Goal: Information Seeking & Learning: Learn about a topic

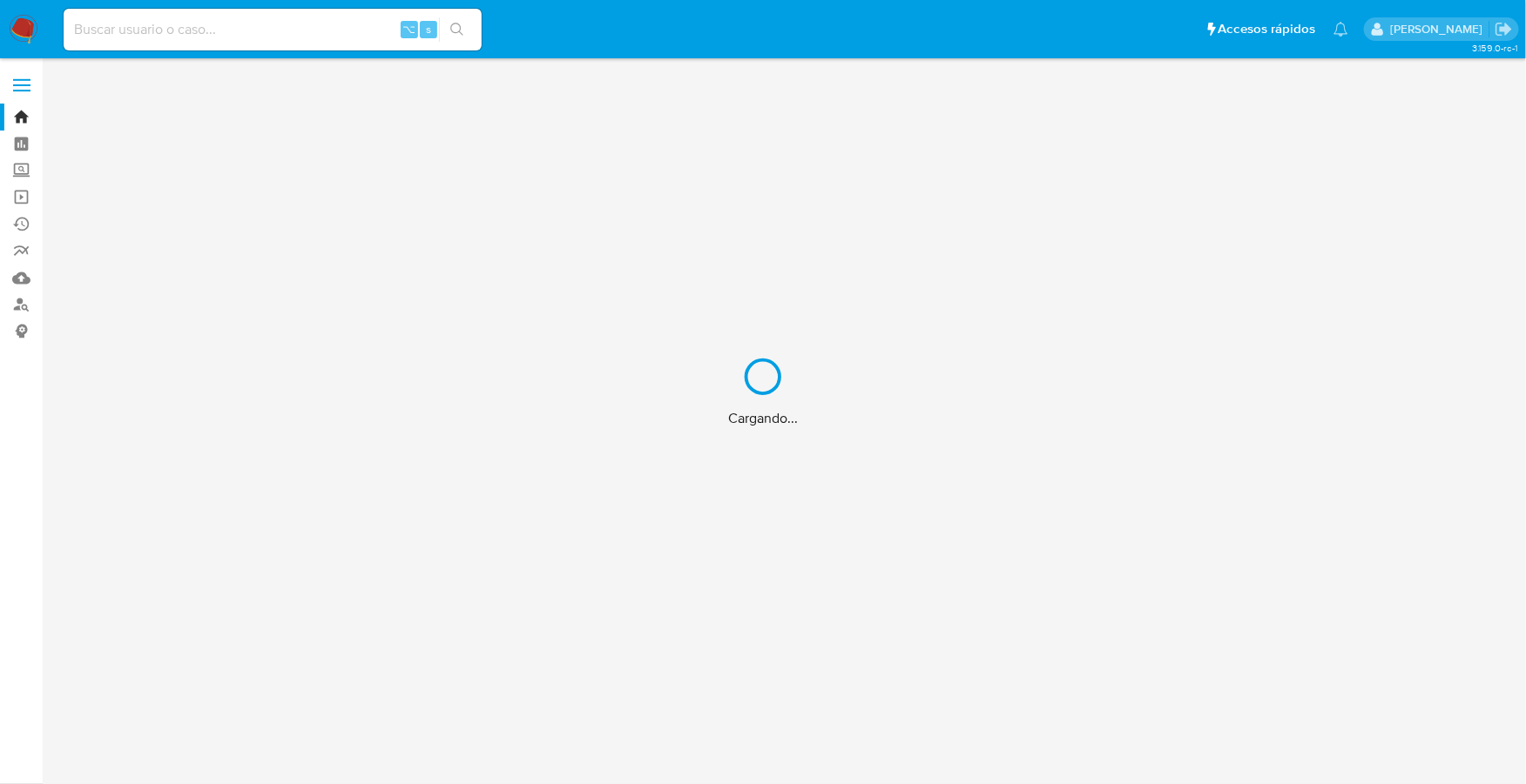
click at [184, 36] on div "Cargando..." at bounding box center [763, 392] width 1526 height 784
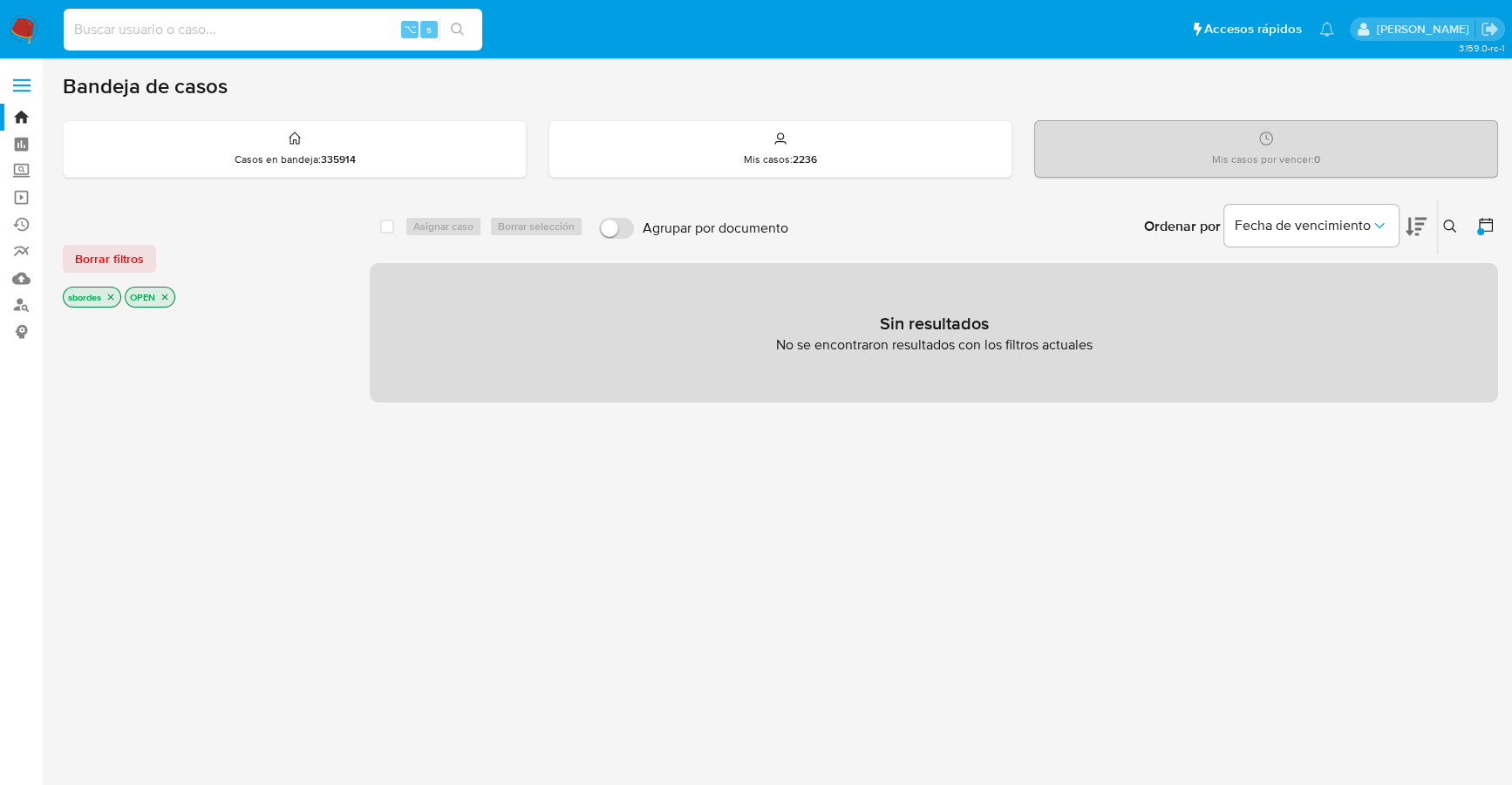
click at [273, 20] on input at bounding box center [273, 29] width 419 height 22
paste input "23325908424"
type input "23325908424"
drag, startPoint x: 270, startPoint y: 31, endPoint x: -88, endPoint y: -5, distance: 359.8
click at [0, 0] on html "Pausado Ver notificaciones 23325908424 ⌥ s Accesos rápidos Presiona las siguien…" at bounding box center [756, 531] width 1512 height 1062
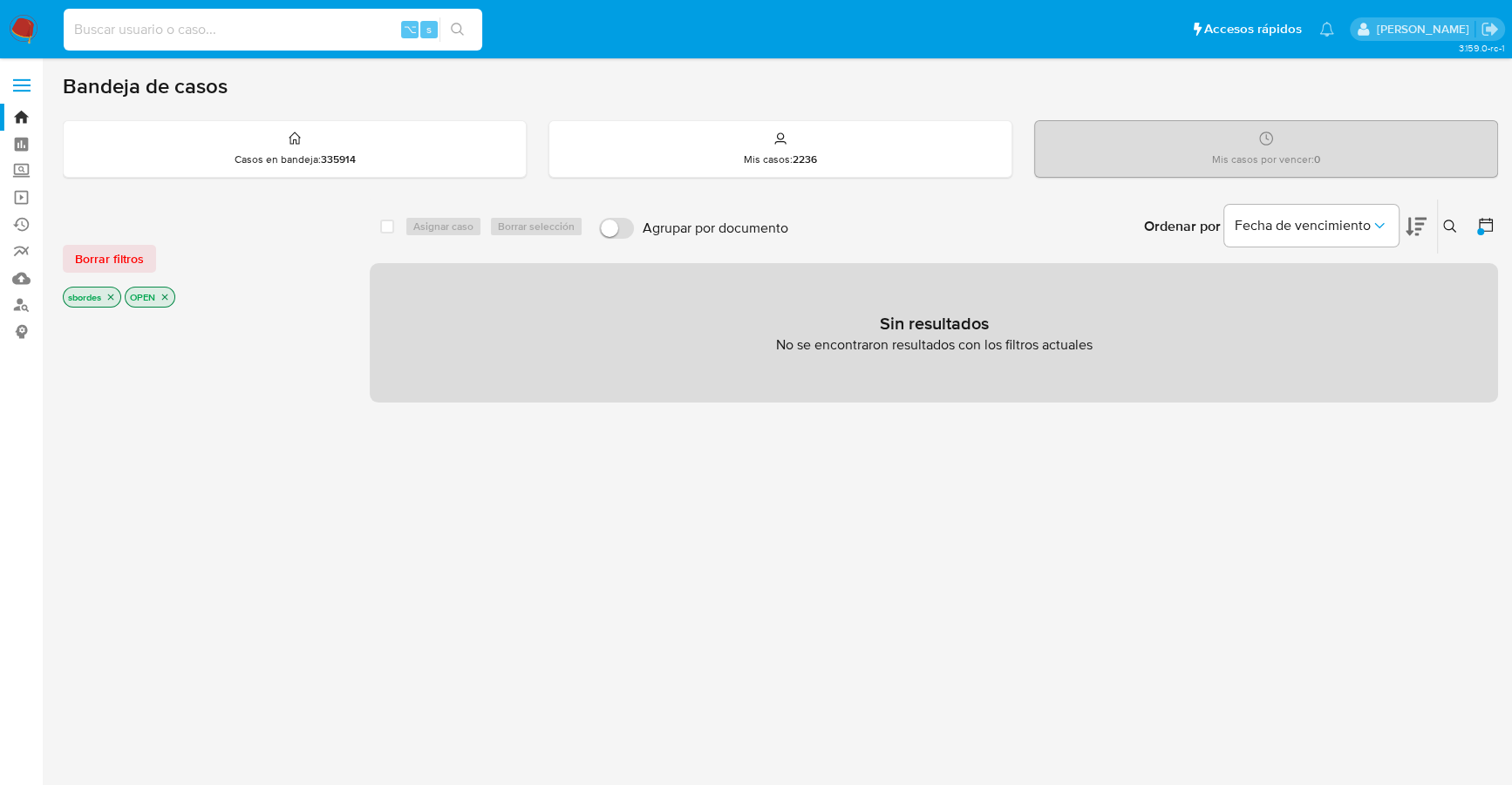
click at [226, 31] on input at bounding box center [273, 29] width 419 height 22
paste input "2186268279"
type input "2186268279"
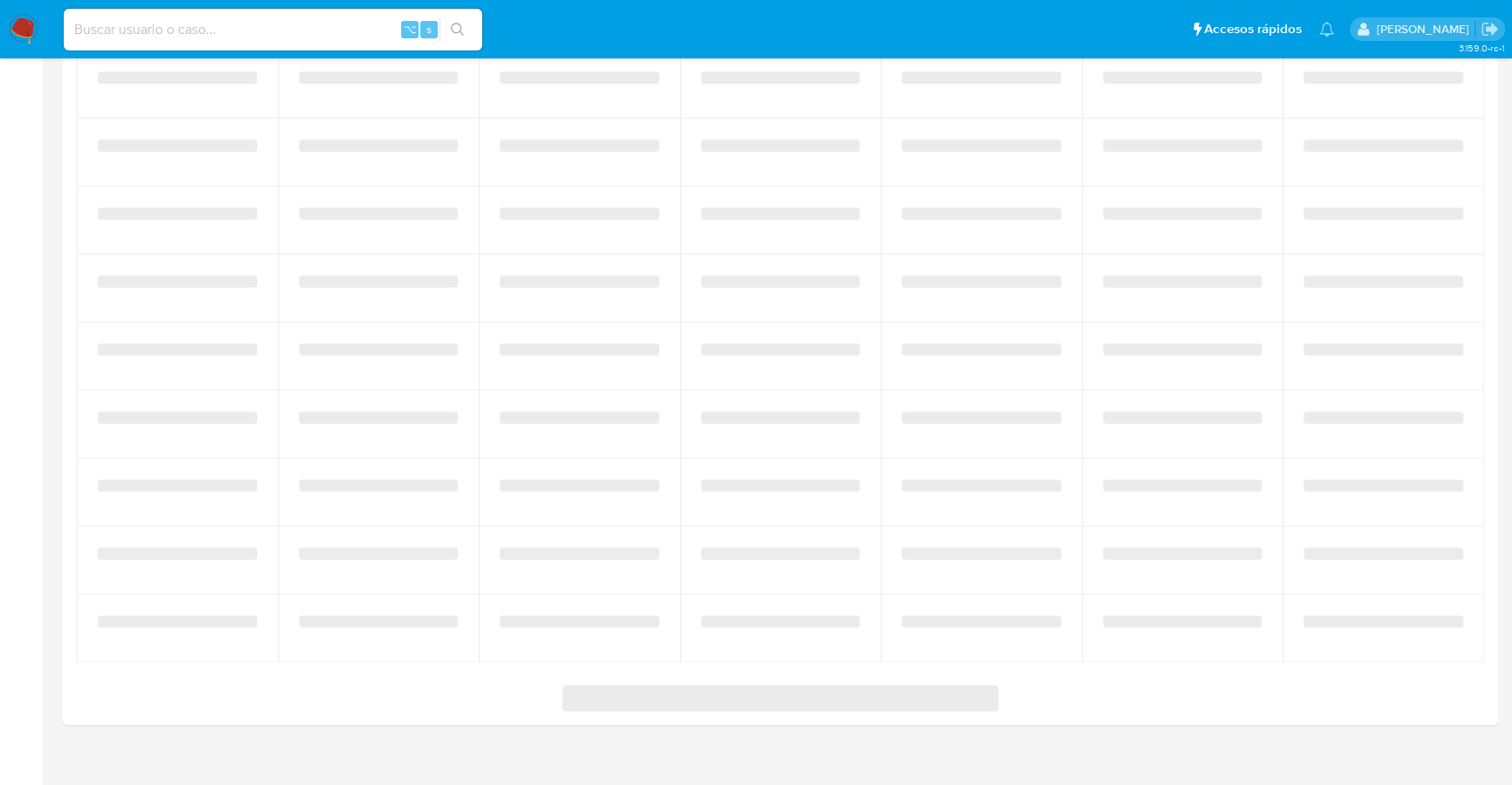
select select "10"
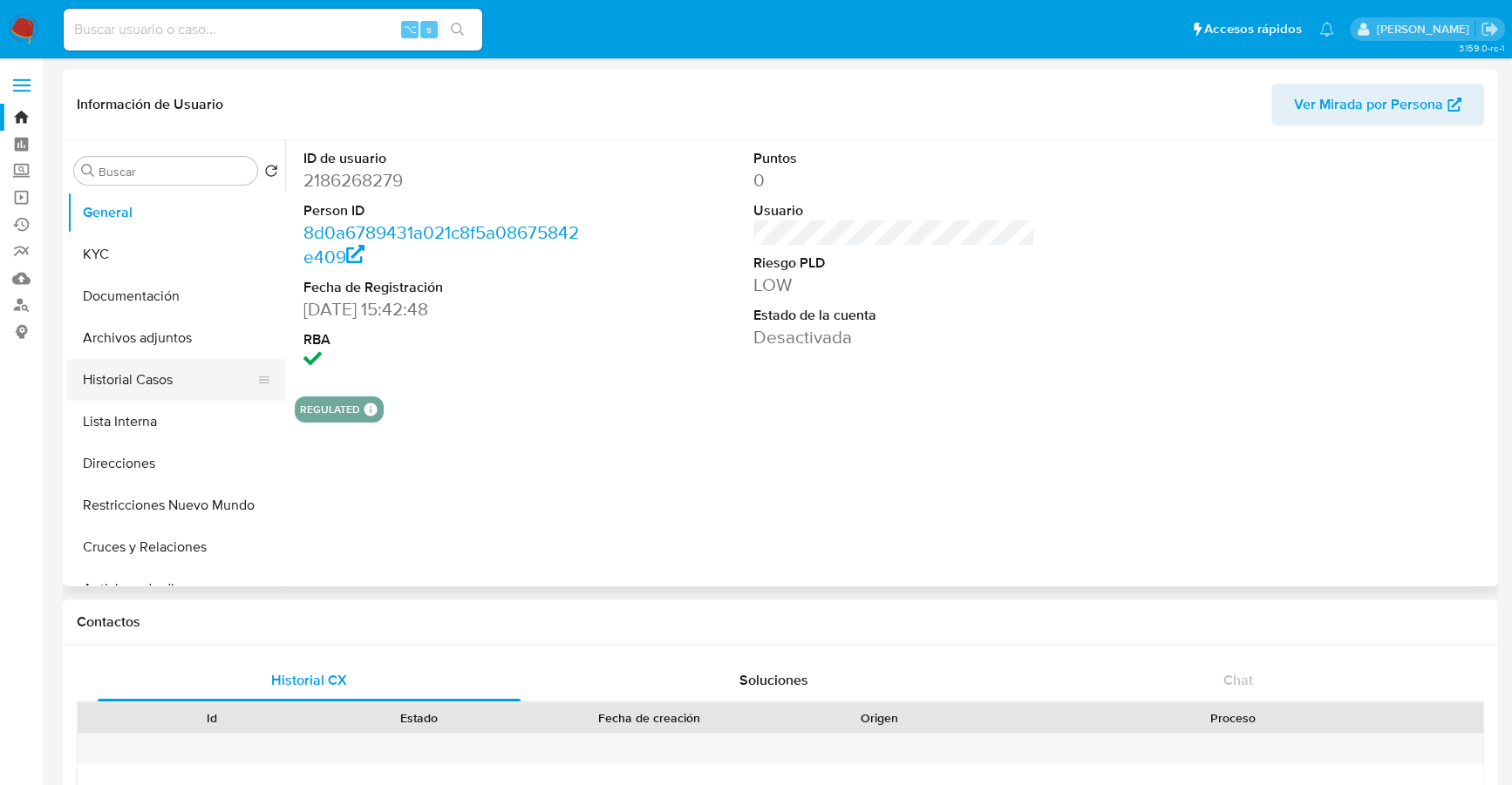
click at [105, 372] on button "Historial Casos" at bounding box center [168, 380] width 204 height 42
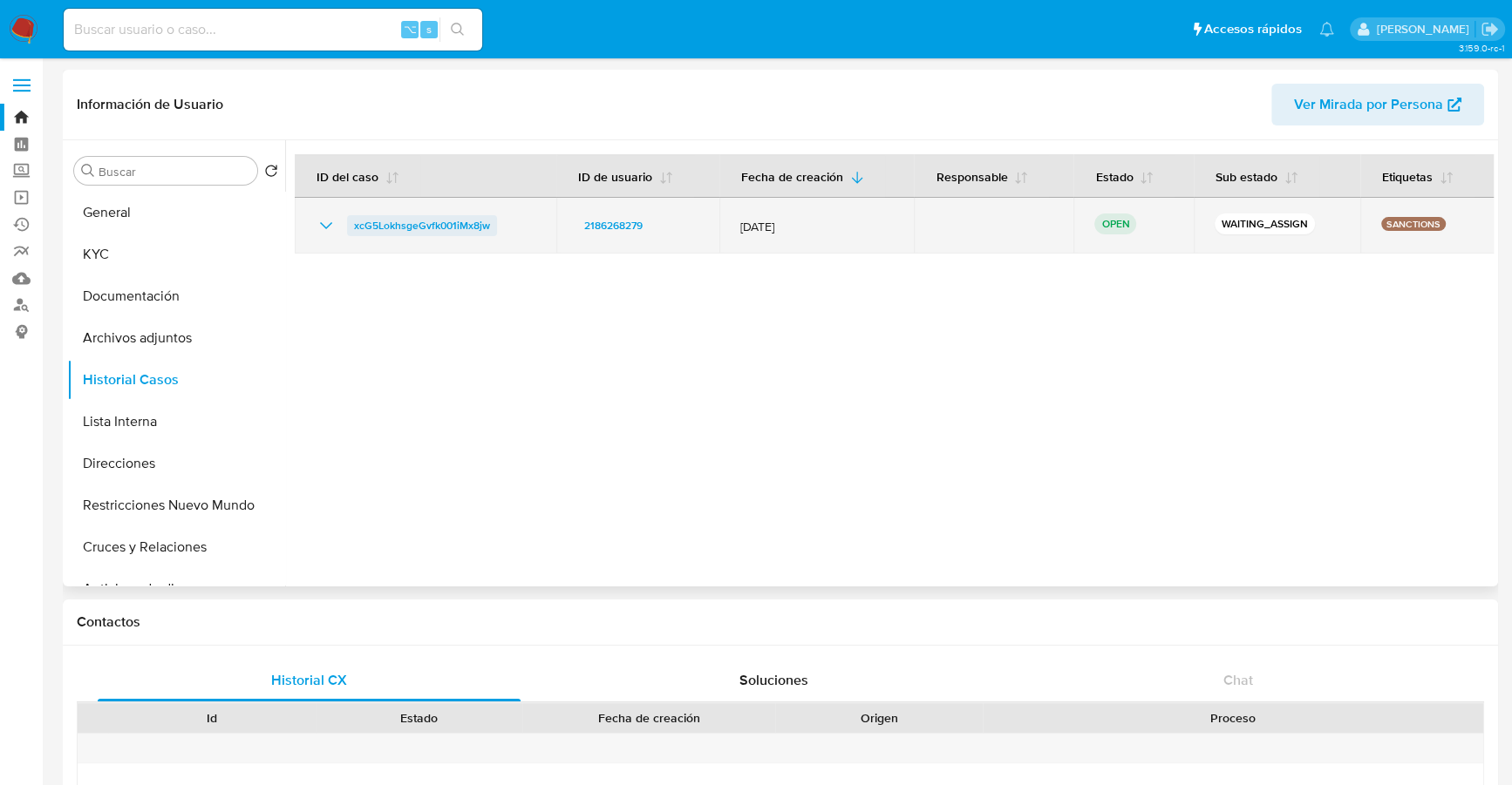
click at [425, 217] on span "xcG5LokhsgeGvfk001iMx8jw" at bounding box center [422, 225] width 136 height 20
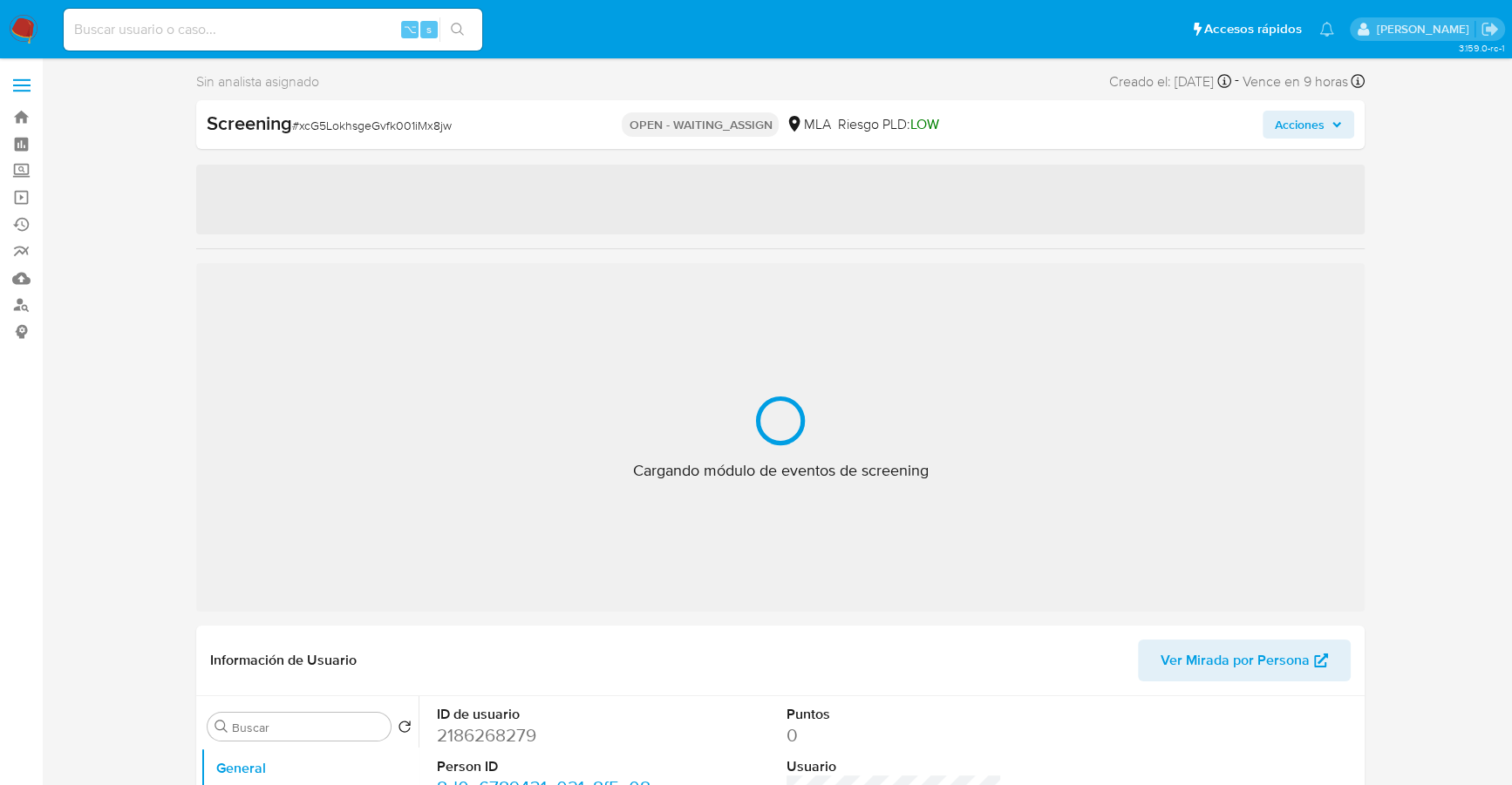
select select "10"
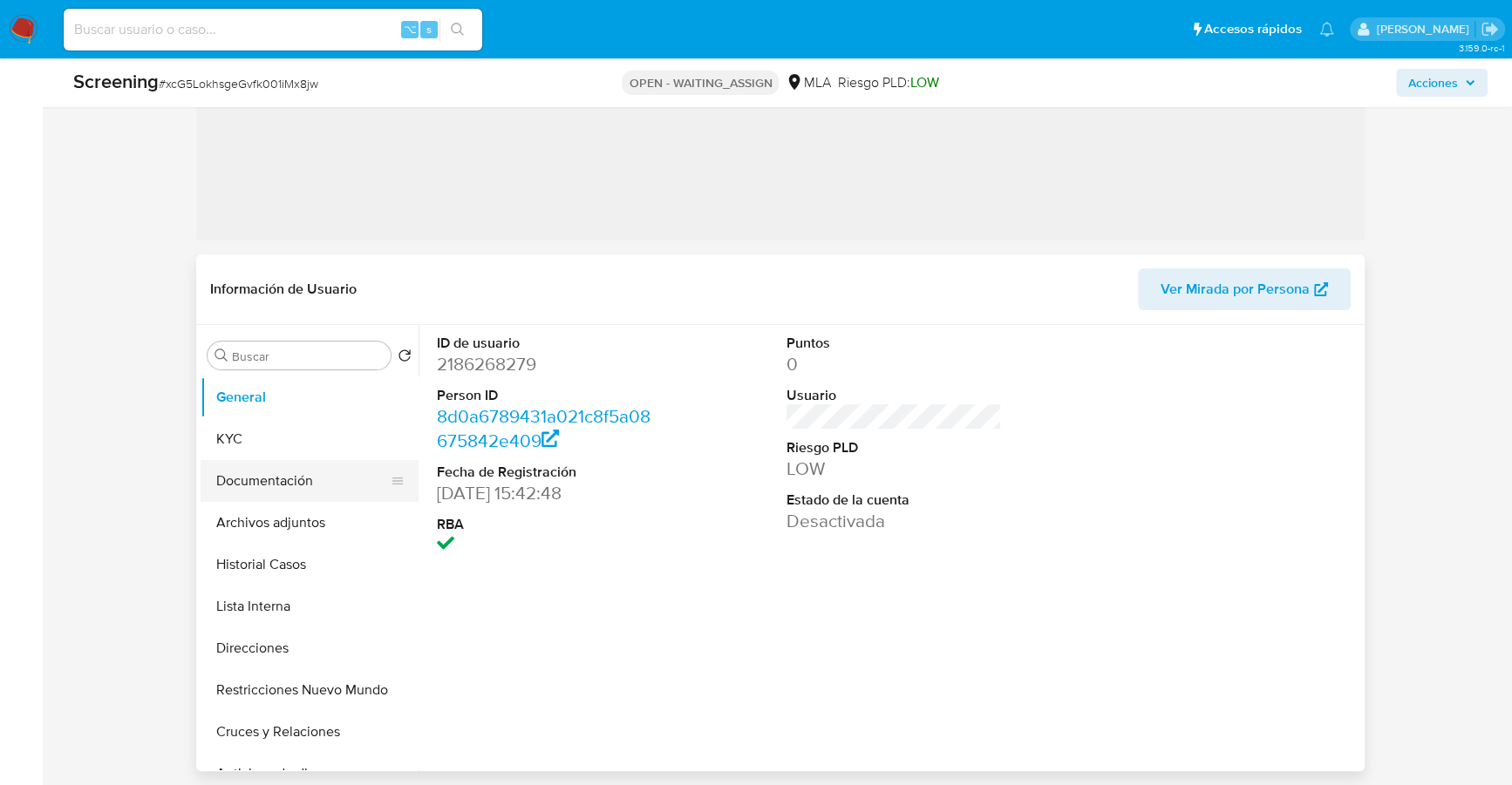
scroll to position [335, 0]
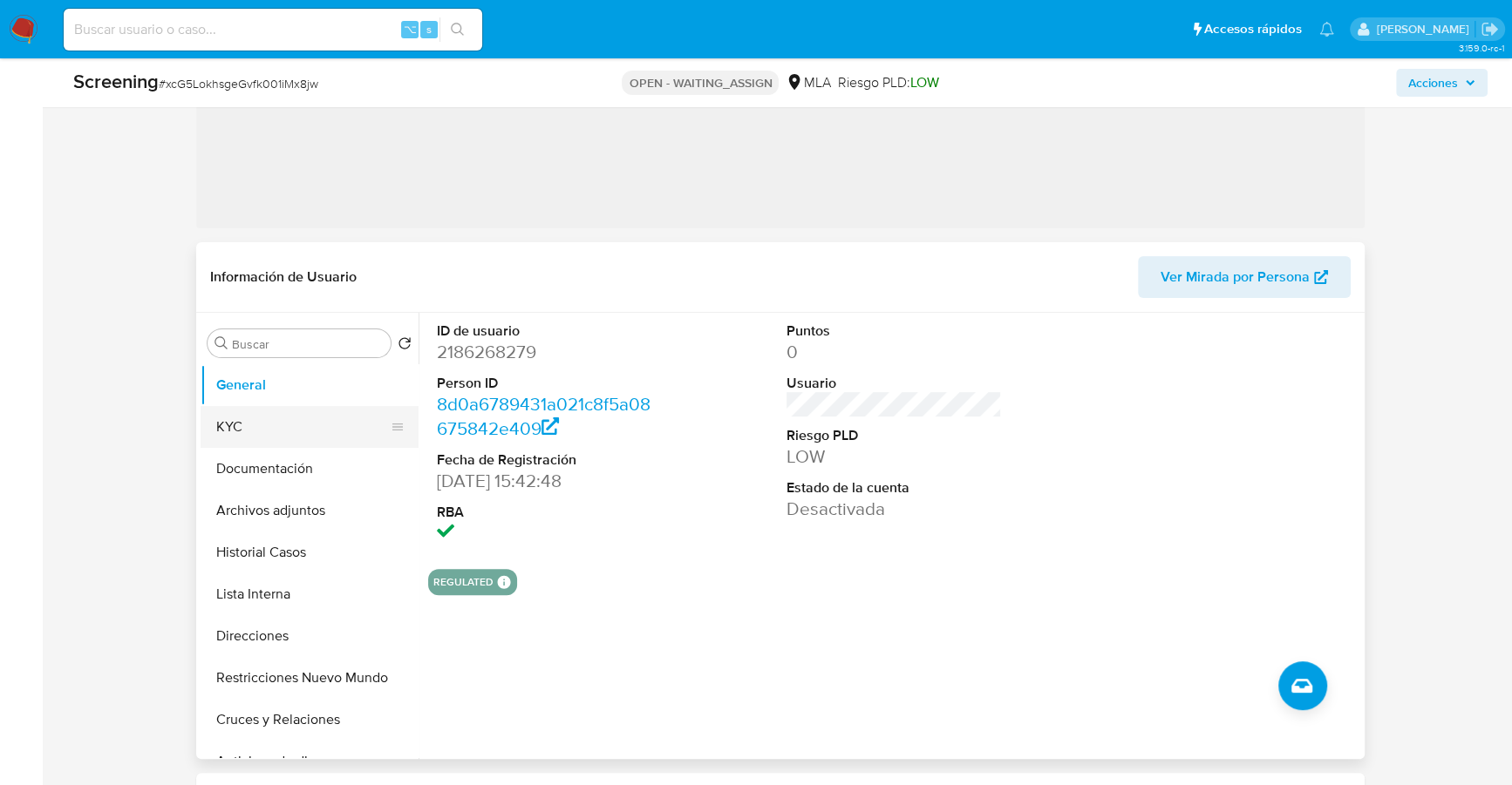
click at [261, 432] on button "KYC" at bounding box center [302, 427] width 204 height 42
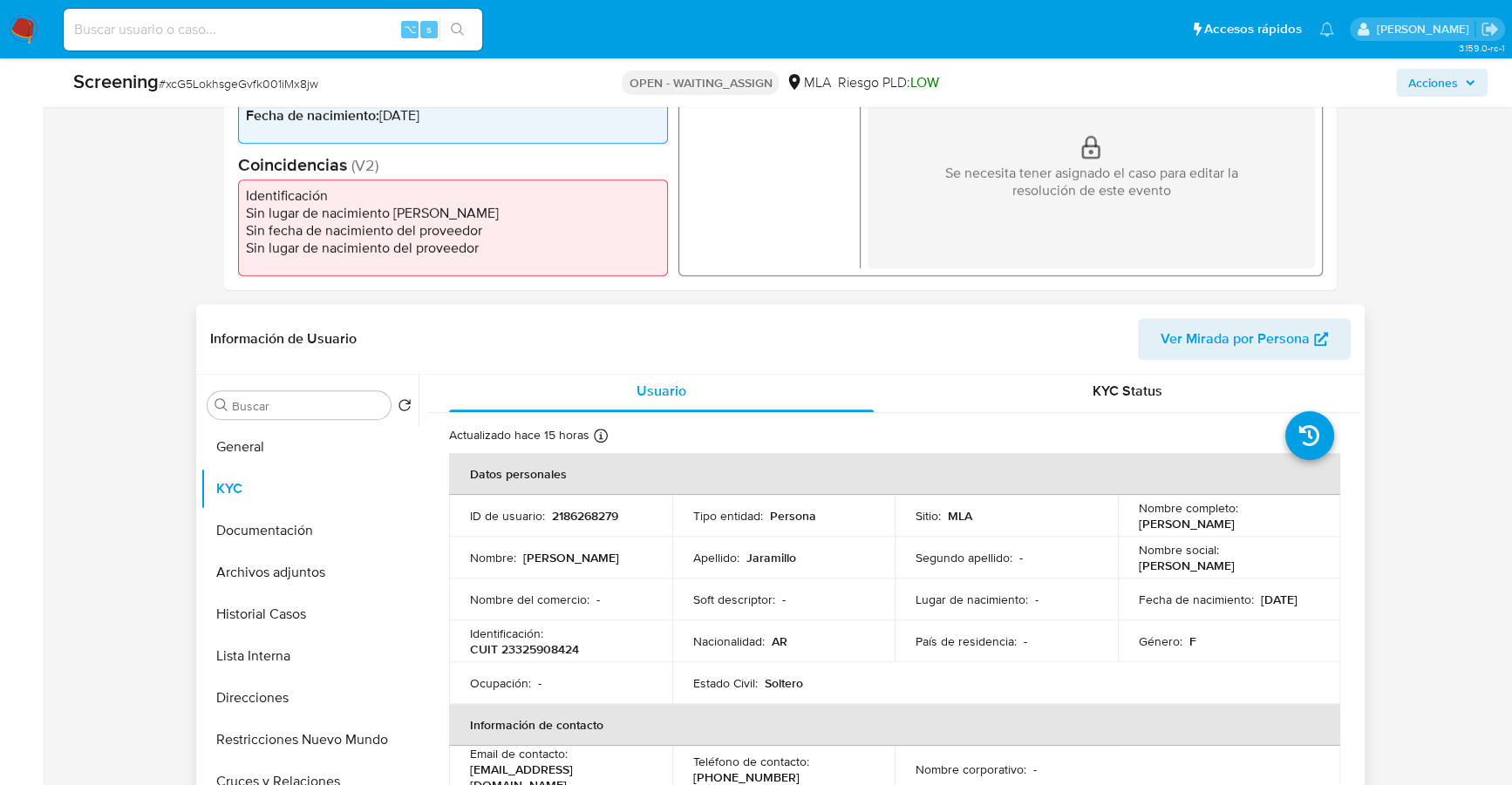
scroll to position [600, 0]
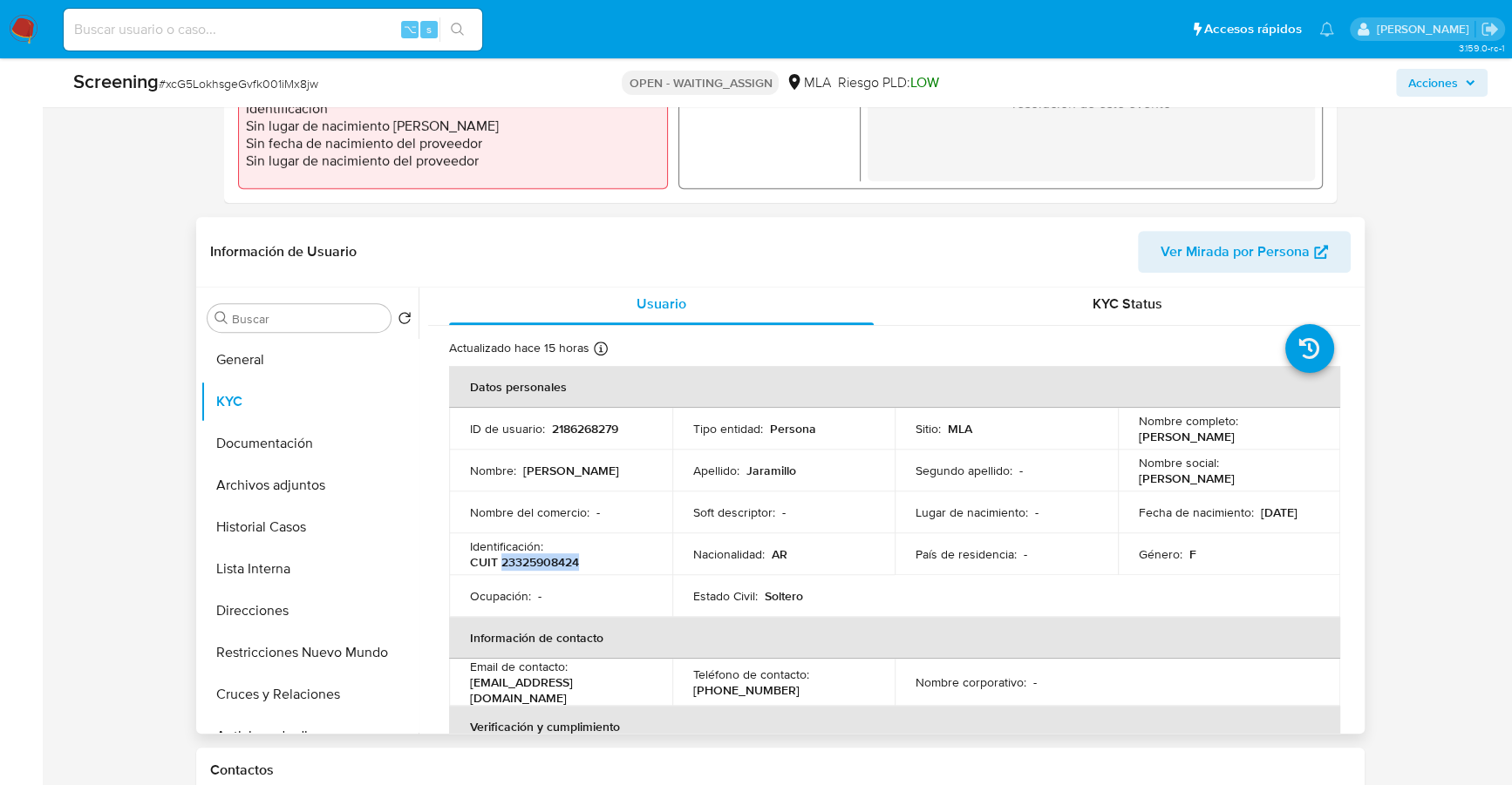
copy p "23325908424"
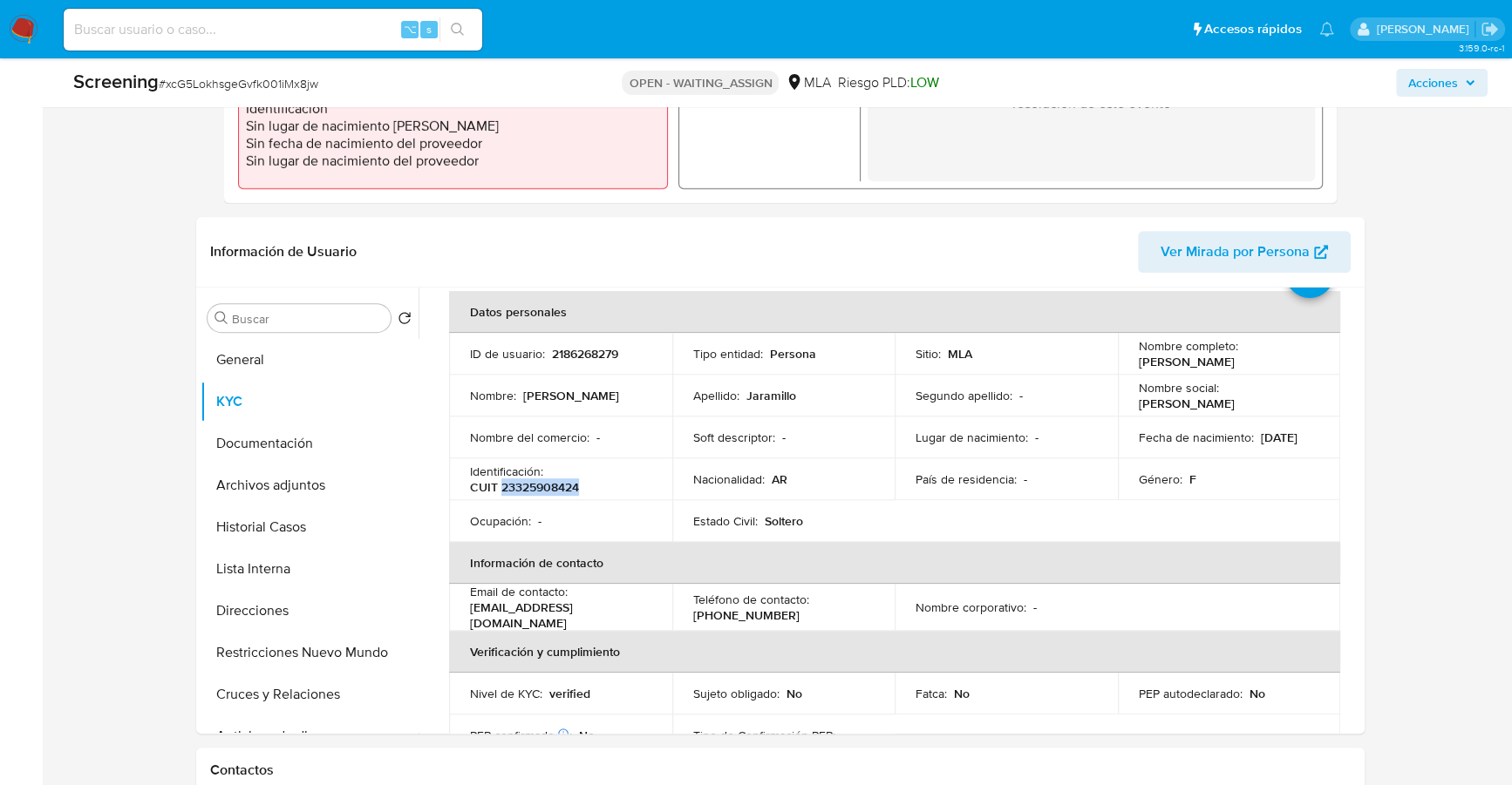
scroll to position [79, 0]
drag, startPoint x: 796, startPoint y: 393, endPoint x: 745, endPoint y: 394, distance: 51.0
click at [745, 394] on div "Apellido : Jaramillo" at bounding box center [784, 396] width 181 height 16
copy p "Jaramillo"
drag, startPoint x: 1196, startPoint y: 445, endPoint x: 1134, endPoint y: 443, distance: 62.0
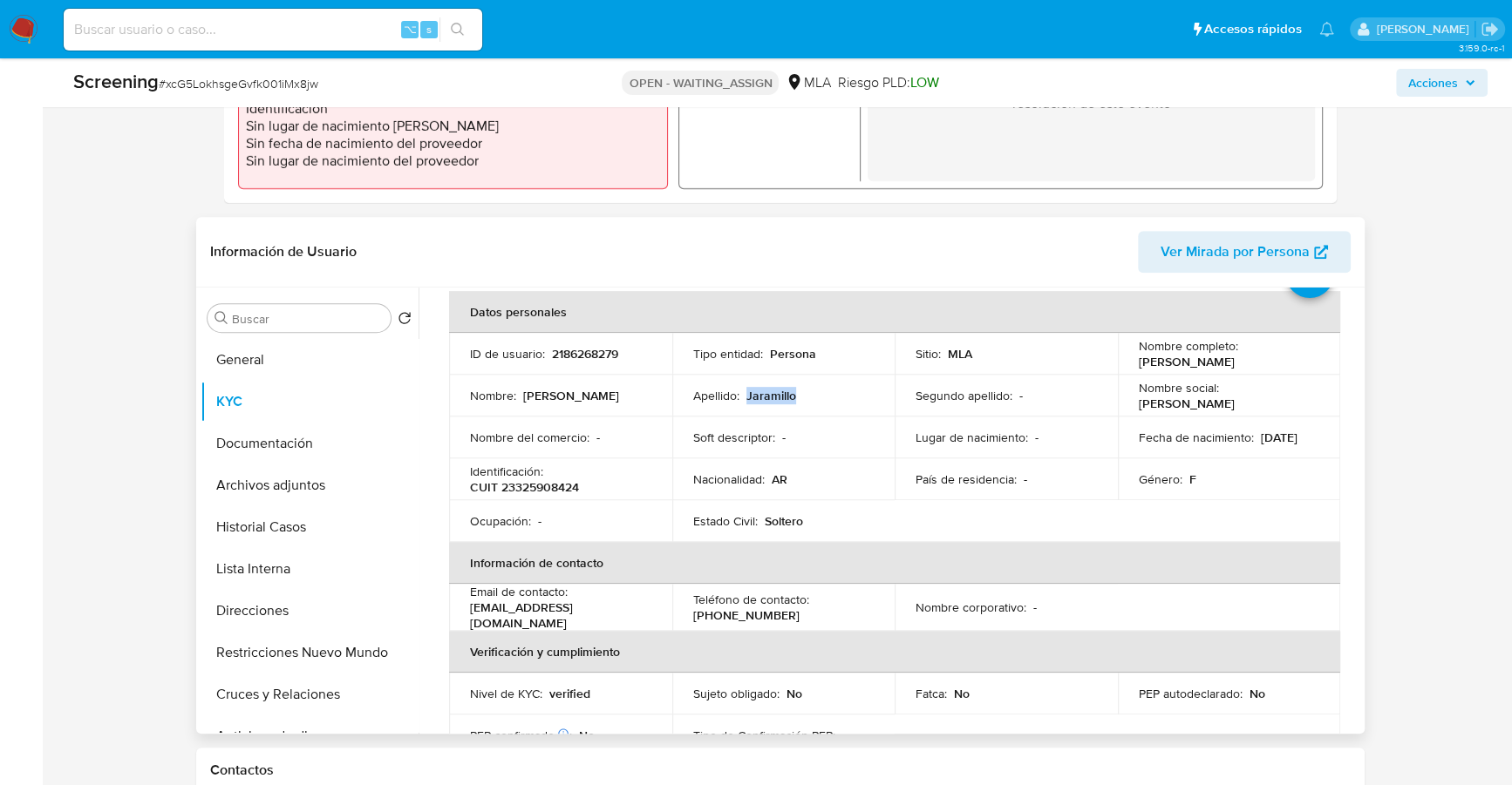
click at [1139, 443] on div "Fecha de nacimiento : 18/05/1987" at bounding box center [1229, 437] width 181 height 16
copy p "18/05/1987"
click at [567, 487] on p "CUIT 23325908424" at bounding box center [524, 487] width 109 height 16
copy p "23325908424"
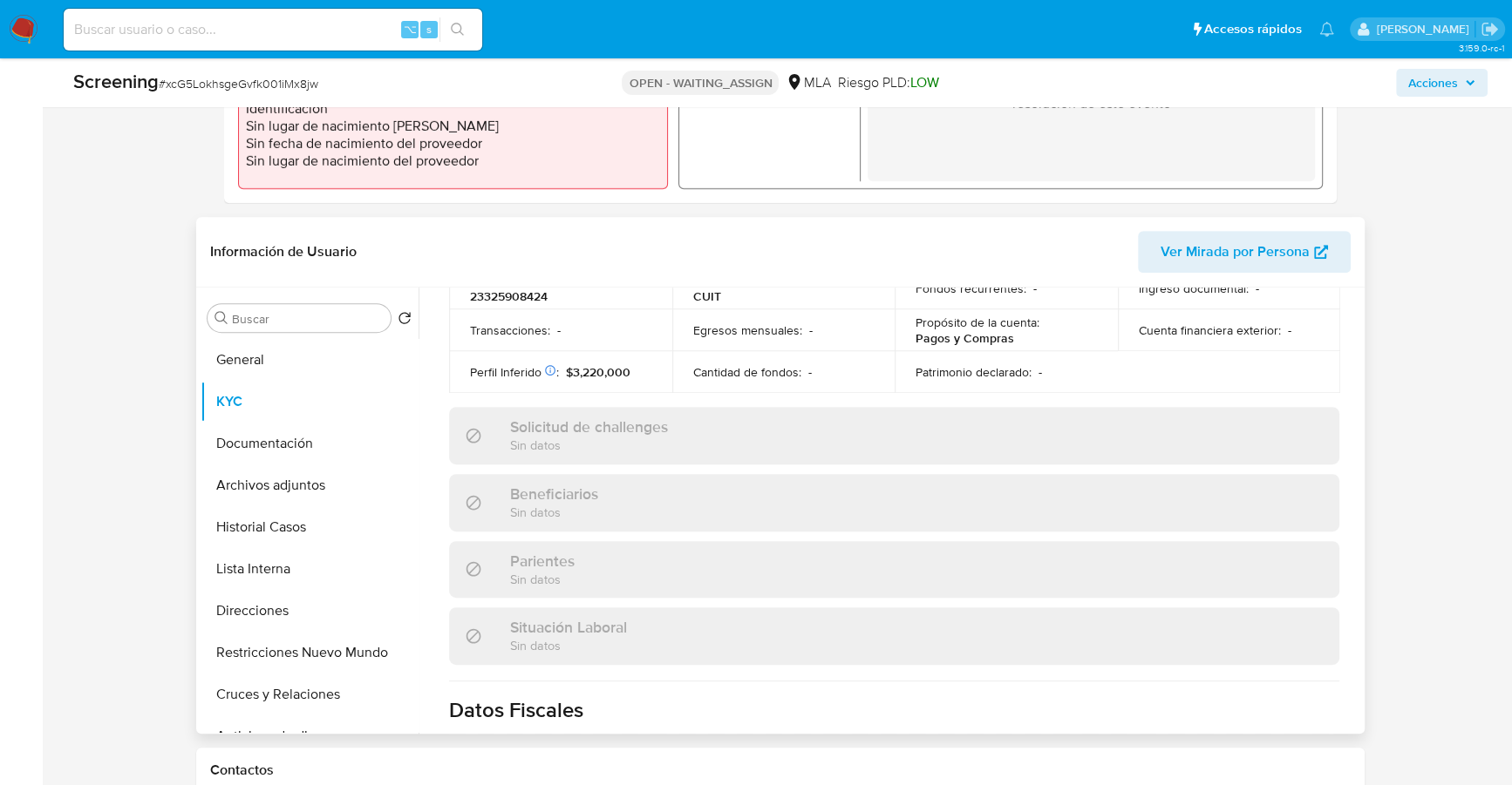
scroll to position [933, 0]
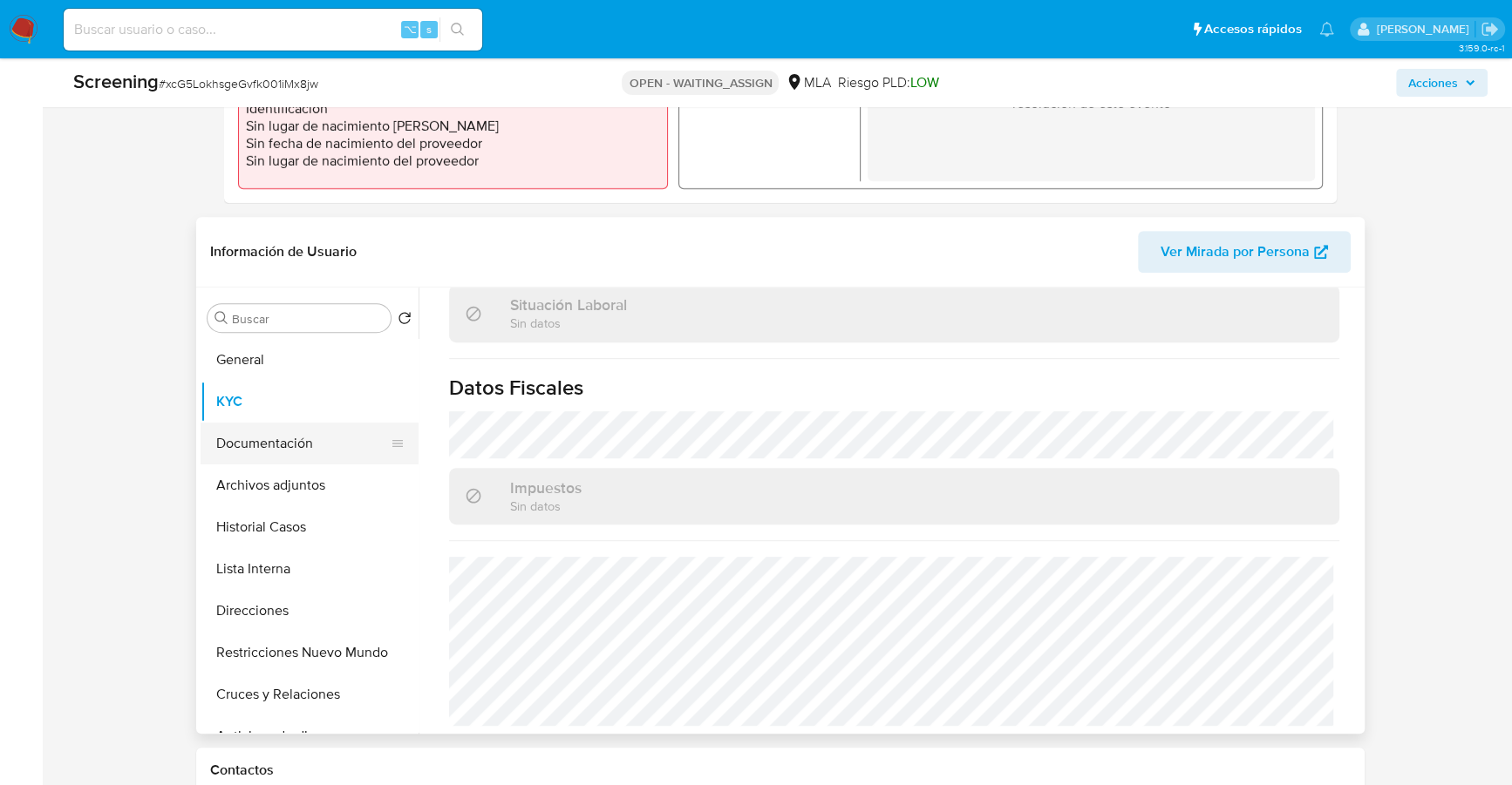
click at [290, 446] on button "Documentación" at bounding box center [302, 443] width 204 height 42
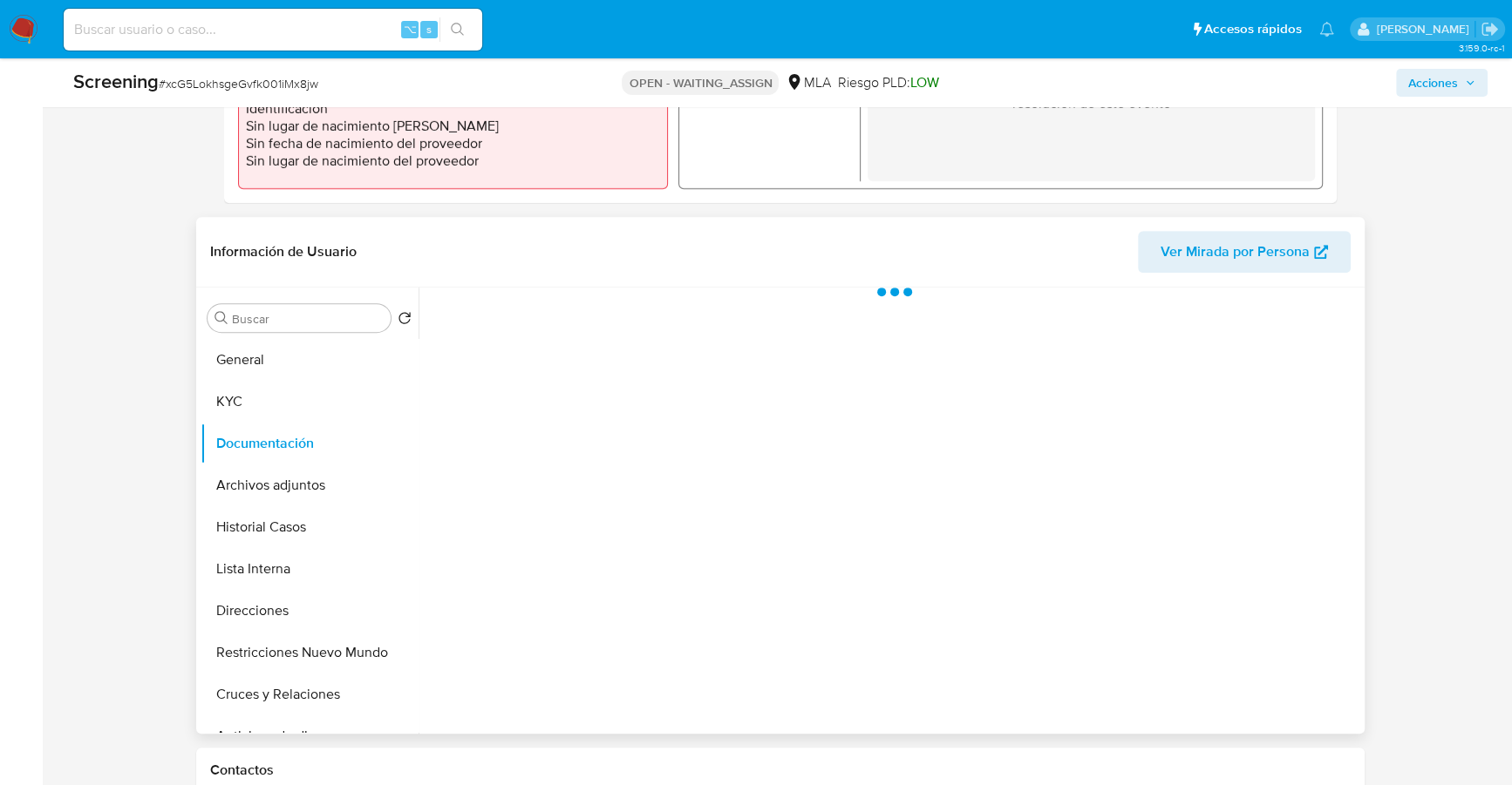
scroll to position [0, 0]
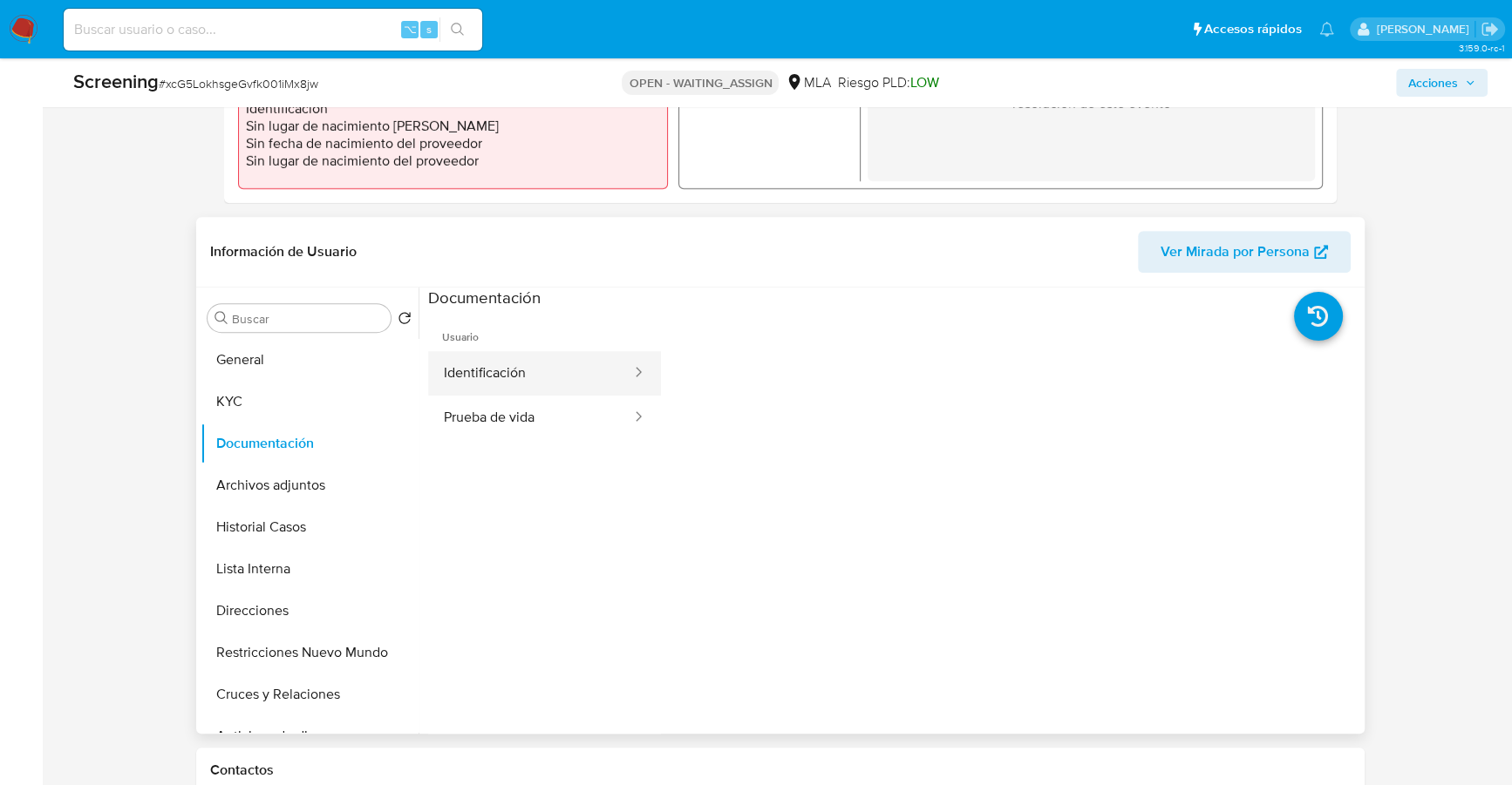
click at [534, 374] on button "Identificación" at bounding box center [530, 373] width 205 height 45
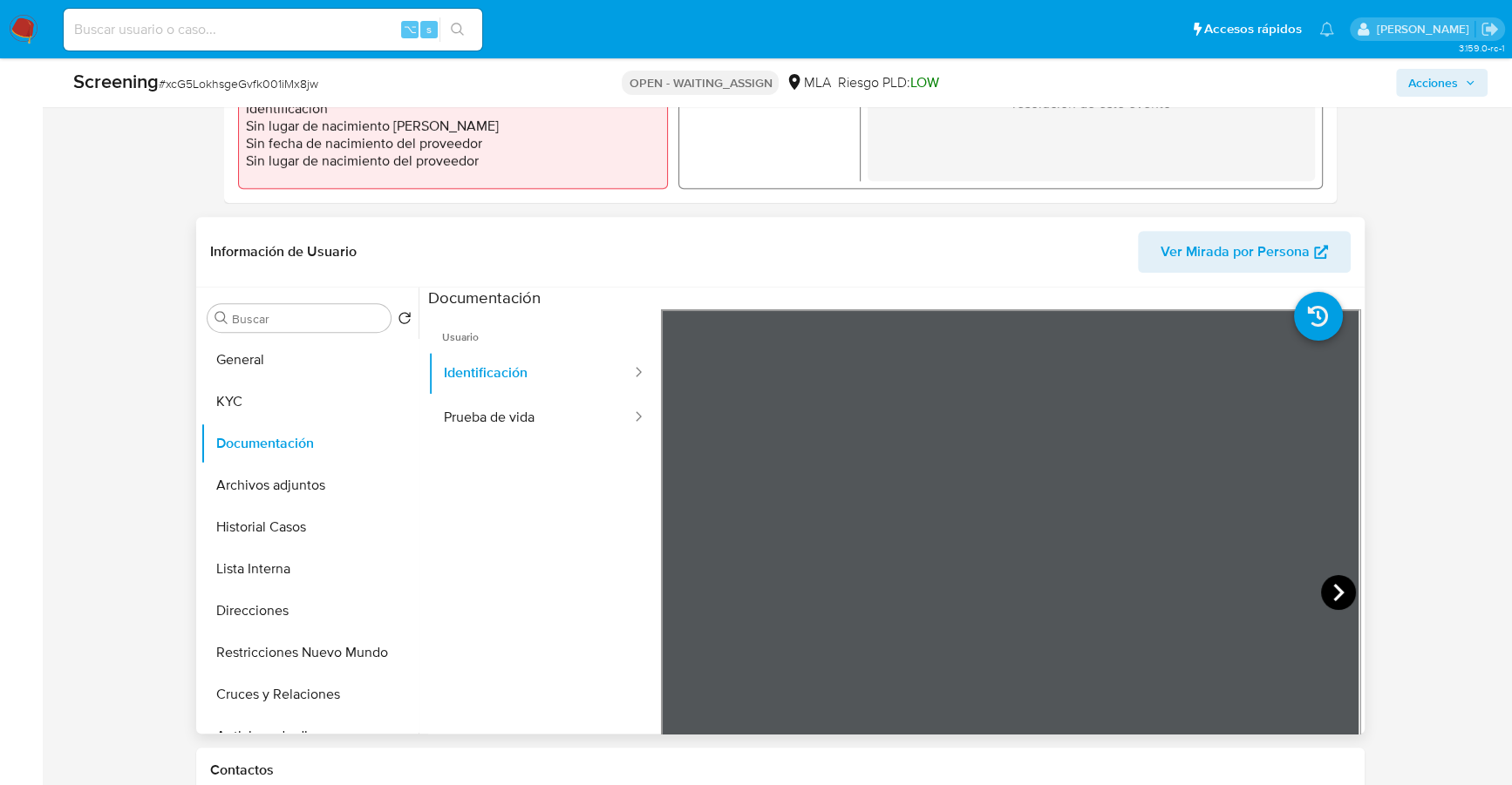
click at [1340, 590] on icon at bounding box center [1338, 593] width 35 height 35
click at [260, 399] on button "KYC" at bounding box center [302, 401] width 204 height 42
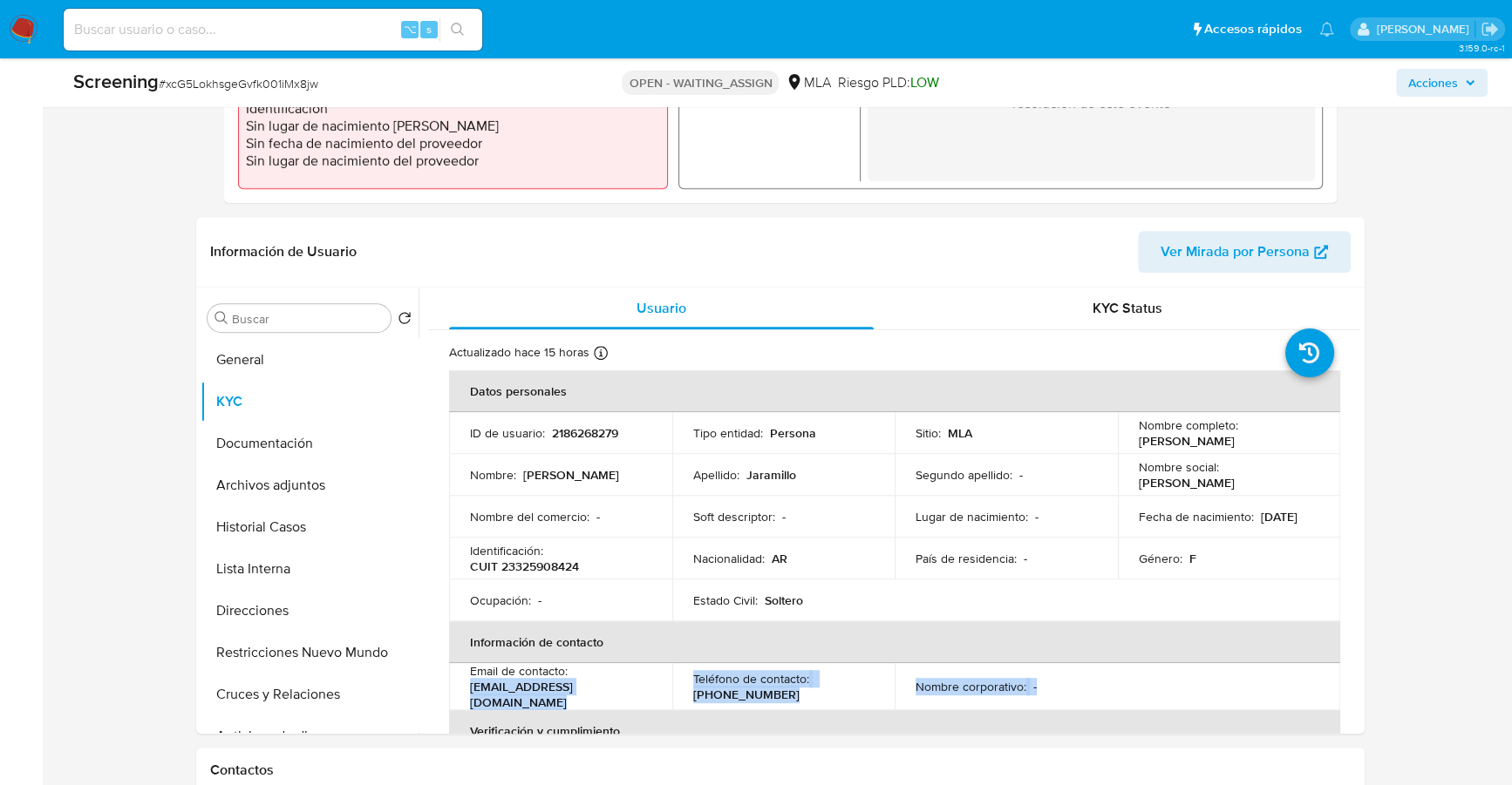
drag, startPoint x: 470, startPoint y: 693, endPoint x: 669, endPoint y: 705, distance: 199.4
click at [670, 706] on table "Datos personales ID de usuario : 2186268279 Tipo entidad : Persona Sitio : MLA …" at bounding box center [895, 687] width 892 height 633
click at [593, 691] on p "jaramilloluciana113@gmail.com" at bounding box center [557, 694] width 175 height 31
drag, startPoint x: 643, startPoint y: 694, endPoint x: 475, endPoint y: 693, distance: 168.0
click at [464, 696] on td "Email de contacto : jaramilloluciana113@gmail.com" at bounding box center [561, 686] width 223 height 47
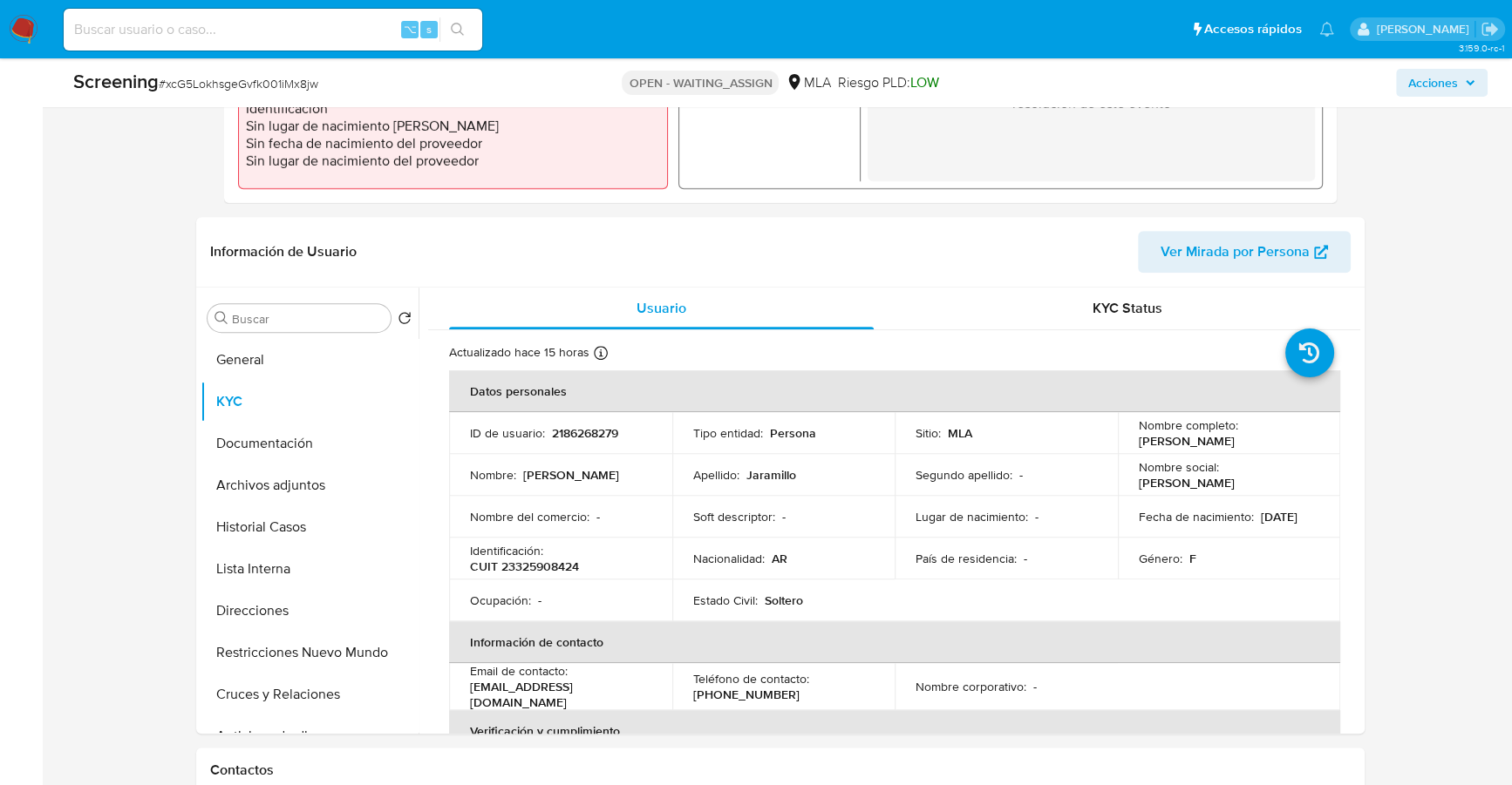
copy p "jaramilloluciana113@gmail.com"
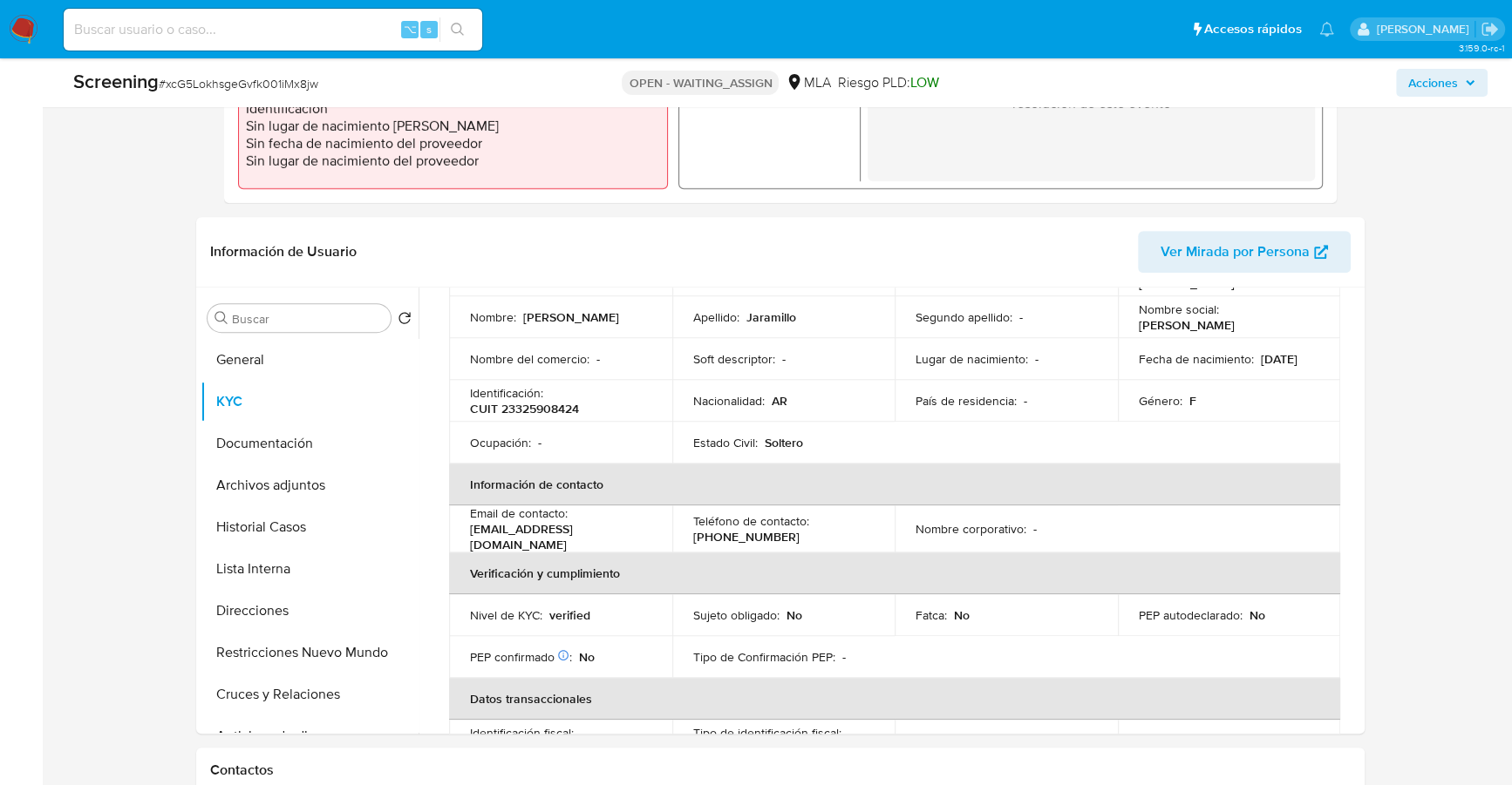
scroll to position [200, 0]
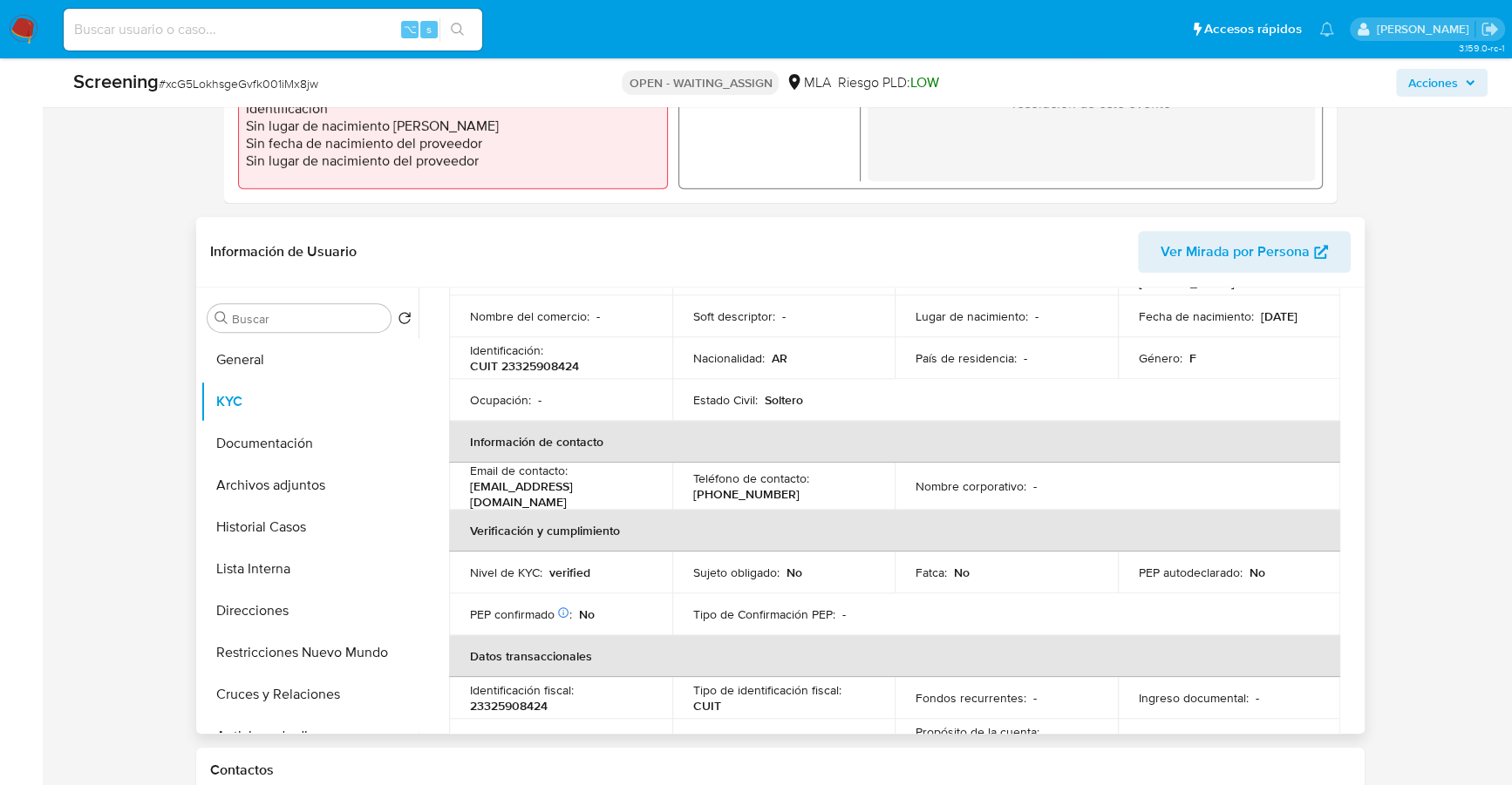
click at [733, 491] on p "(294) 4821053" at bounding box center [746, 495] width 106 height 16
copy p "4821053"
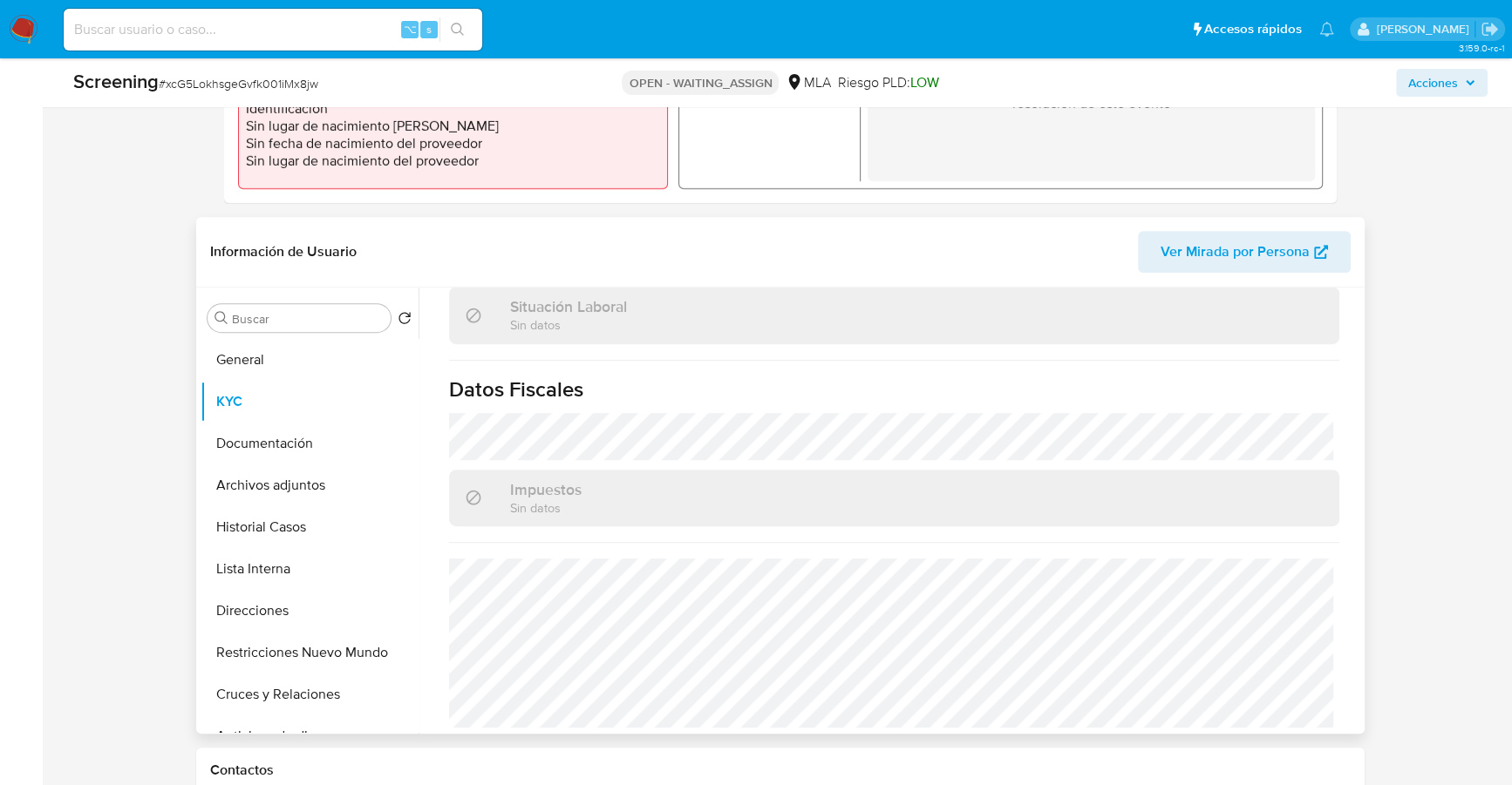
scroll to position [933, 0]
click at [273, 600] on button "Direcciones" at bounding box center [302, 610] width 204 height 42
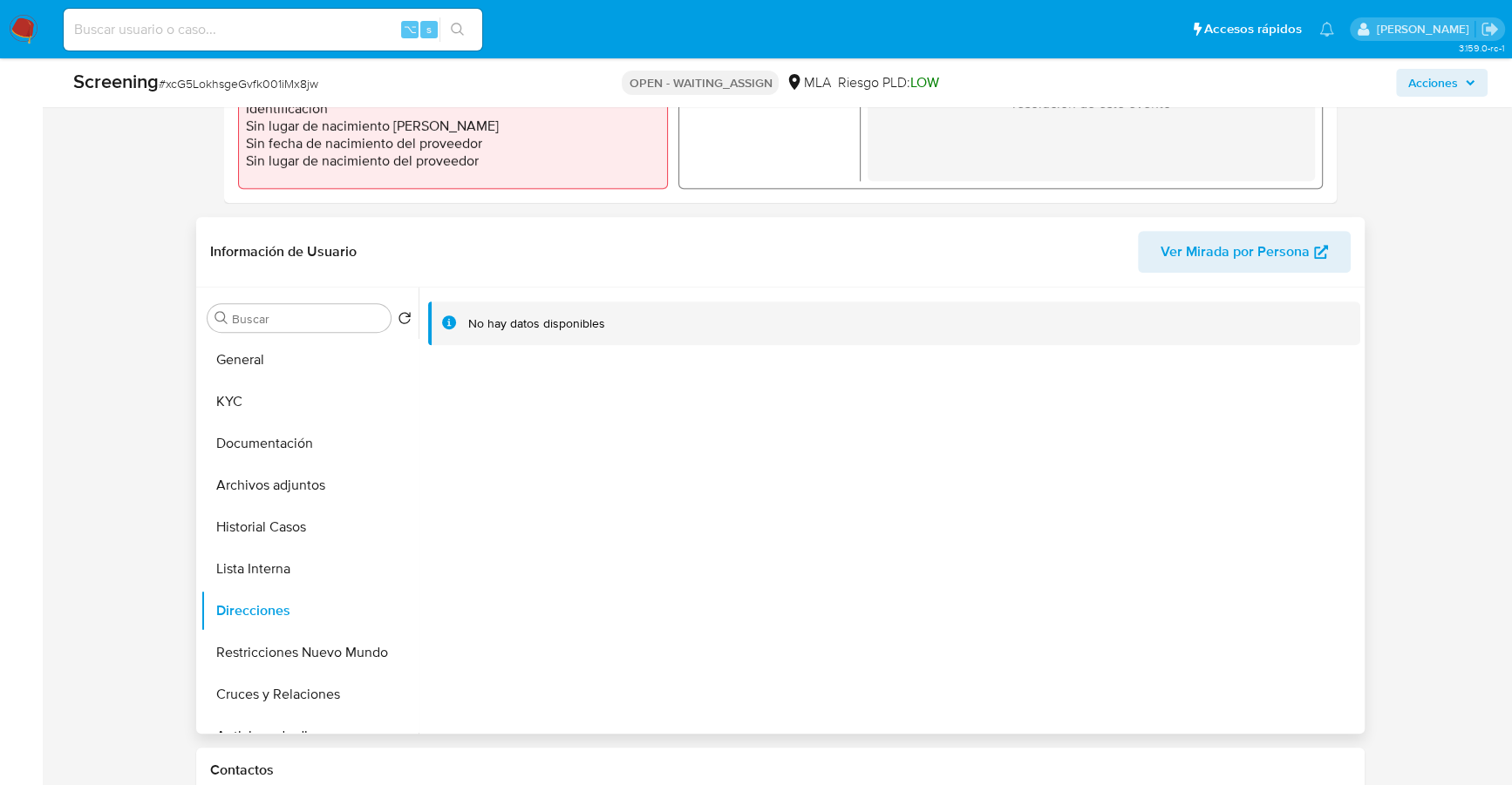
click at [1171, 248] on span "Ver Mirada por Persona" at bounding box center [1235, 251] width 149 height 42
click at [279, 348] on button "General" at bounding box center [302, 360] width 204 height 42
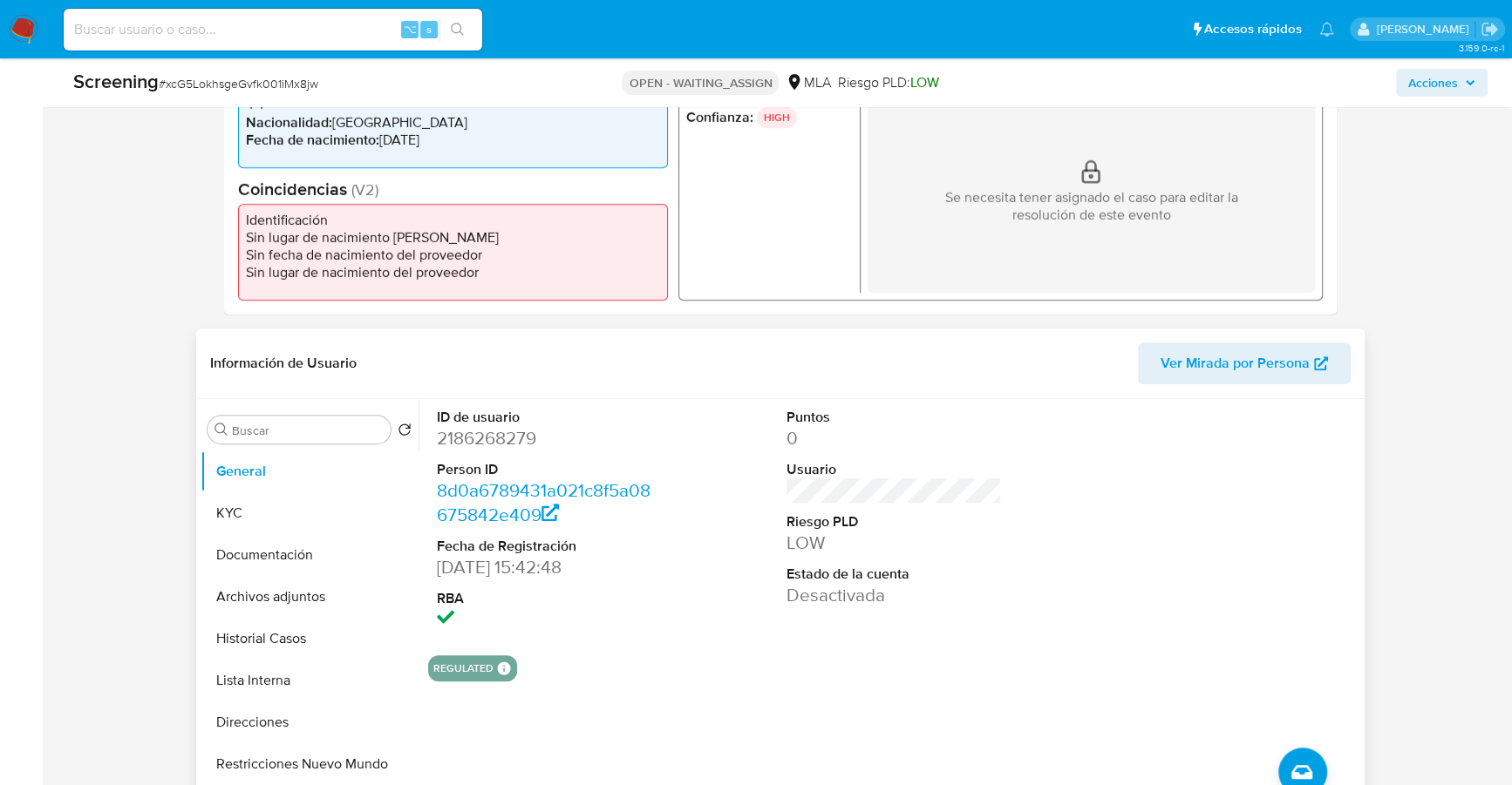
scroll to position [607, 0]
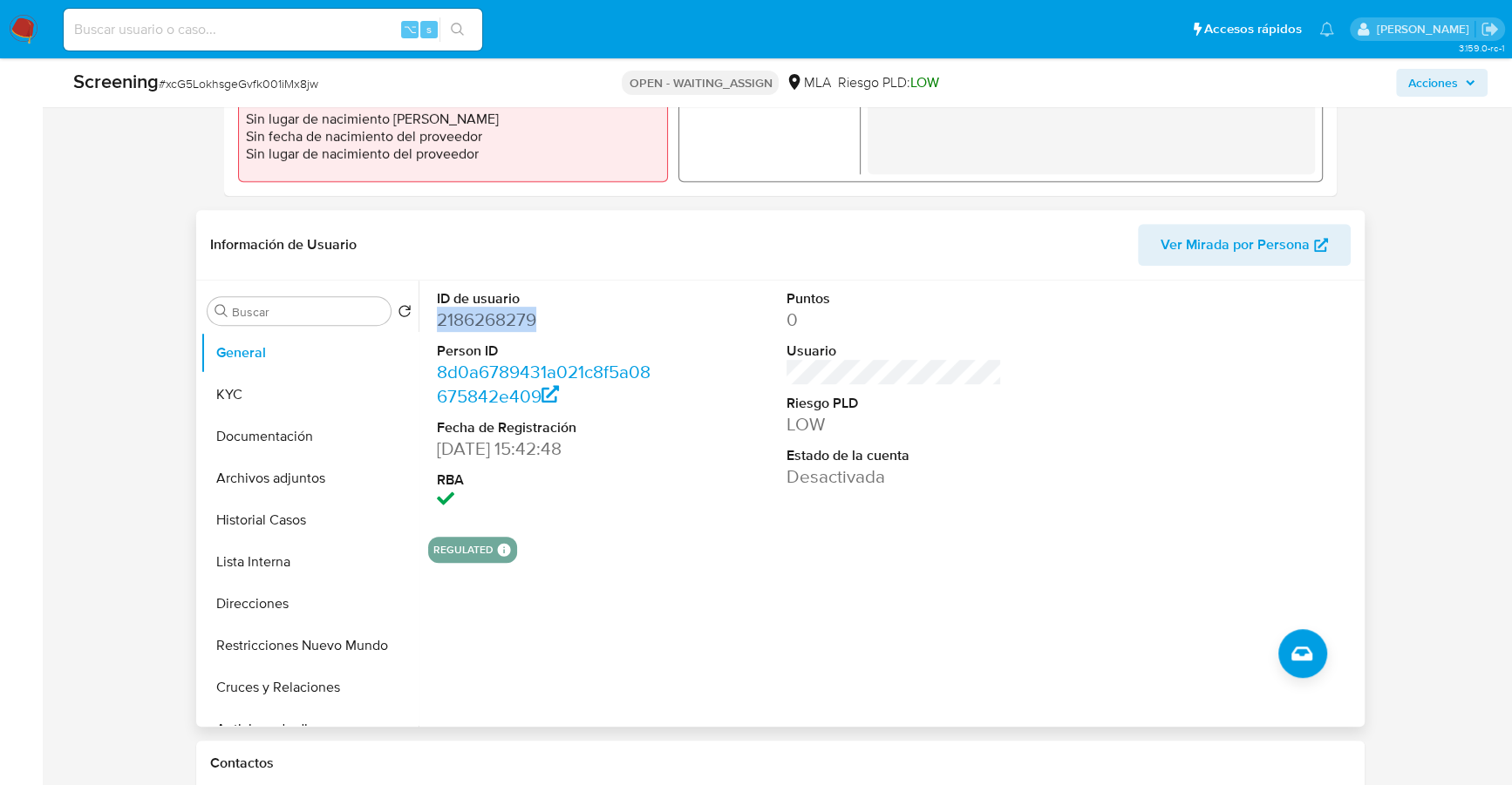
copy dd "2186268279"
click at [271, 389] on button "KYC" at bounding box center [302, 395] width 204 height 42
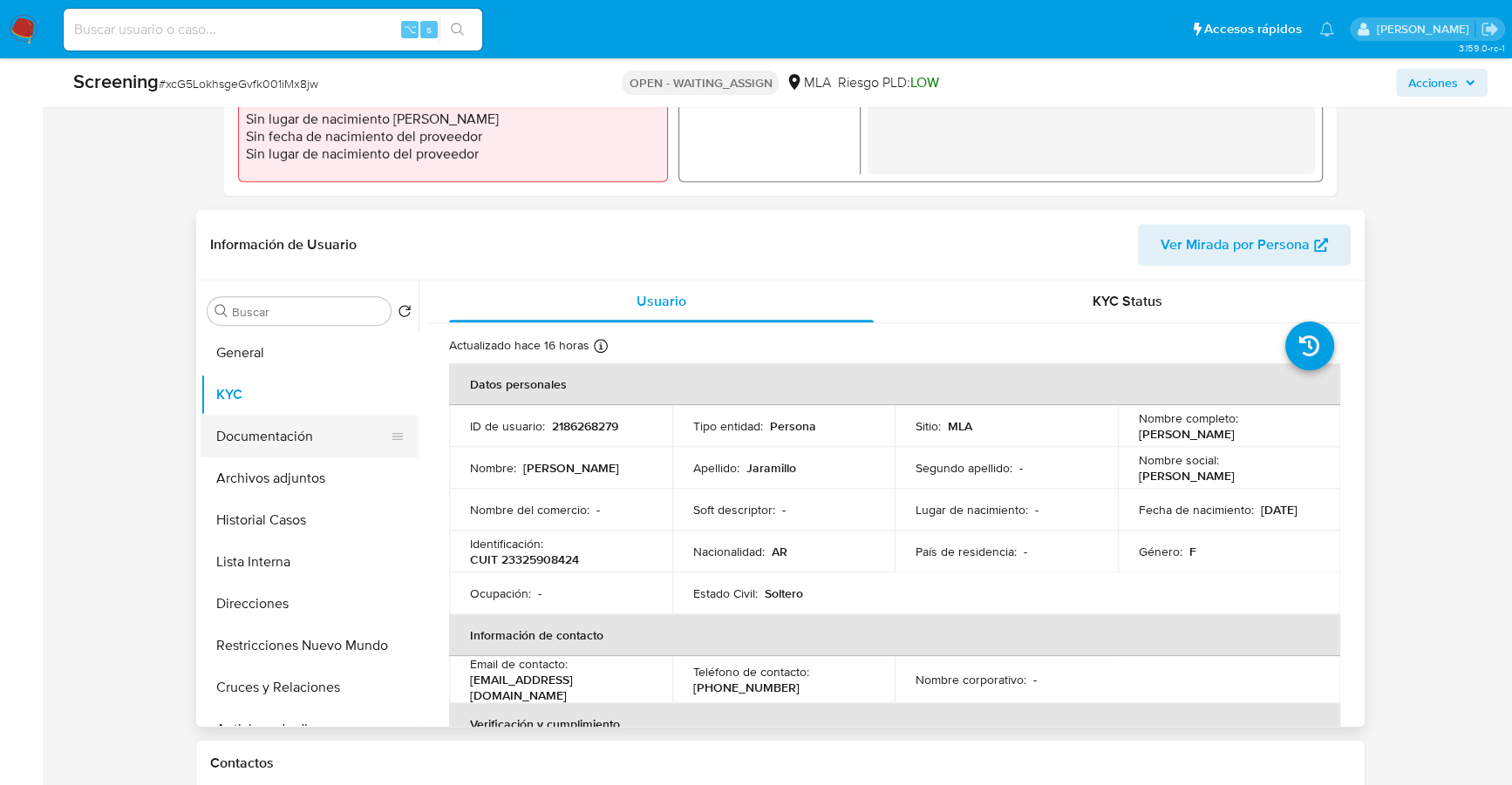
click at [278, 436] on button "Documentación" at bounding box center [302, 437] width 204 height 42
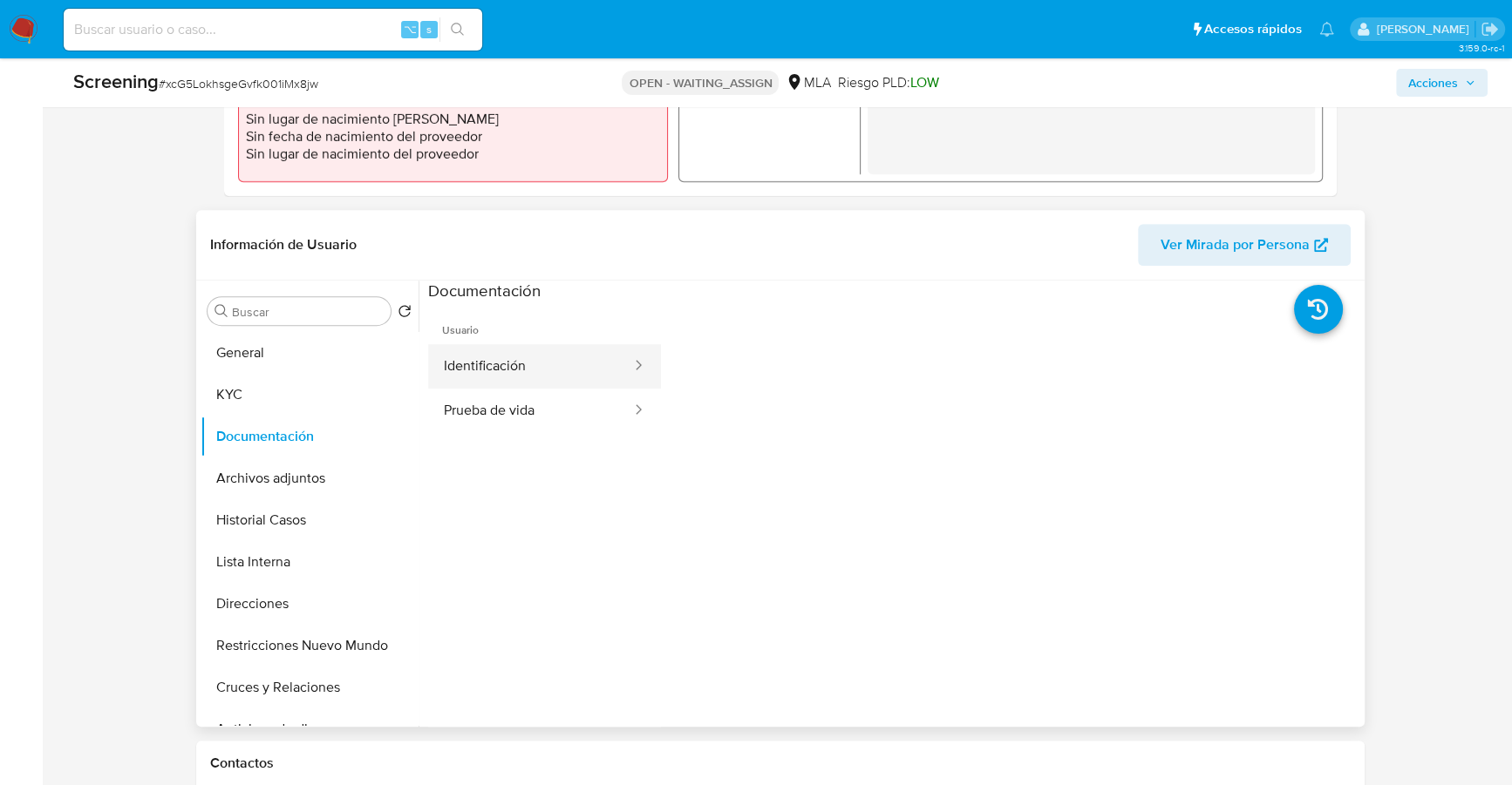
click at [515, 361] on button "Identificación" at bounding box center [530, 366] width 205 height 45
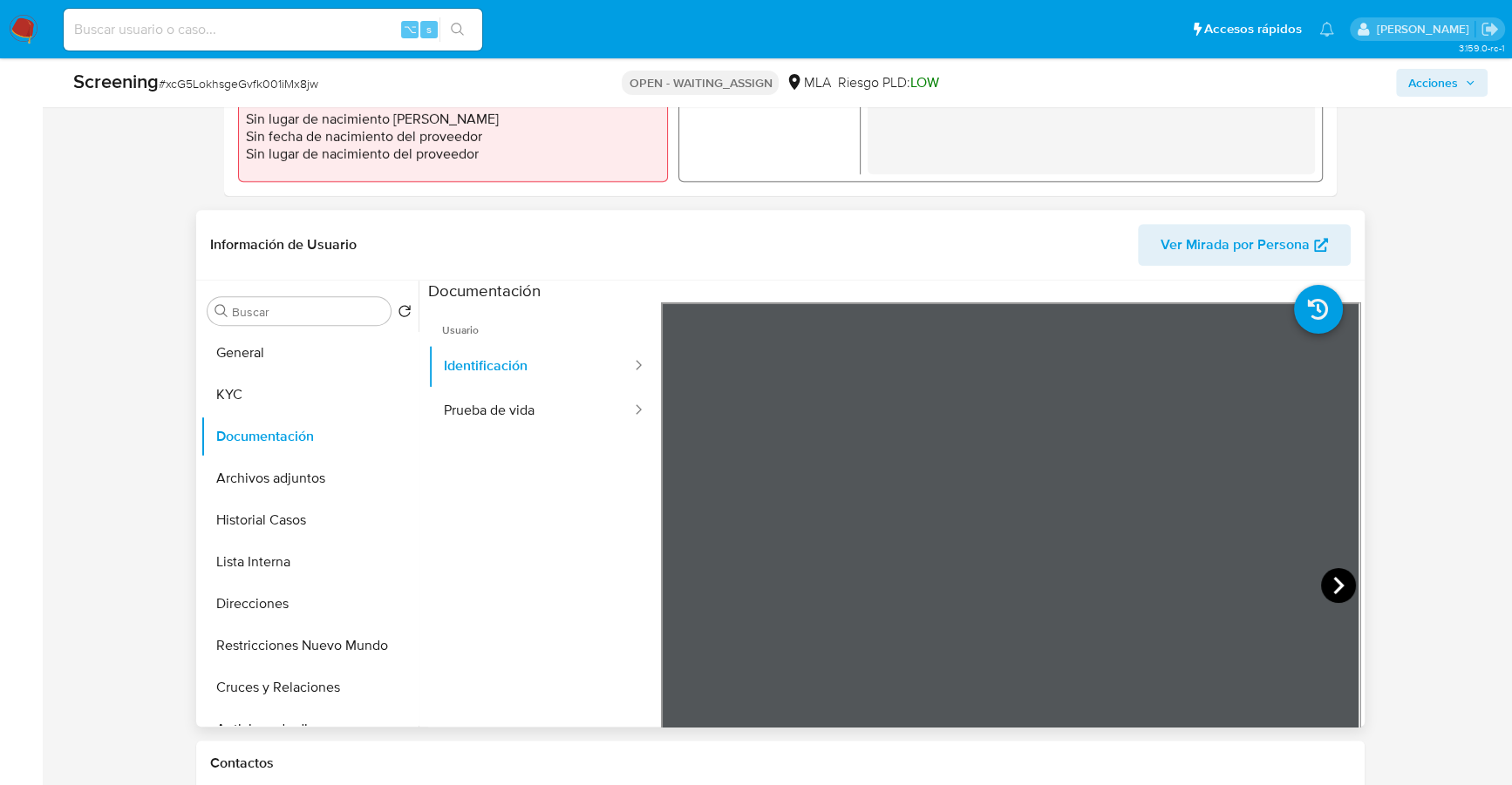
click at [1327, 585] on icon at bounding box center [1338, 585] width 35 height 35
click at [302, 409] on button "KYC" at bounding box center [302, 395] width 204 height 42
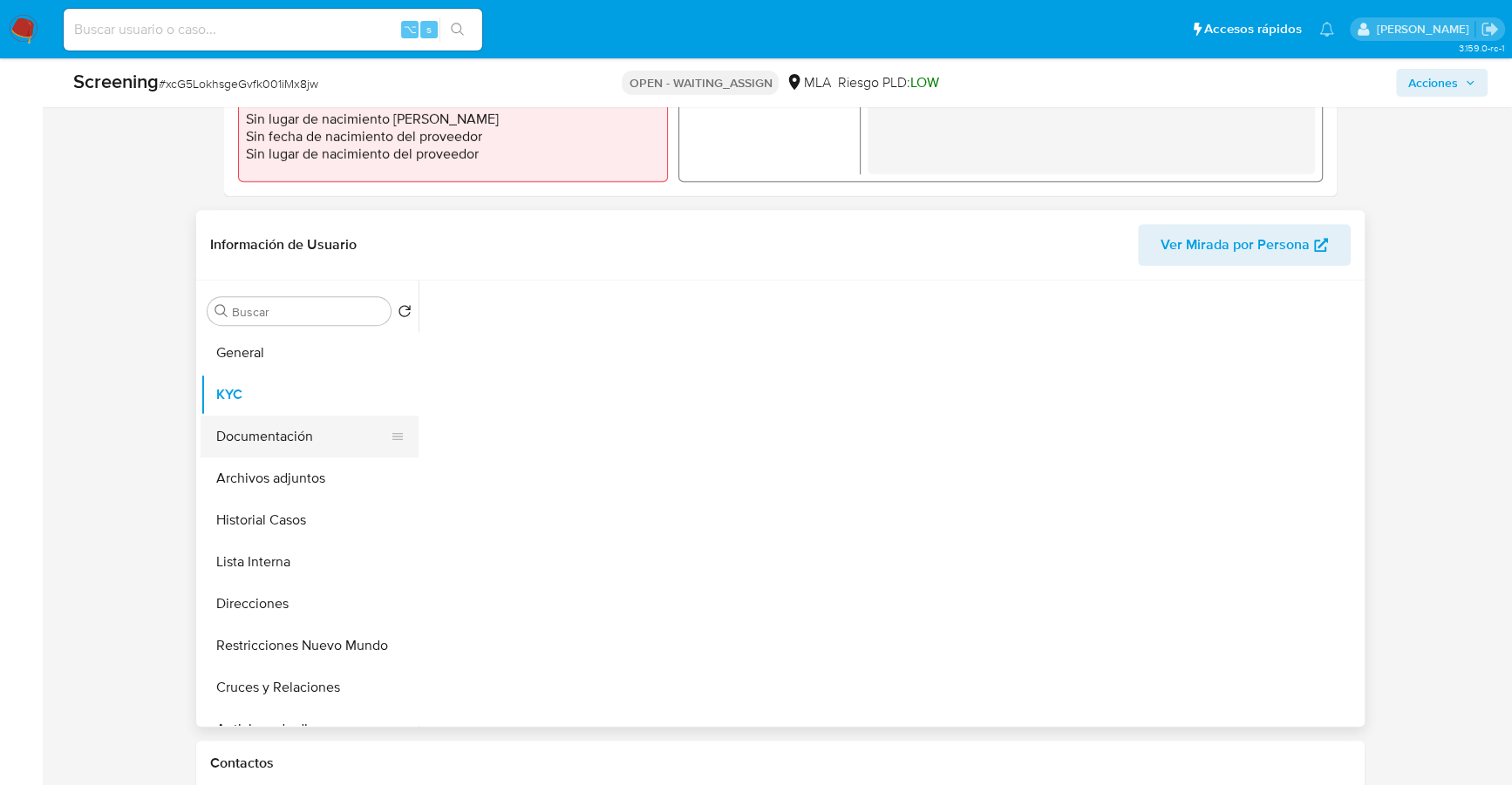
click at [315, 427] on button "Documentación" at bounding box center [302, 437] width 204 height 42
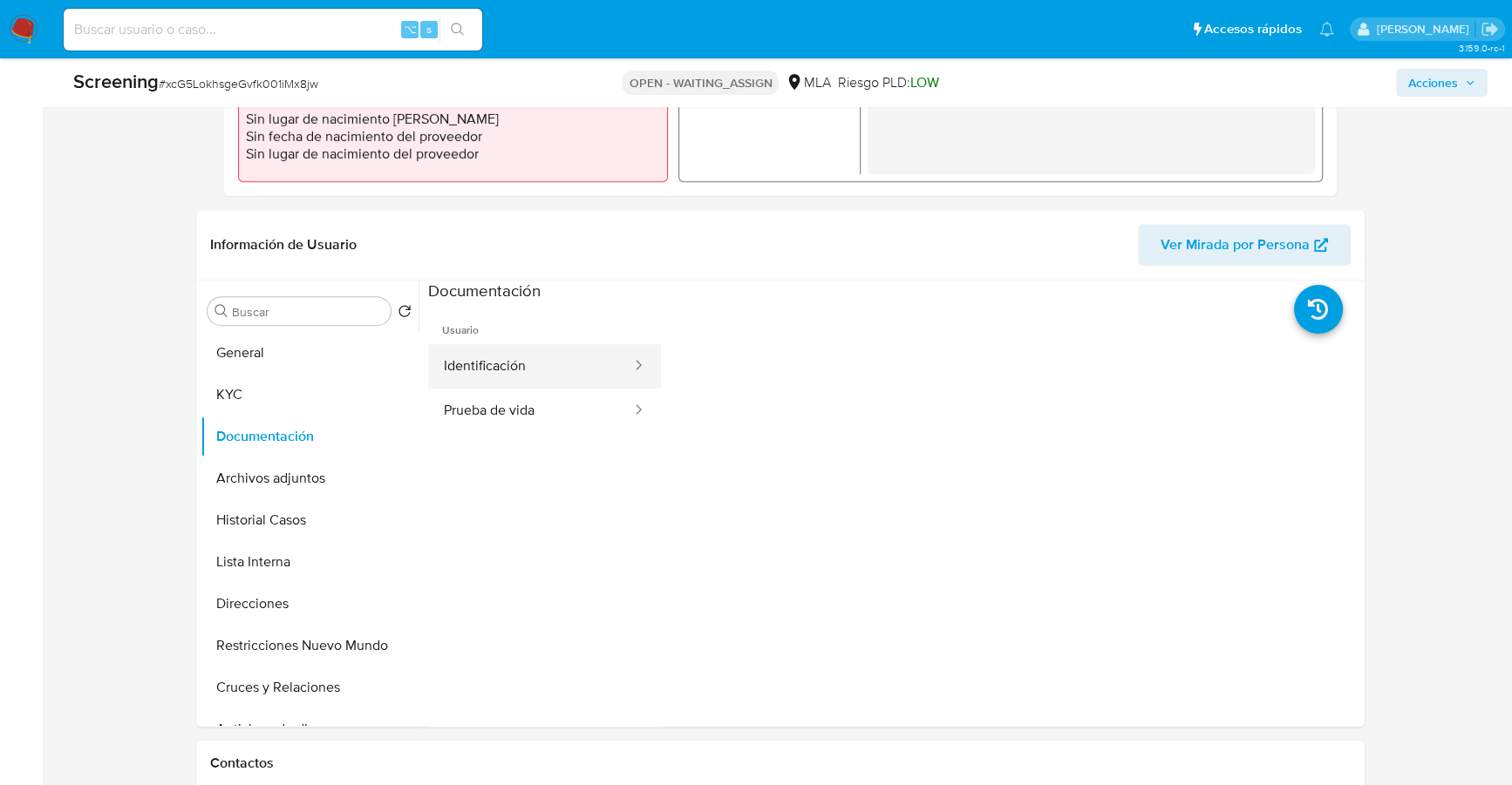
click at [514, 354] on button "Identificación" at bounding box center [530, 366] width 205 height 45
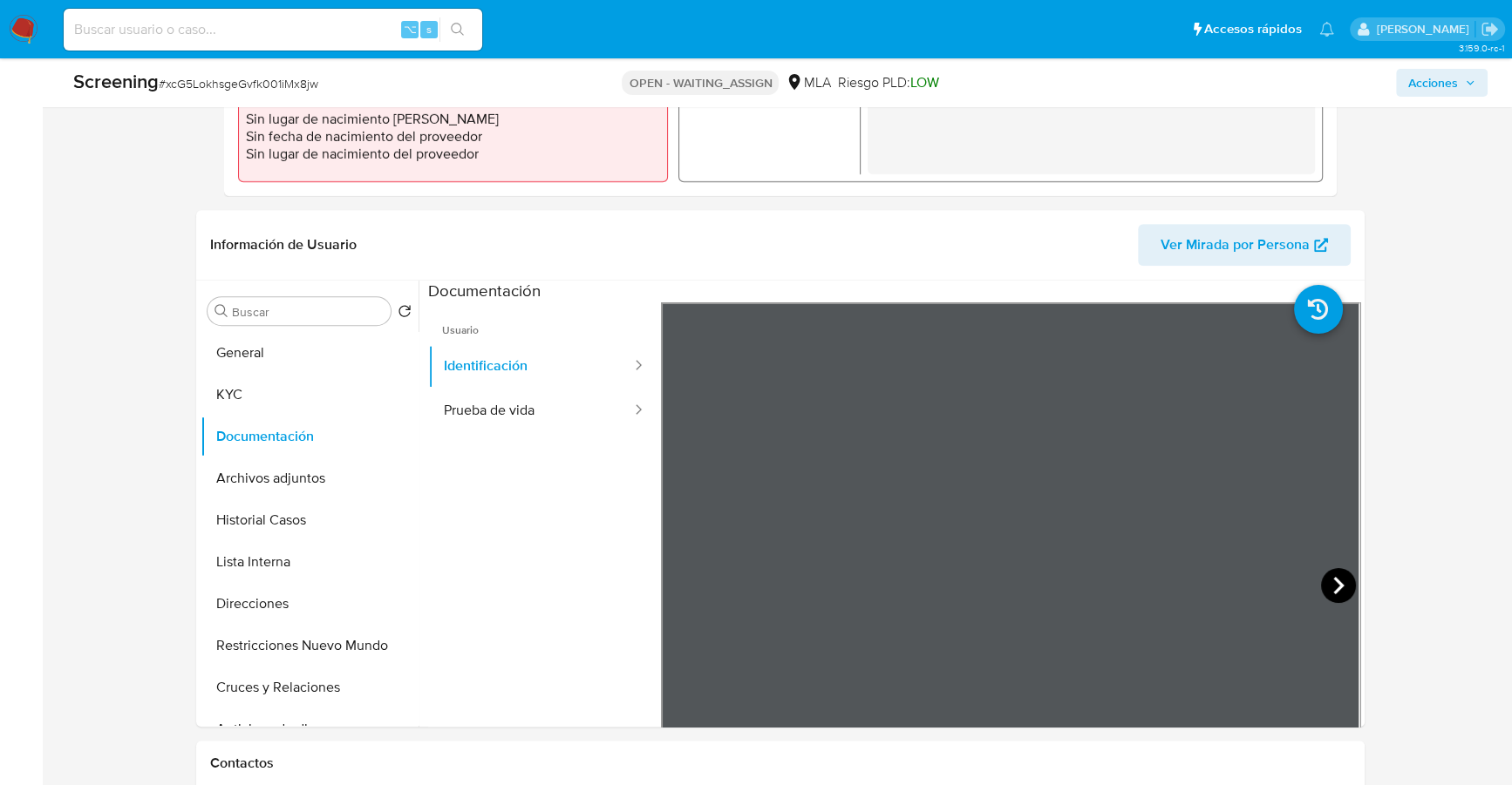
click at [1334, 592] on icon at bounding box center [1339, 586] width 11 height 18
click at [540, 411] on button "Prueba de vida" at bounding box center [530, 411] width 205 height 45
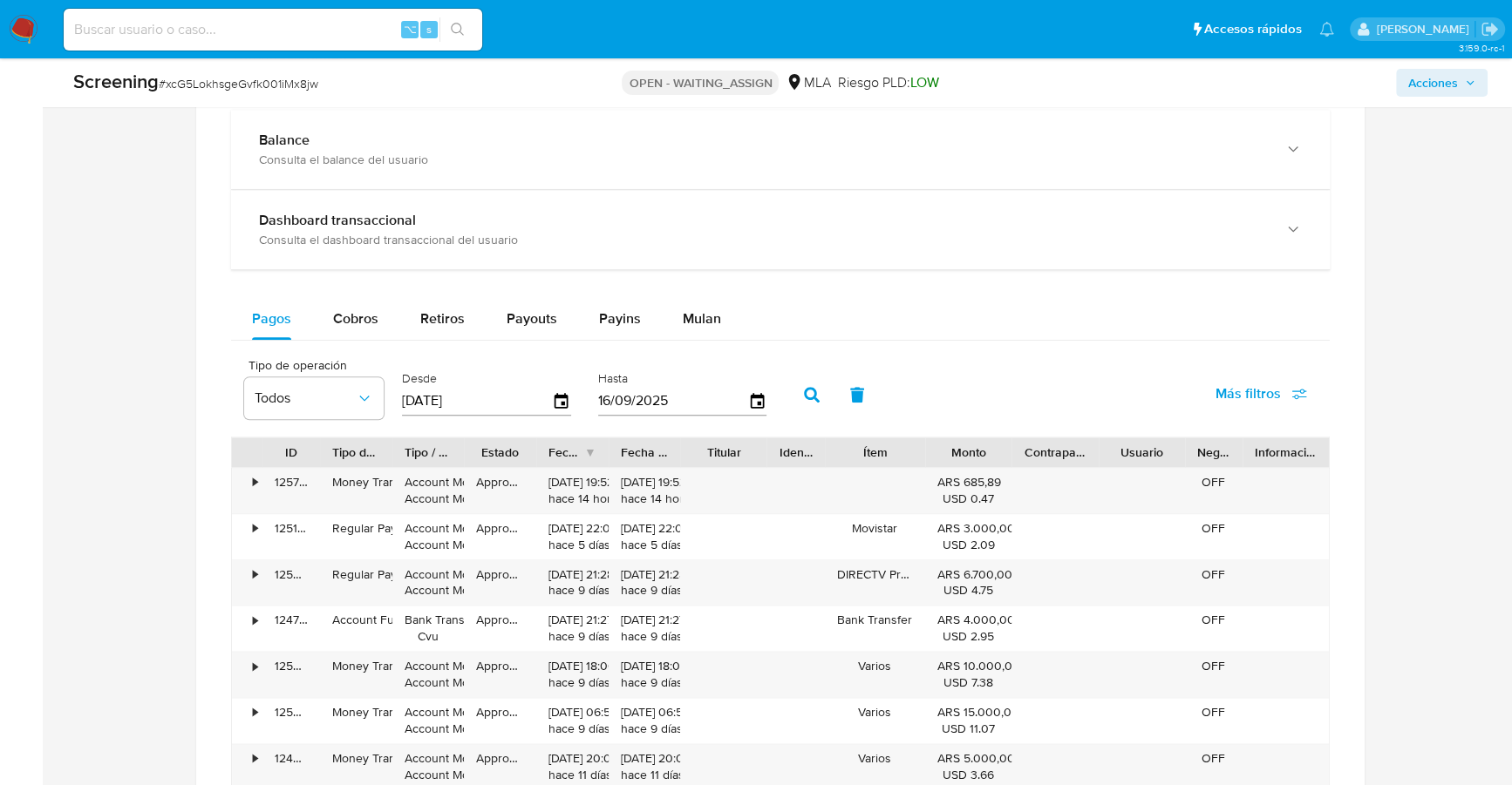
scroll to position [1794, 0]
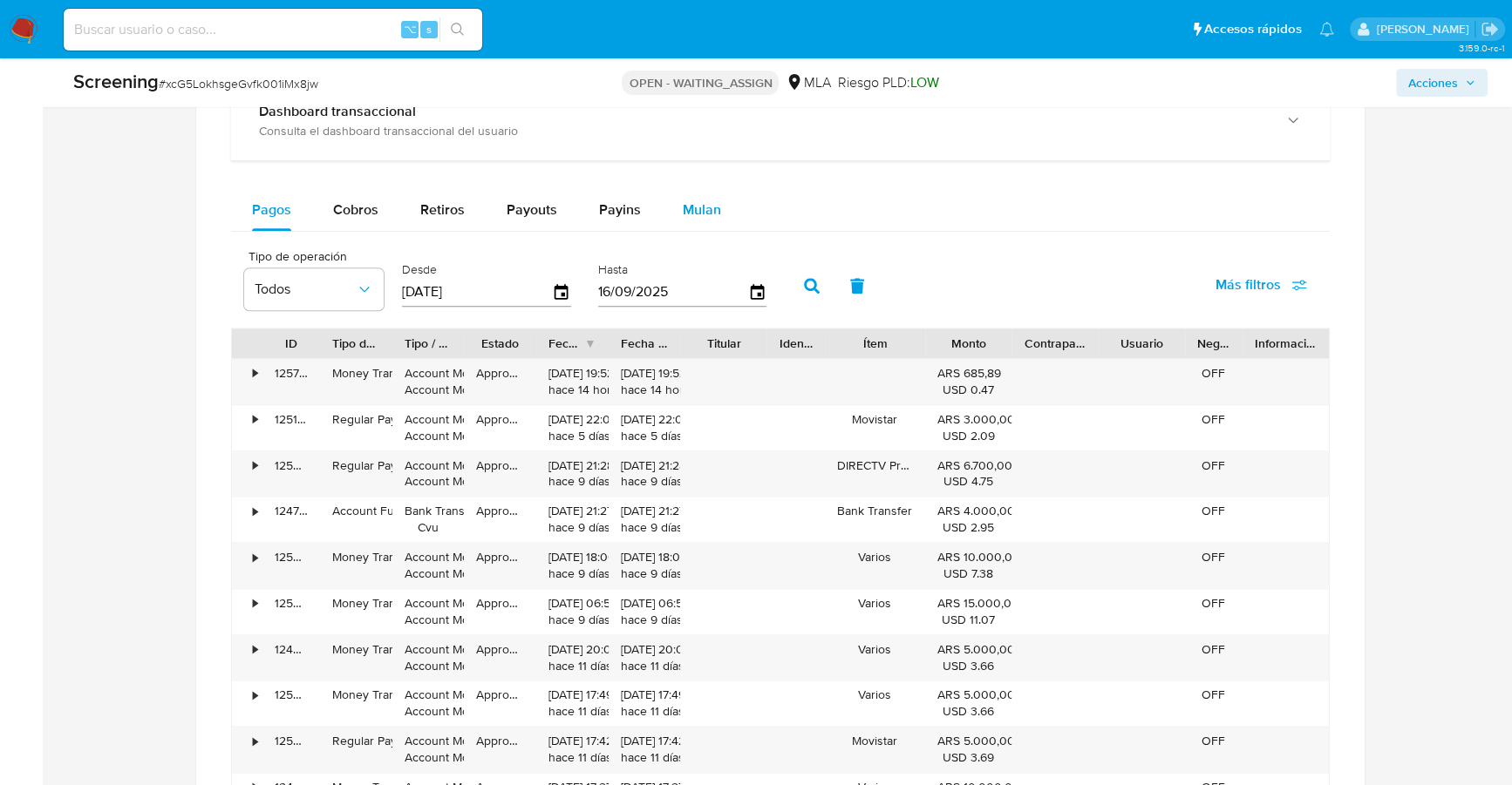
click at [691, 201] on span "Mulan" at bounding box center [702, 209] width 38 height 20
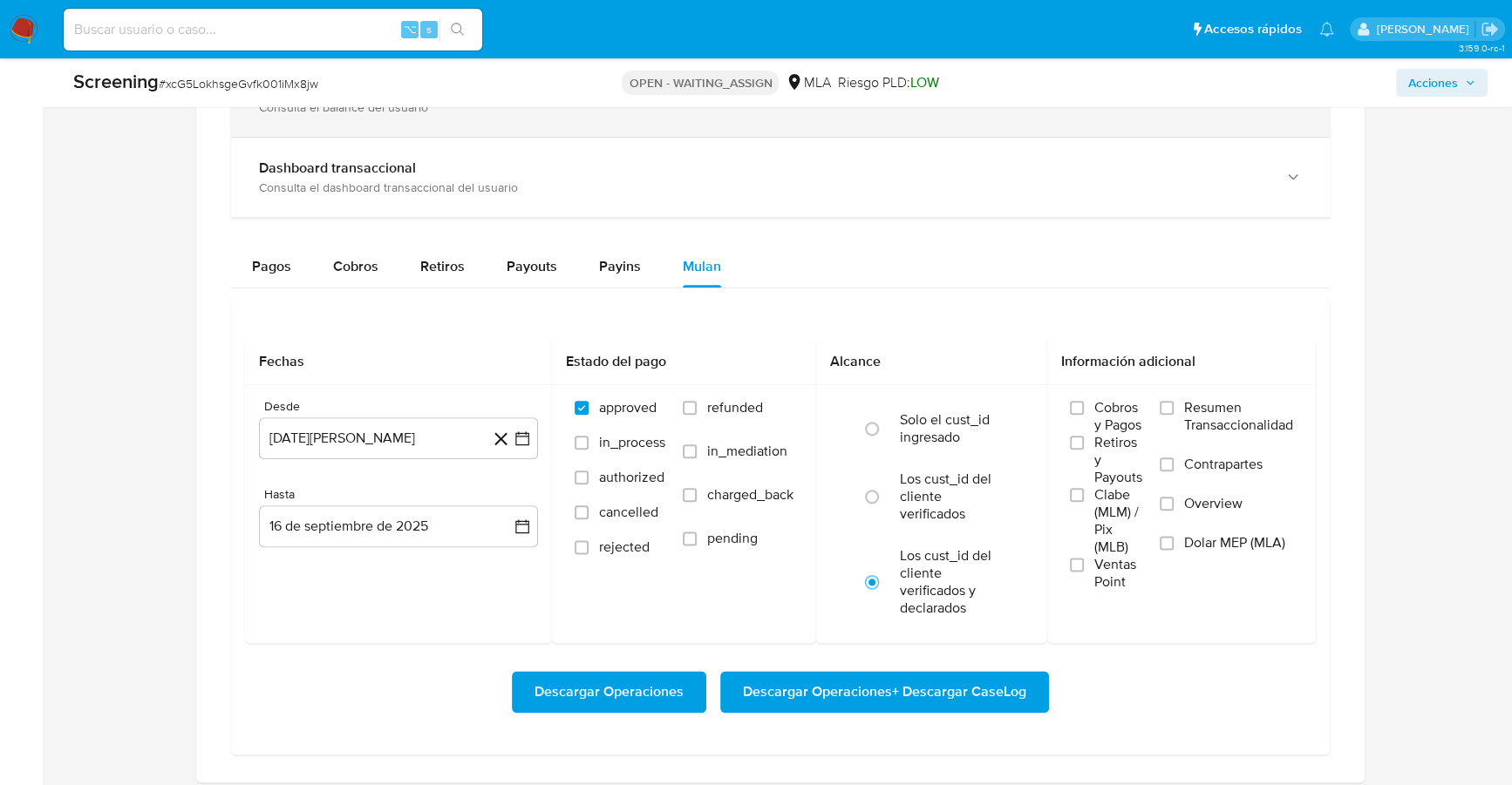
scroll to position [1583, 0]
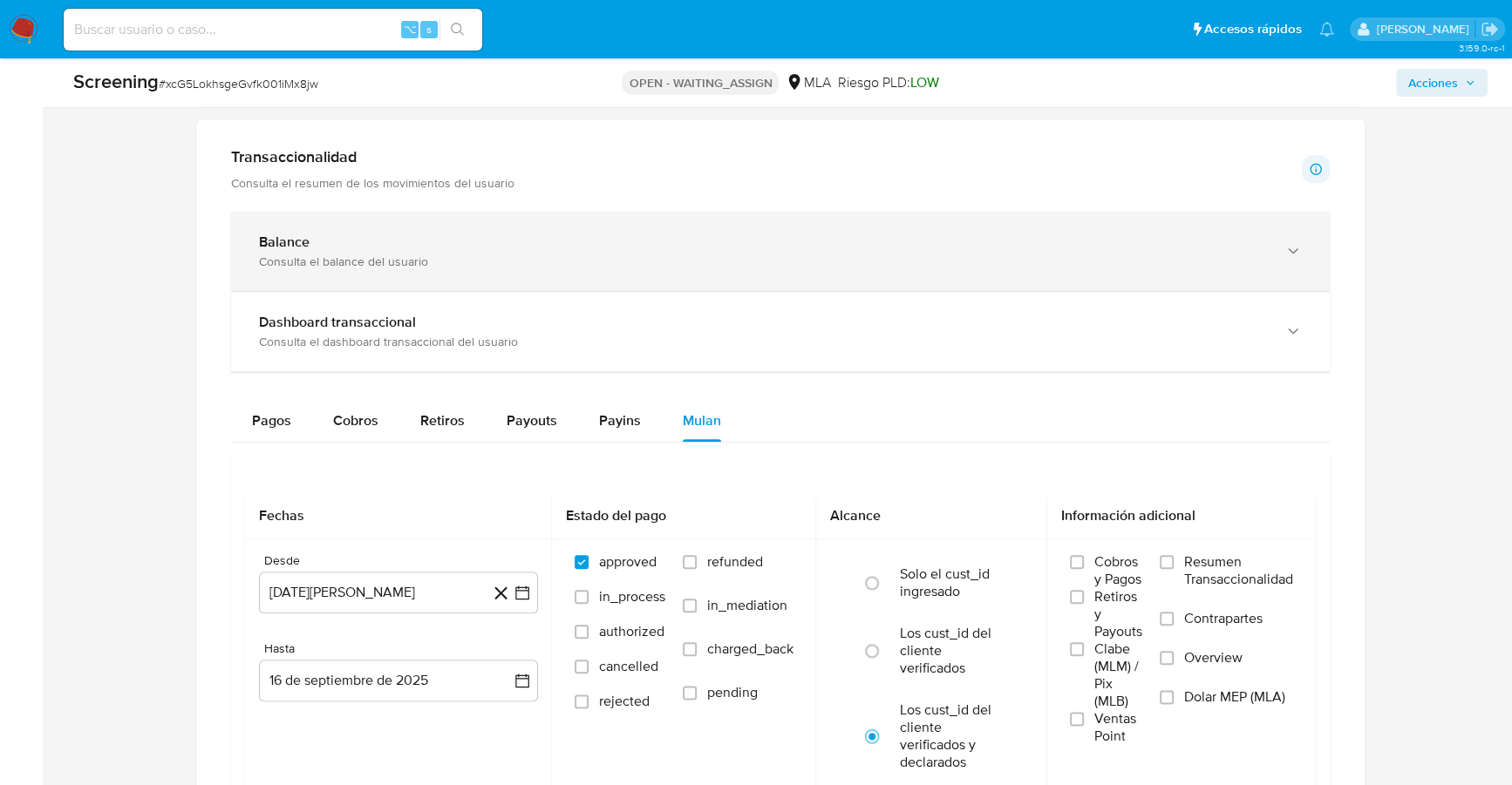
click at [399, 220] on div "Balance Consulta el balance del usuario" at bounding box center [780, 251] width 1099 height 79
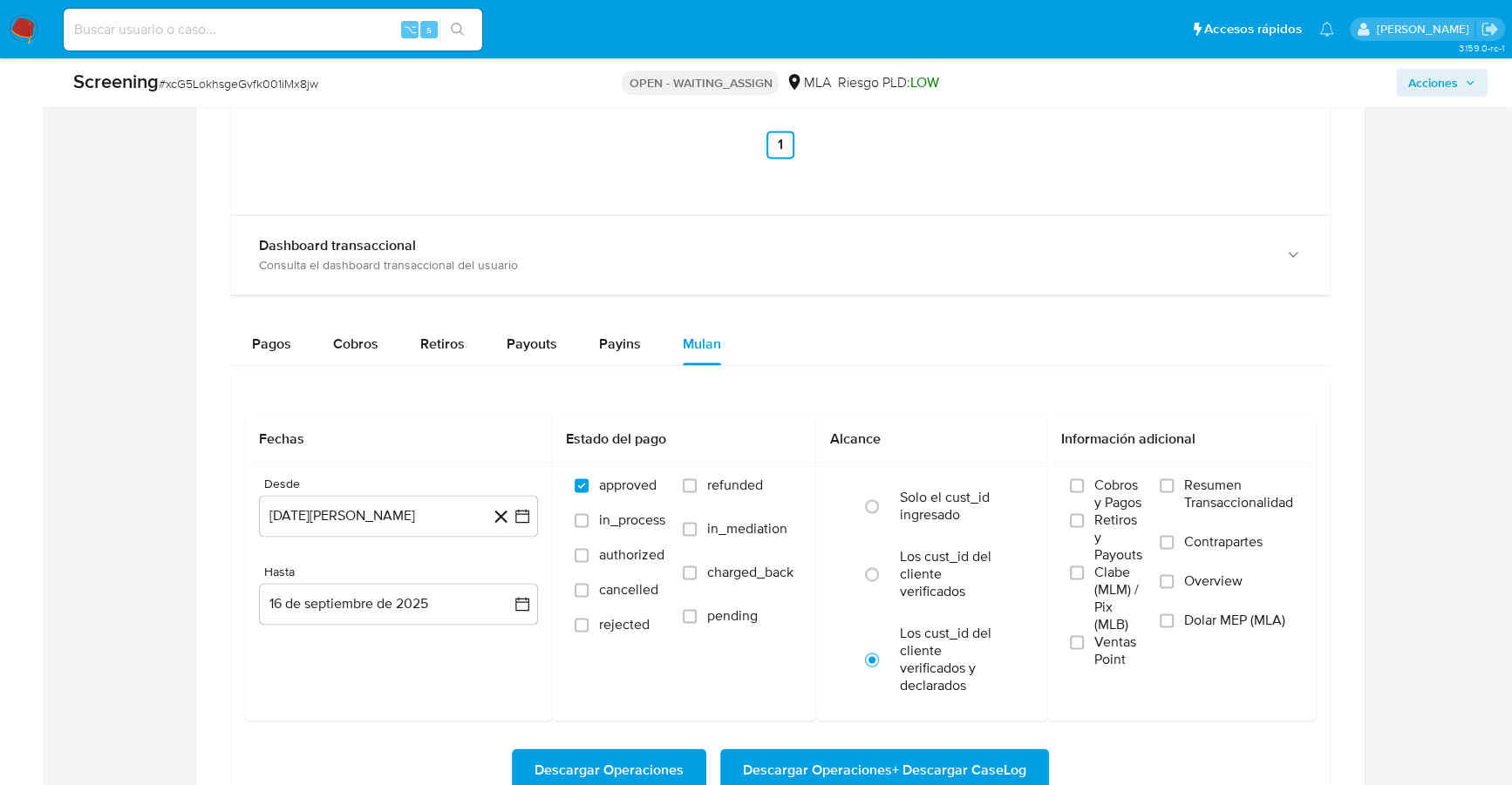
scroll to position [2312, 0]
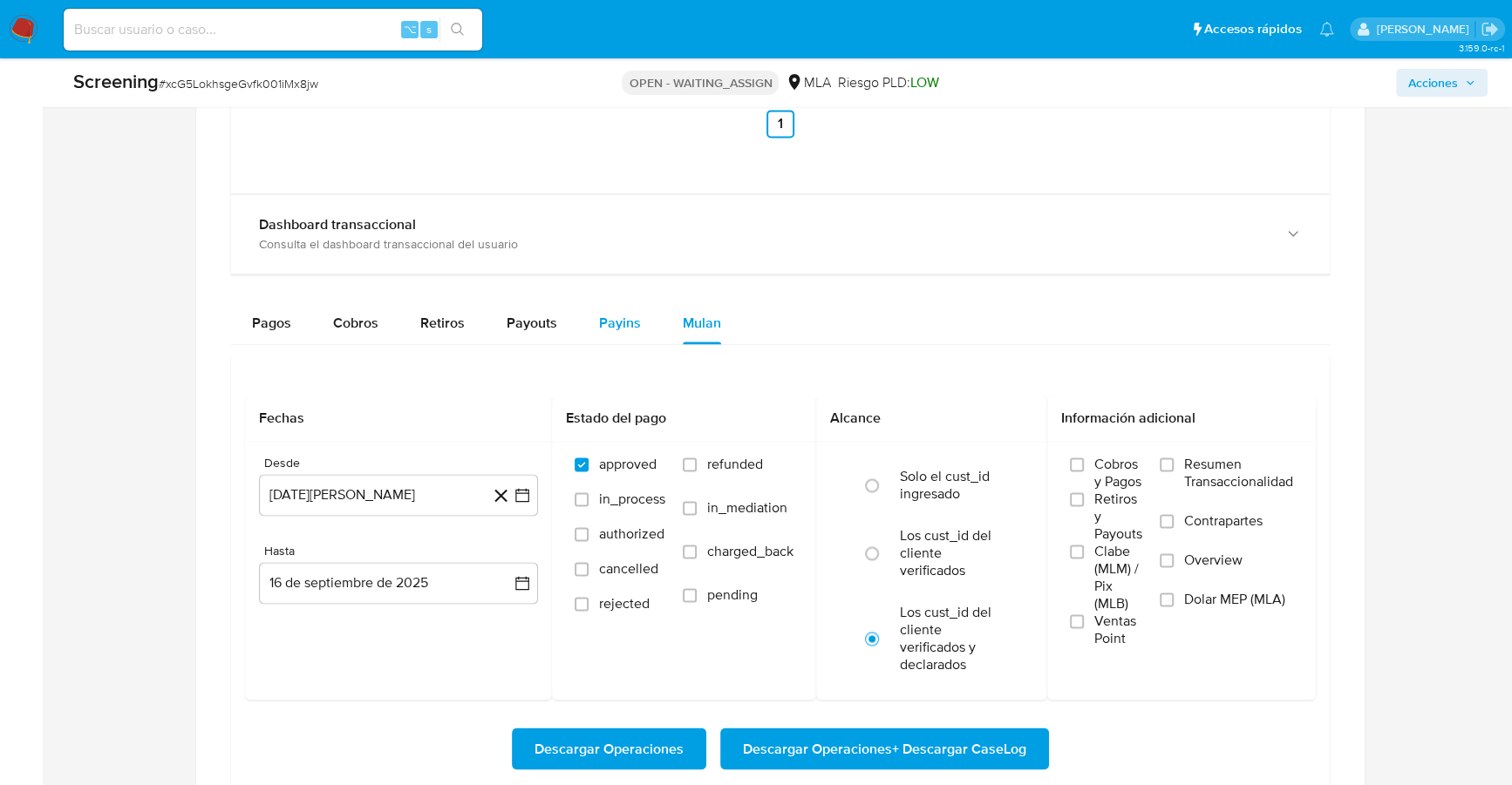
click at [626, 316] on span "Payins" at bounding box center [620, 323] width 42 height 20
select select "10"
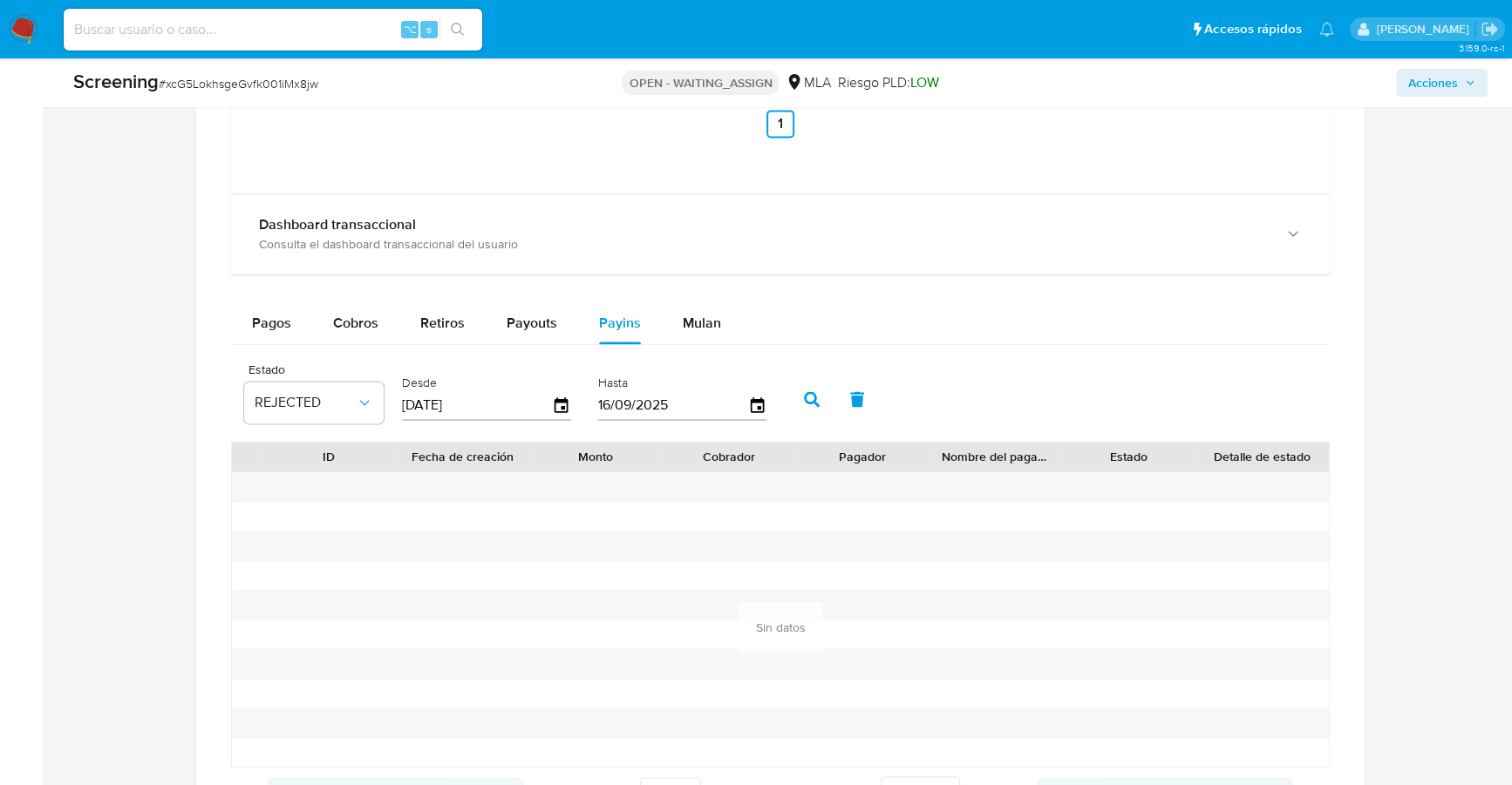
scroll to position [2493, 0]
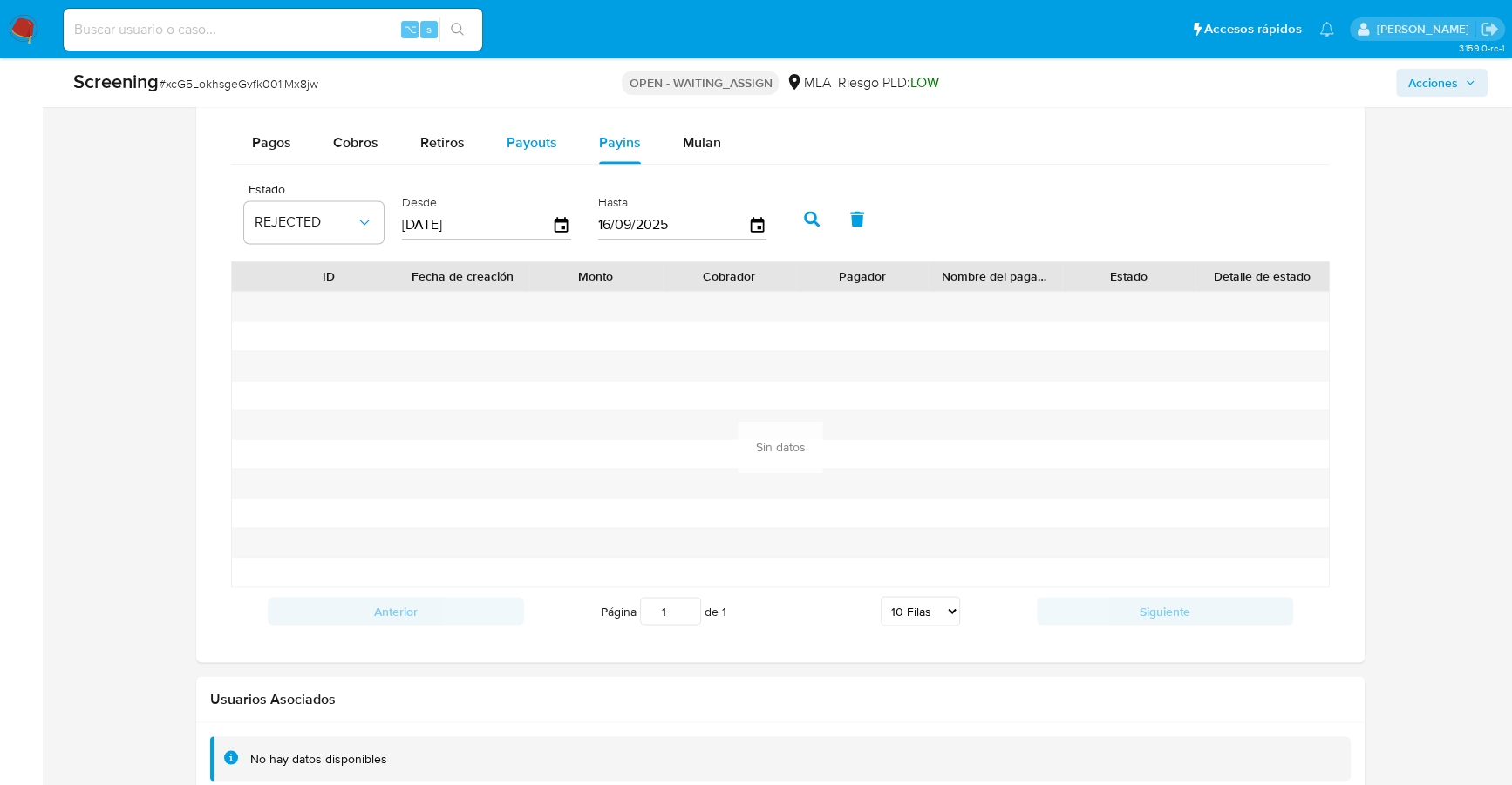
click at [525, 144] on span "Payouts" at bounding box center [531, 143] width 51 height 20
select select "10"
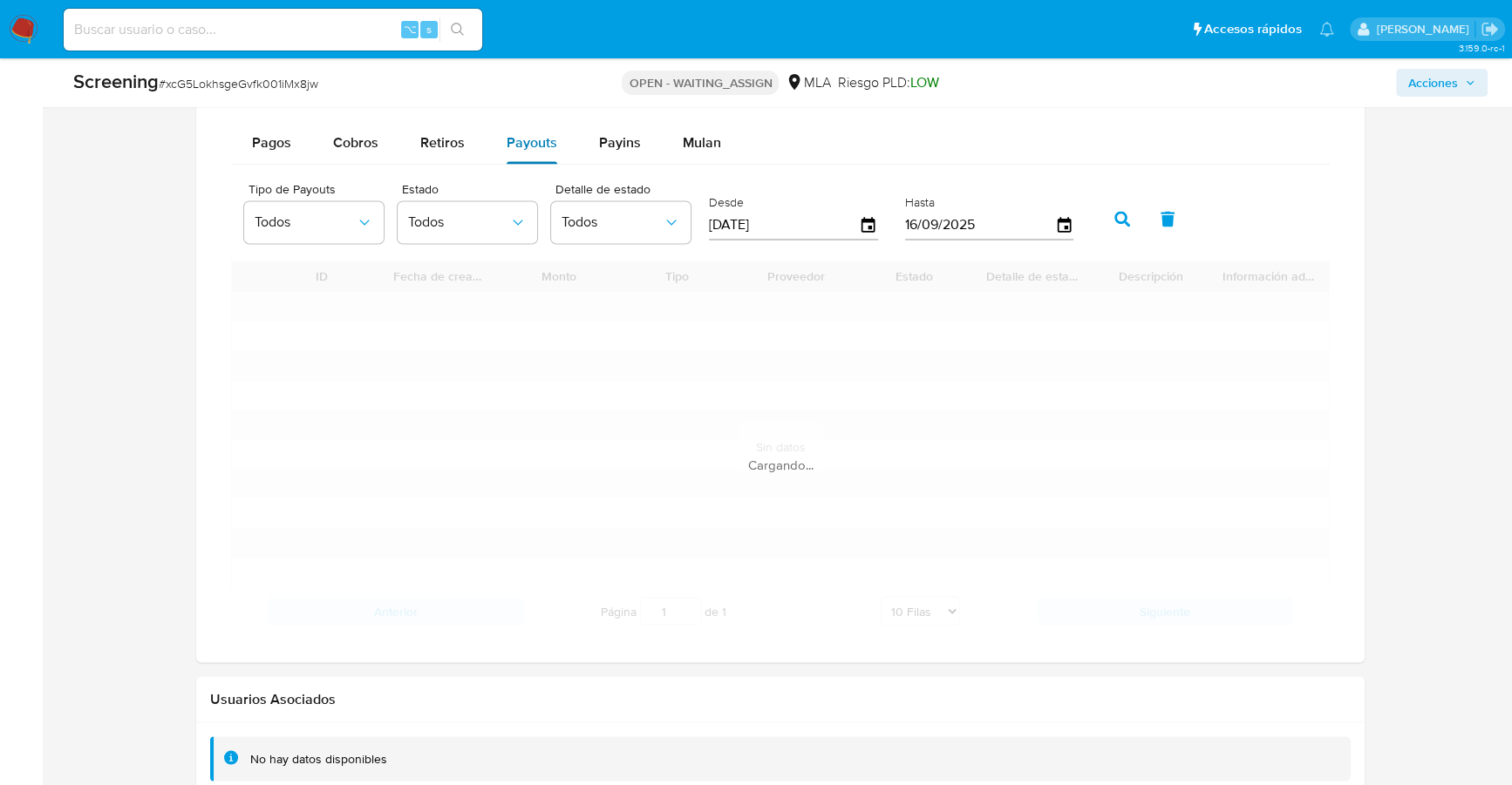
scroll to position [2456, 0]
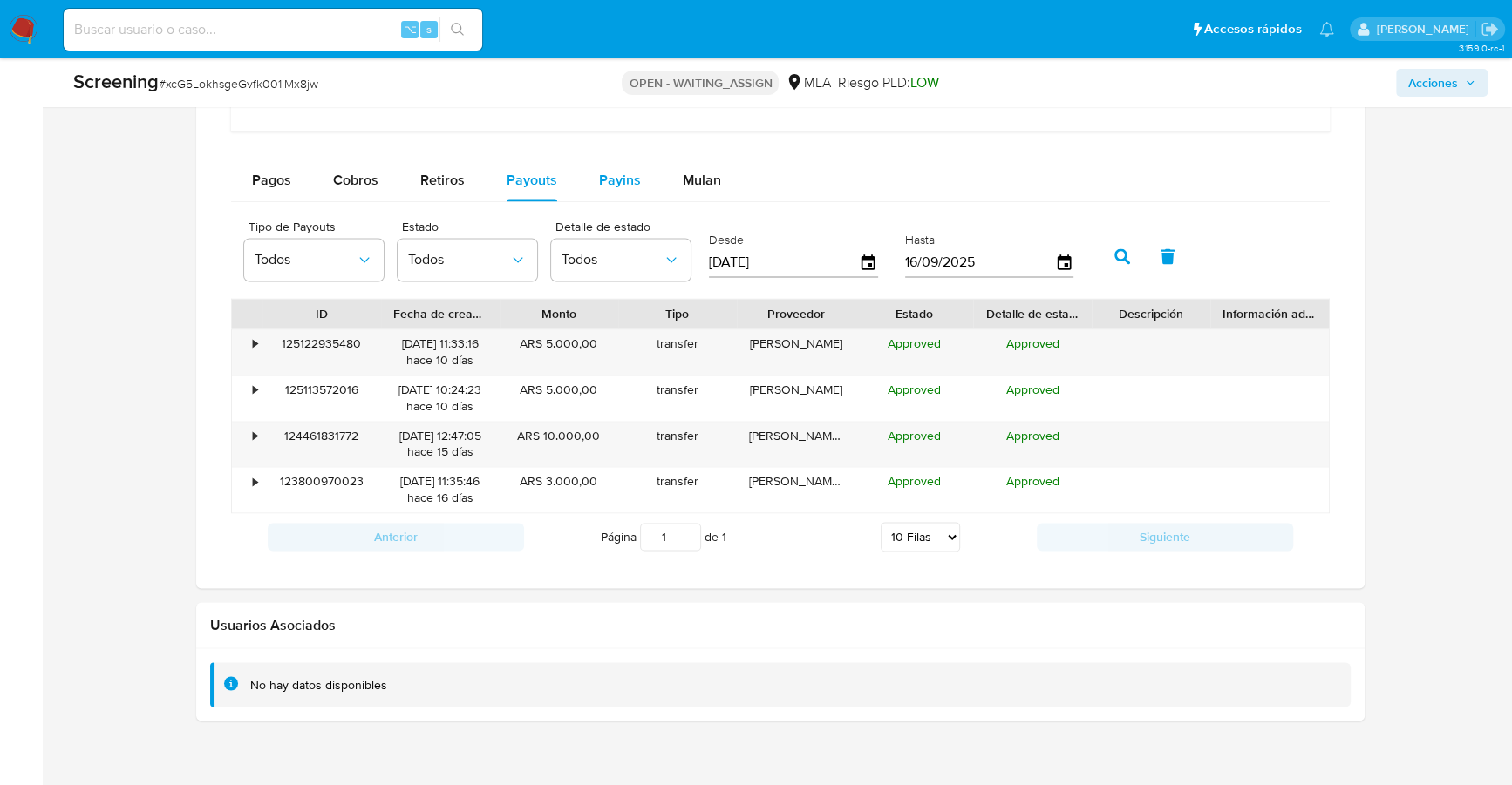
click at [590, 181] on button "Payins" at bounding box center [620, 180] width 84 height 42
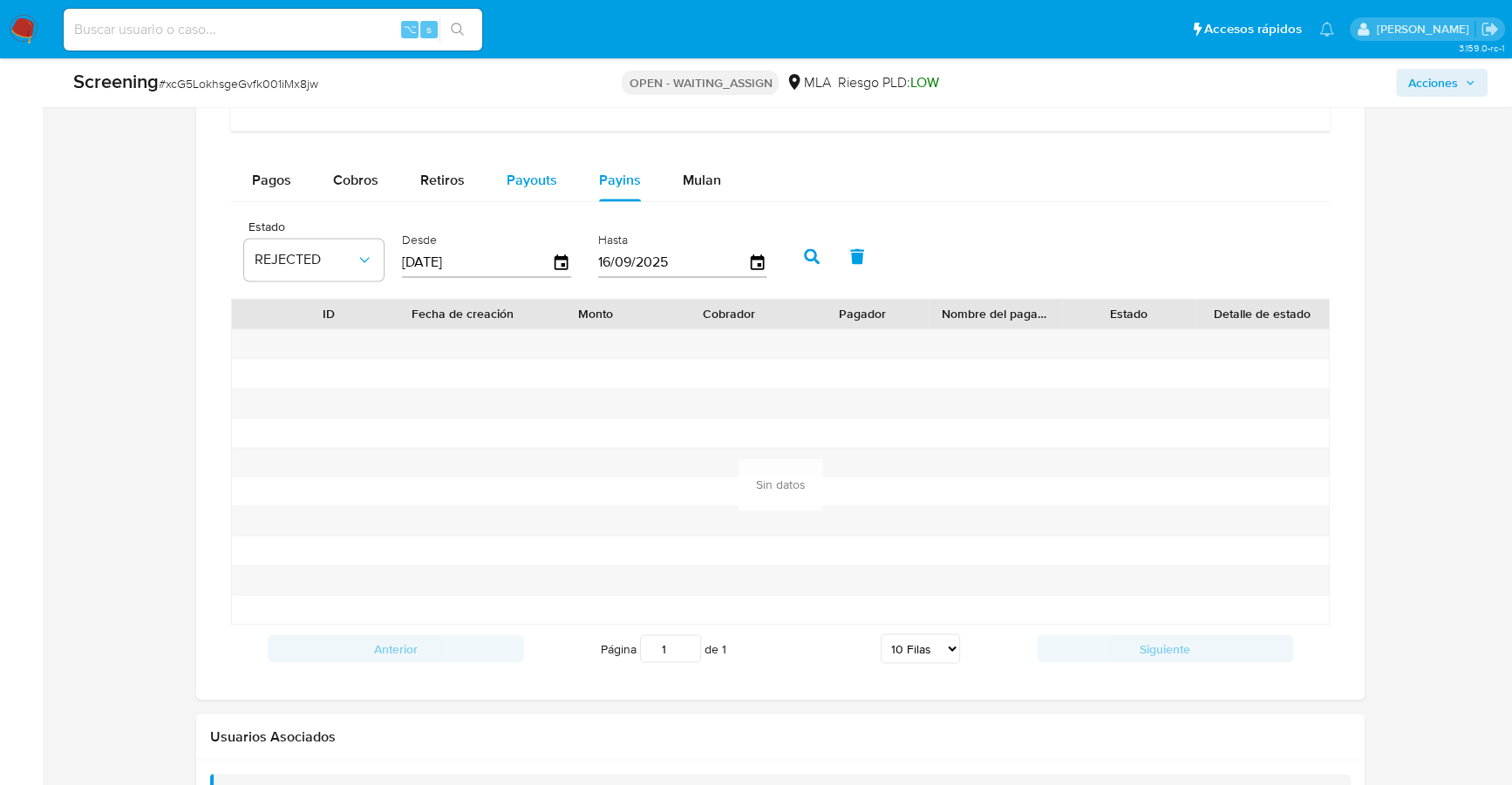
click at [530, 176] on span "Payouts" at bounding box center [531, 180] width 51 height 20
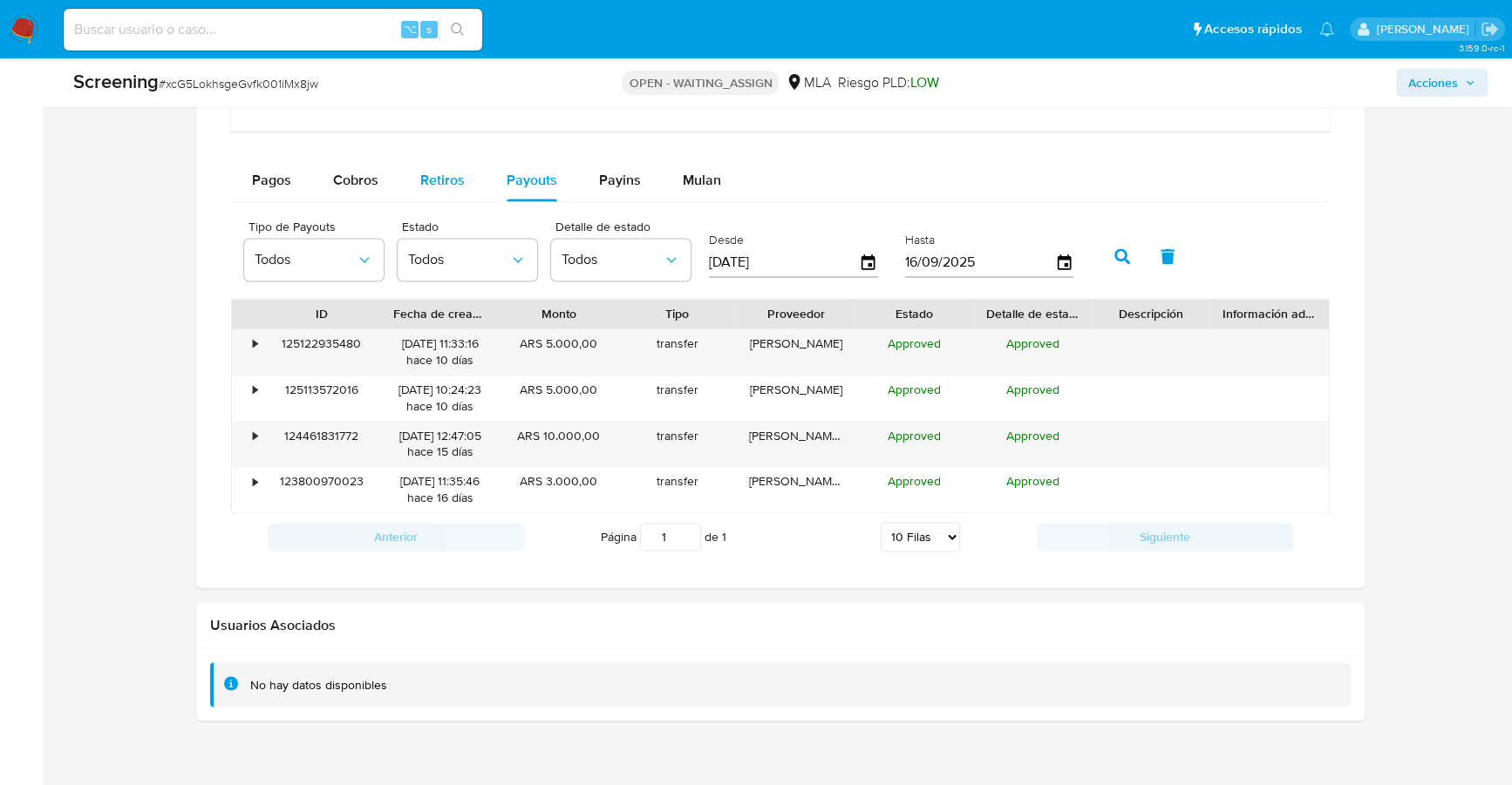
click at [448, 170] on span "Retiros" at bounding box center [443, 180] width 45 height 20
select select "10"
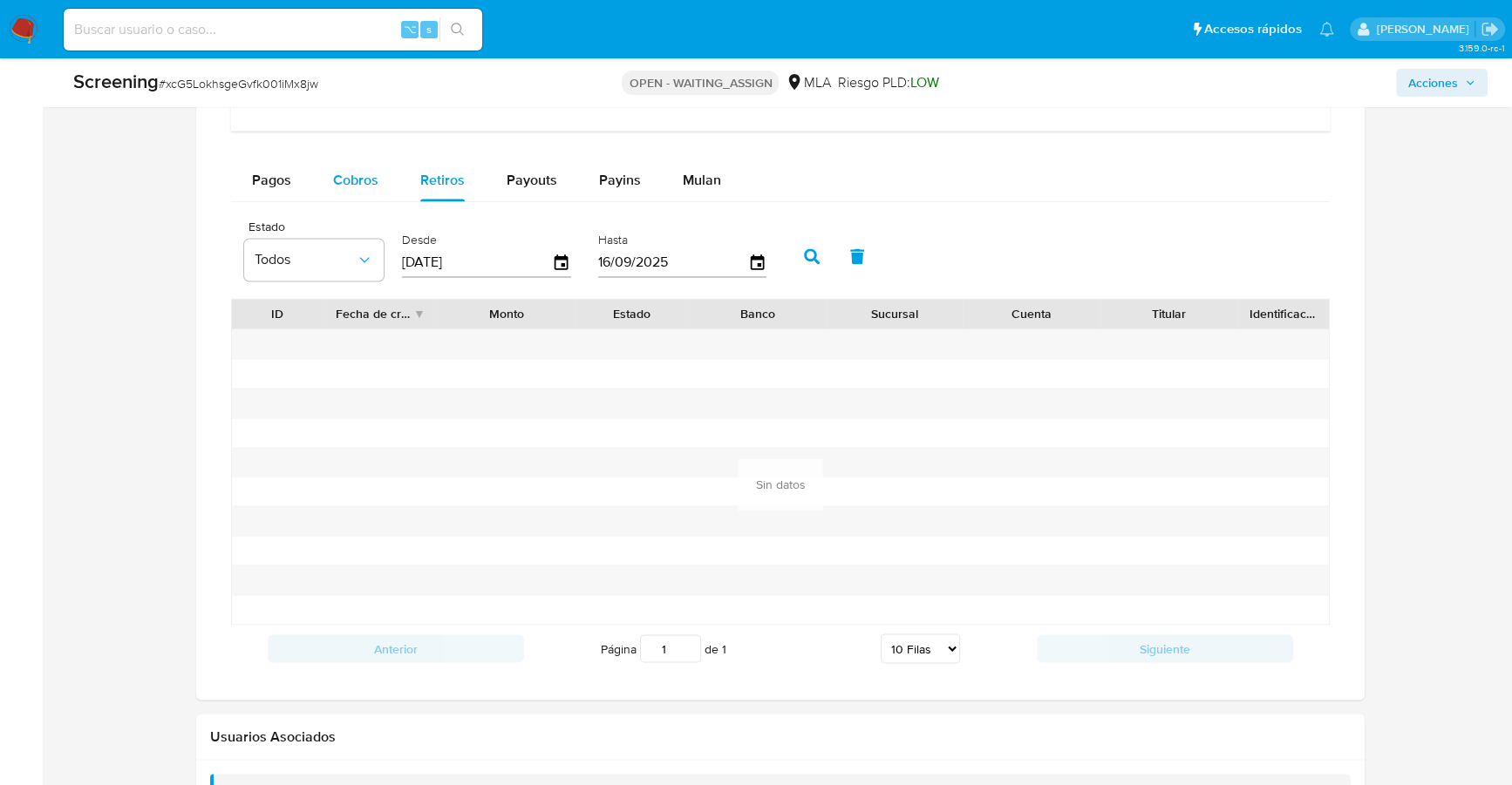
click at [337, 179] on span "Cobros" at bounding box center [356, 180] width 45 height 20
select select "10"
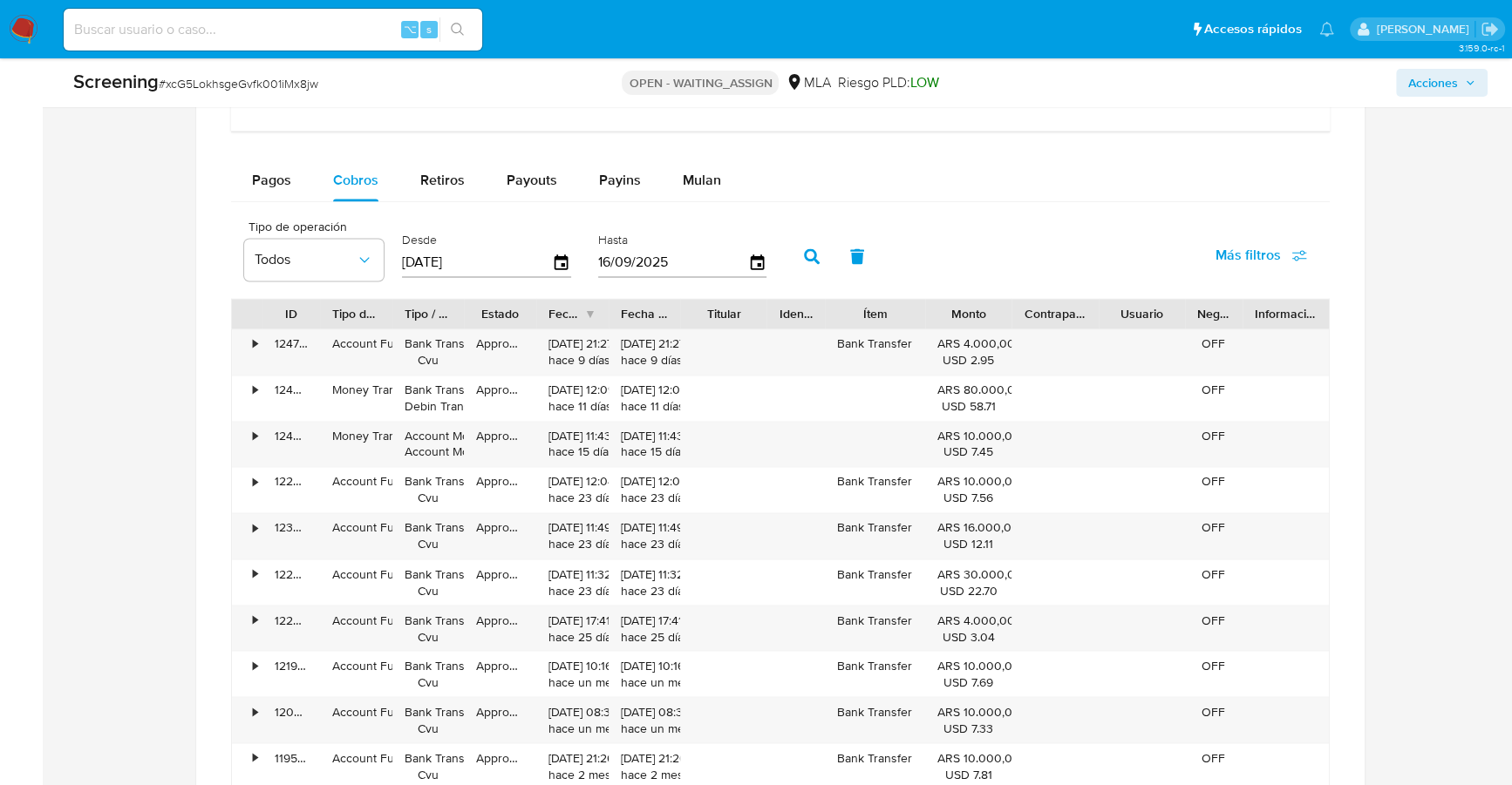
click at [223, 176] on div "Transaccionalidad Consulta el resumen de los movimientos del usuario Informació…" at bounding box center [781, 55] width 1141 height 1590
click at [275, 172] on span "Pagos" at bounding box center [272, 180] width 39 height 20
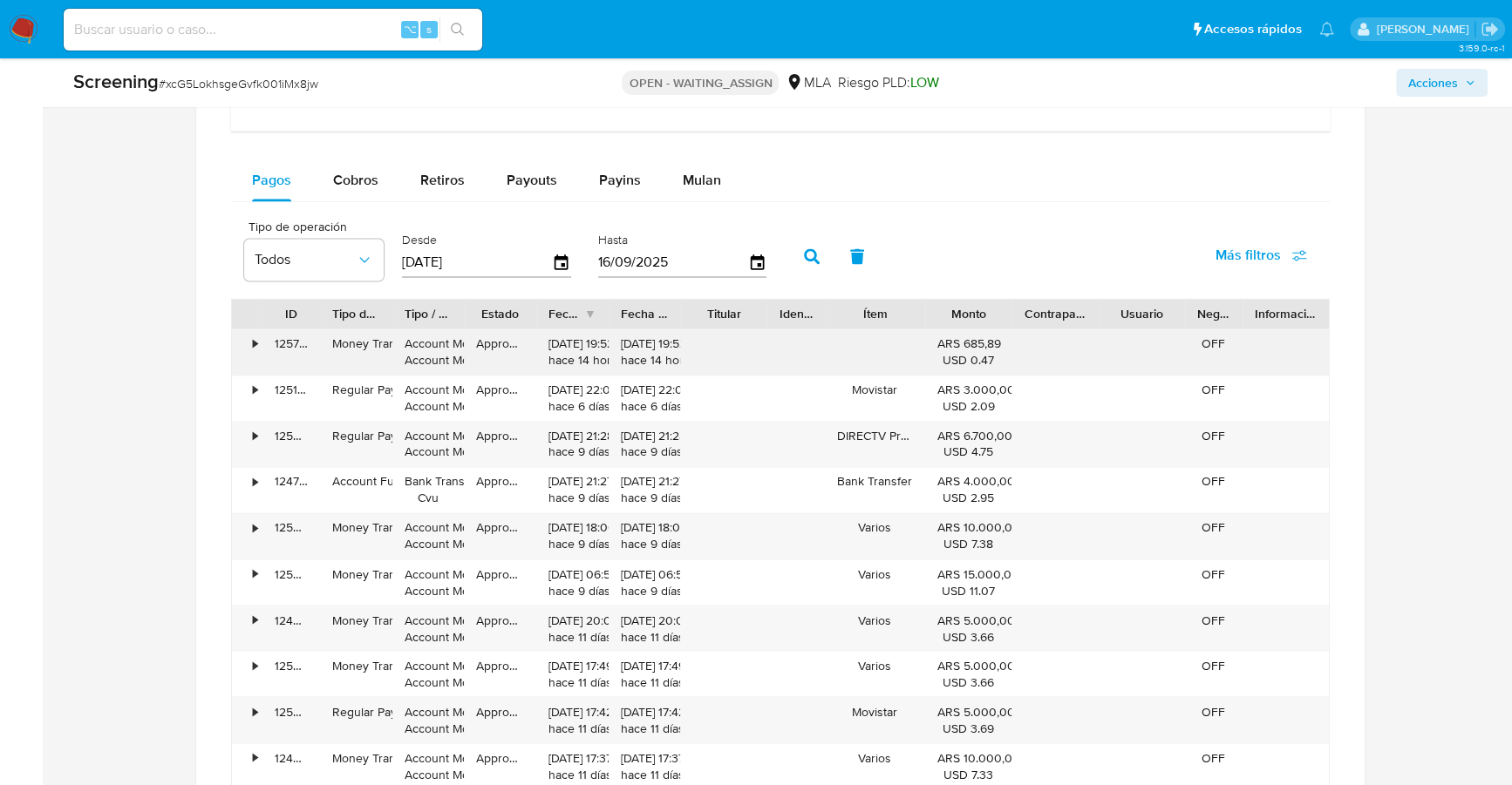
click at [250, 336] on div "•" at bounding box center [247, 352] width 30 height 45
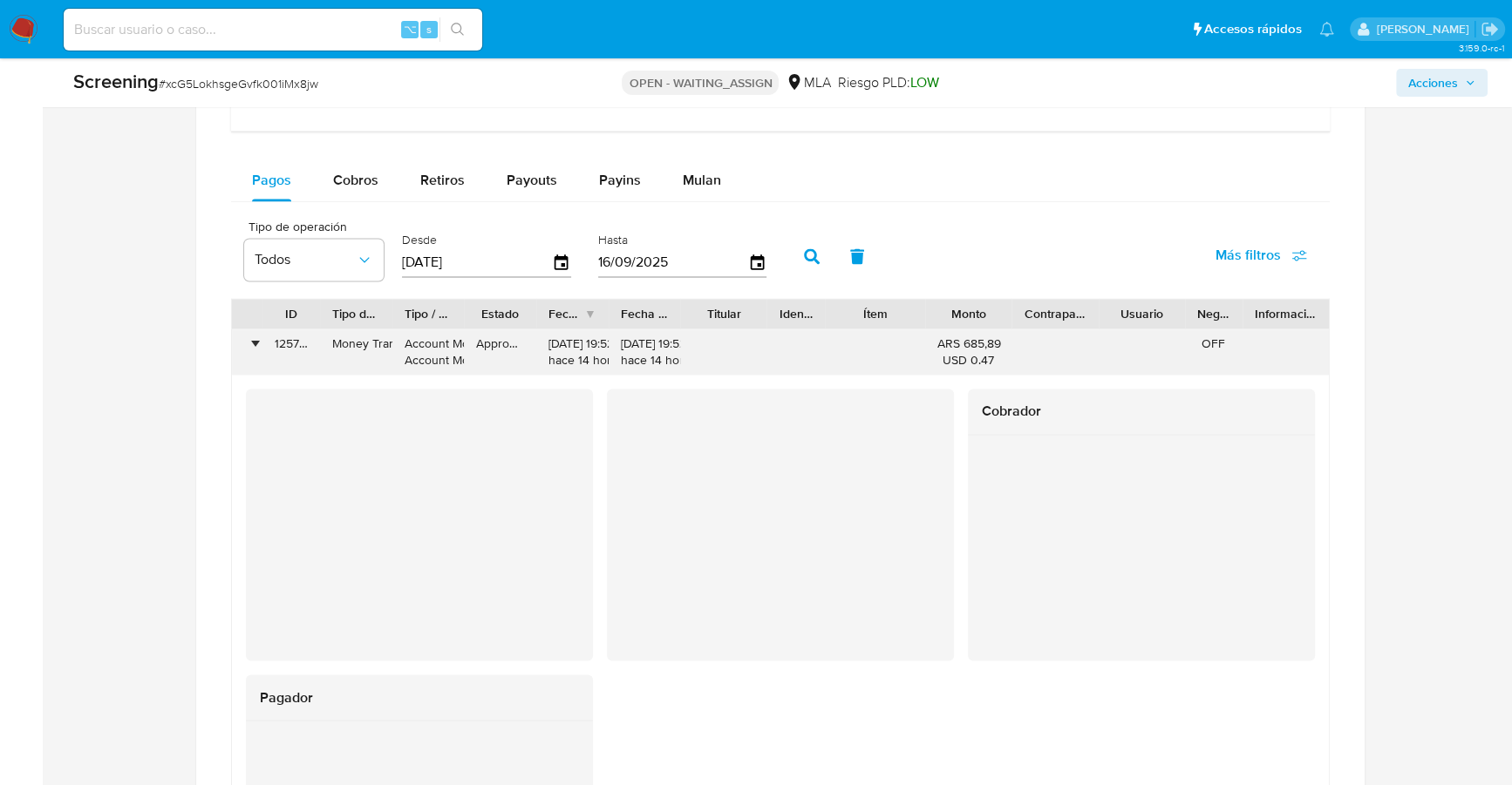
click at [254, 340] on div "•" at bounding box center [255, 344] width 4 height 17
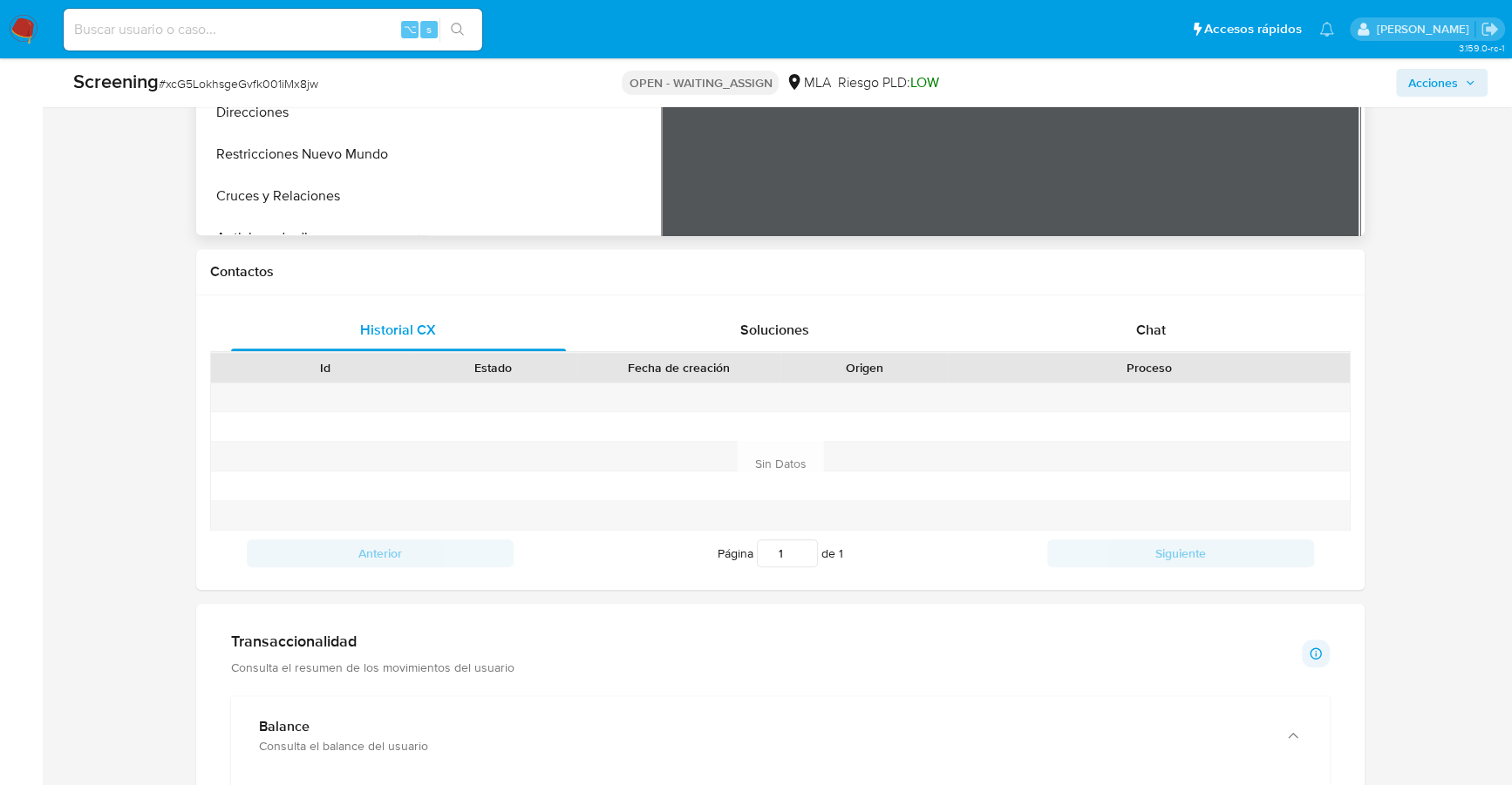
scroll to position [715, 0]
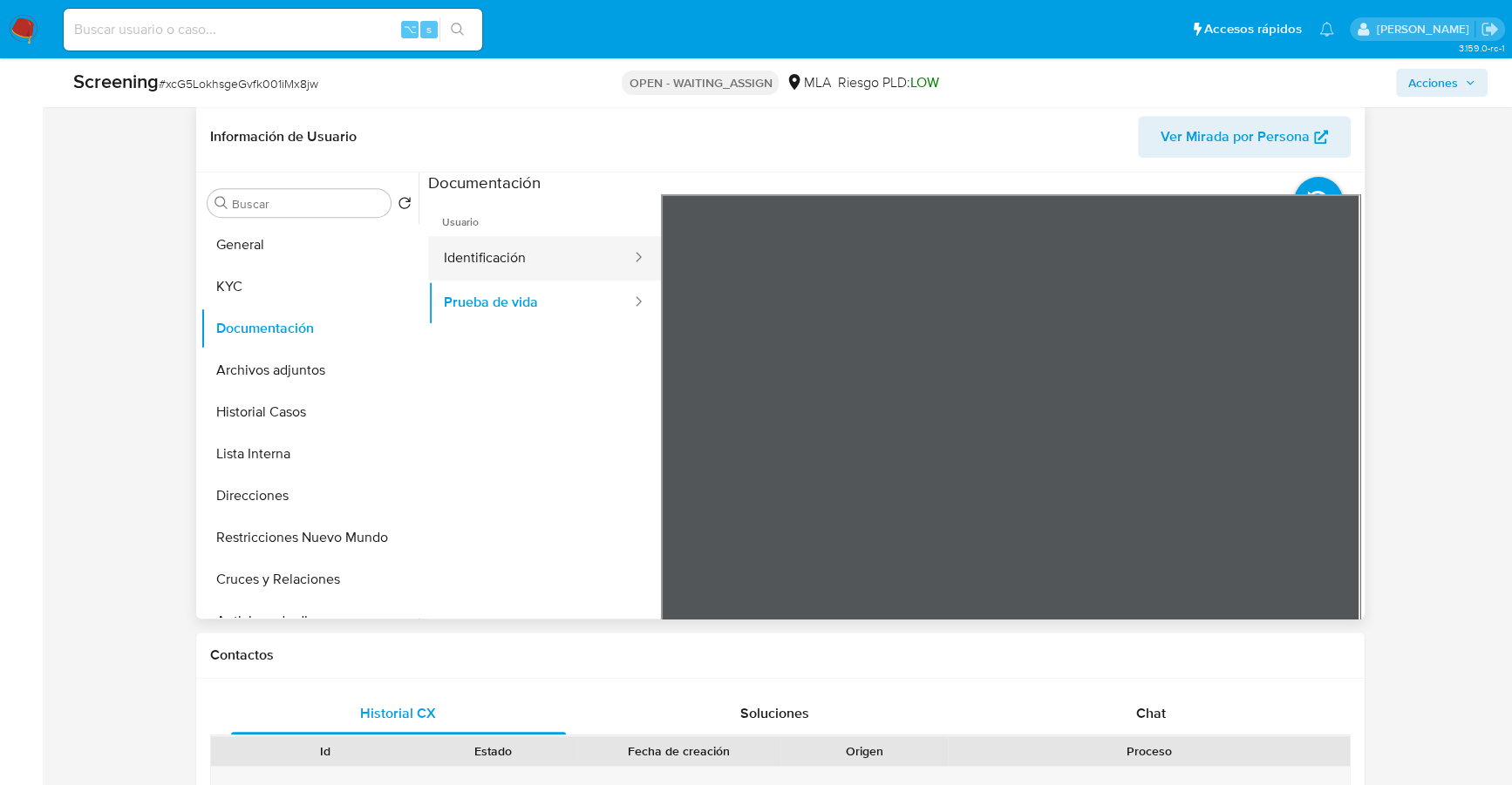
click at [556, 255] on button "Identificación" at bounding box center [530, 258] width 205 height 45
click at [1335, 474] on icon at bounding box center [1339, 478] width 11 height 18
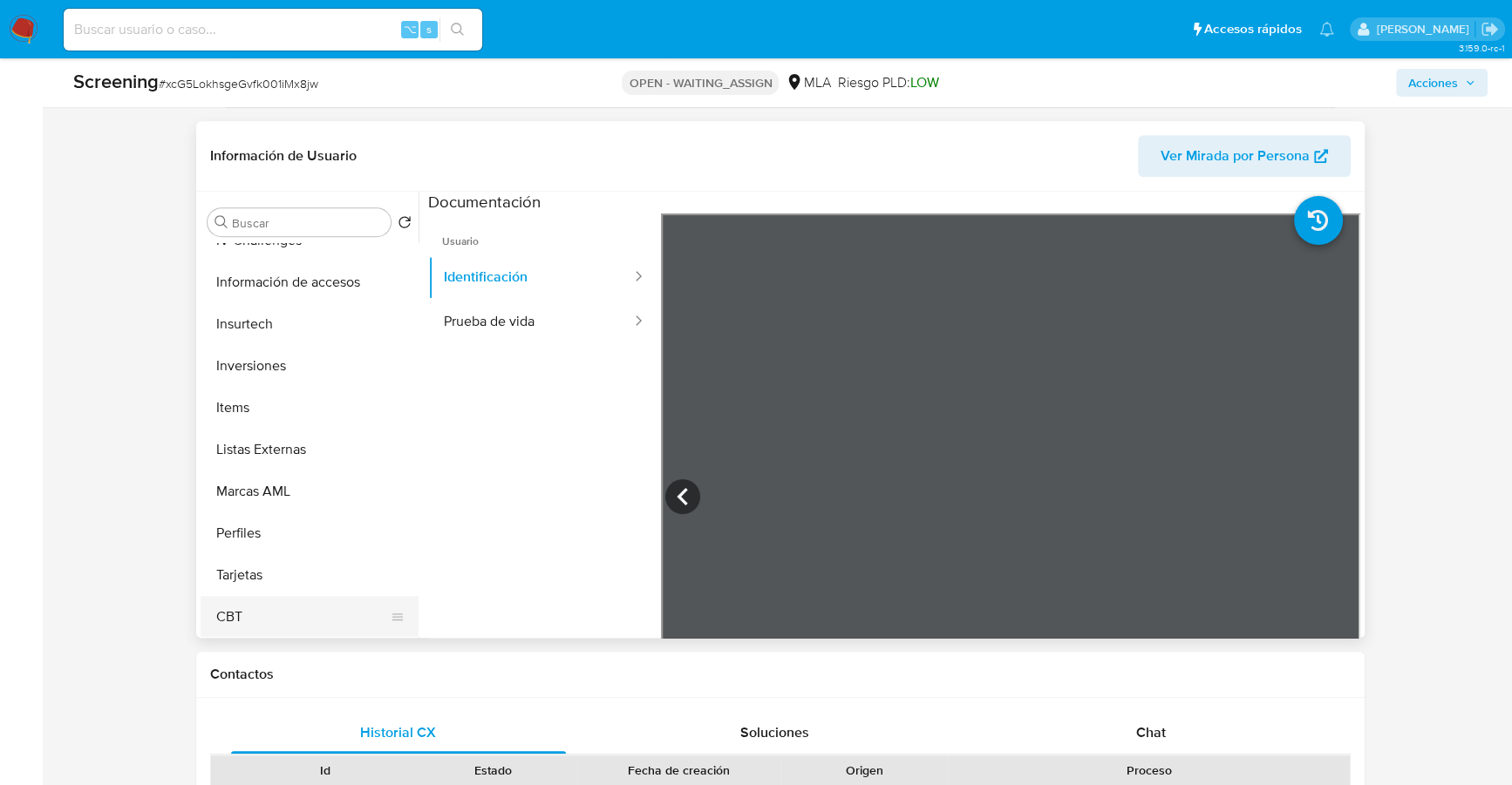
scroll to position [820, 0]
click at [293, 595] on button "CBT" at bounding box center [302, 616] width 204 height 42
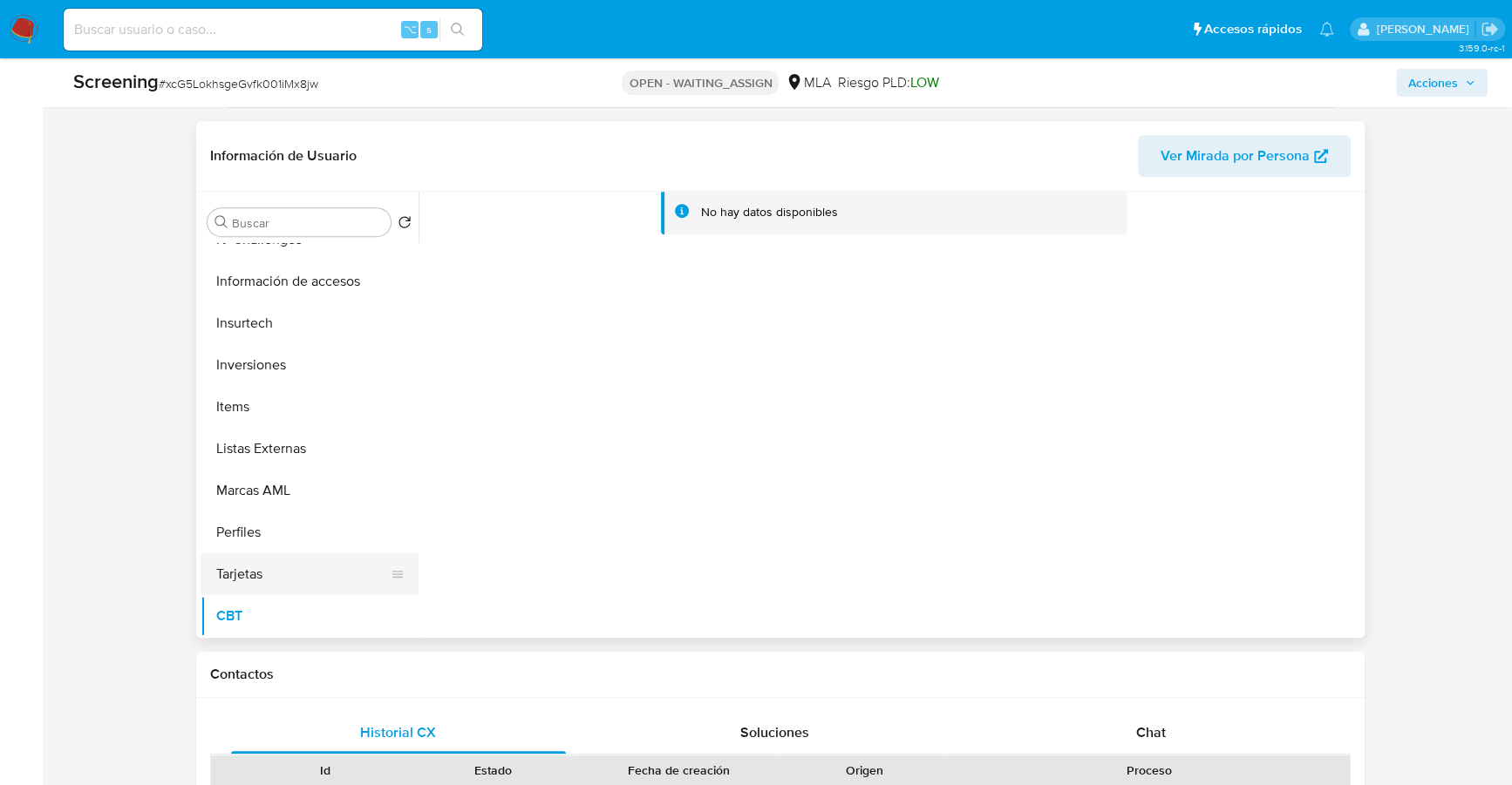
click at [292, 572] on button "Tarjetas" at bounding box center [302, 574] width 204 height 42
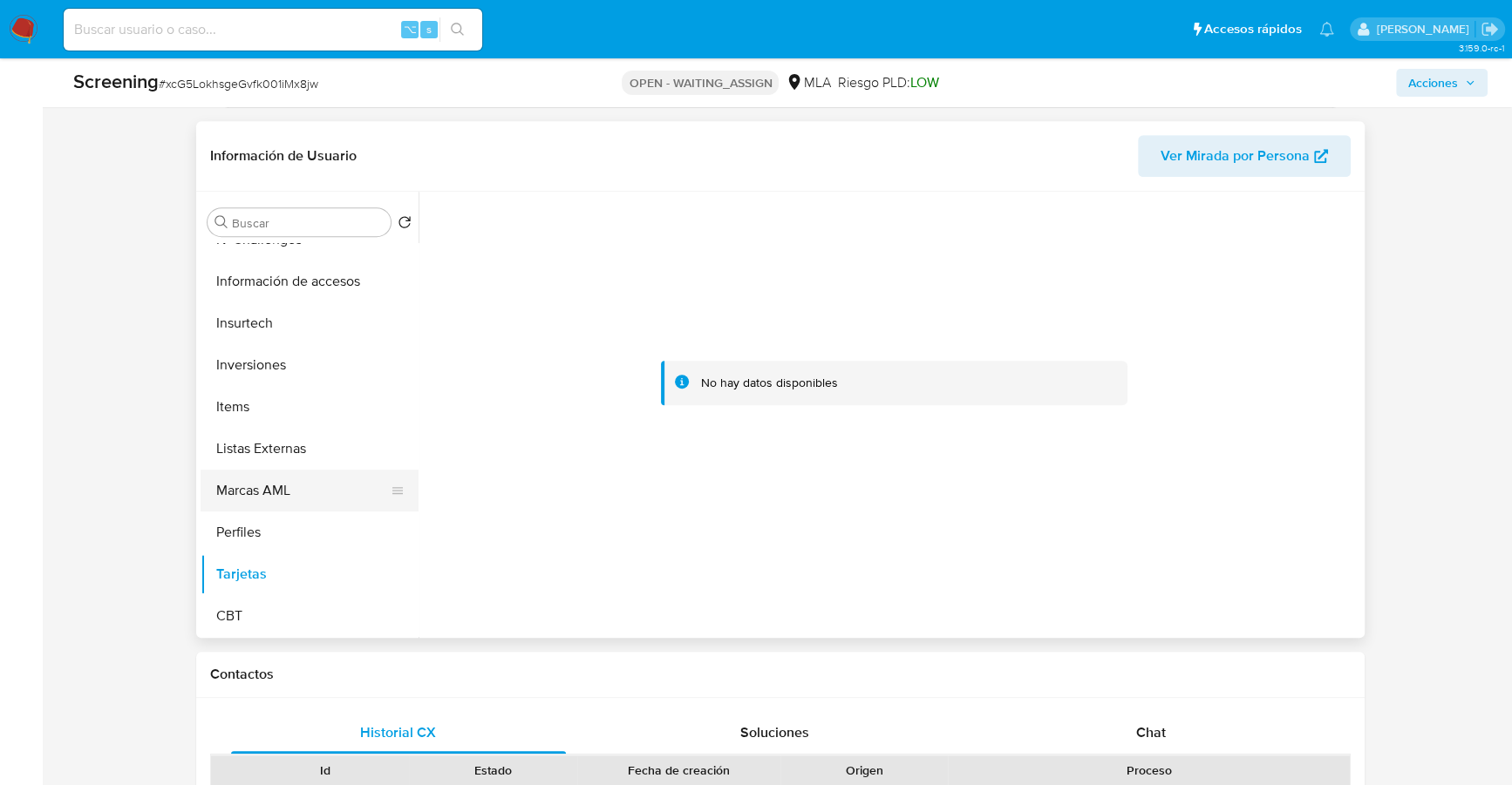
click at [282, 485] on button "Marcas AML" at bounding box center [302, 490] width 204 height 42
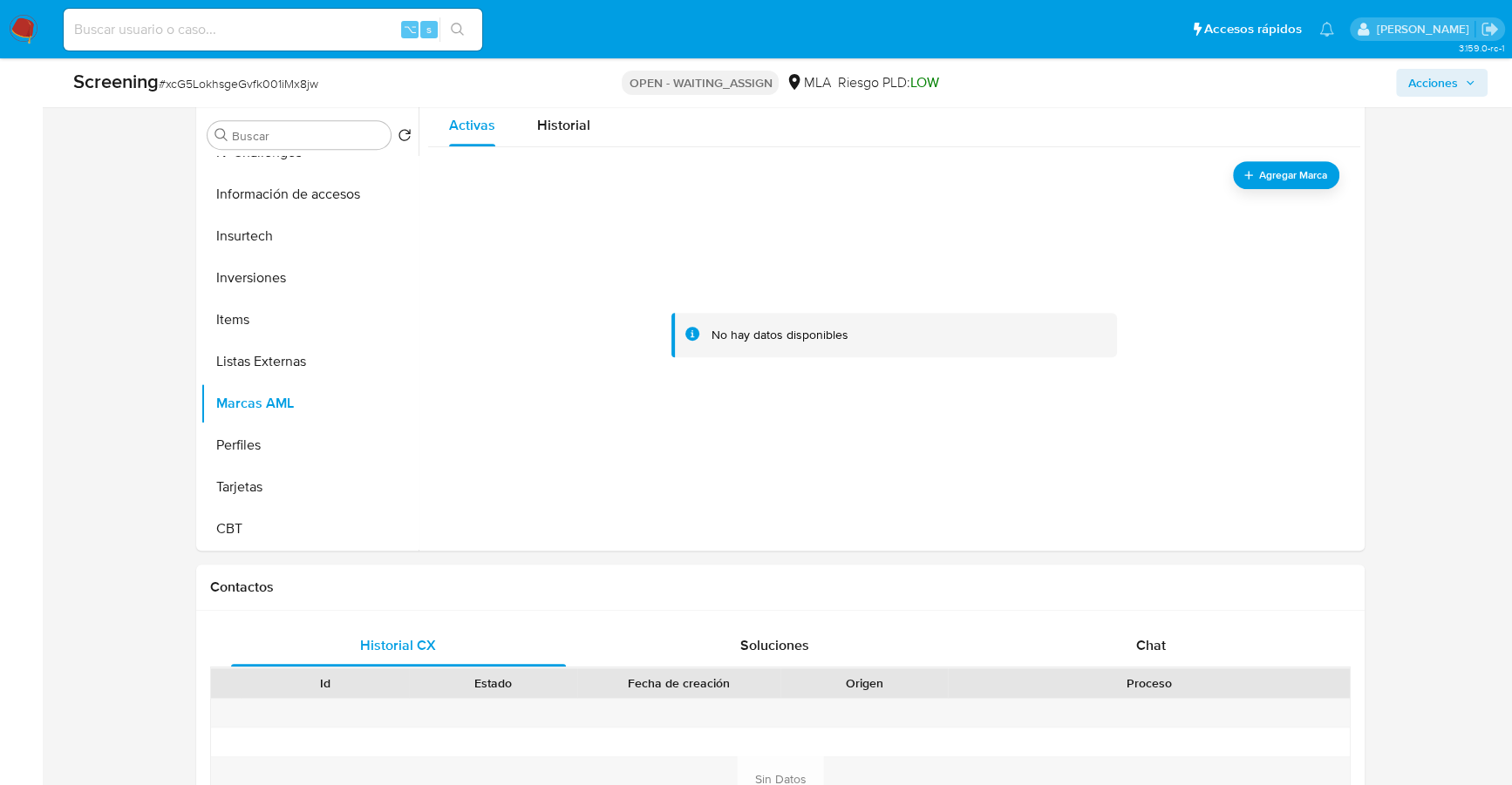
scroll to position [623, 0]
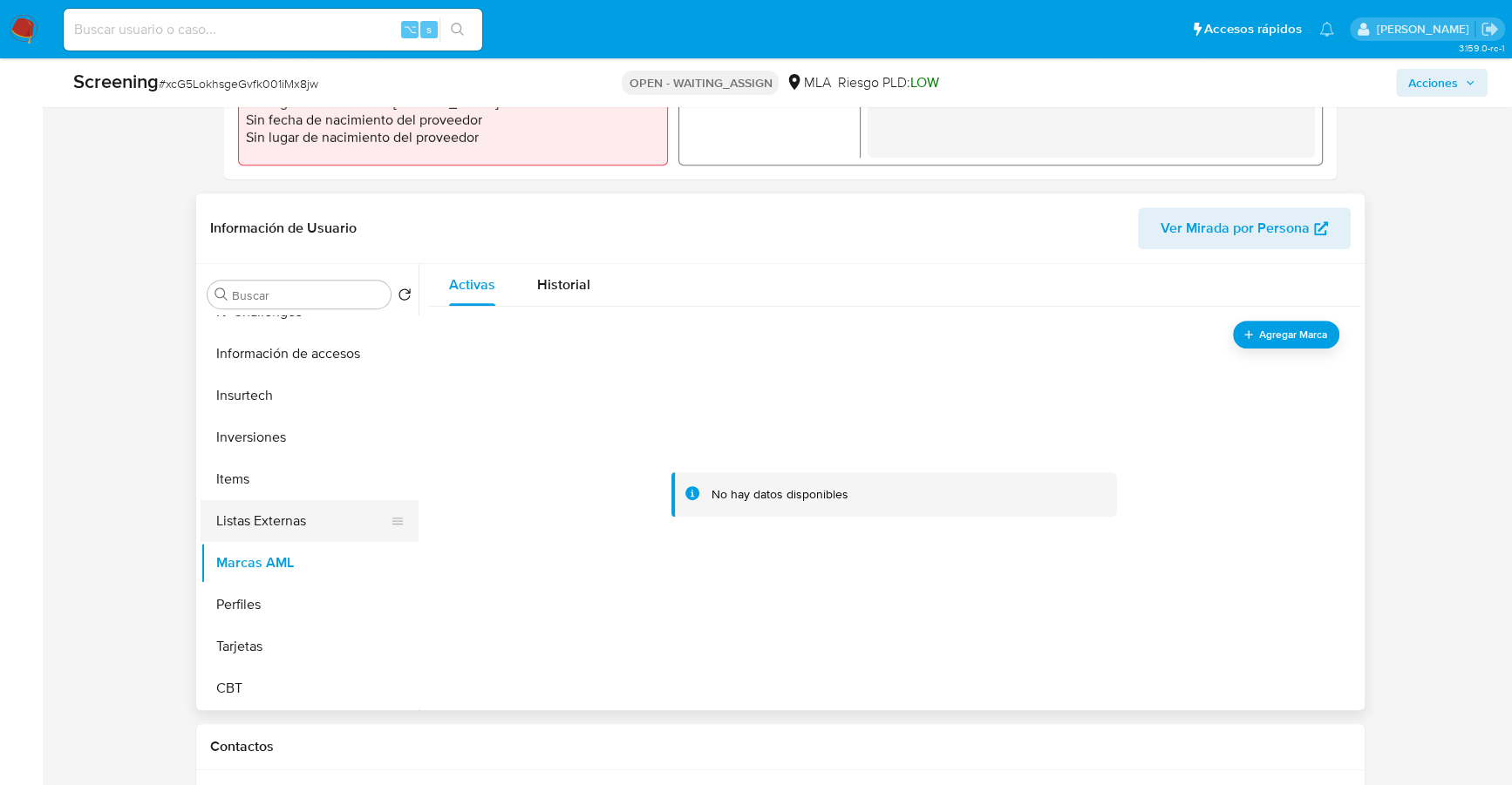
click at [281, 511] on button "Listas Externas" at bounding box center [302, 521] width 204 height 42
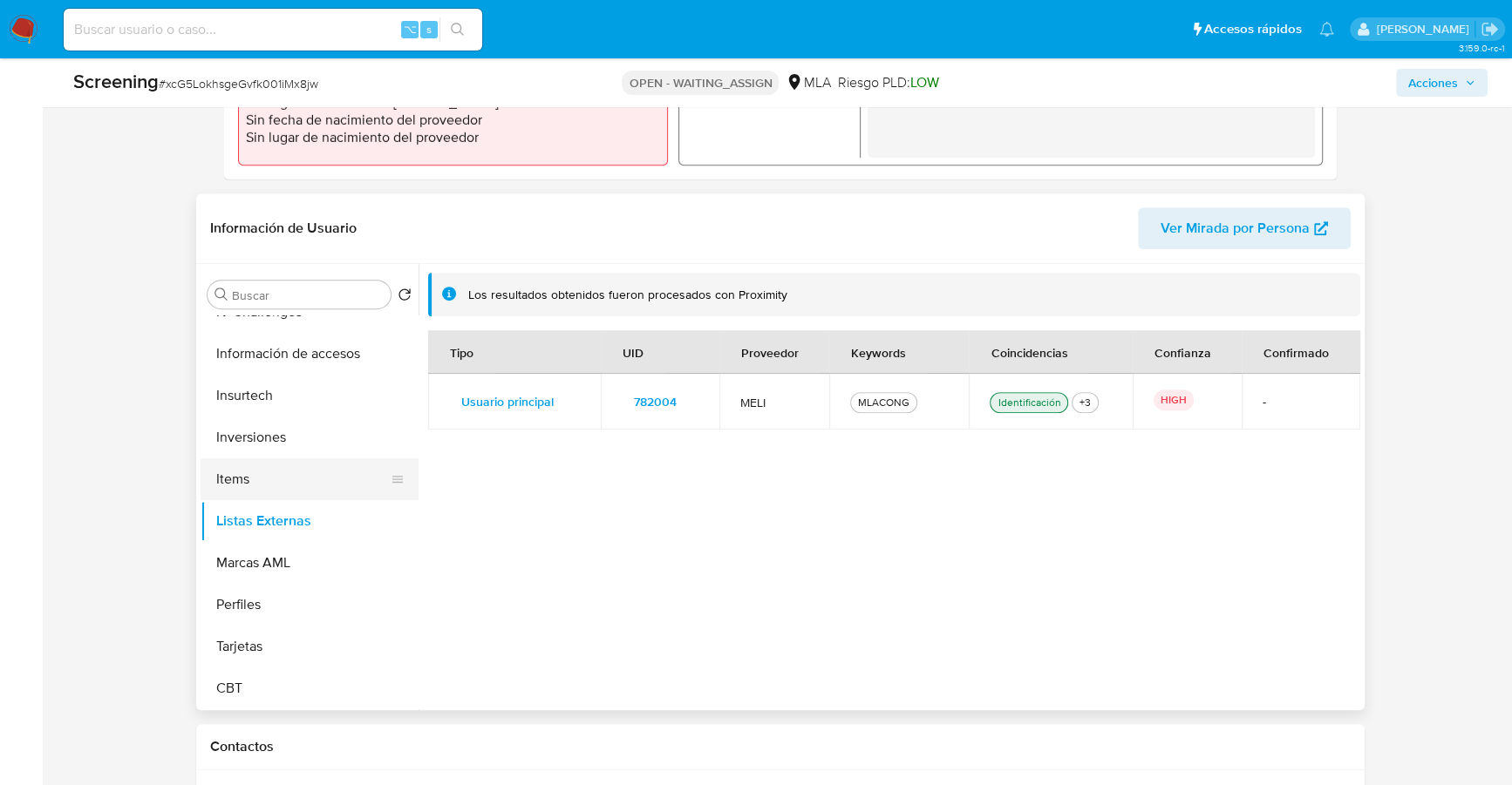
click at [299, 481] on button "Items" at bounding box center [302, 479] width 204 height 42
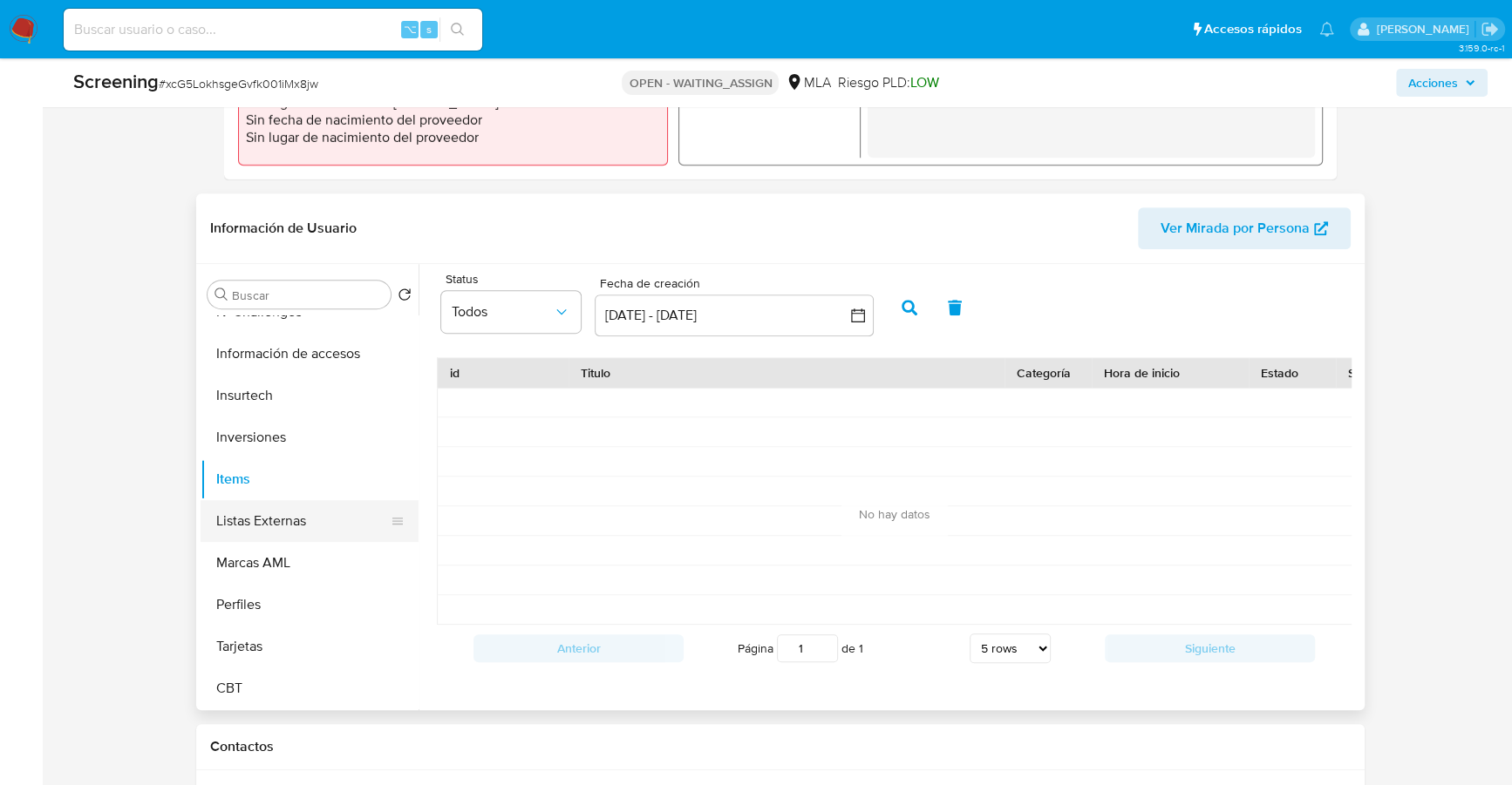
click at [289, 519] on button "Listas Externas" at bounding box center [302, 521] width 204 height 42
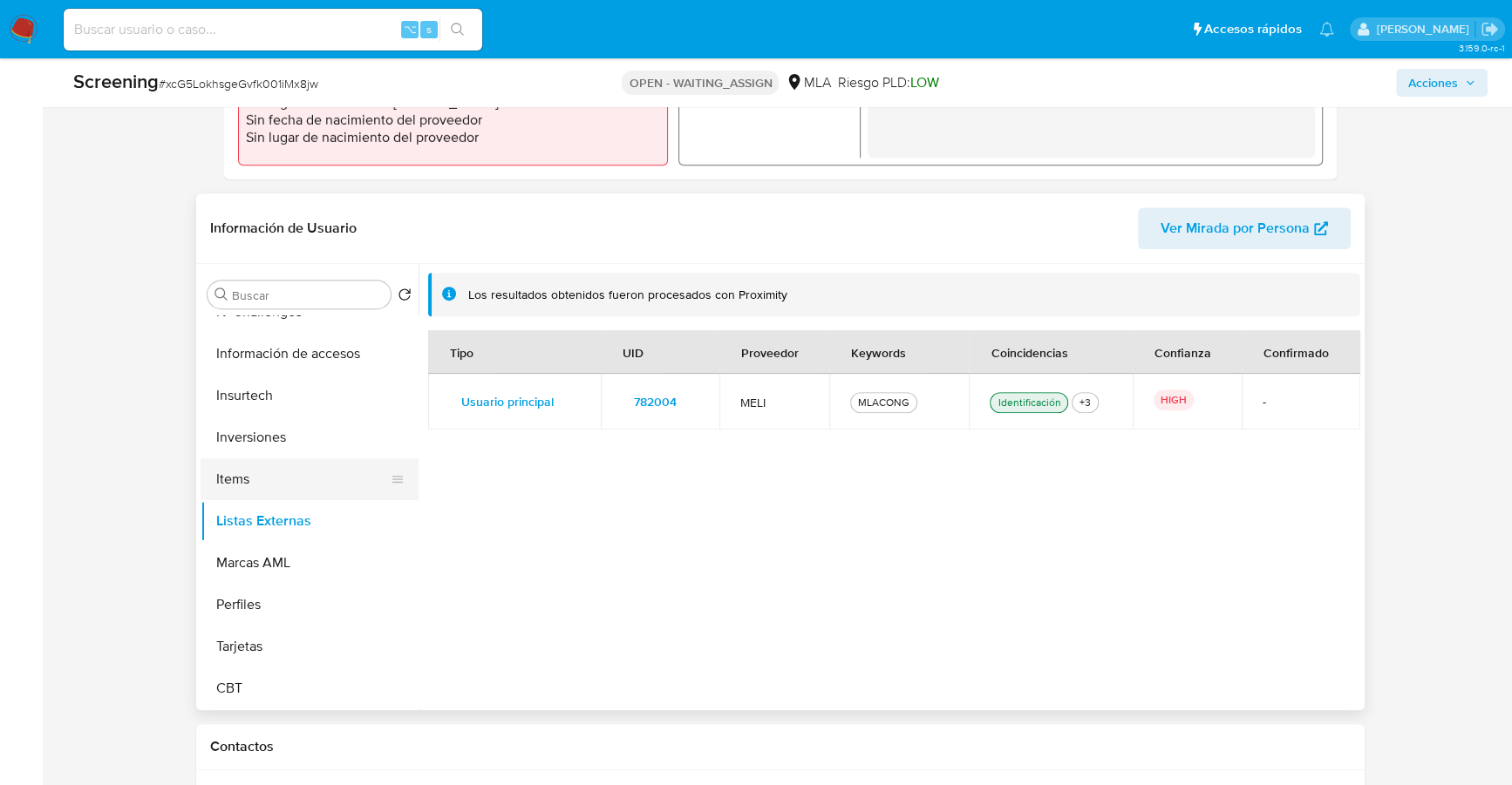
click at [282, 488] on button "Items" at bounding box center [302, 479] width 204 height 42
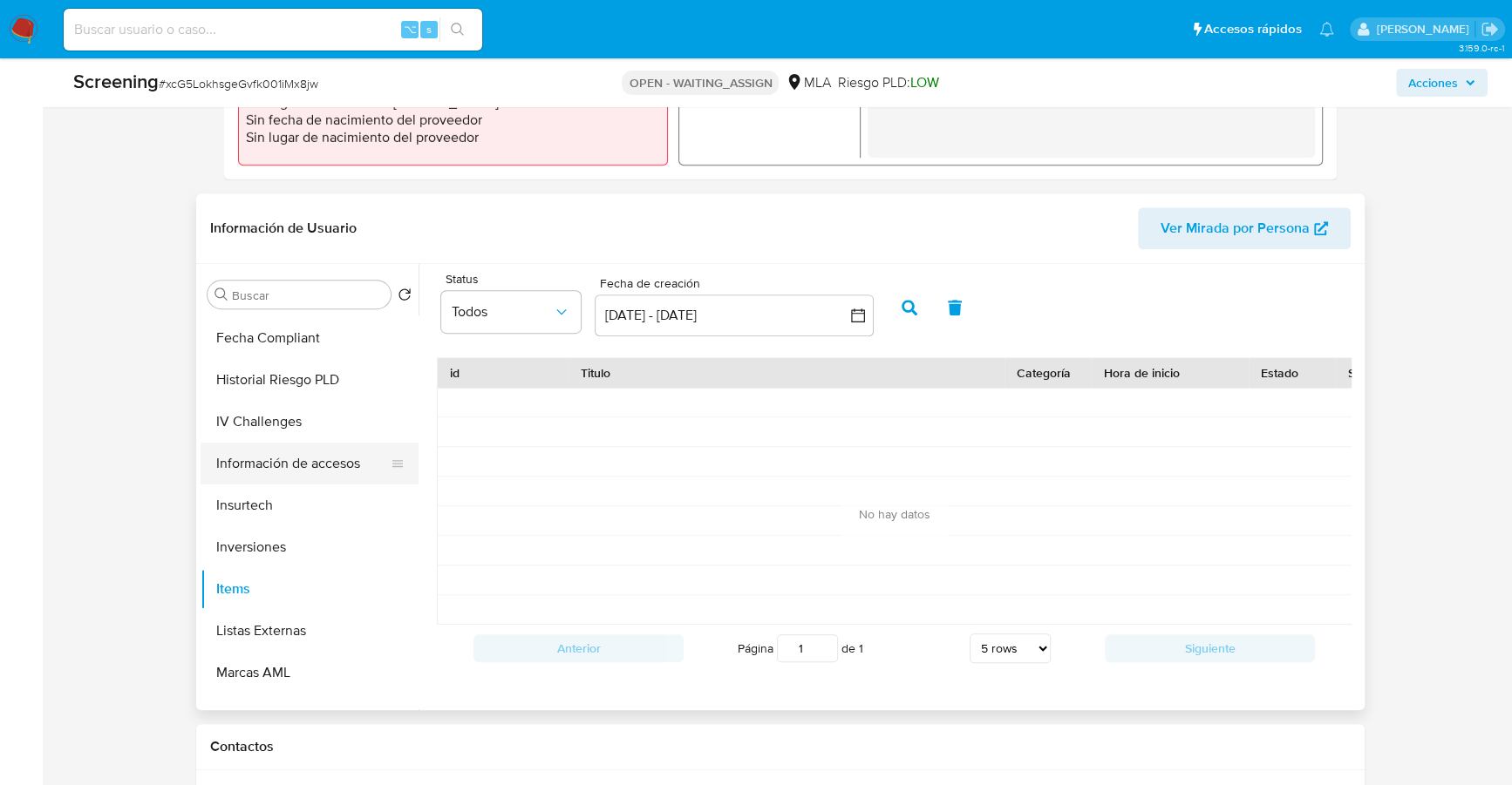
scroll to position [708, 0]
click at [297, 470] on button "Información de accesos" at bounding box center [302, 464] width 204 height 42
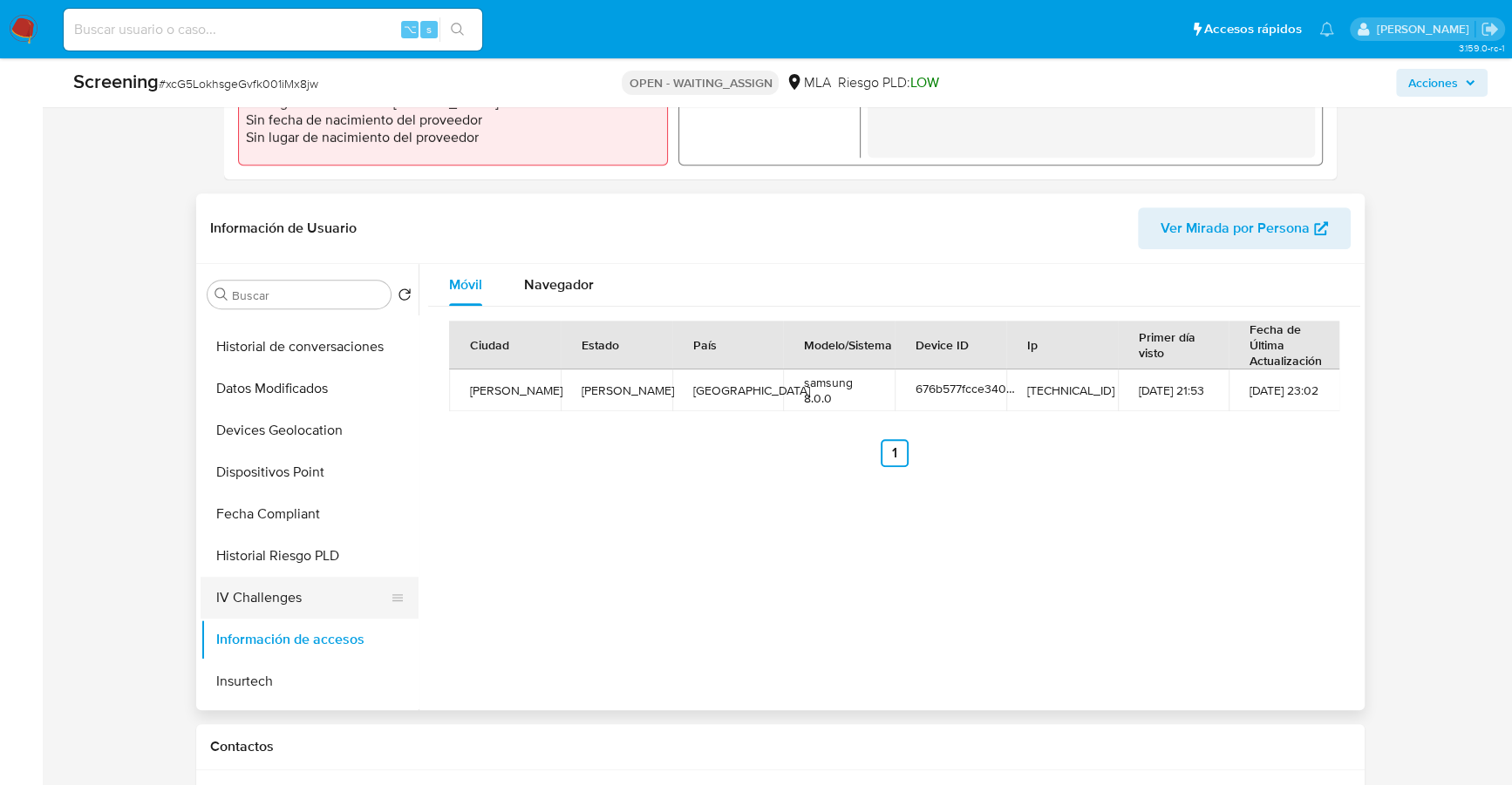
scroll to position [533, 0]
click at [317, 470] on button "Dispositivos Point" at bounding box center [302, 473] width 204 height 42
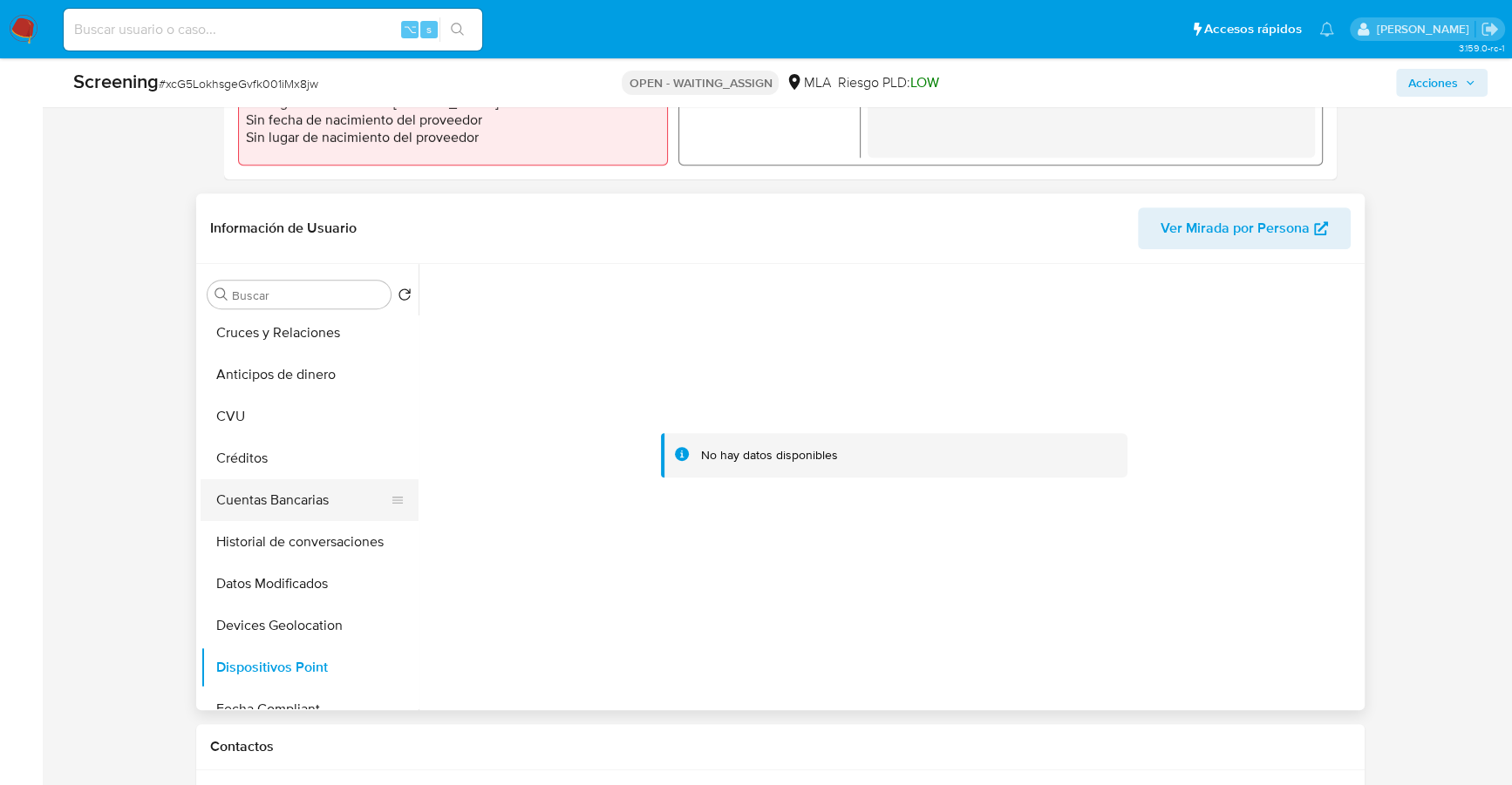
scroll to position [337, 0]
click at [301, 461] on button "Créditos" at bounding box center [302, 460] width 204 height 42
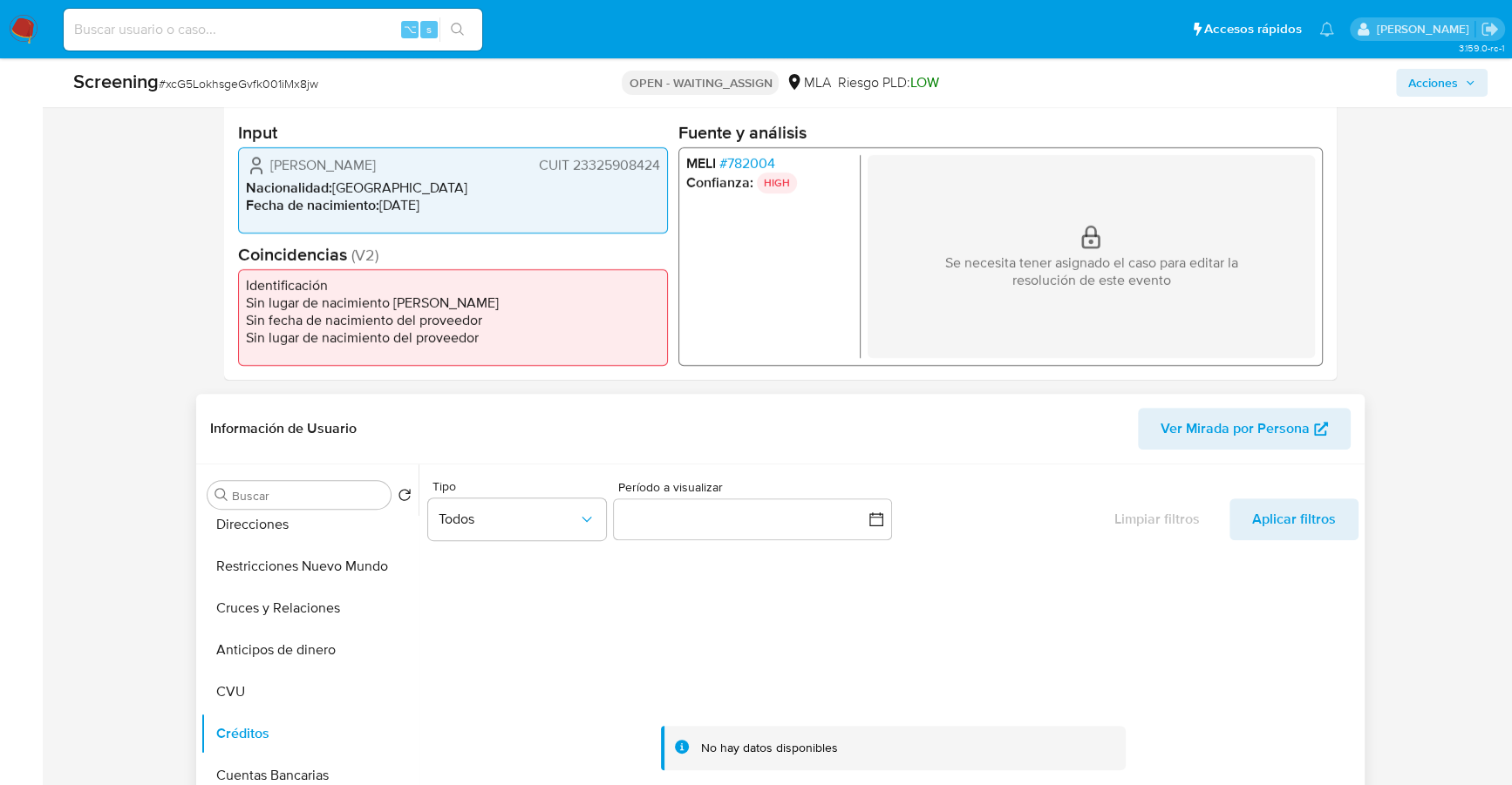
scroll to position [824, 0]
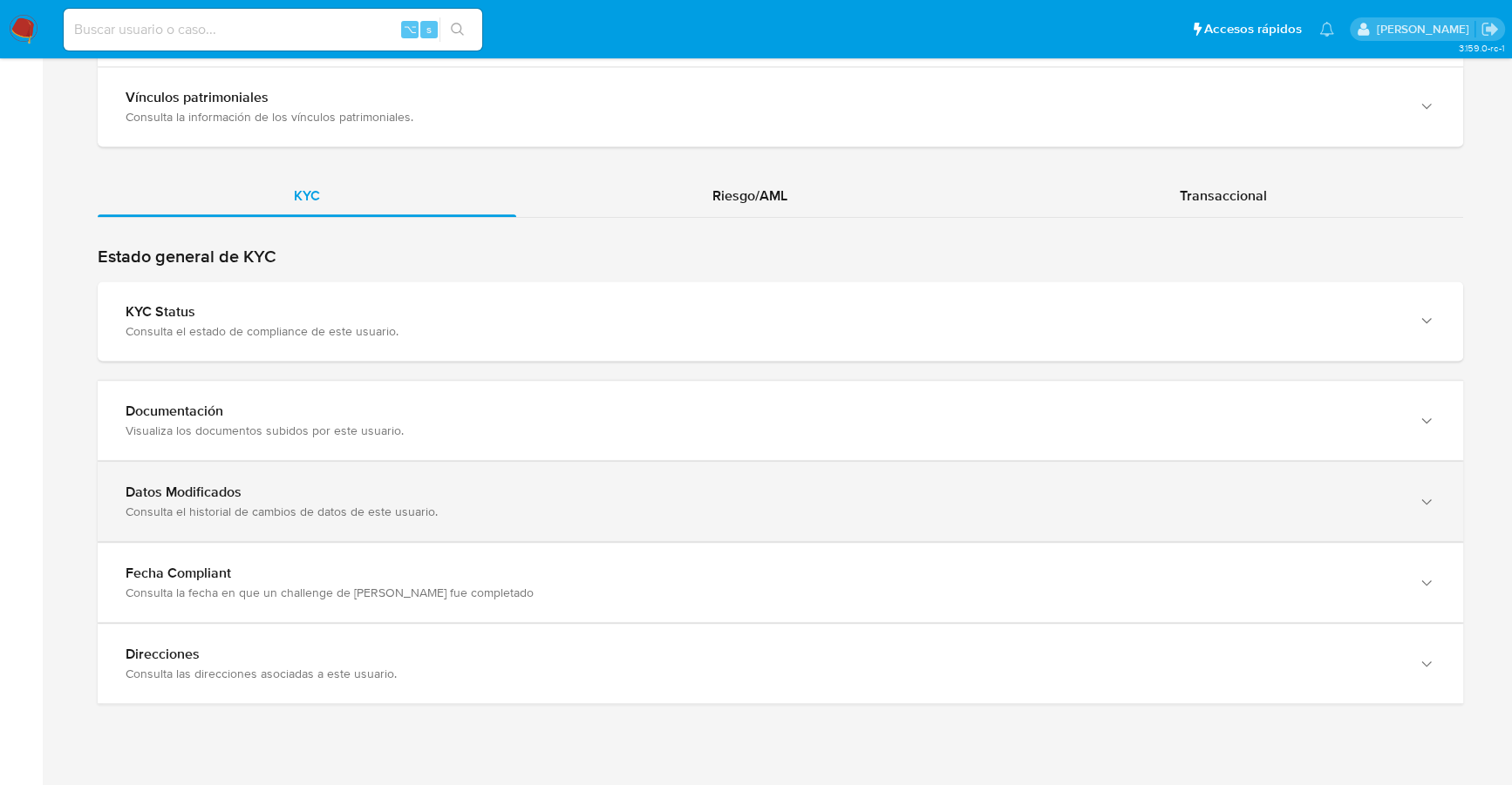
scroll to position [1531, 0]
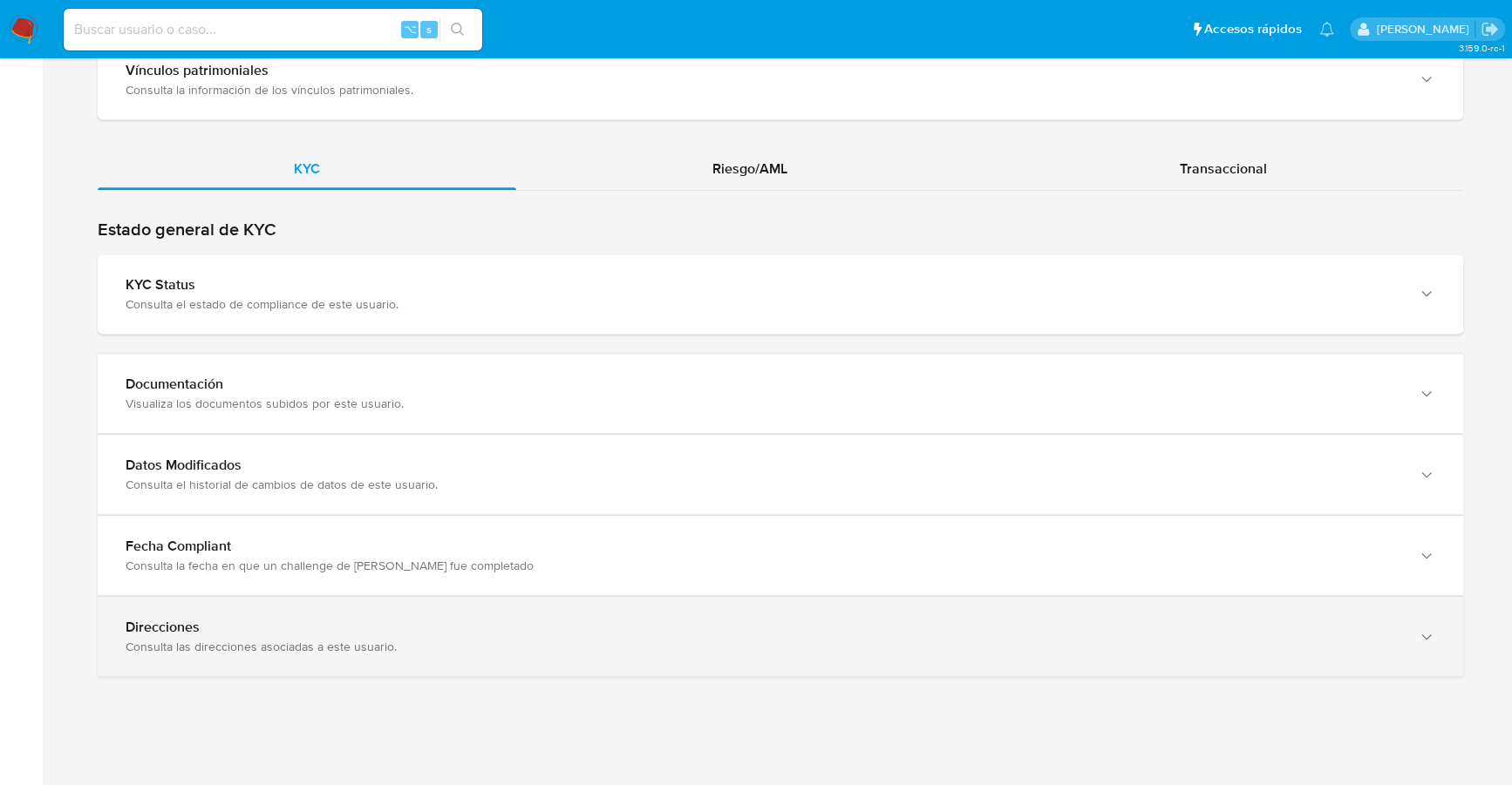
click at [339, 640] on div "Consulta las direcciones asociadas a este usuario." at bounding box center [763, 647] width 1275 height 16
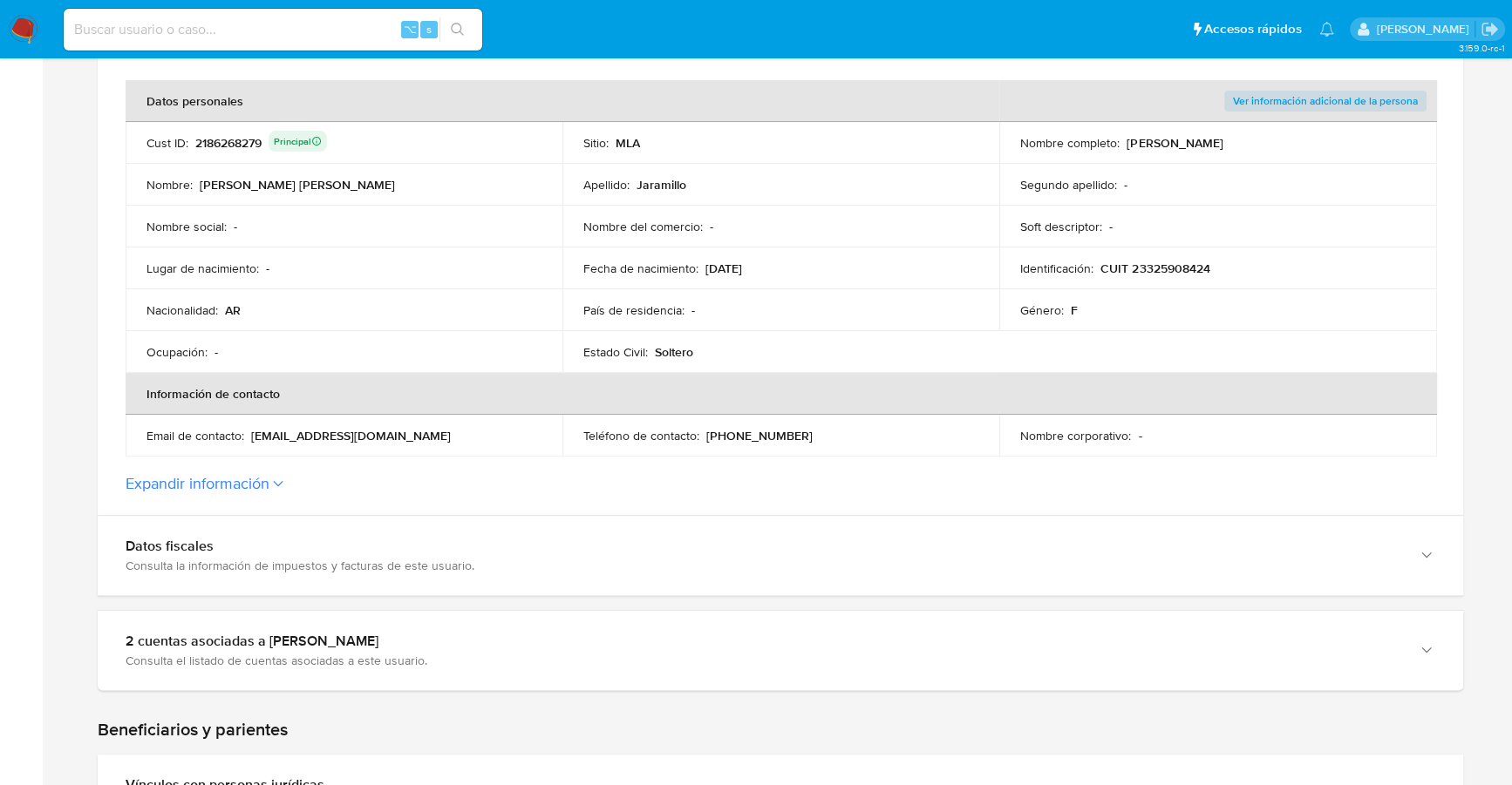
scroll to position [314, 0]
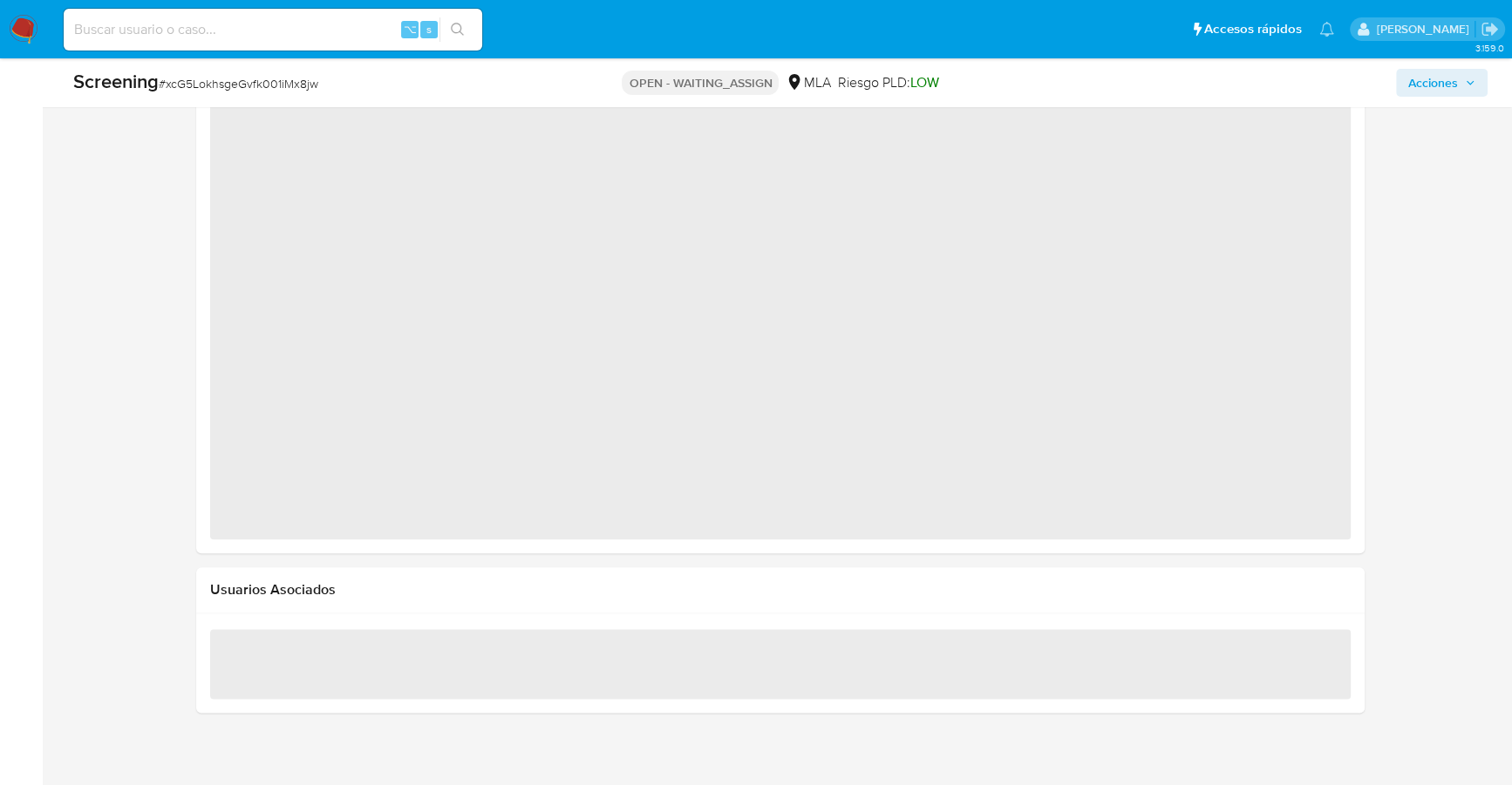
select select "10"
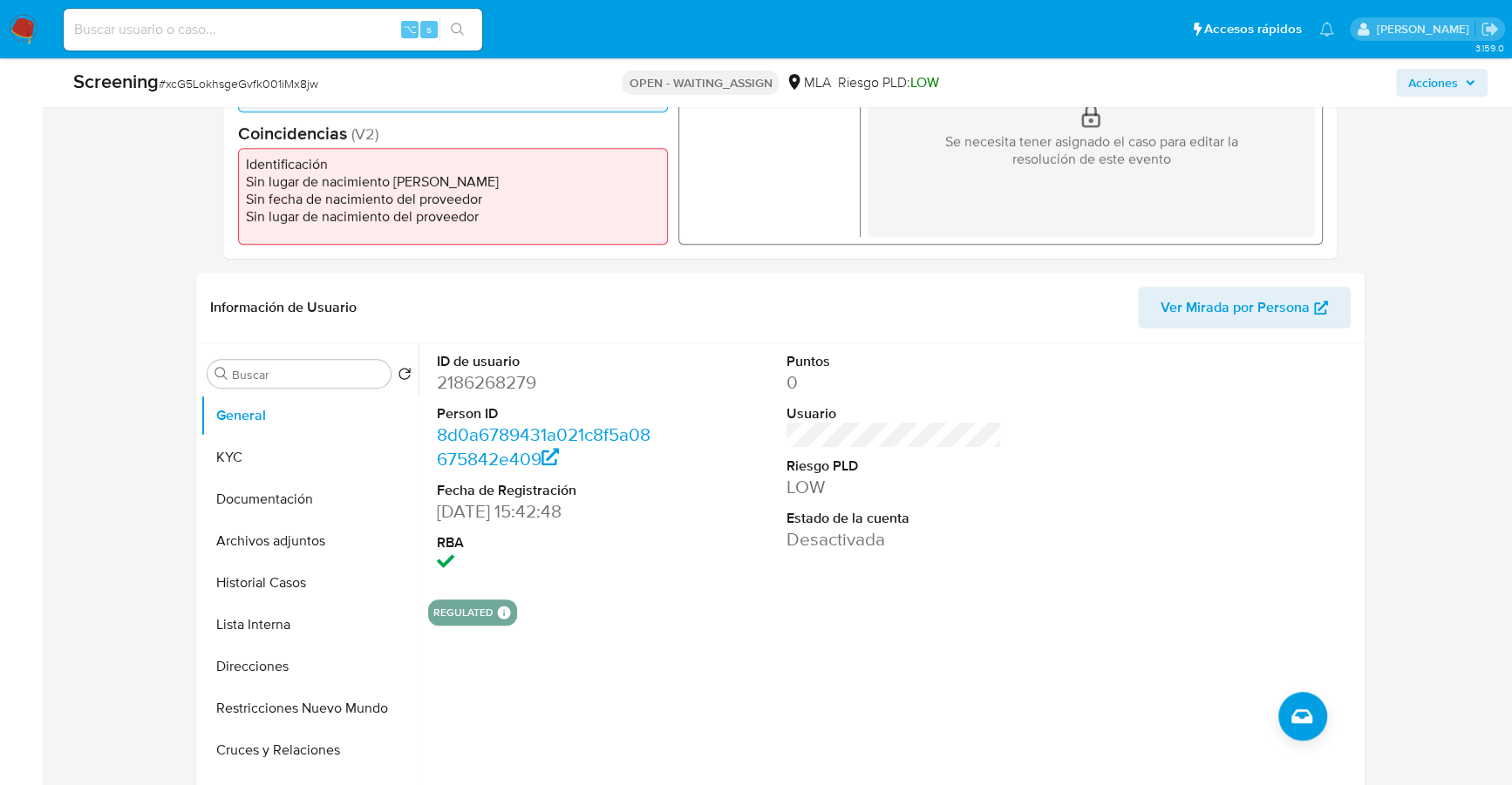
scroll to position [552, 0]
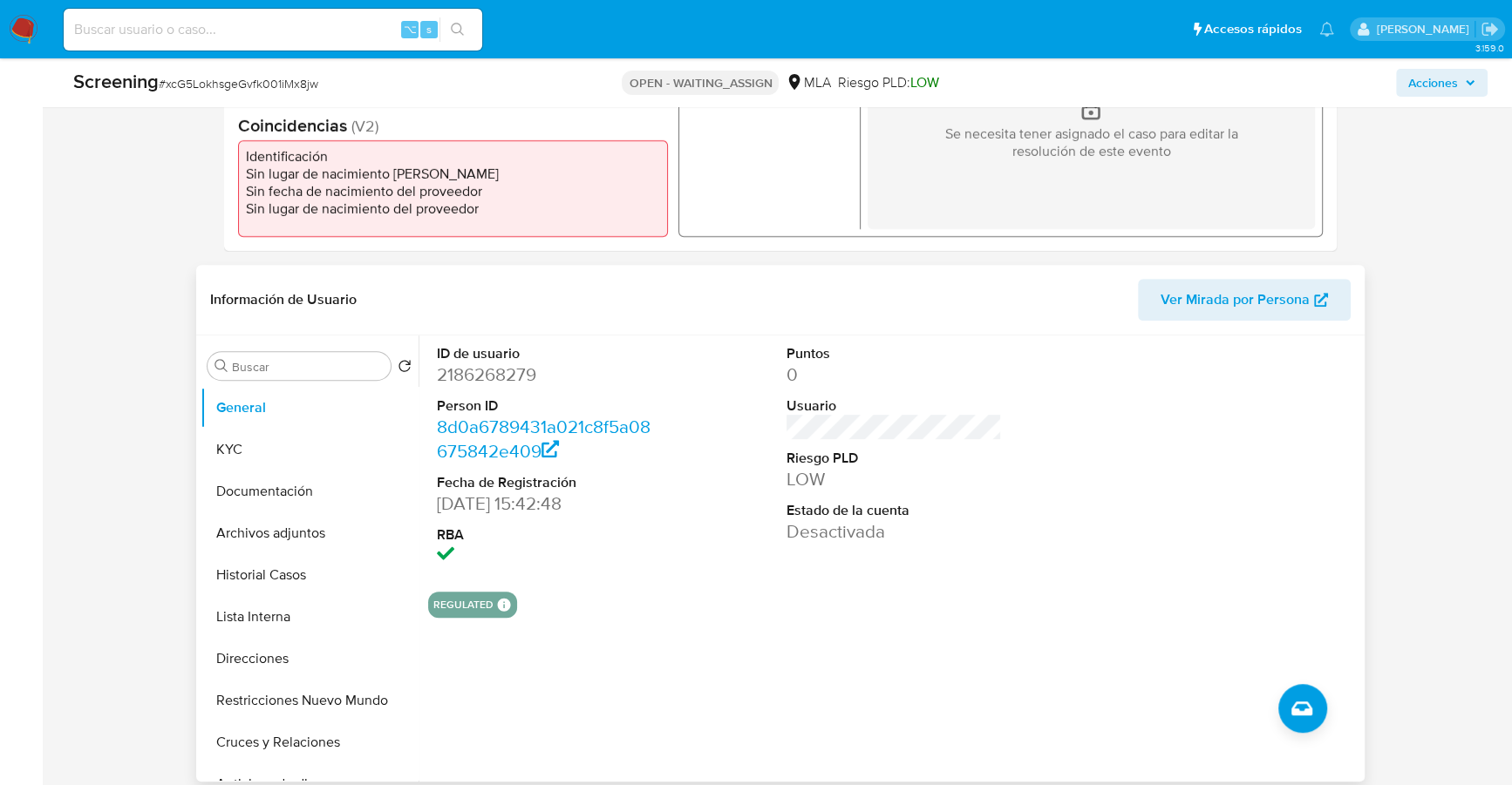
click at [1256, 302] on span "Ver Mirada por Persona" at bounding box center [1235, 299] width 149 height 42
click at [330, 473] on button "Documentación" at bounding box center [302, 491] width 204 height 42
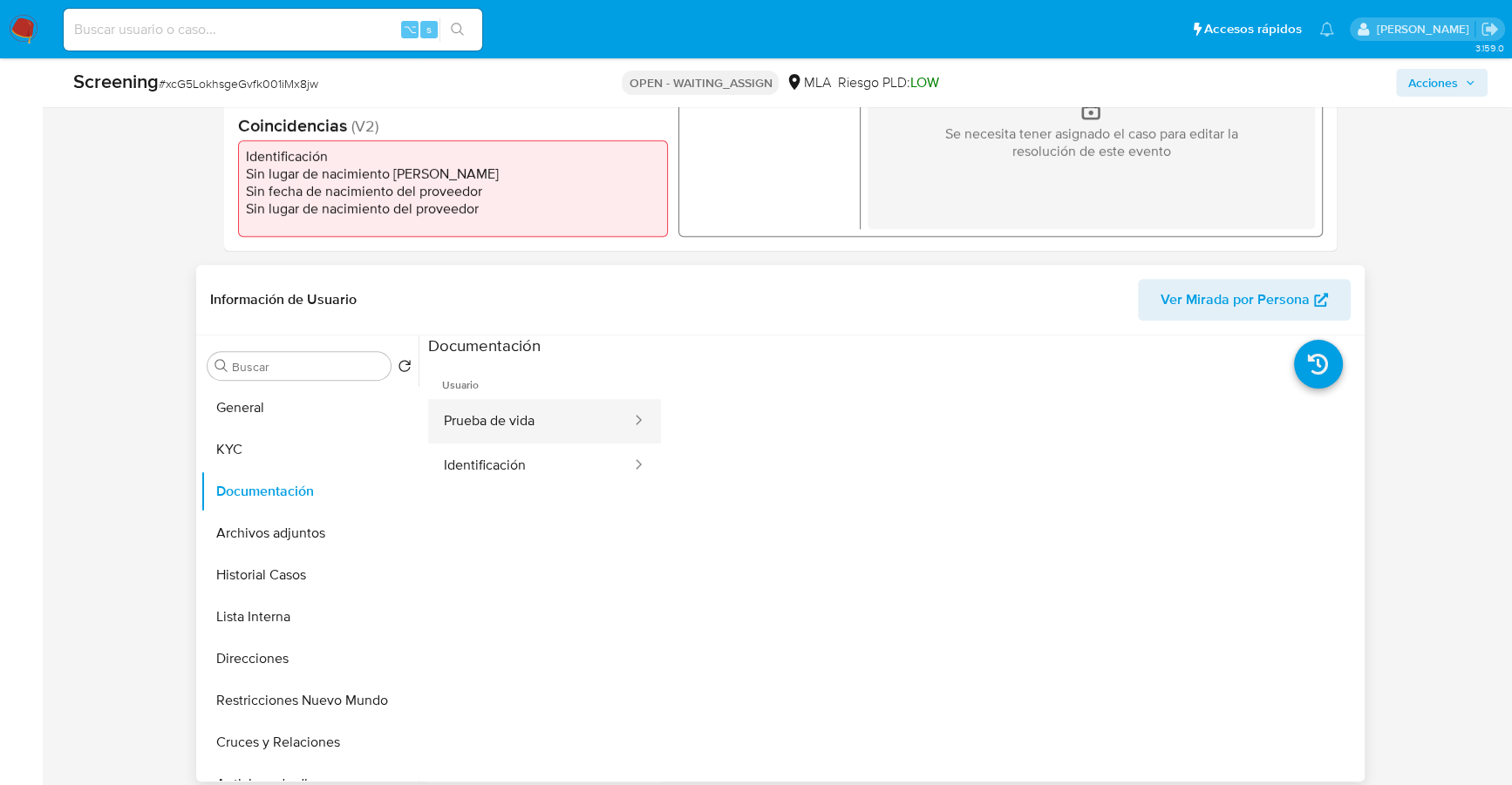
click at [566, 421] on button "Prueba de vida" at bounding box center [530, 421] width 205 height 45
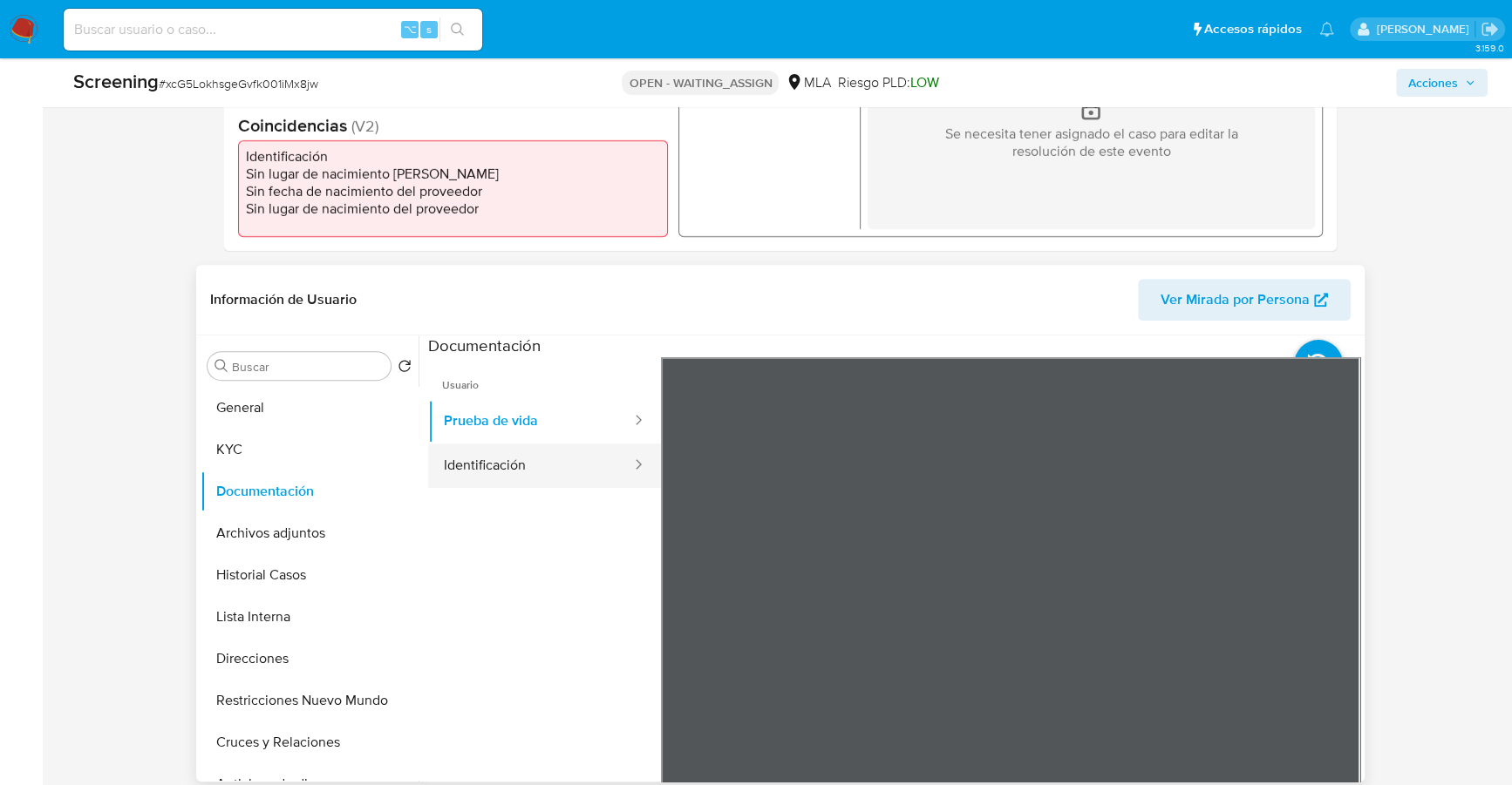
click at [588, 463] on button "Identificación" at bounding box center [530, 466] width 205 height 45
click at [1329, 635] on icon at bounding box center [1338, 640] width 35 height 35
click at [19, 29] on img at bounding box center [23, 29] width 29 height 29
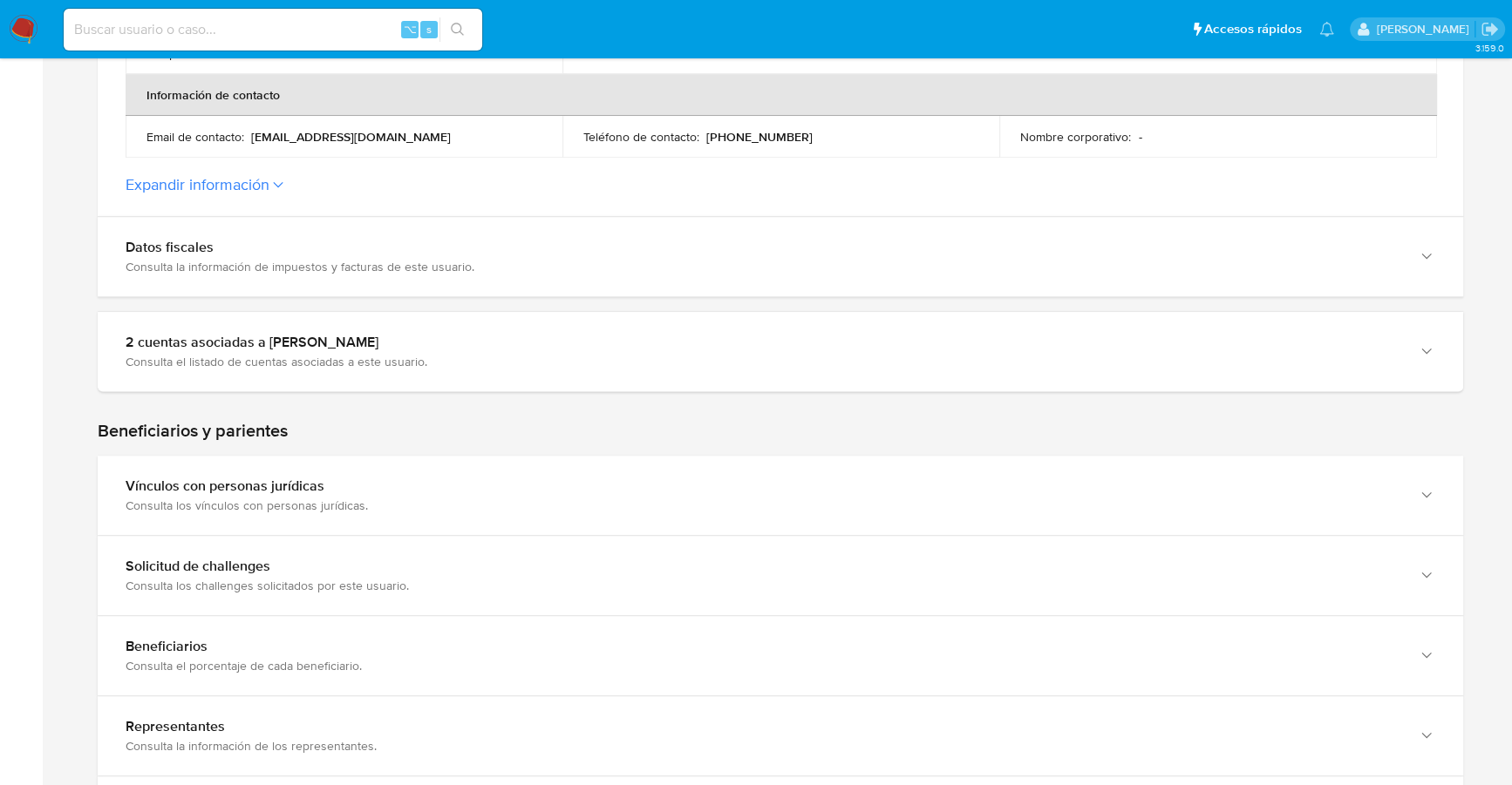
scroll to position [740, 0]
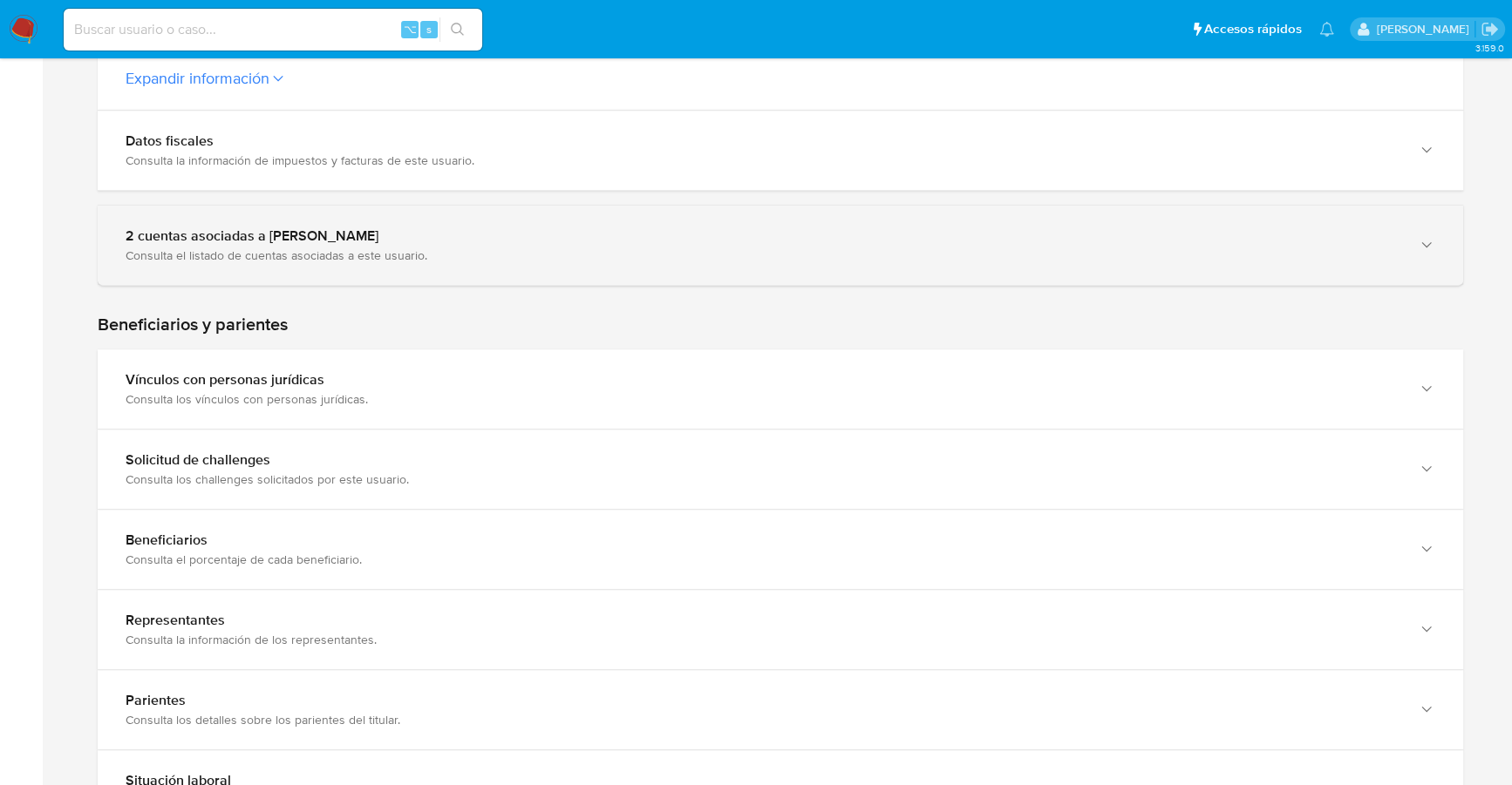
click at [280, 248] on div "Consulta el listado de cuentas asociadas a este usuario." at bounding box center [763, 256] width 1275 height 16
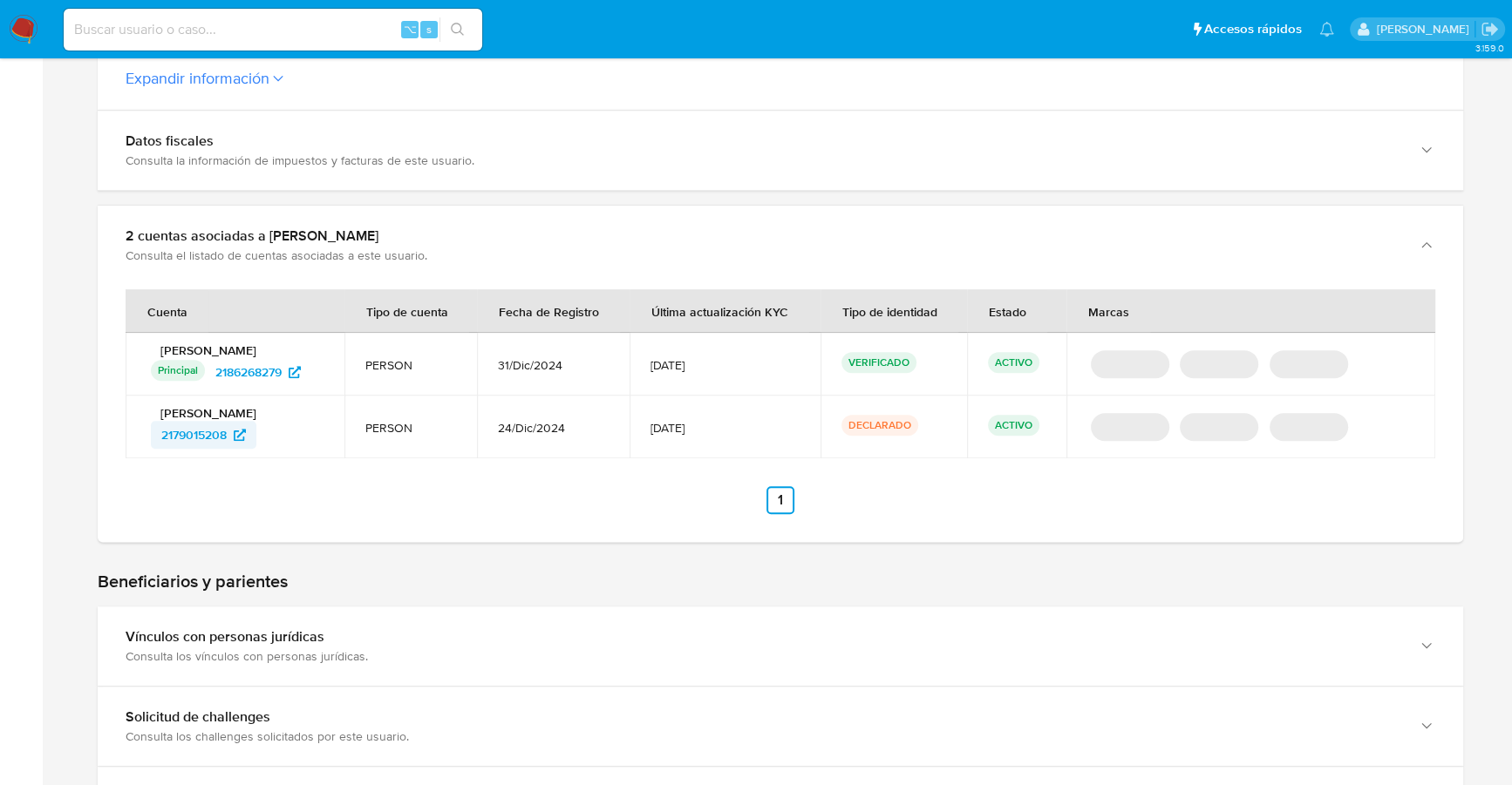
click at [191, 435] on span "2179015208" at bounding box center [193, 434] width 65 height 28
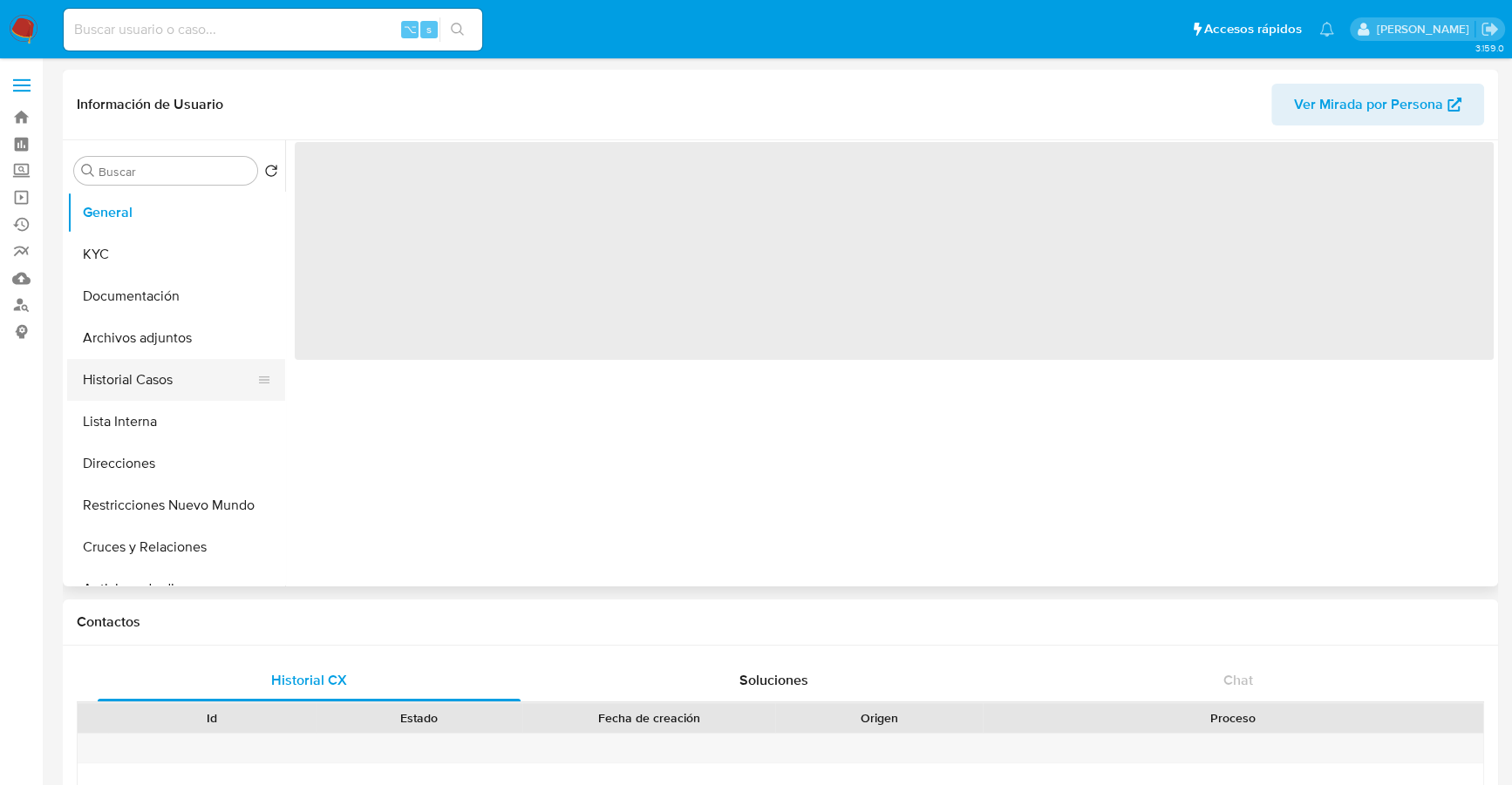
select select "10"
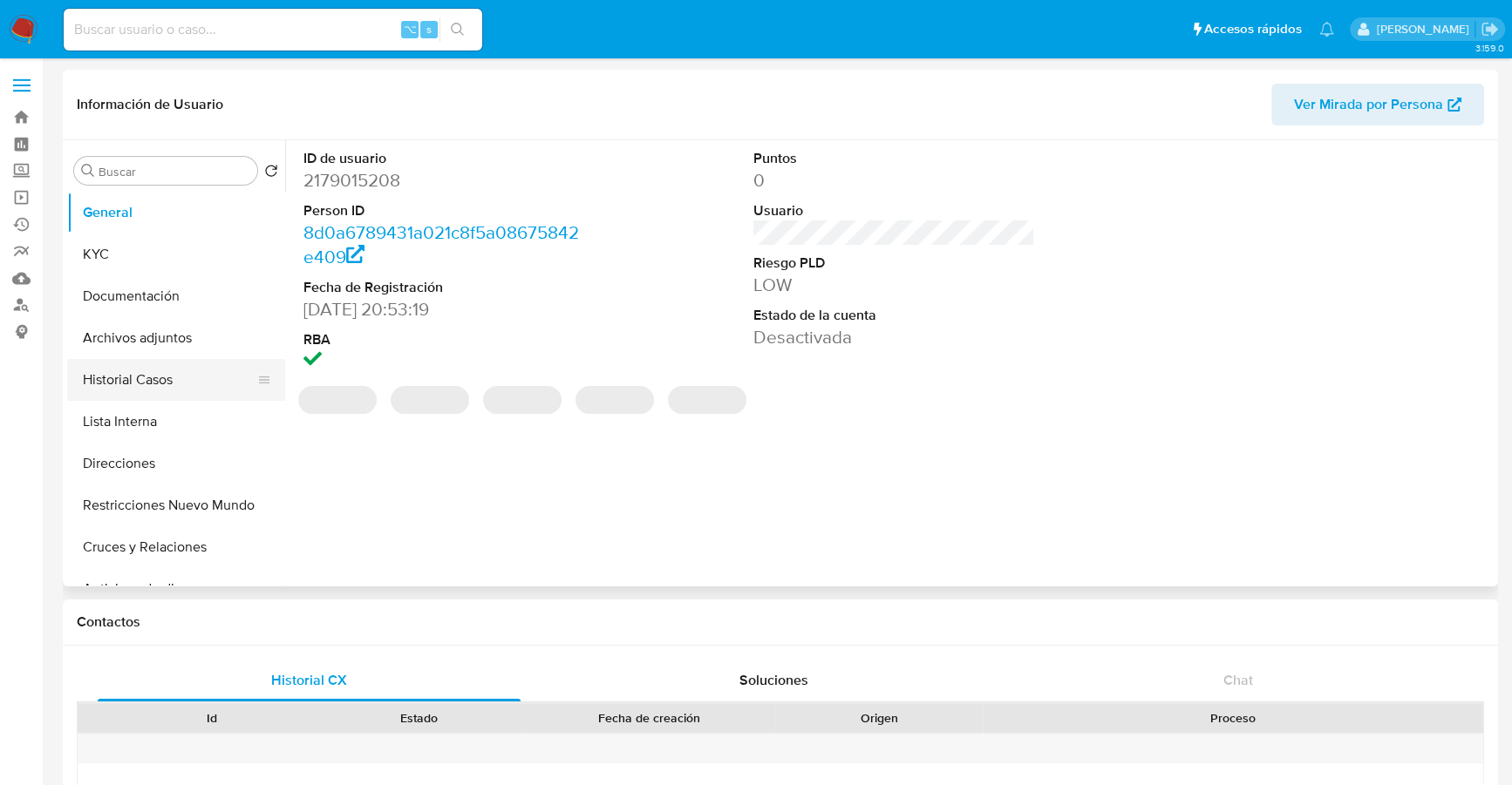
click at [119, 383] on button "Historial Casos" at bounding box center [168, 380] width 204 height 42
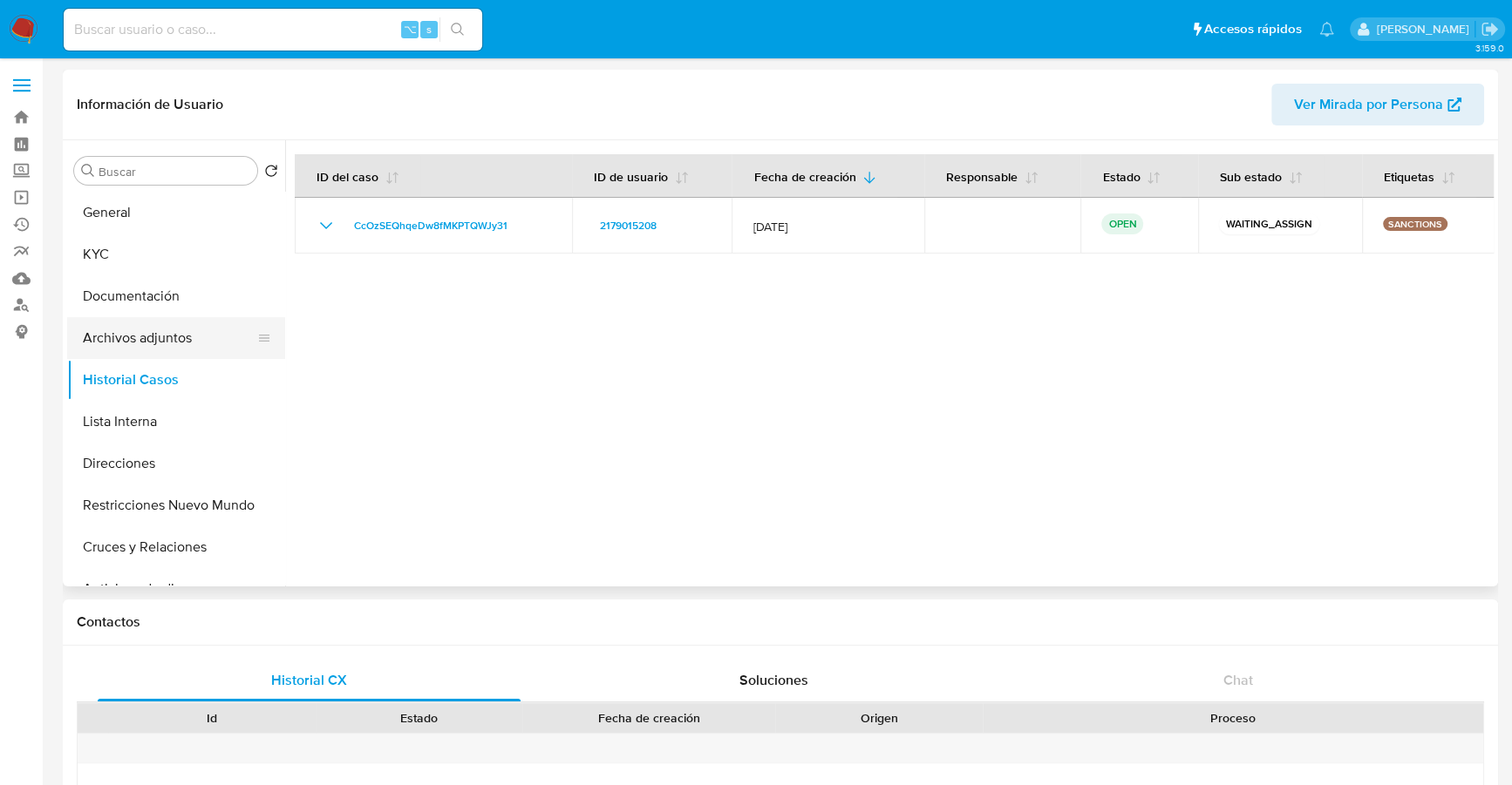
click at [166, 325] on button "Archivos adjuntos" at bounding box center [168, 338] width 204 height 42
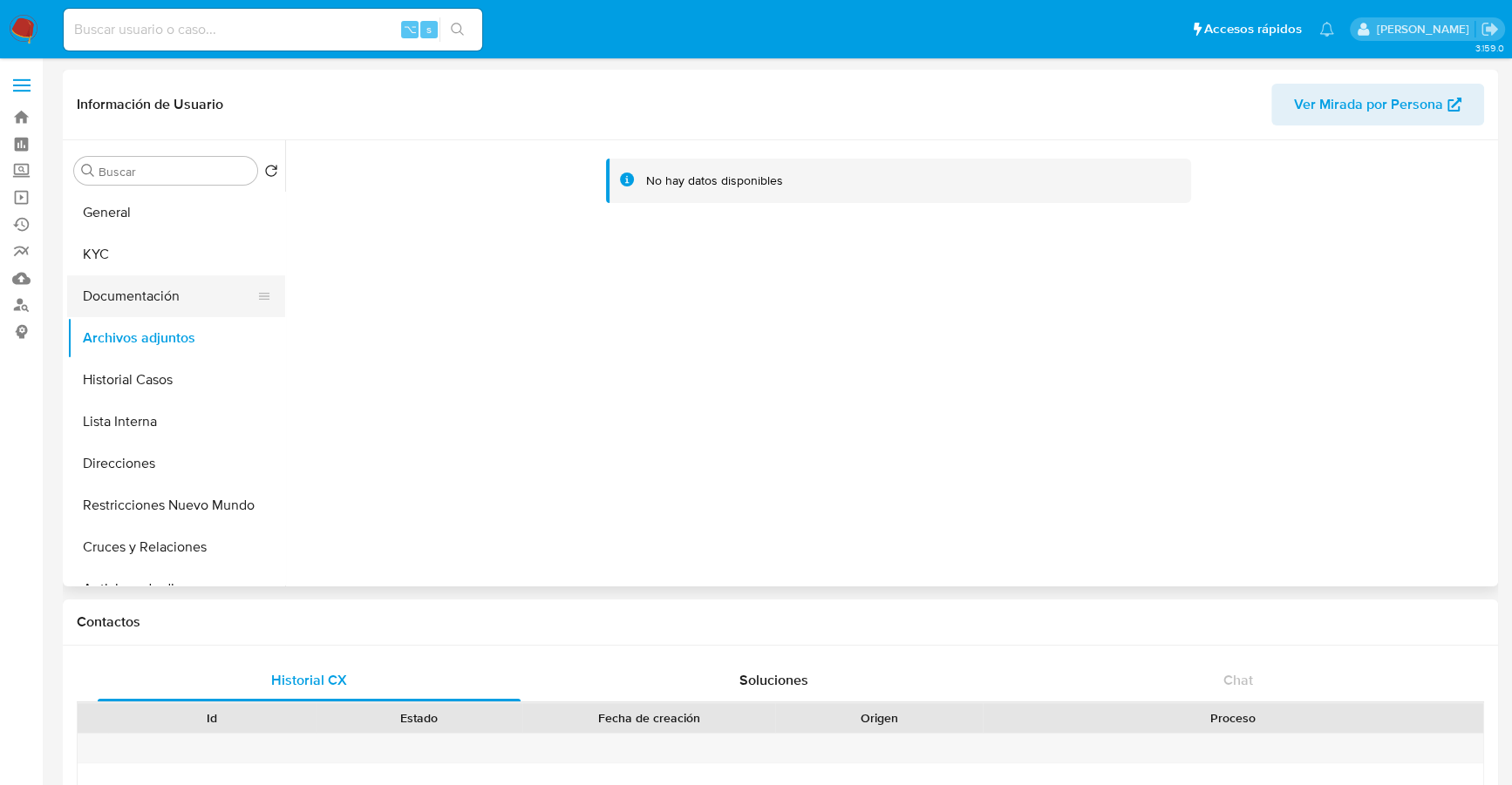
click at [160, 287] on button "Documentación" at bounding box center [168, 296] width 204 height 42
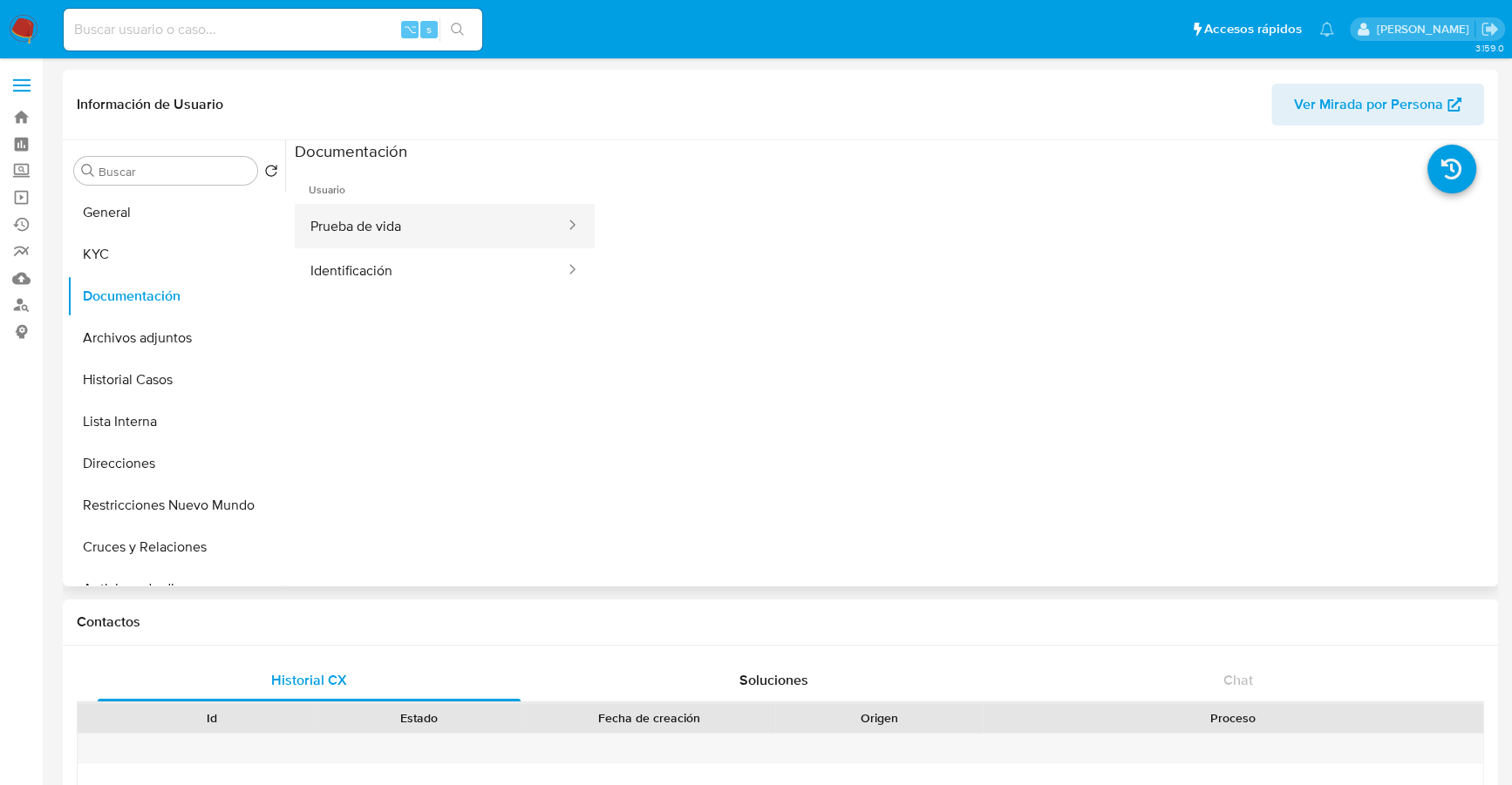
click at [457, 226] on button "Prueba de vida" at bounding box center [431, 226] width 272 height 45
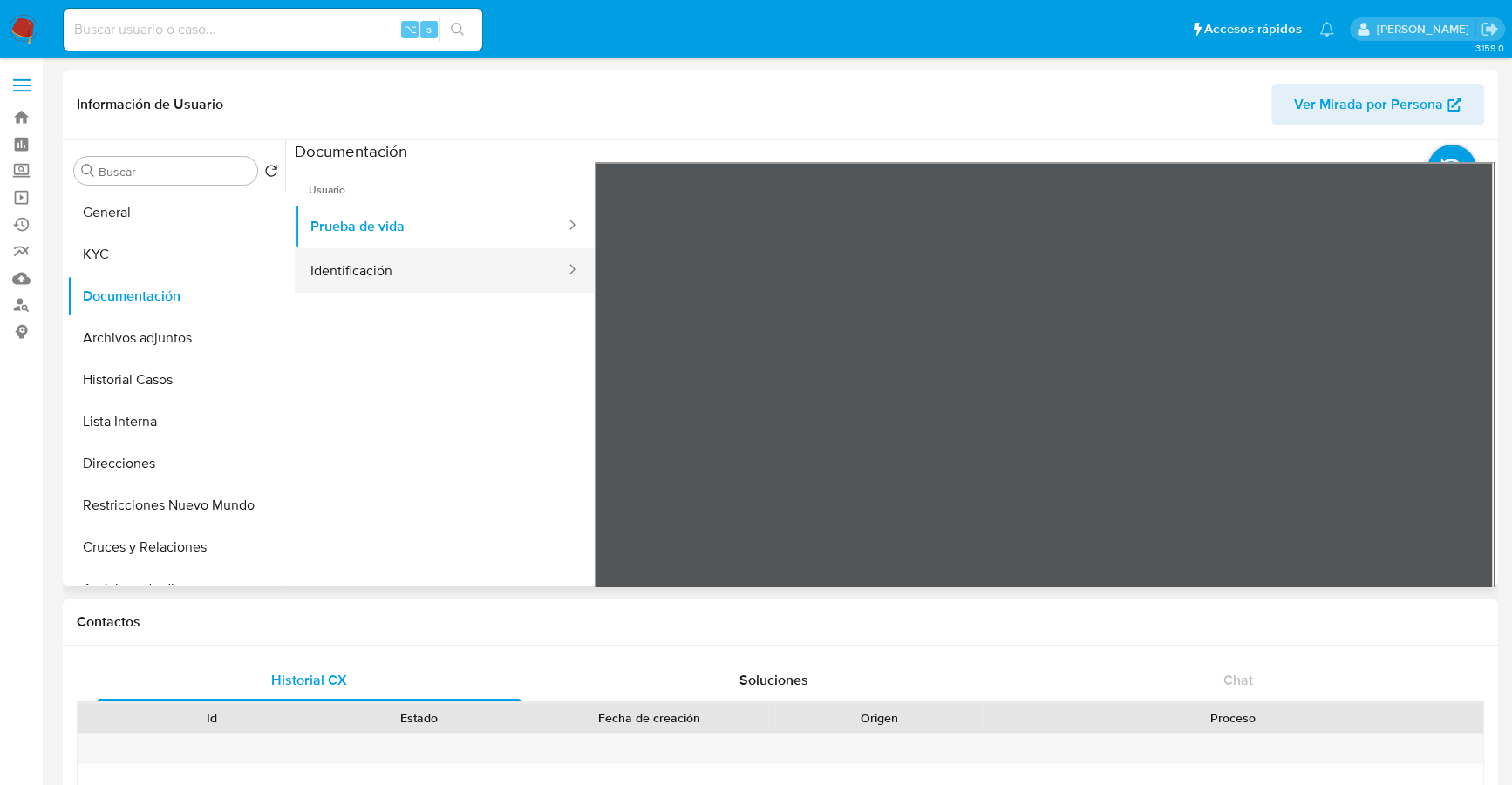
click at [376, 273] on button "Identificación" at bounding box center [431, 271] width 272 height 45
click at [1467, 442] on icon at bounding box center [1472, 446] width 11 height 18
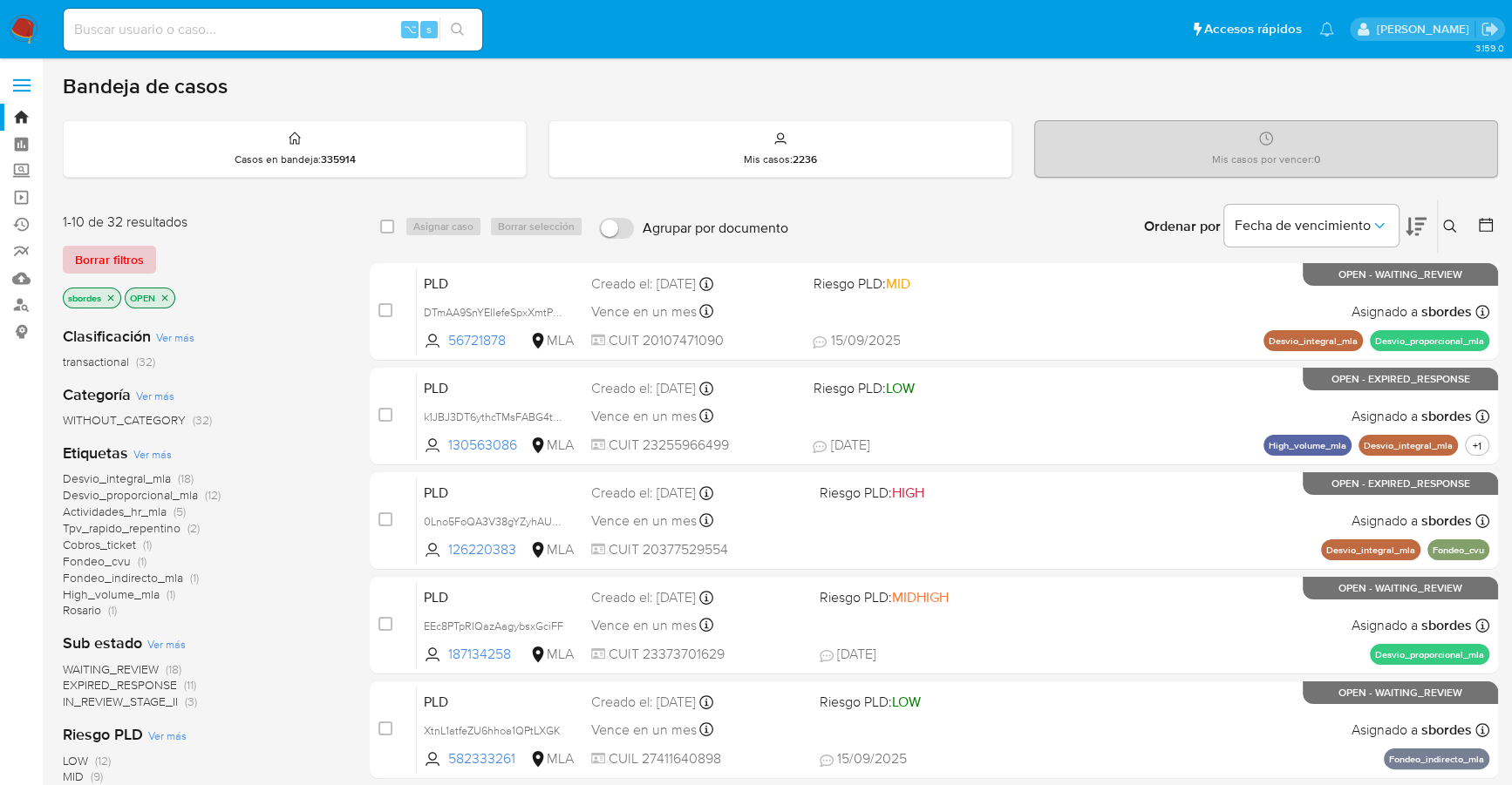
click at [103, 254] on span "Borrar filtros" at bounding box center [109, 259] width 69 height 24
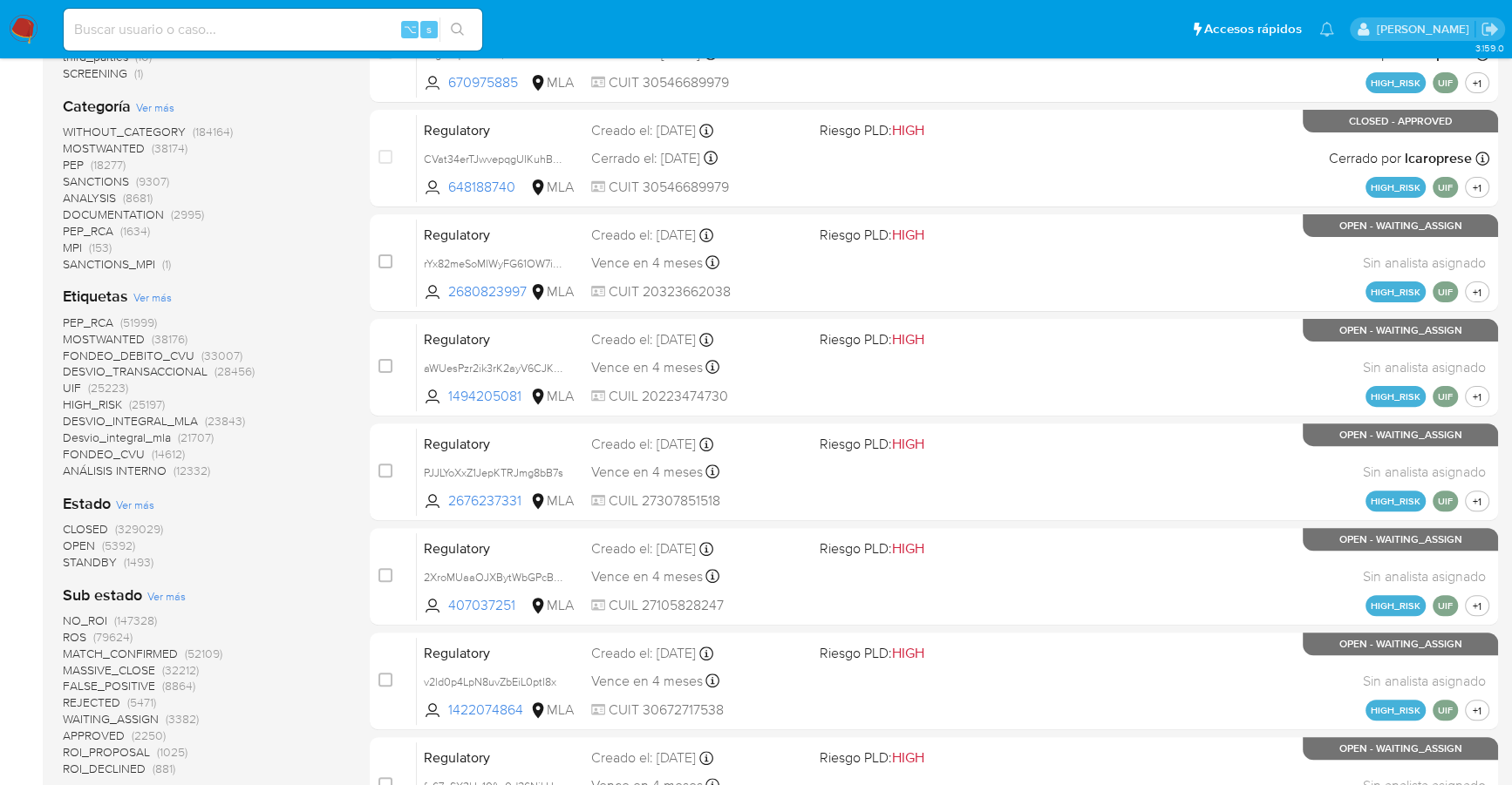
scroll to position [388, 0]
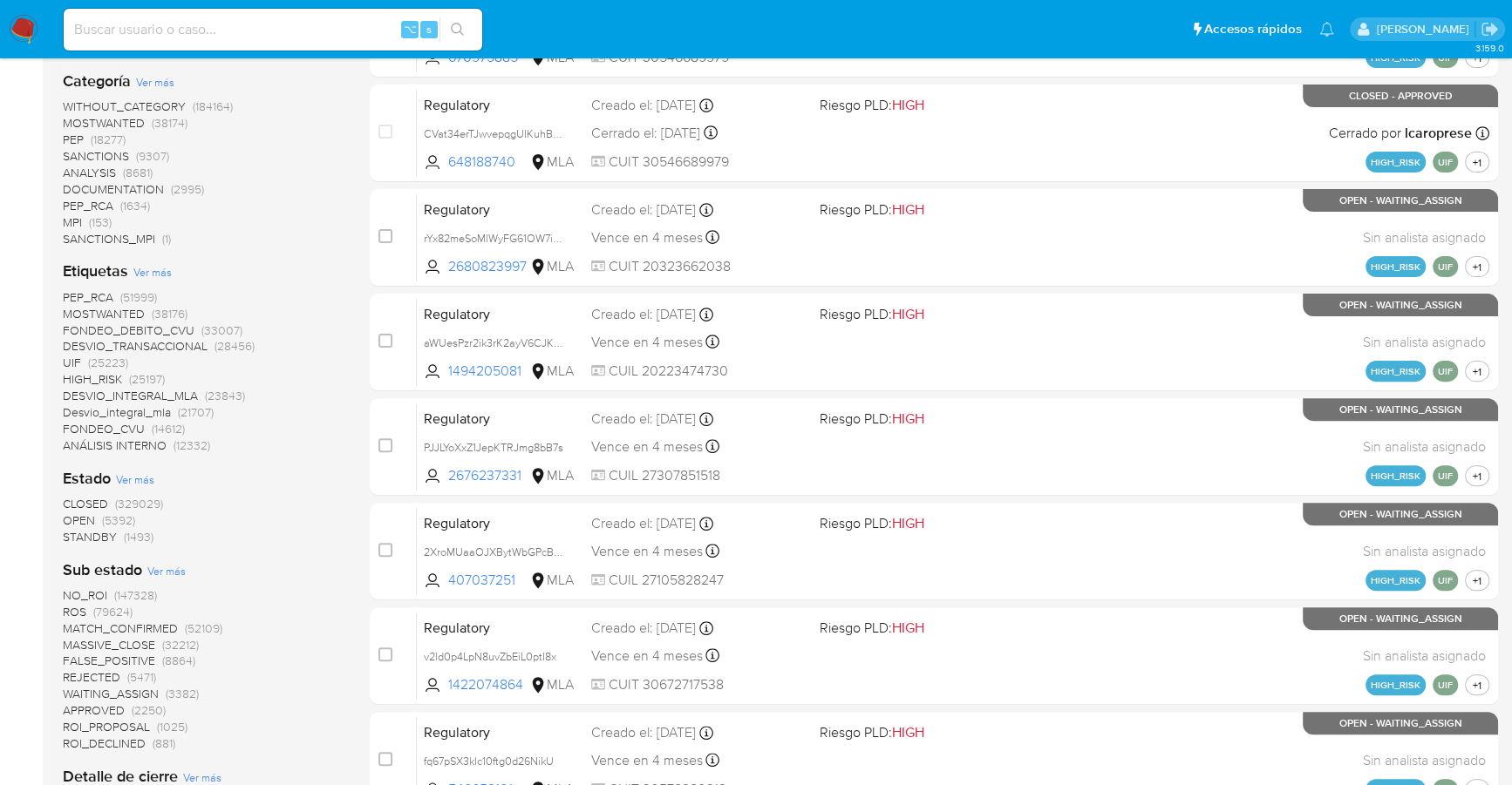
click at [94, 520] on span "OPEN" at bounding box center [78, 520] width 32 height 18
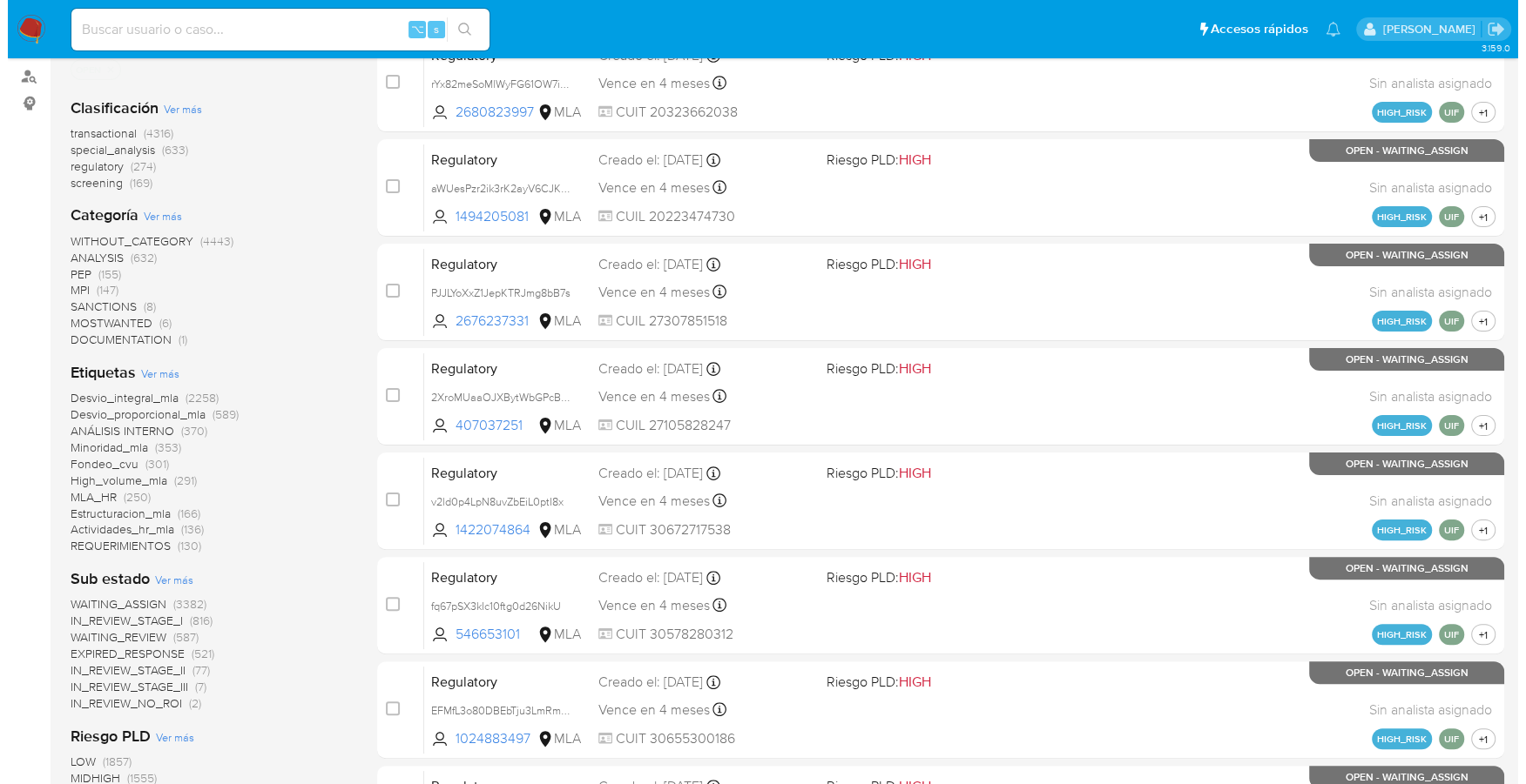
scroll to position [335, 0]
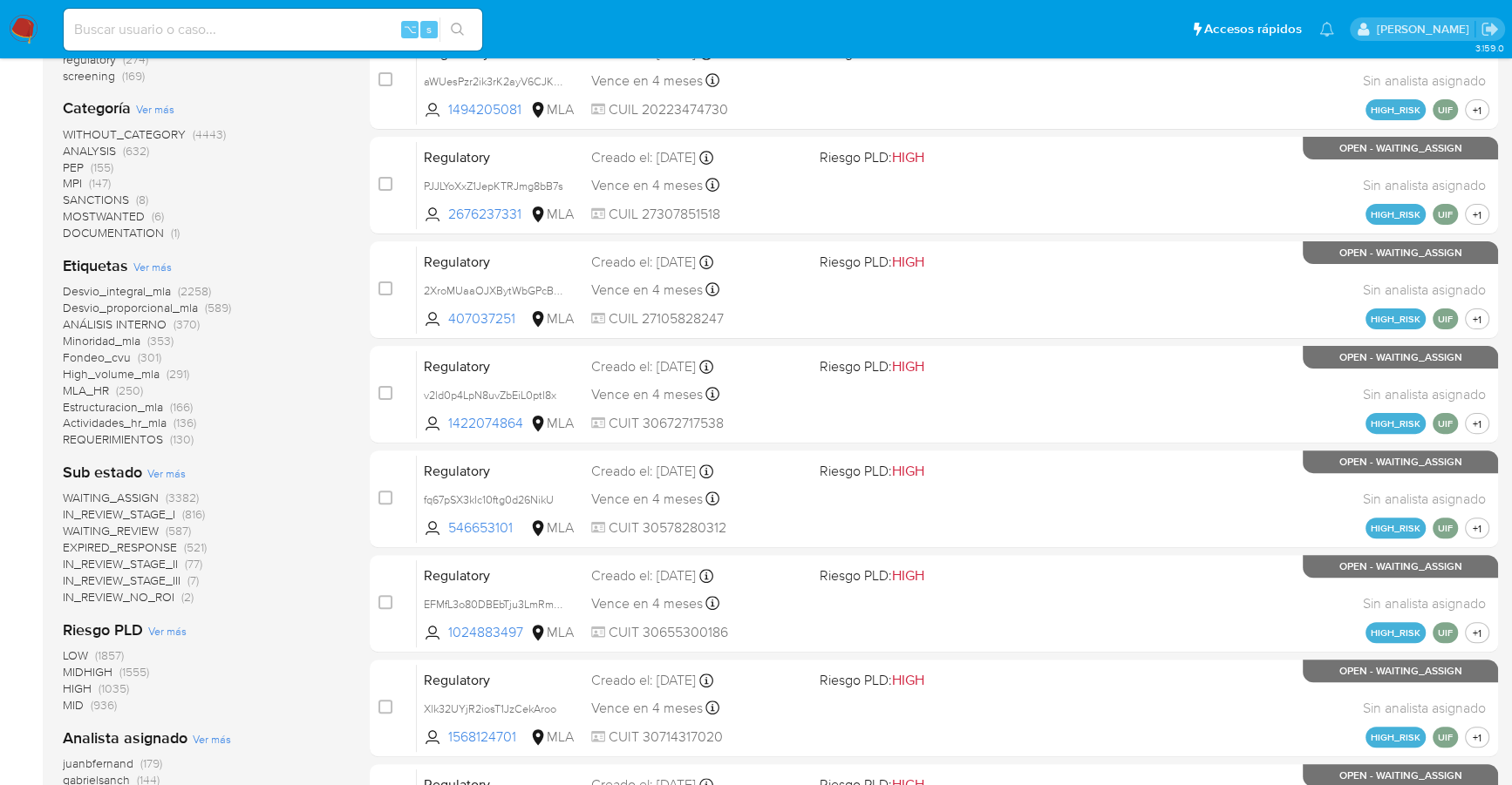
click at [150, 266] on span "Ver más" at bounding box center [152, 267] width 38 height 16
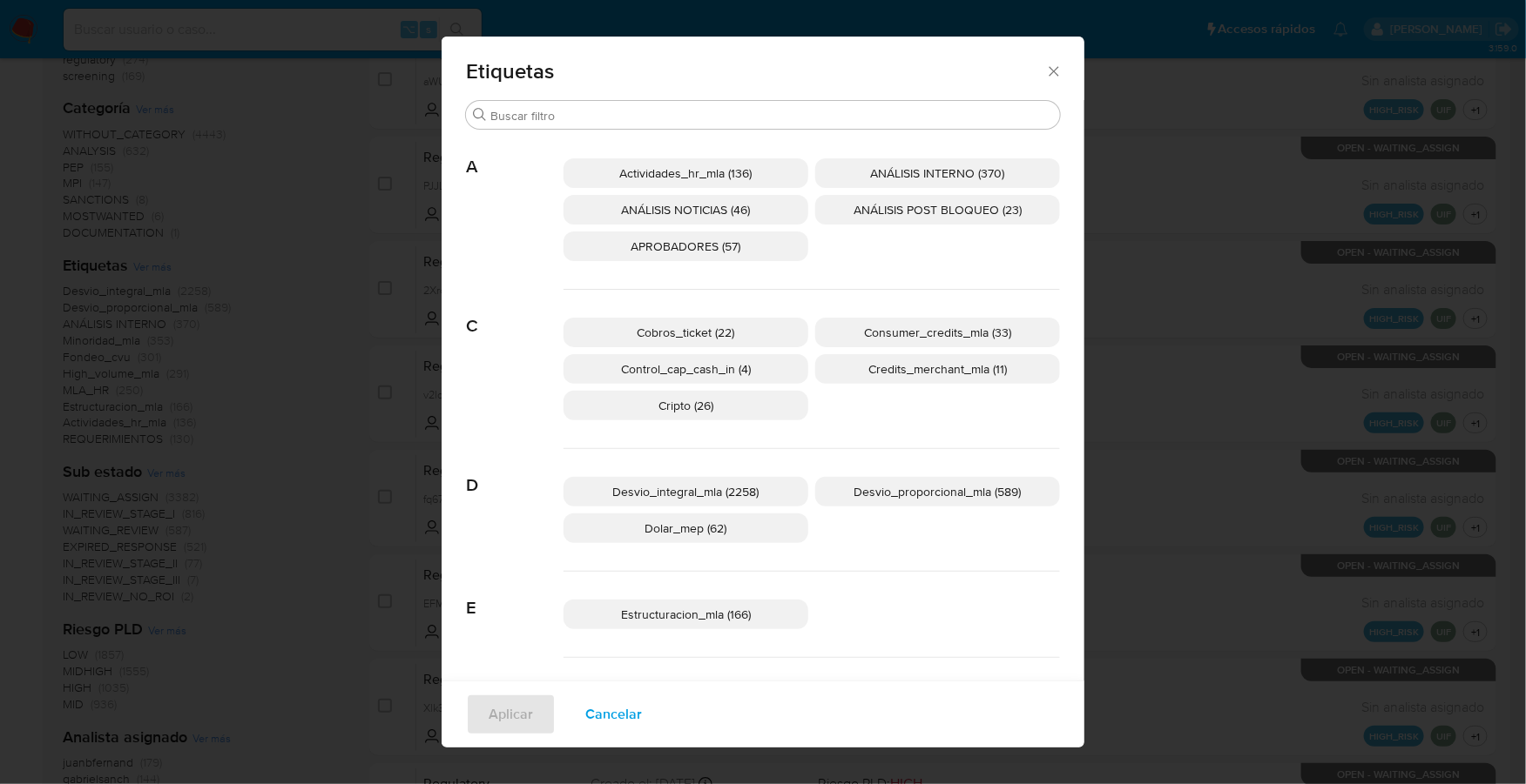
click at [723, 494] on span "Desvio_integral_mla (2258)" at bounding box center [686, 492] width 146 height 18
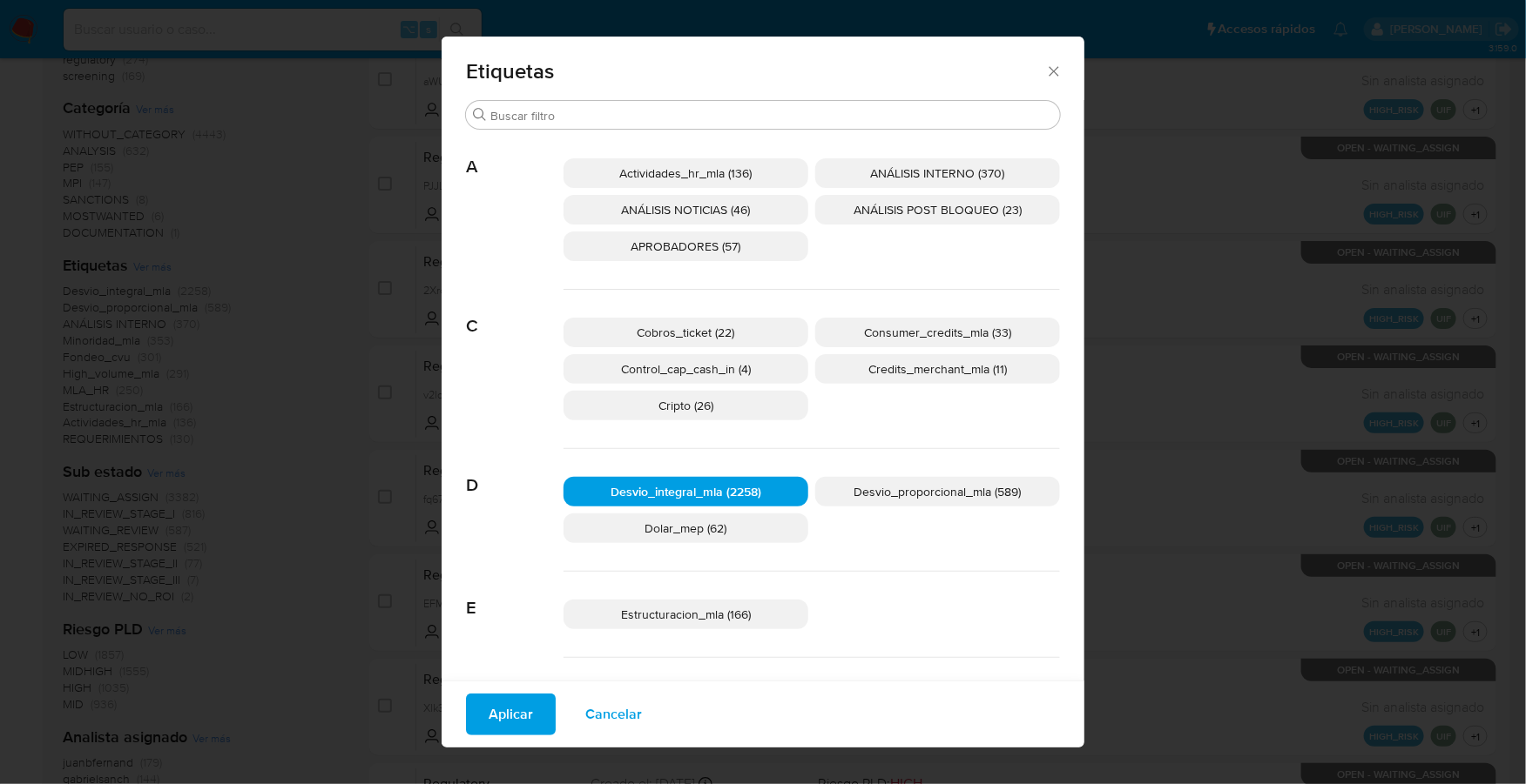
click at [738, 489] on span "Desvio_integral_mla (2258)" at bounding box center [686, 492] width 150 height 18
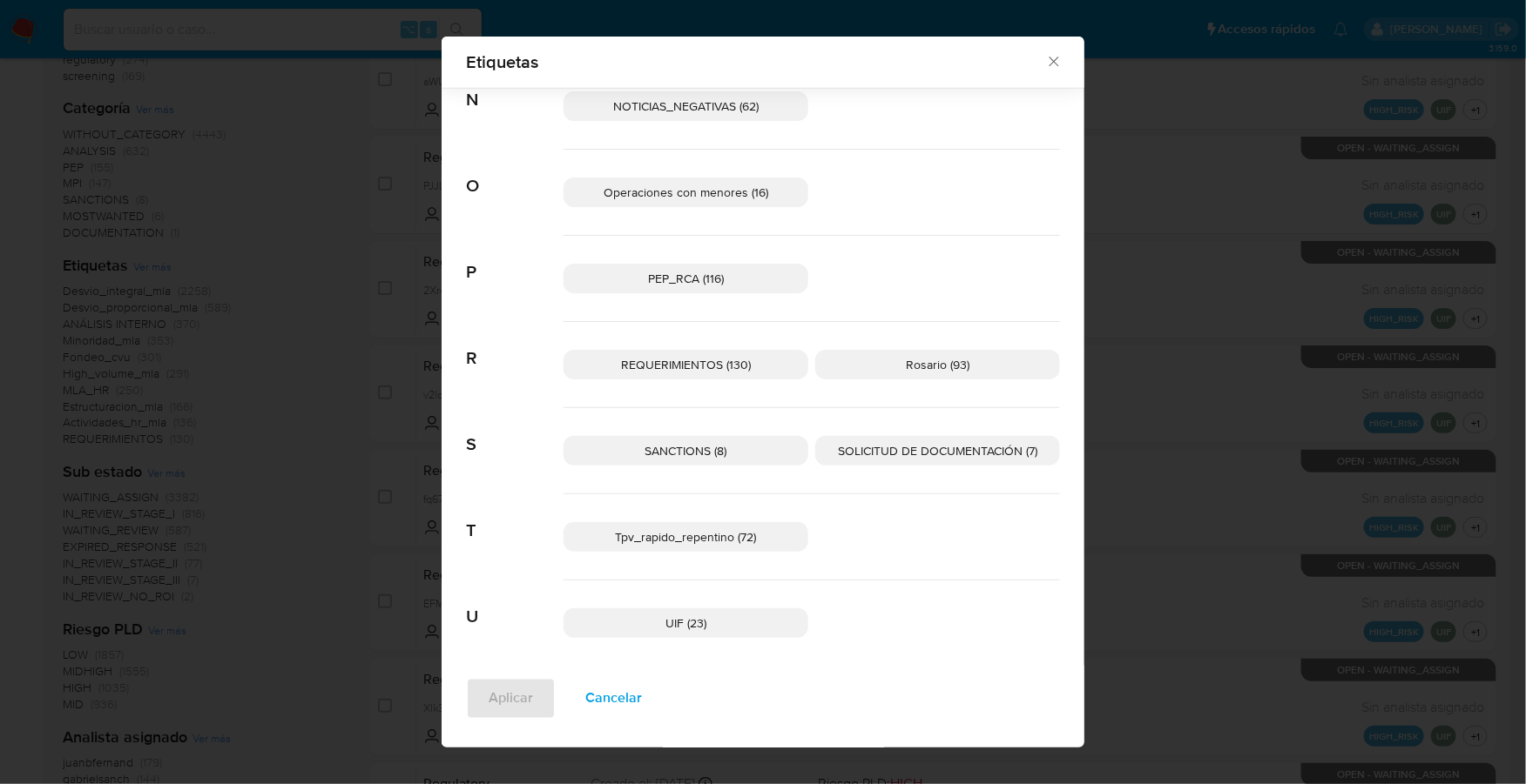
scroll to position [993, 0]
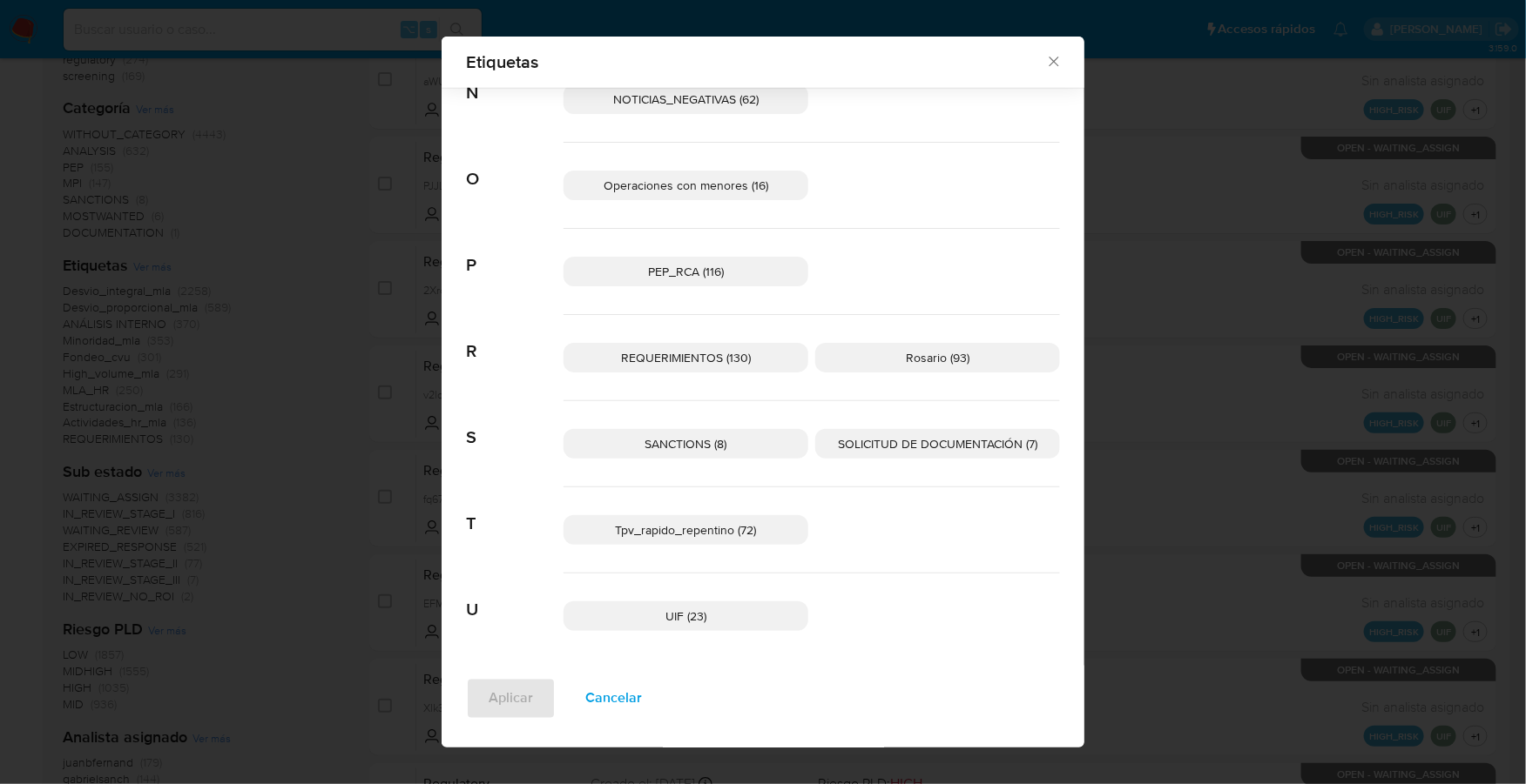
click at [672, 446] on span "SANCTIONS (8)" at bounding box center [686, 444] width 82 height 18
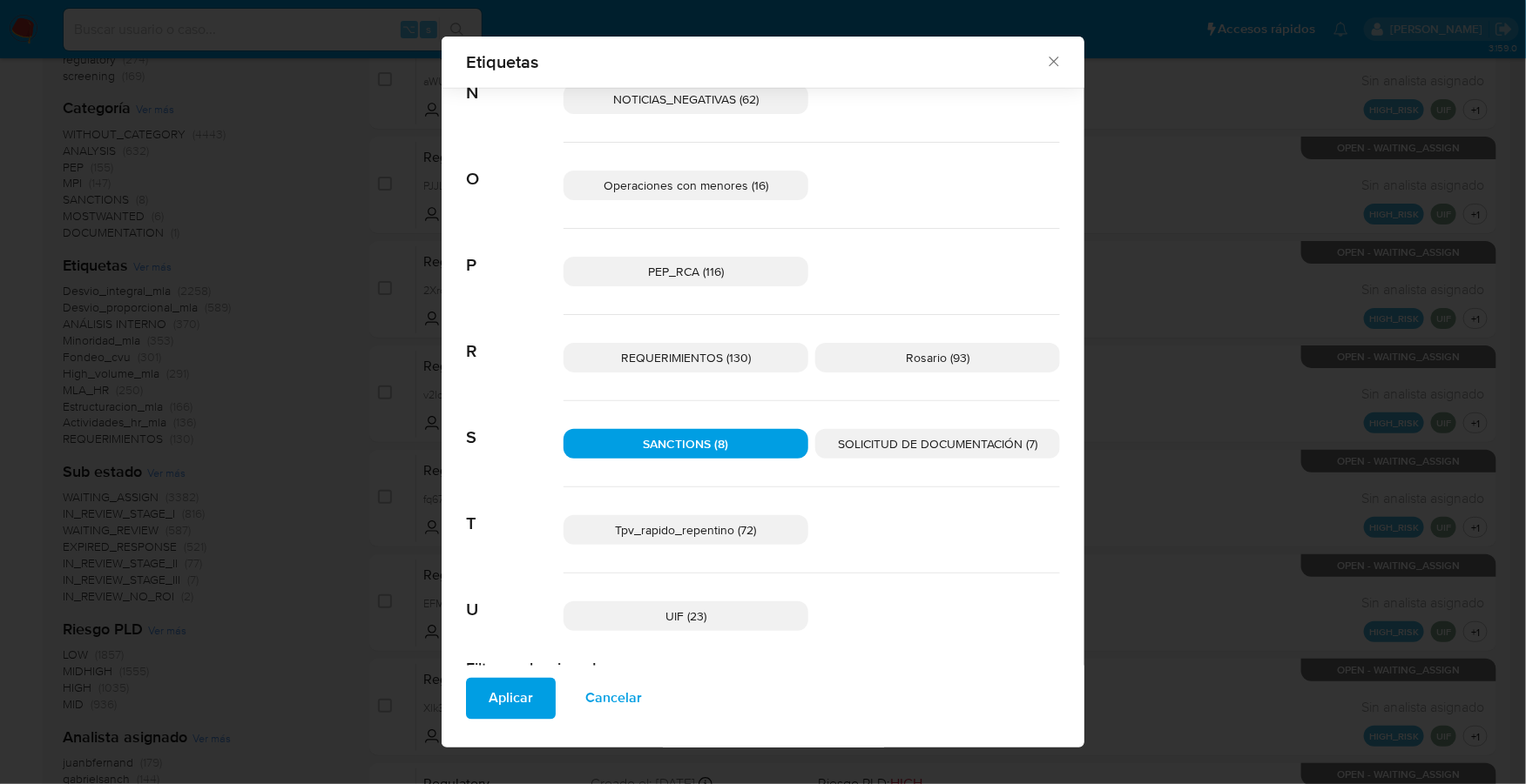
click at [505, 702] on span "Aplicar" at bounding box center [511, 699] width 45 height 38
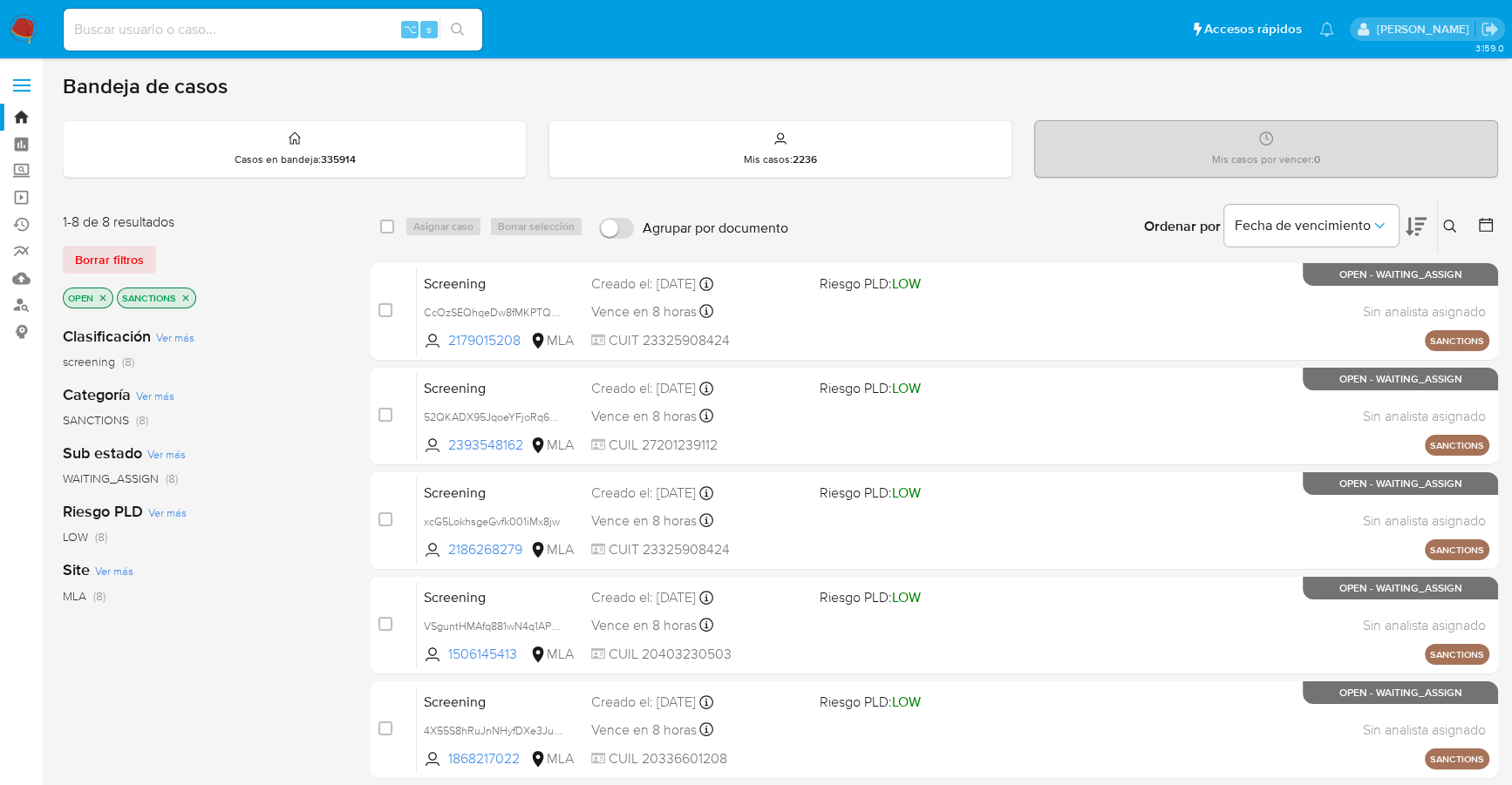
scroll to position [442, 0]
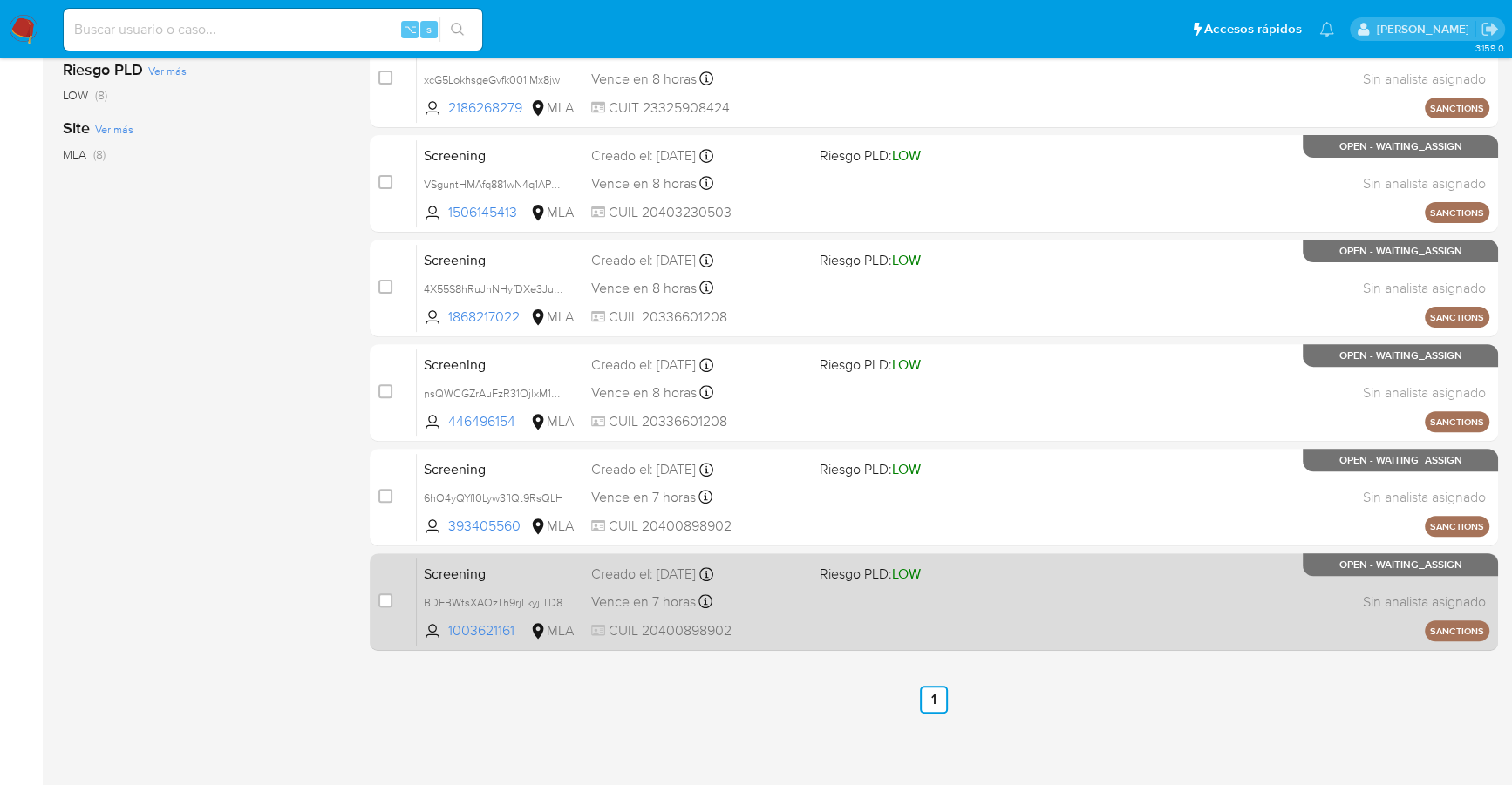
click at [810, 585] on div "Screening BDEBWtsXAOzTh9rjLkyjlTD8 1003621161 MLA Riesgo PLD: LOW Creado el: 15…" at bounding box center [953, 601] width 1072 height 88
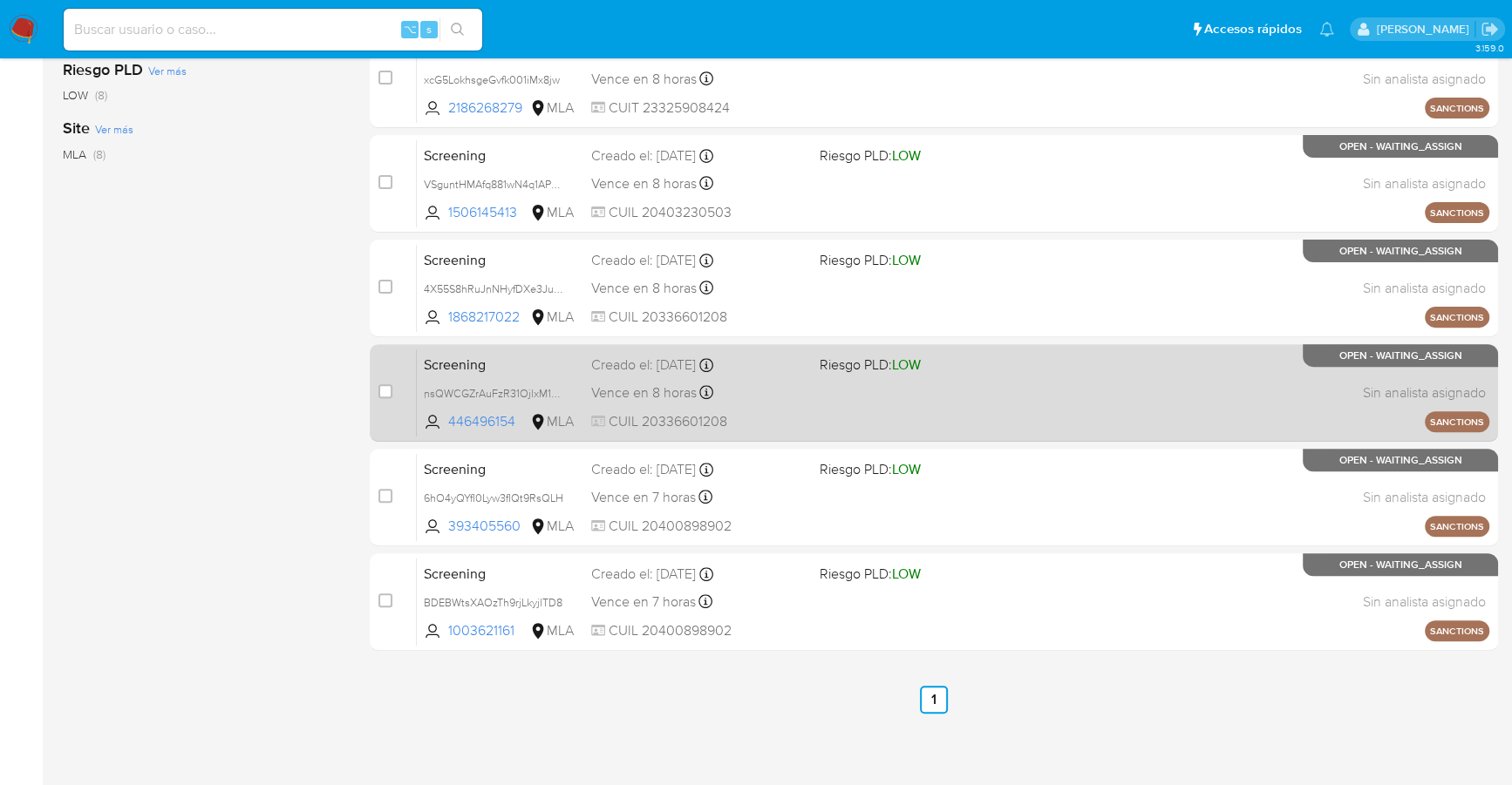
click at [779, 400] on div "Vence en 8 horas Vence el 16/09/2025 19:22:30" at bounding box center [698, 392] width 214 height 23
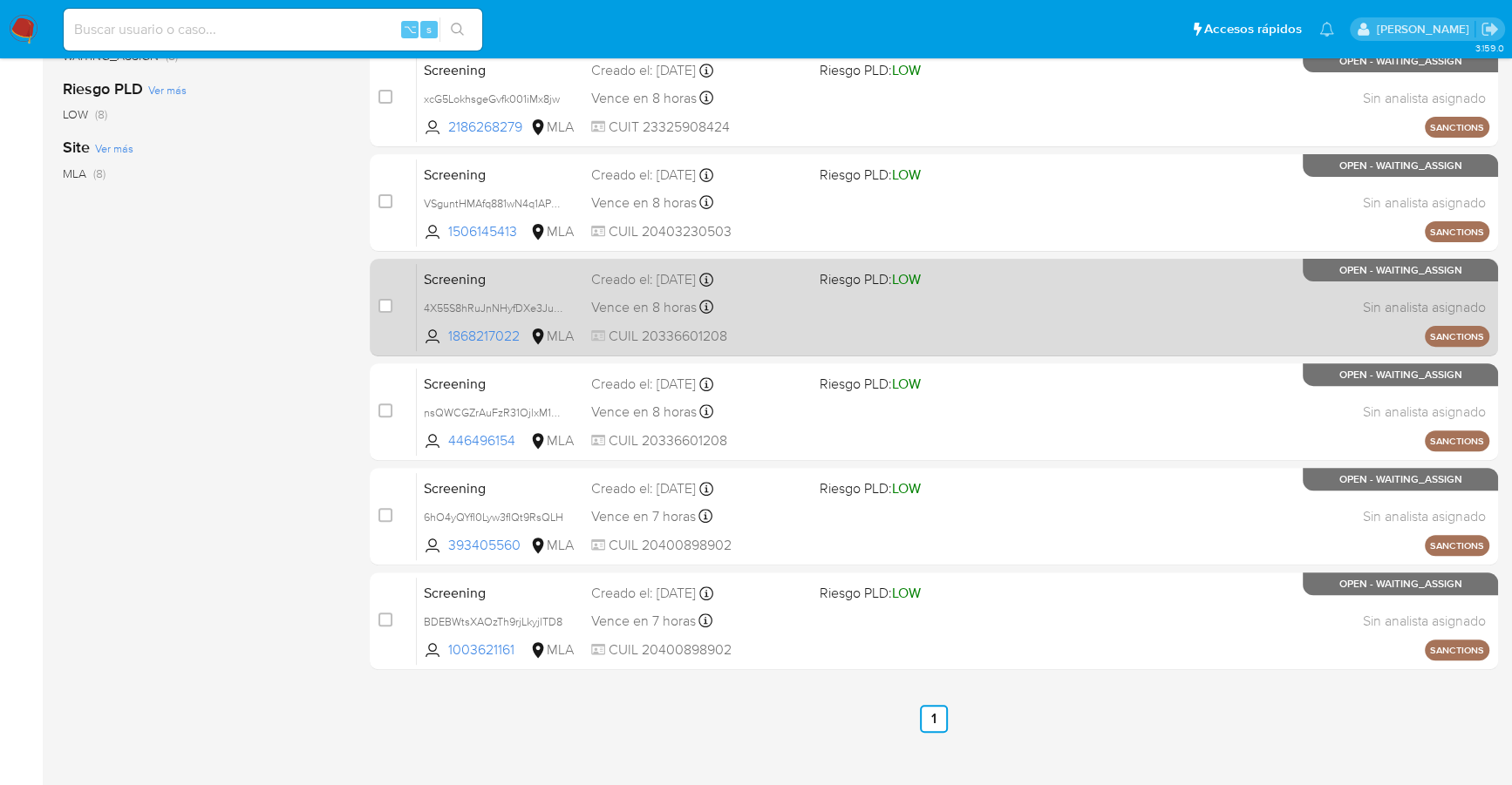
scroll to position [400, 0]
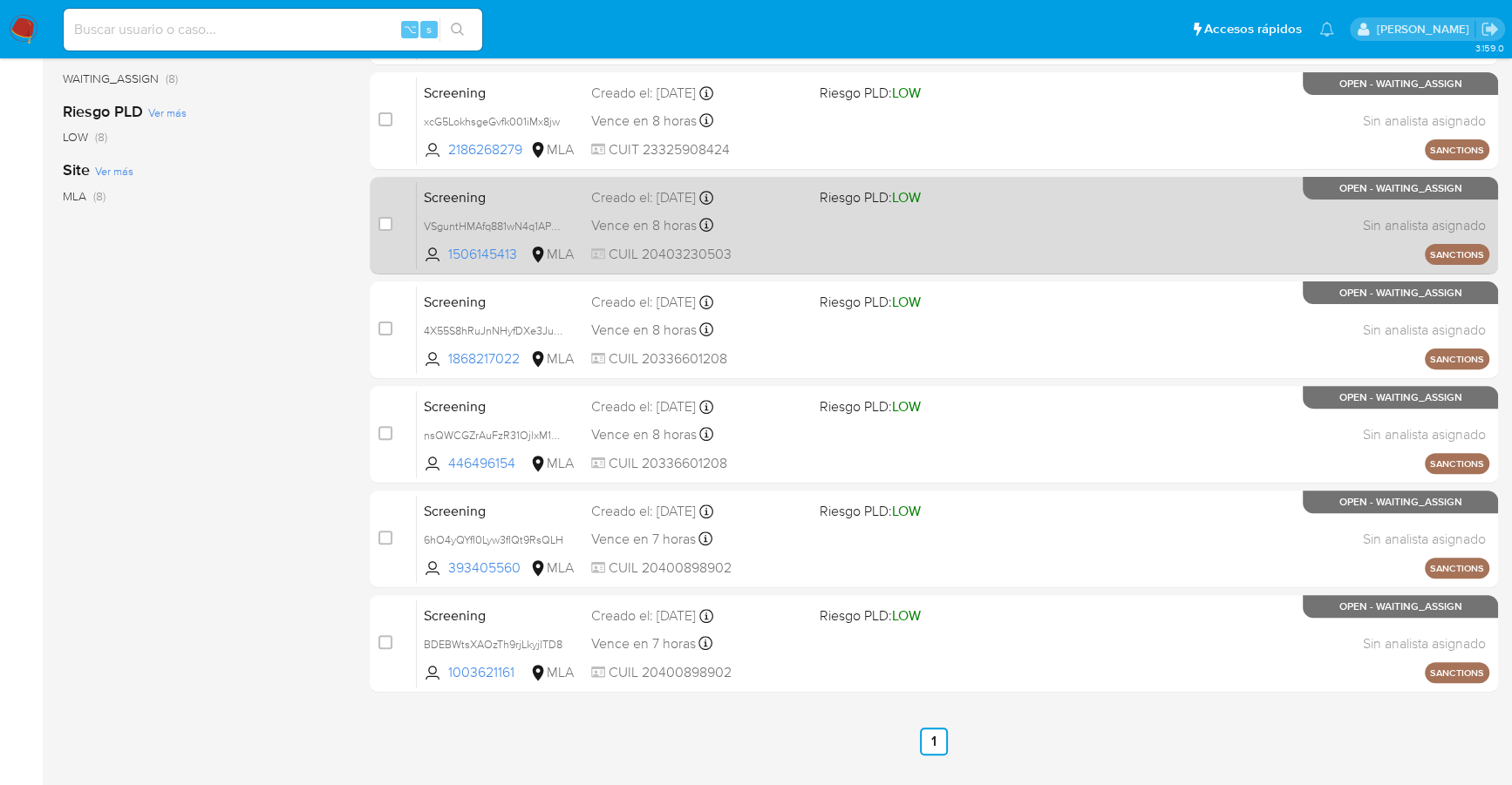
click at [769, 242] on div "Screening VSguntHMAfq881wN4q1APpjH 1506145413 MLA Riesgo PLD: LOW Creado el: 15…" at bounding box center [953, 225] width 1072 height 88
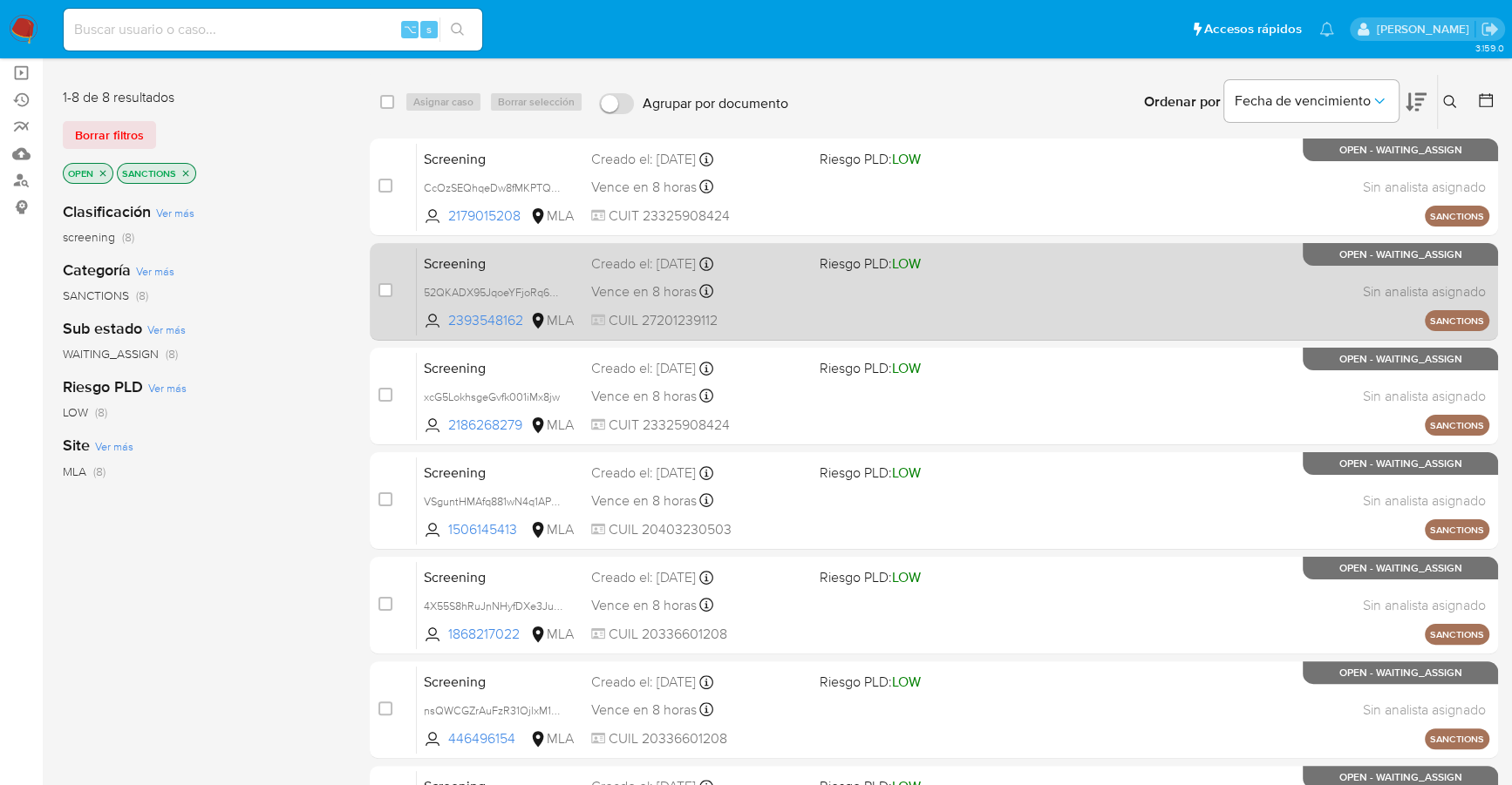
scroll to position [105, 0]
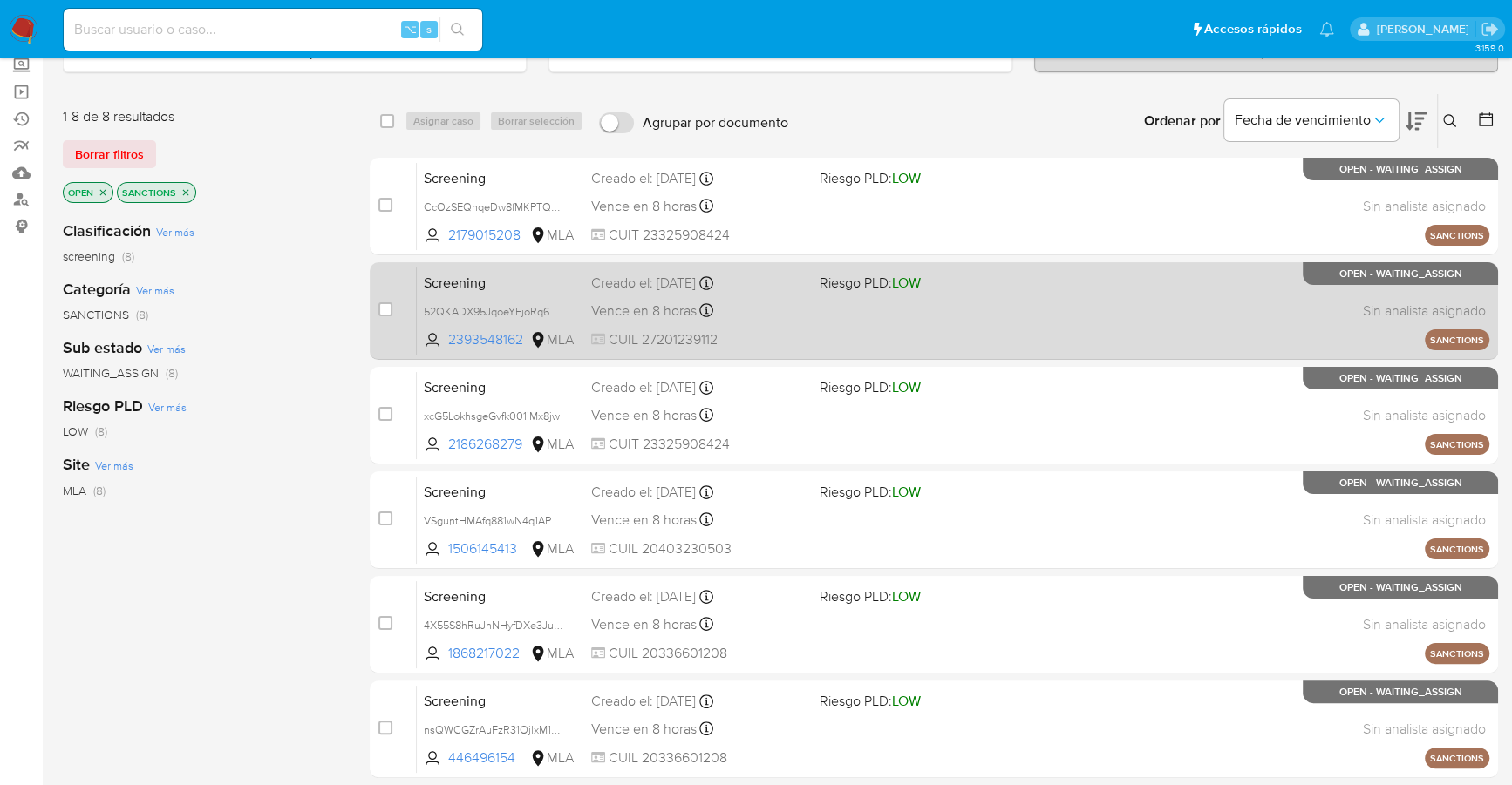
click at [748, 315] on div "Vence en 8 horas Vence el 16/09/2025 19:22:30" at bounding box center [698, 311] width 214 height 23
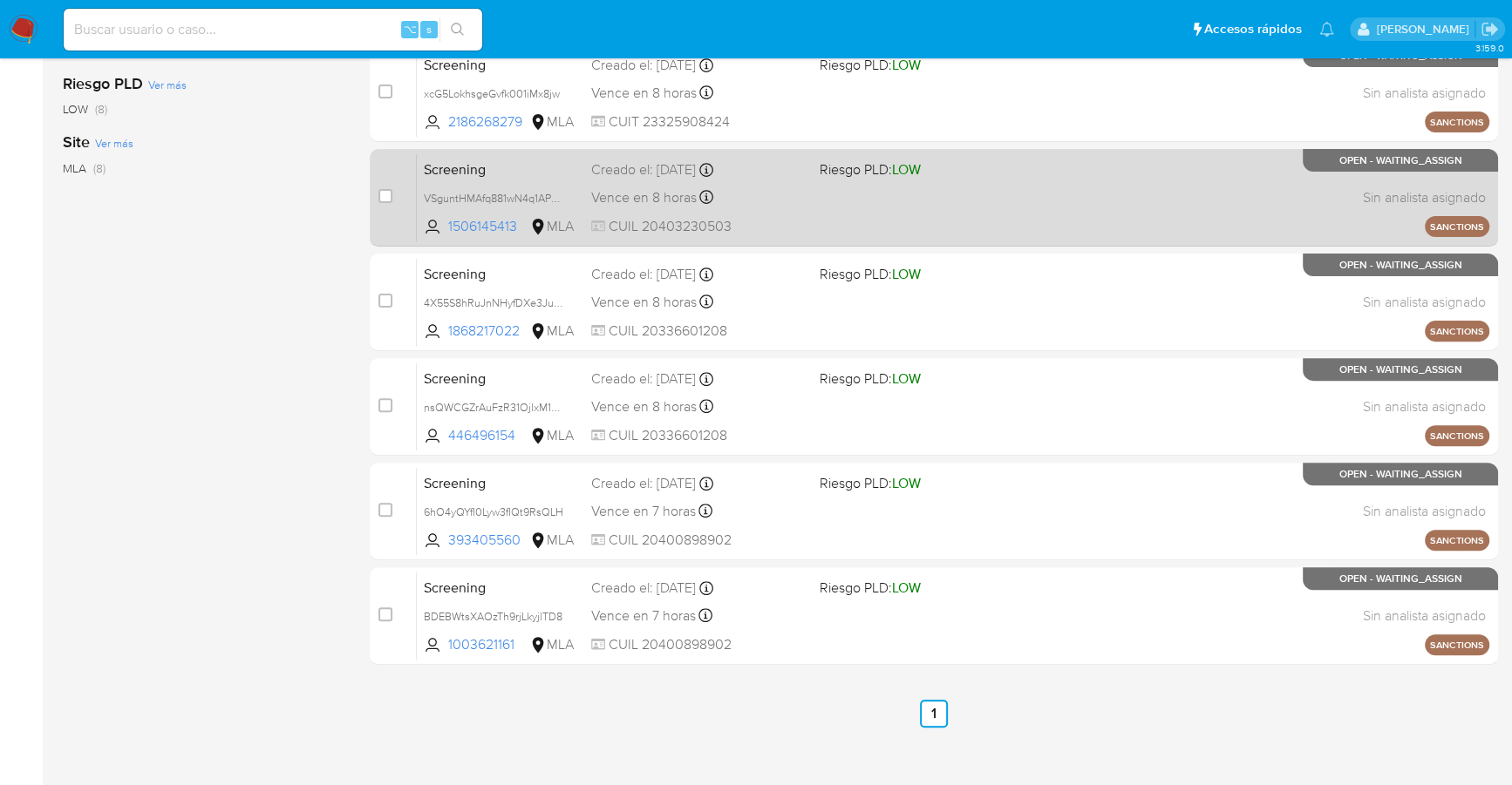
scroll to position [442, 0]
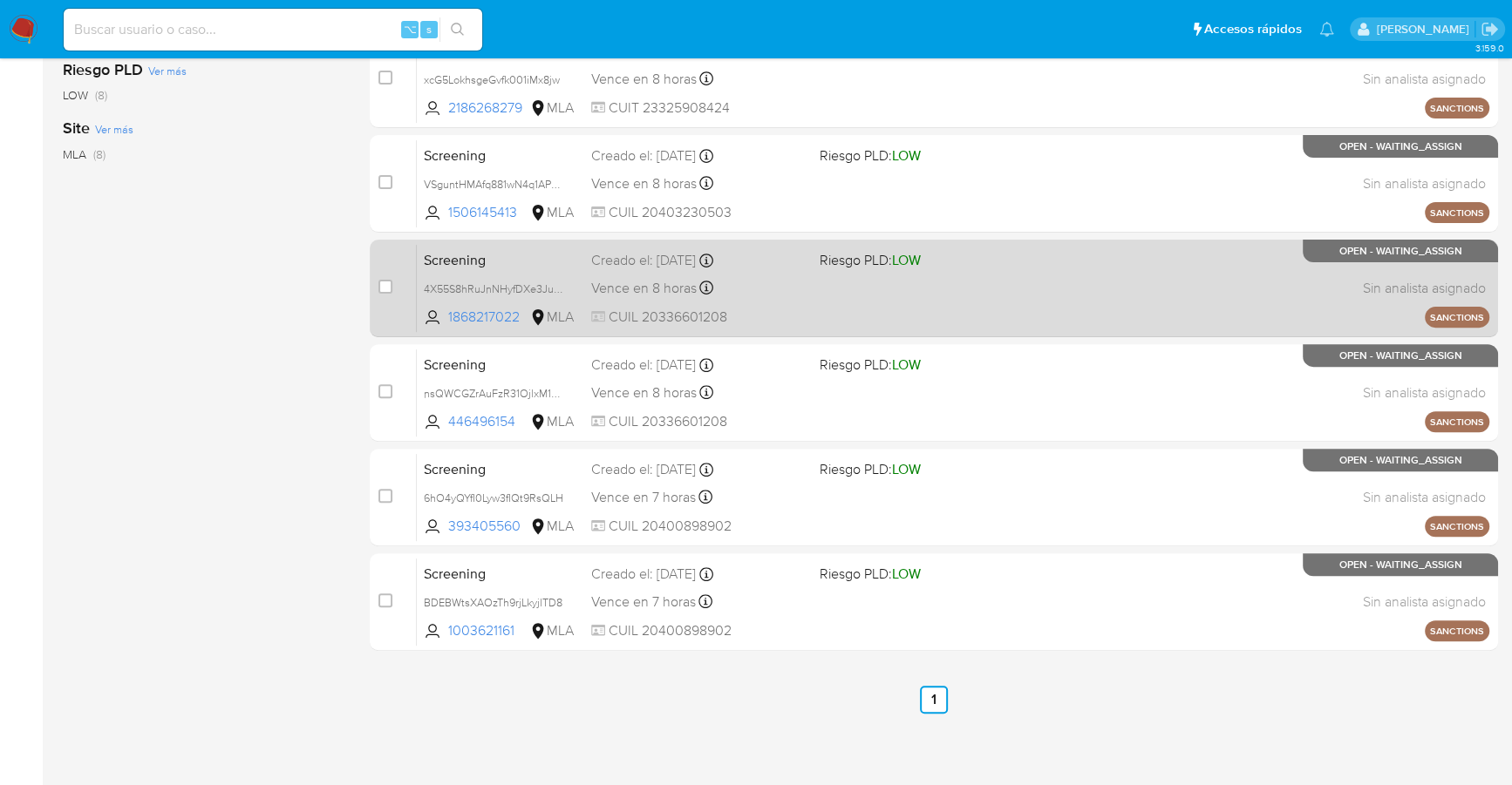
click at [778, 293] on div "Vence en 8 horas Vence el 16/09/2025 19:22:30" at bounding box center [698, 288] width 214 height 23
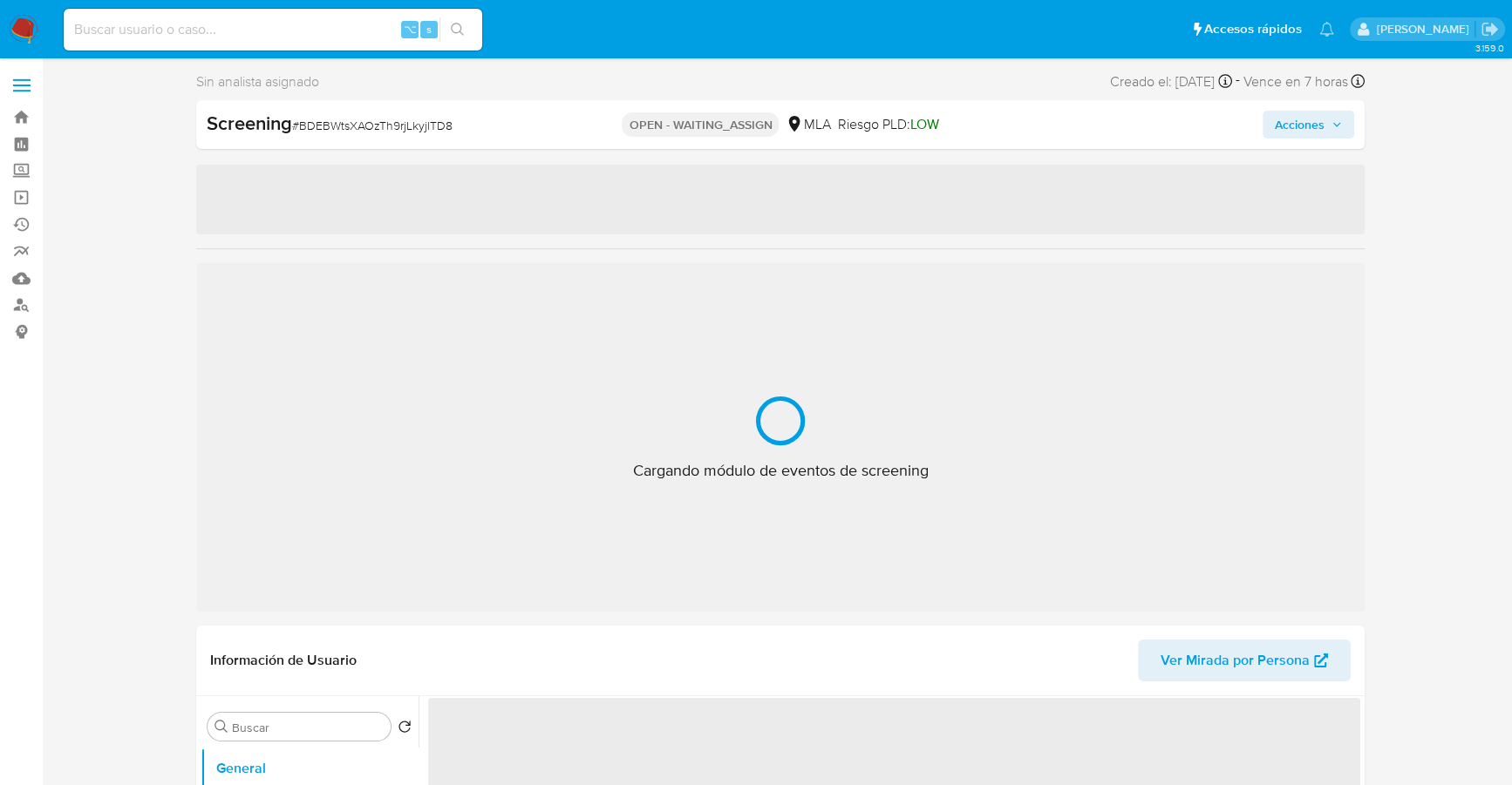
select select "10"
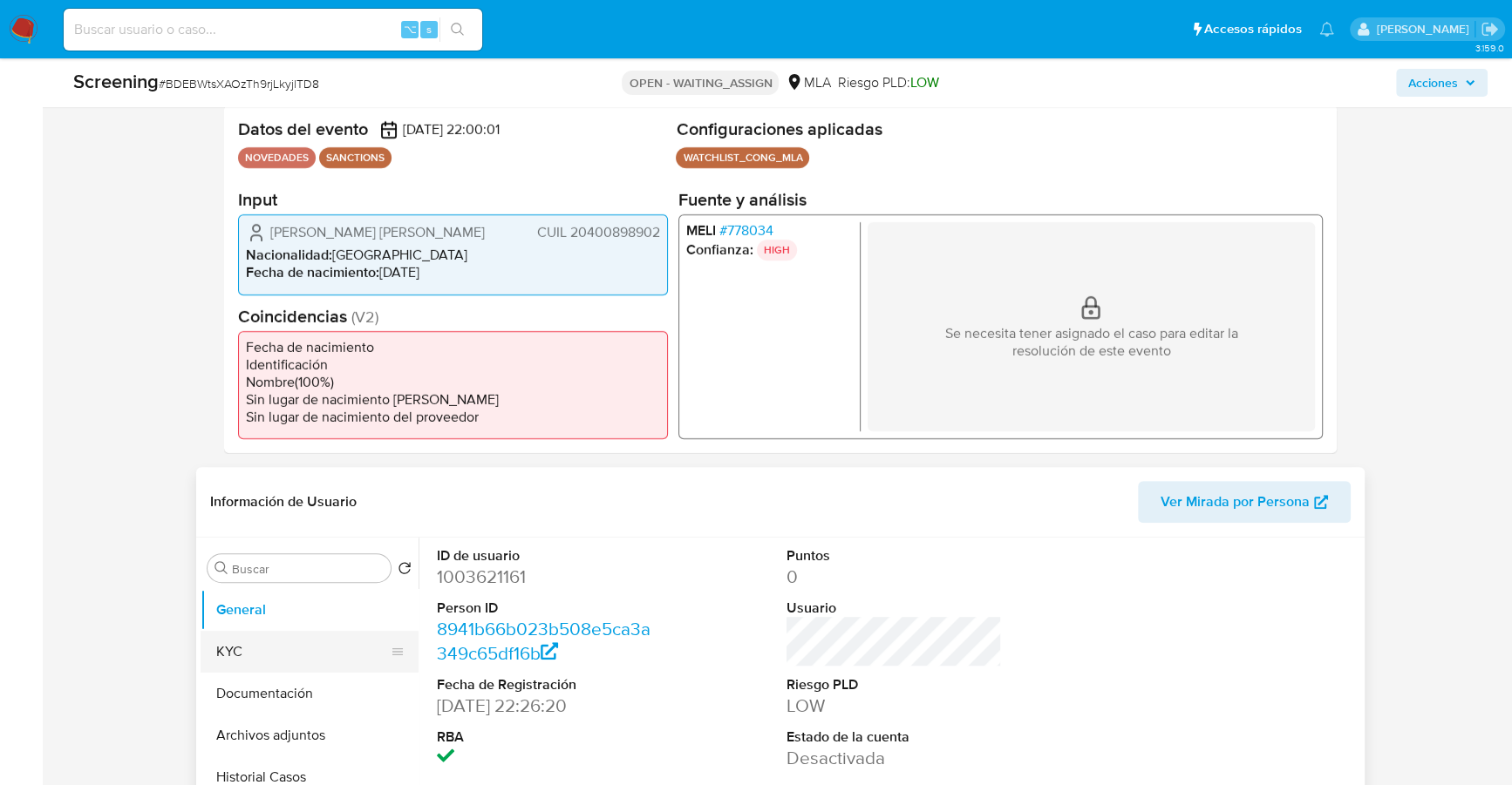
scroll to position [367, 0]
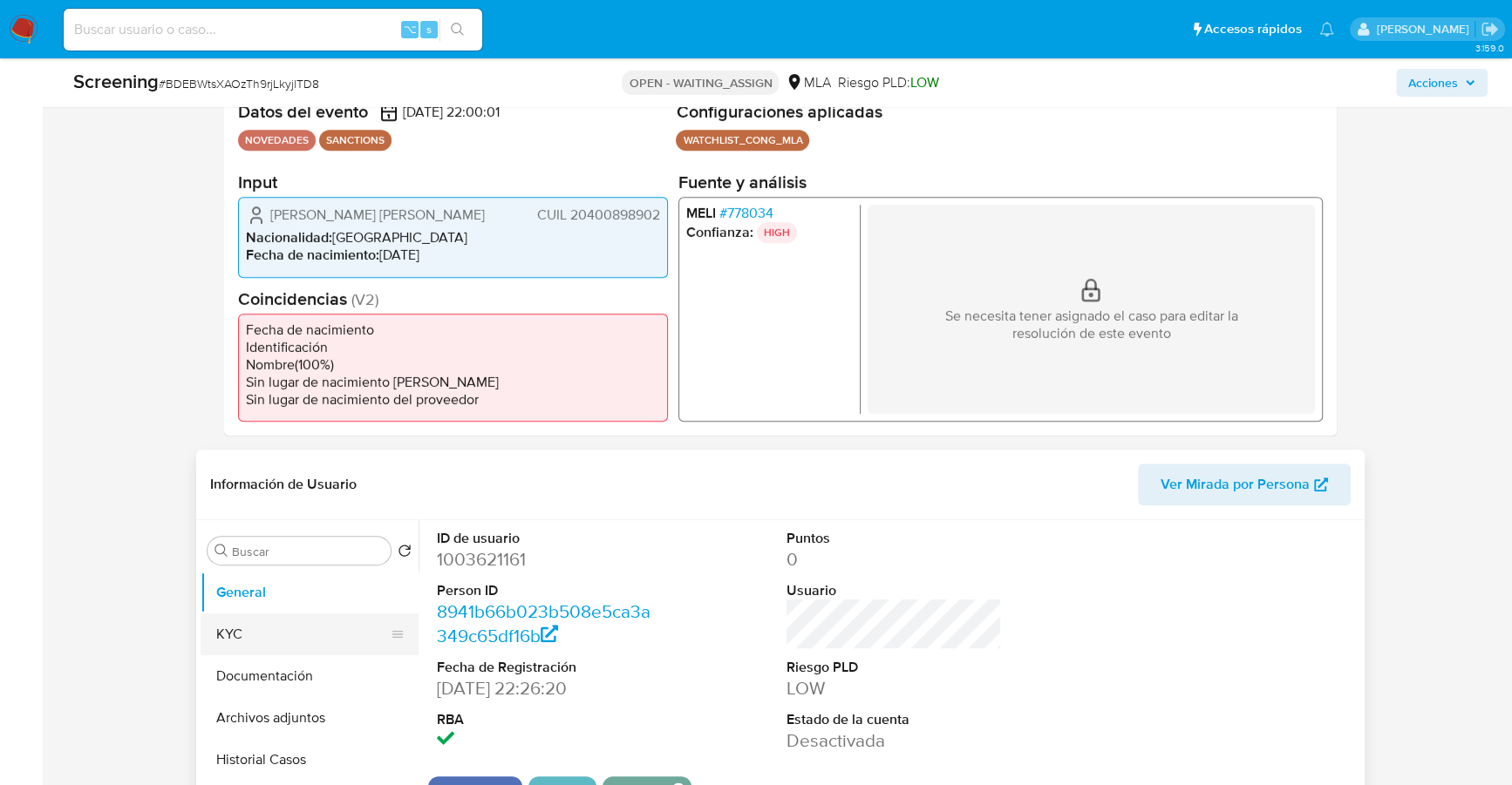
click at [214, 633] on button "KYC" at bounding box center [302, 634] width 204 height 42
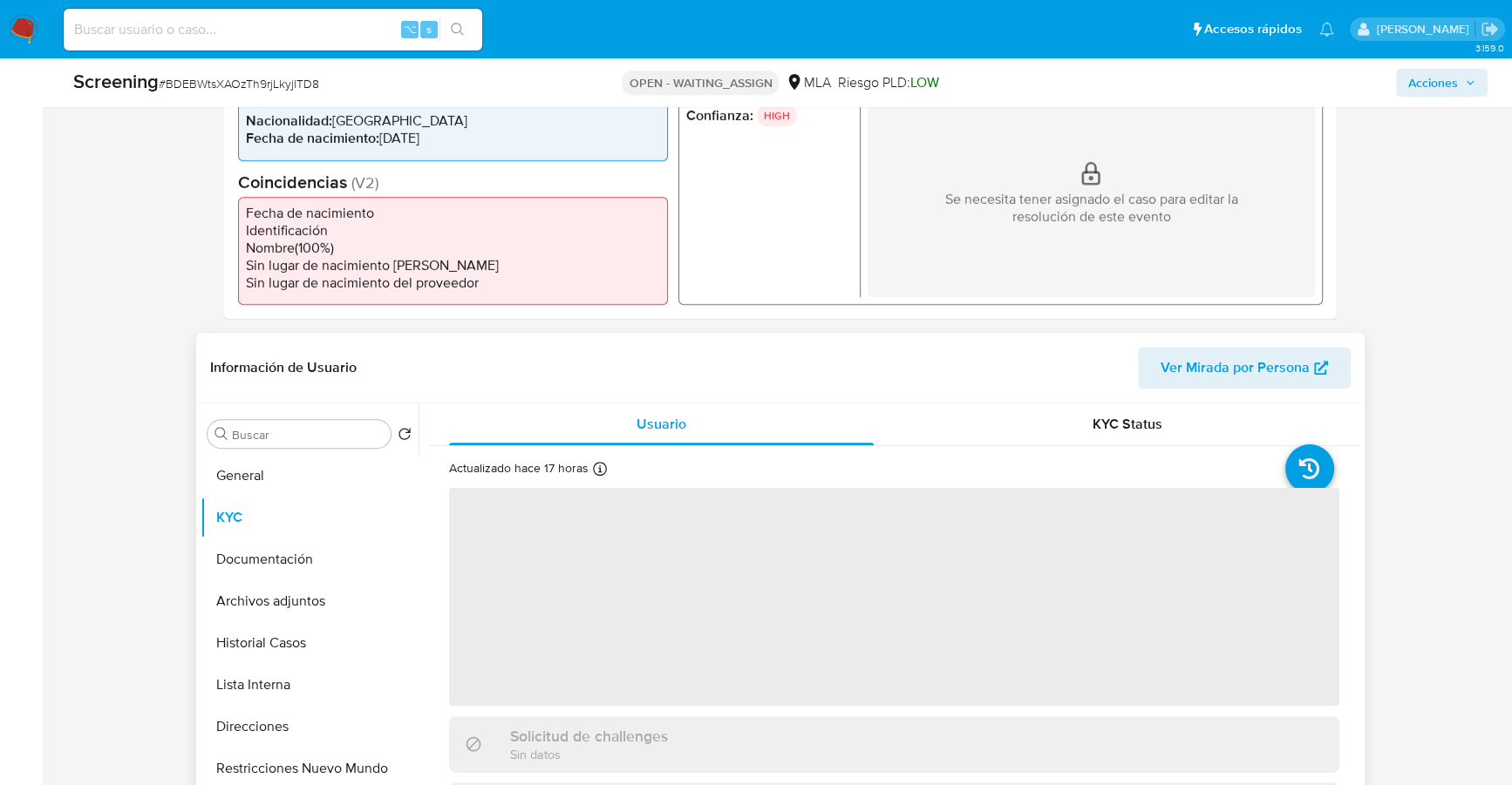
scroll to position [526, 0]
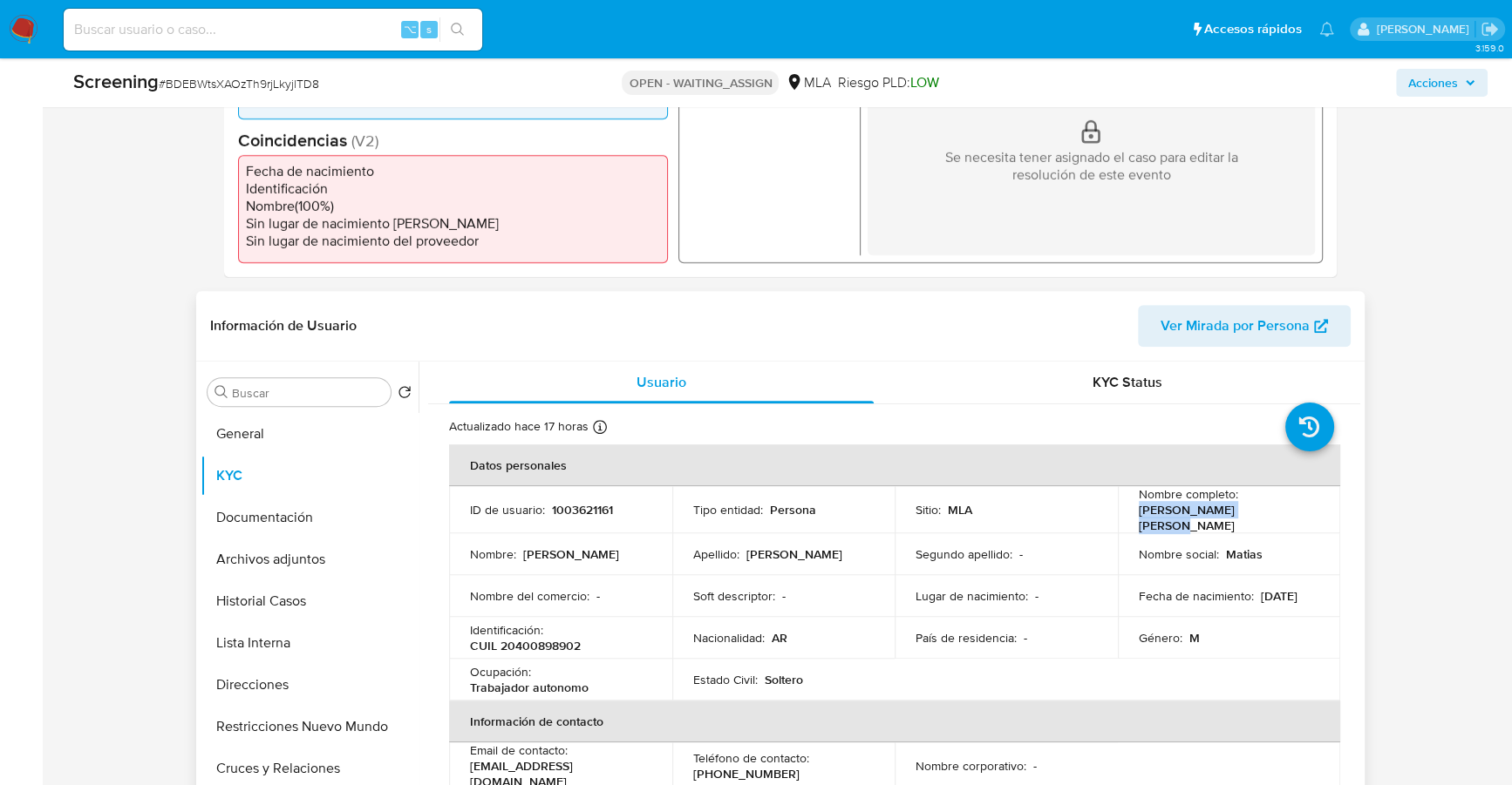
drag, startPoint x: 1135, startPoint y: 514, endPoint x: 1286, endPoint y: 514, distance: 151.0
click at [1286, 514] on div "Nombre completo : [PERSON_NAME] [PERSON_NAME]" at bounding box center [1229, 510] width 181 height 47
copy p "[PERSON_NAME] [PERSON_NAME]"
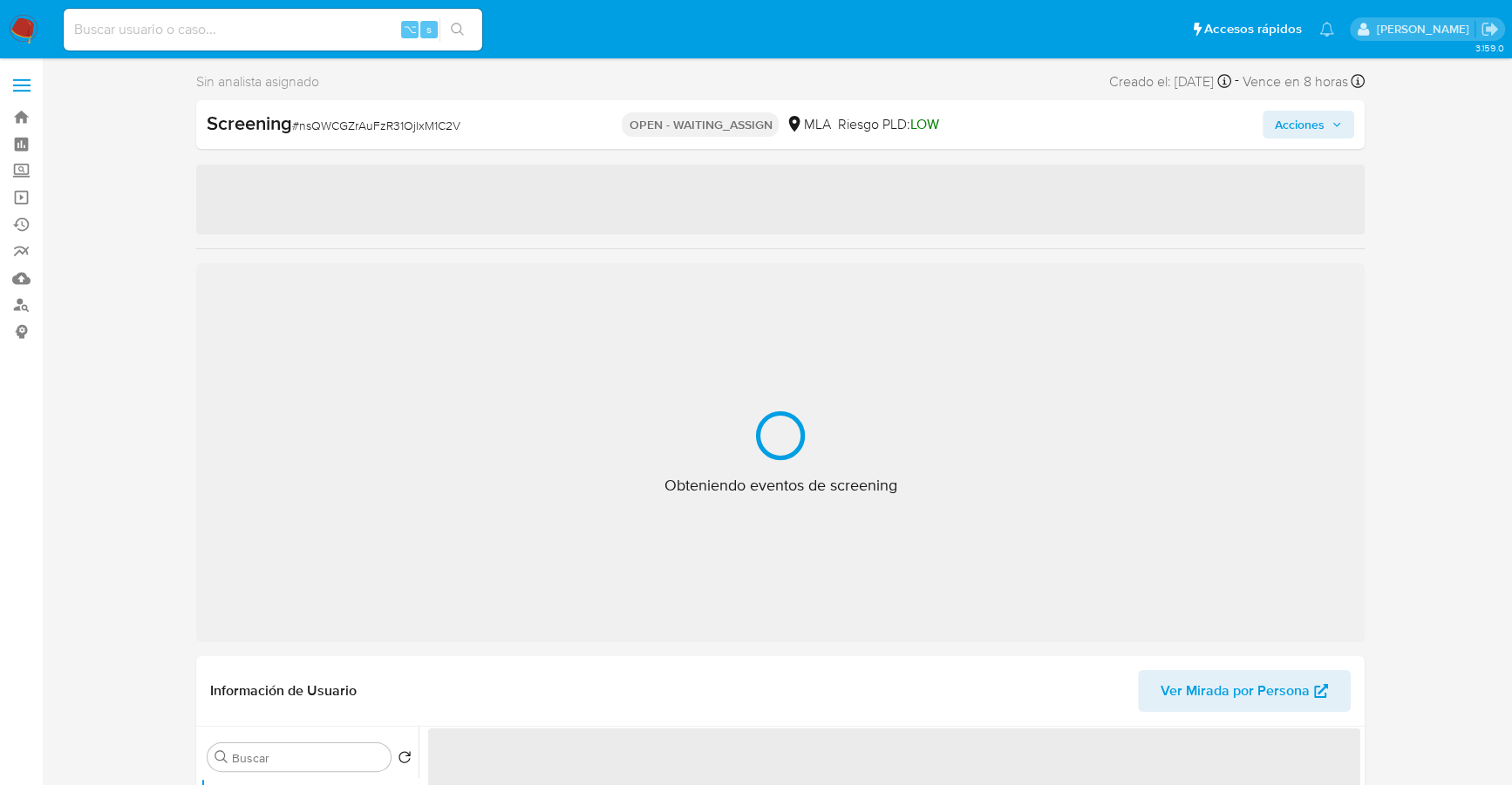
select select "10"
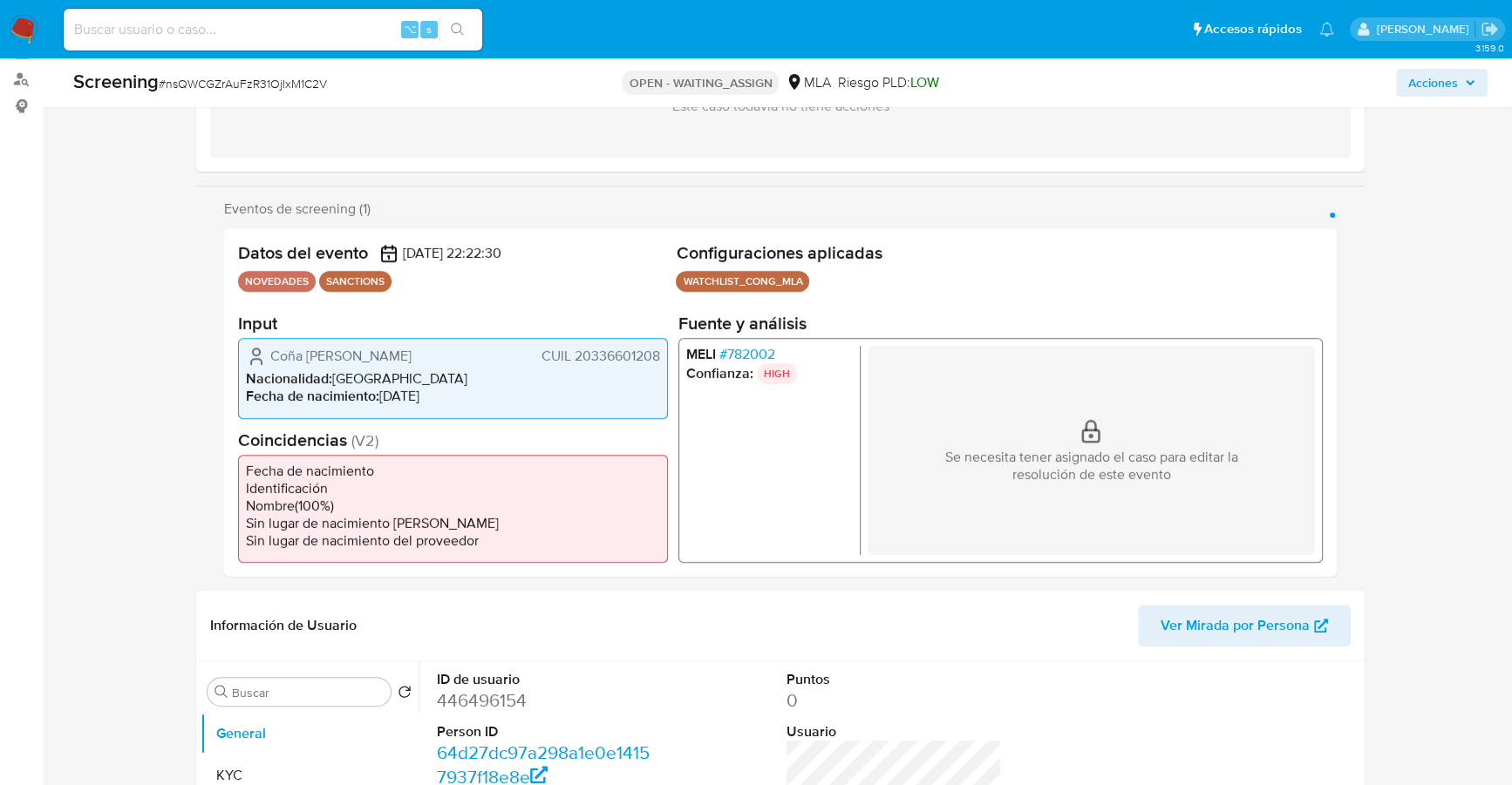
scroll to position [340, 0]
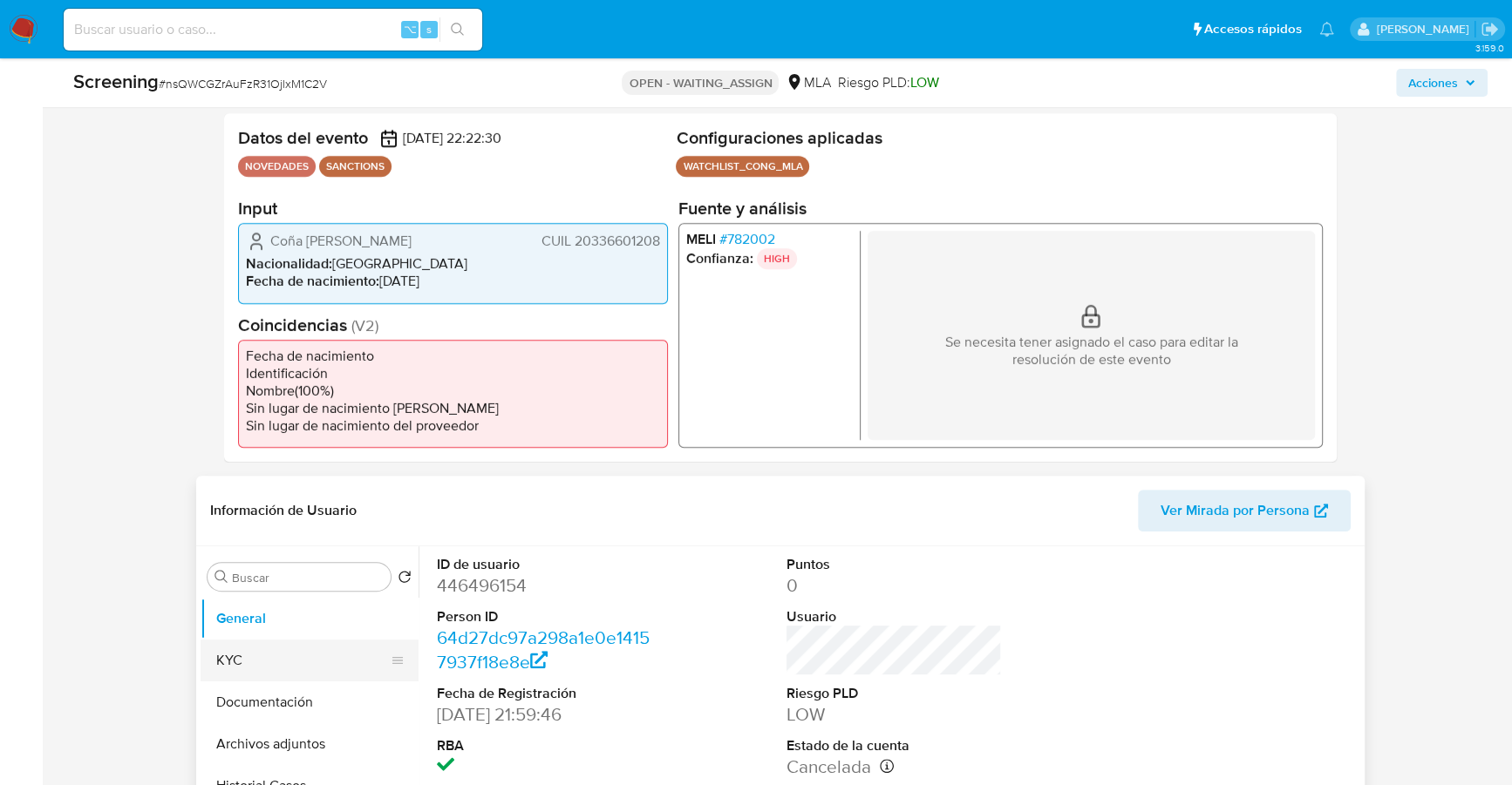
click at [245, 652] on button "KYC" at bounding box center [302, 660] width 204 height 42
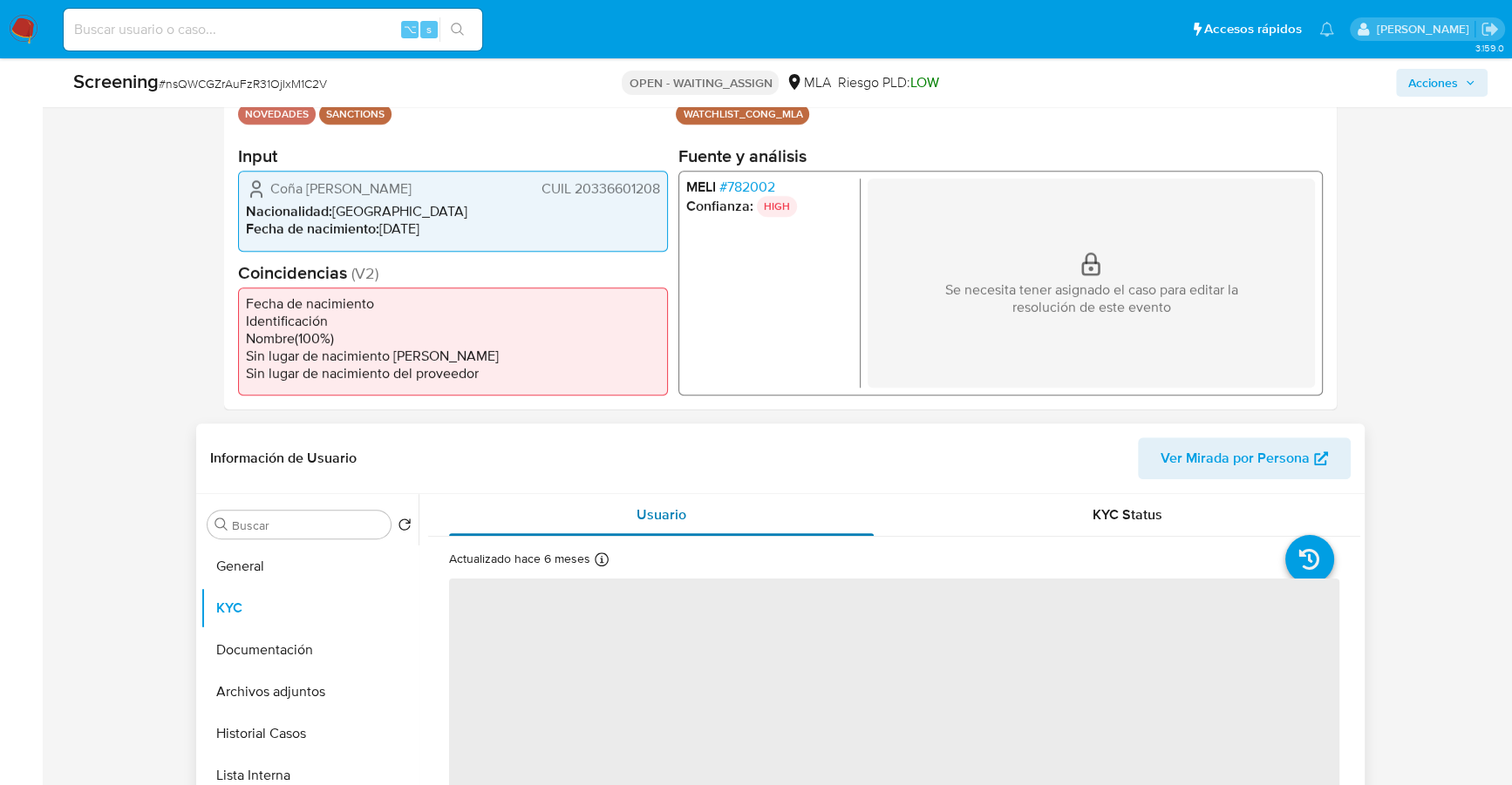
scroll to position [516, 0]
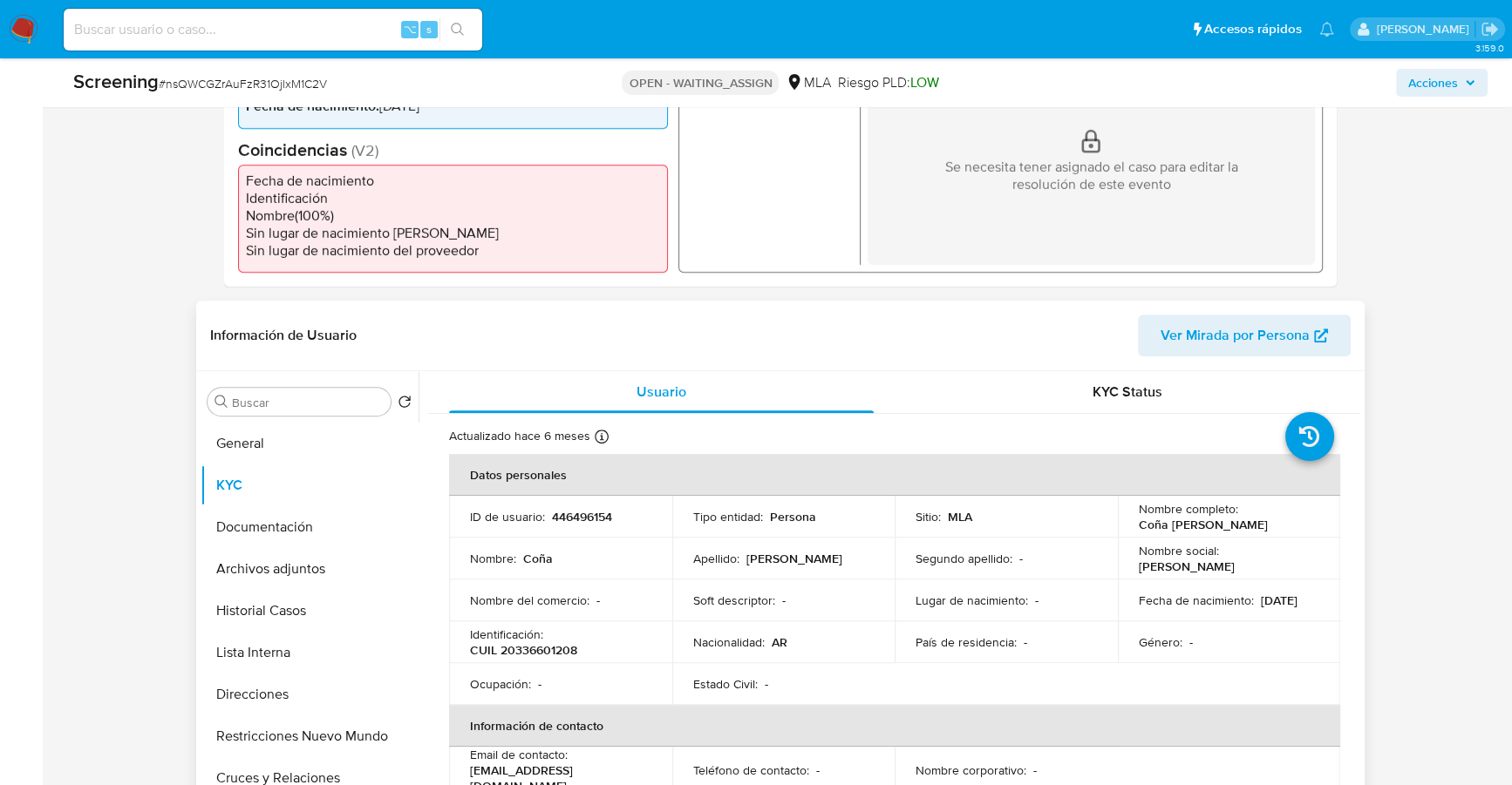
drag, startPoint x: 742, startPoint y: 560, endPoint x: 879, endPoint y: 561, distance: 137.0
click at [879, 561] on td "Apellido : Gonzalo Fabian" at bounding box center [784, 559] width 223 height 42
copy div "Gonzalo Fabian"
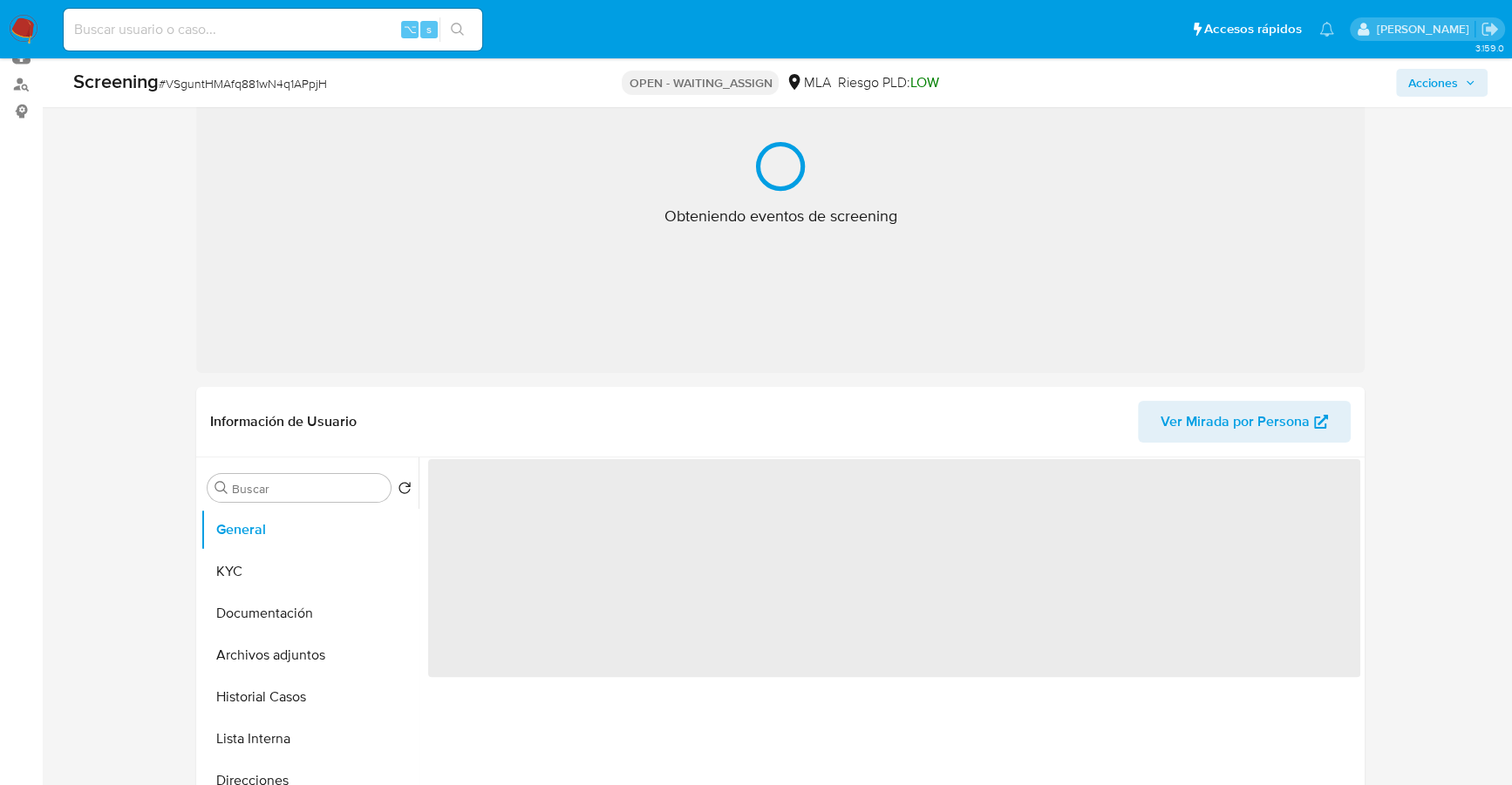
select select "10"
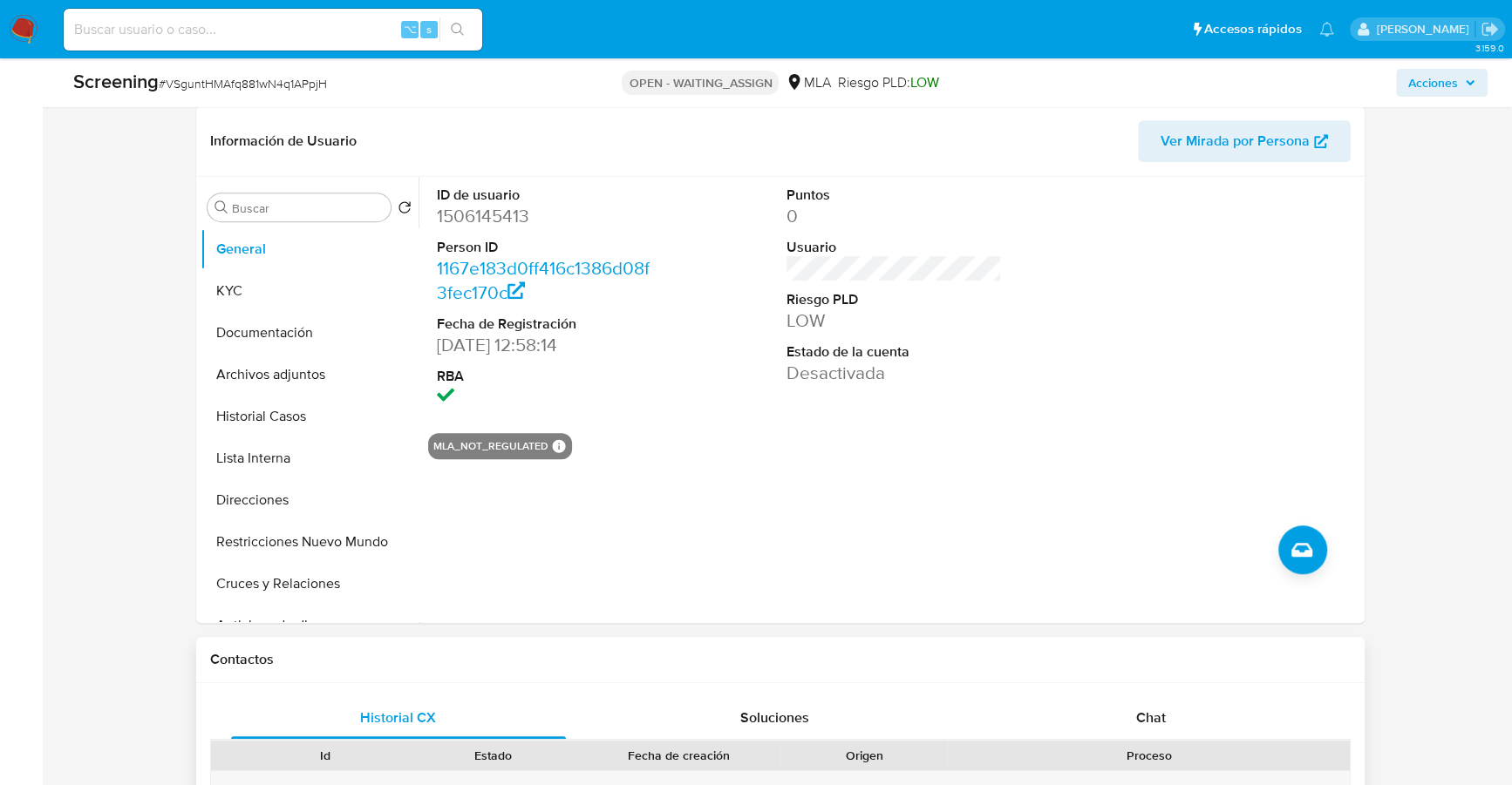
scroll to position [620, 0]
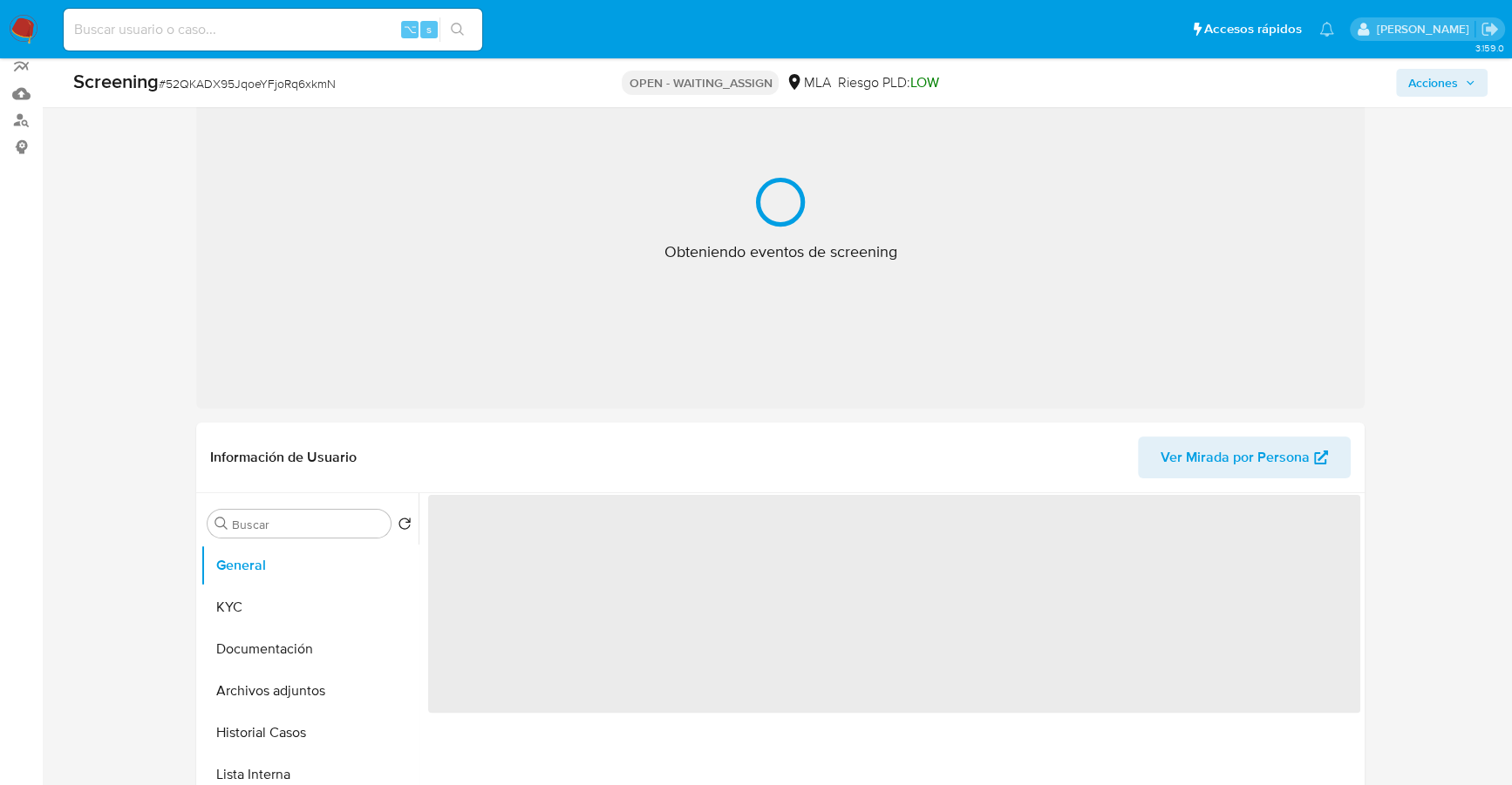
select select "10"
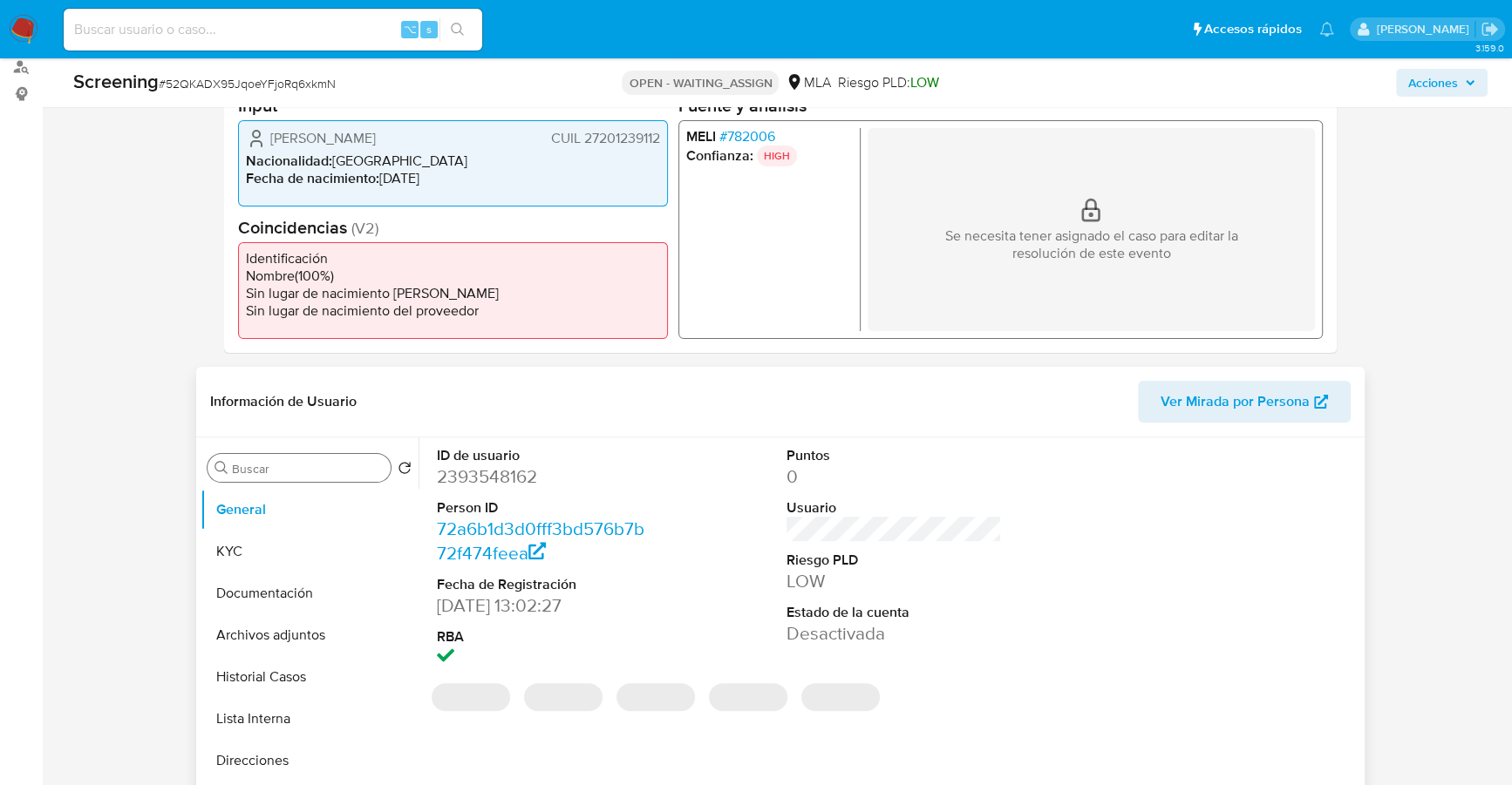
scroll to position [267, 0]
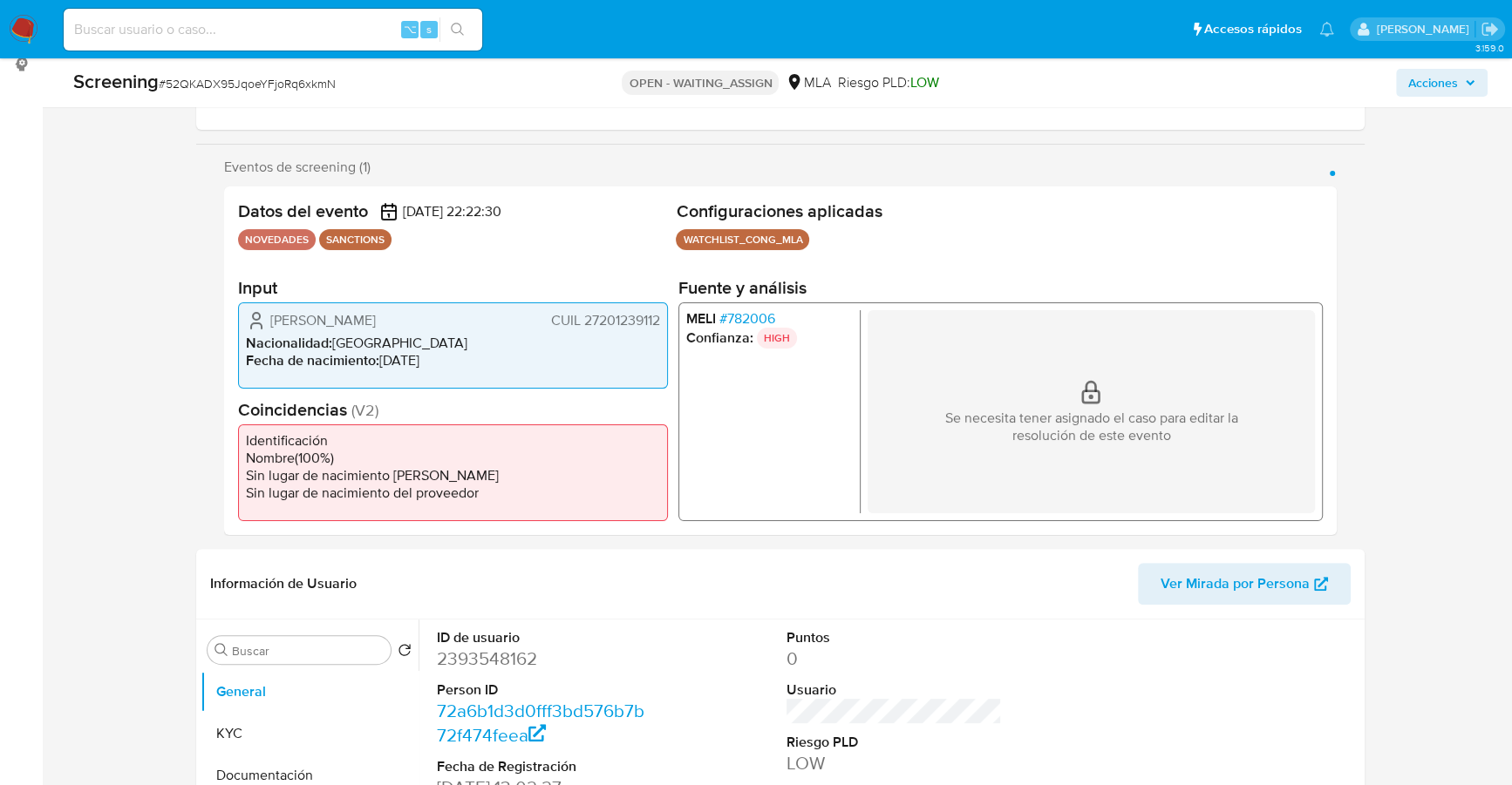
click at [233, 534] on div "Datos del evento [DATE] 22:22:30 NOVEDADES SANCTIONS Configuraciones aplicadas …" at bounding box center [780, 360] width 1113 height 348
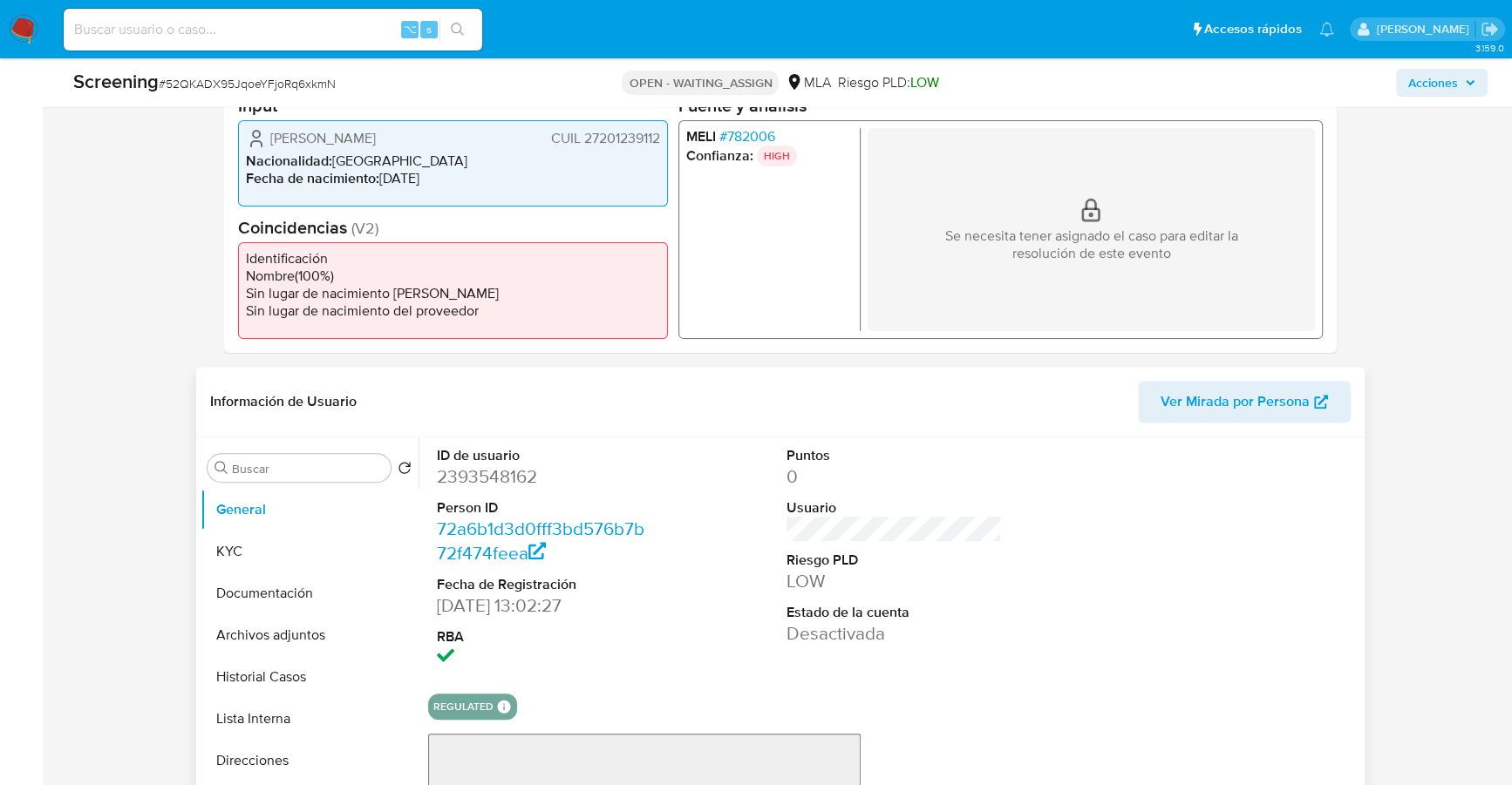
scroll to position [452, 0]
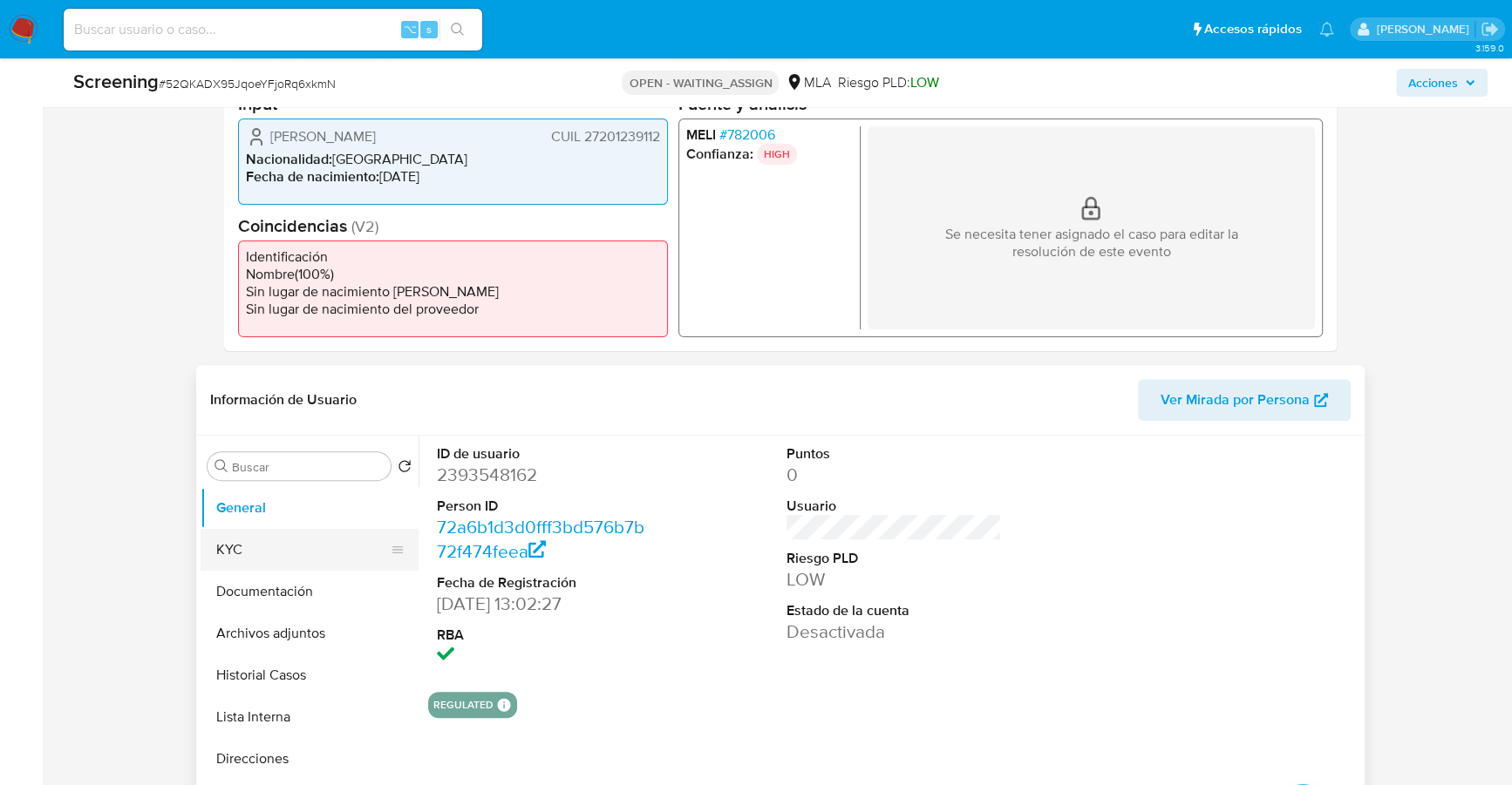
click at [238, 542] on button "KYC" at bounding box center [302, 550] width 204 height 42
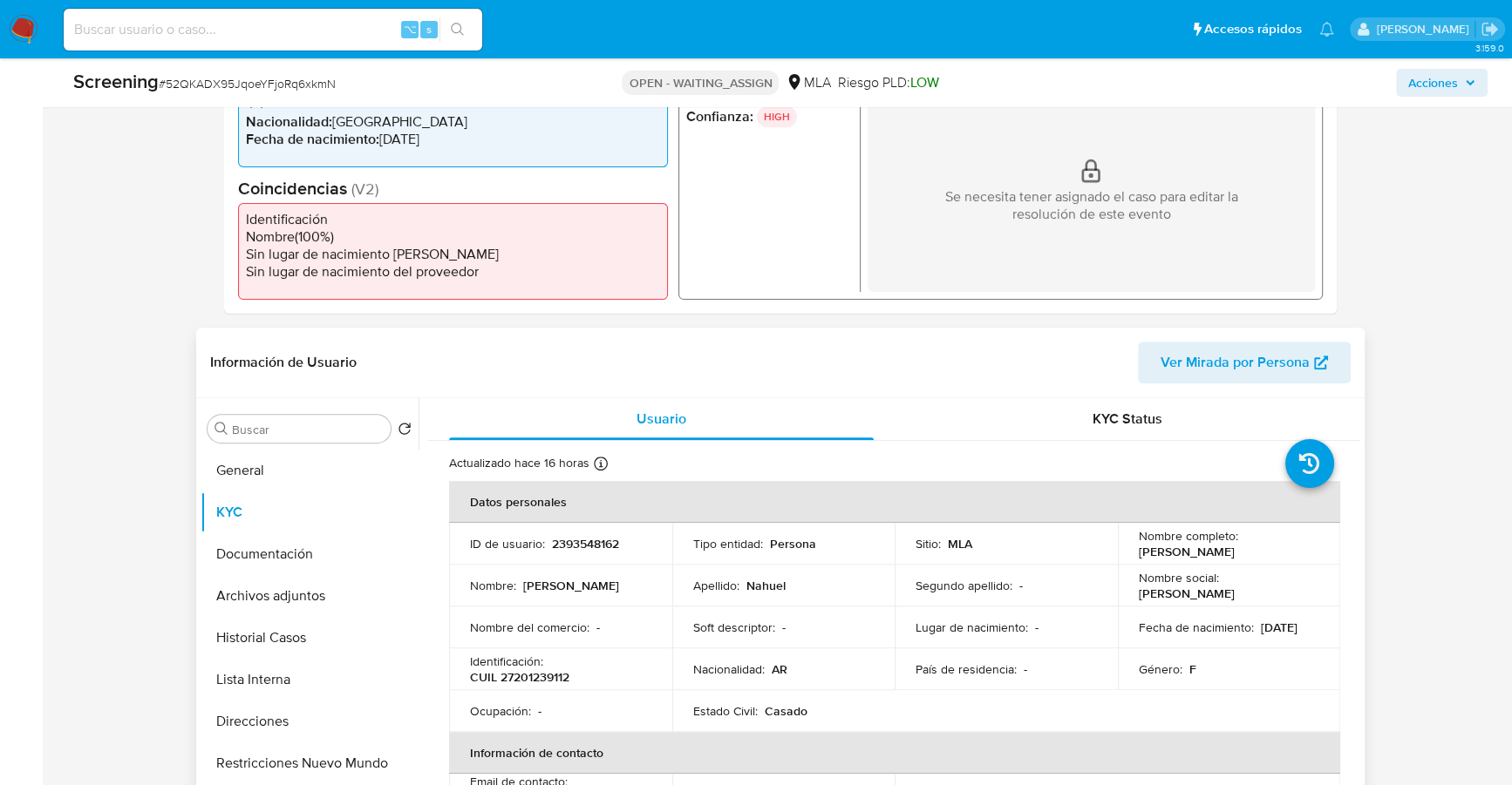
scroll to position [188, 0]
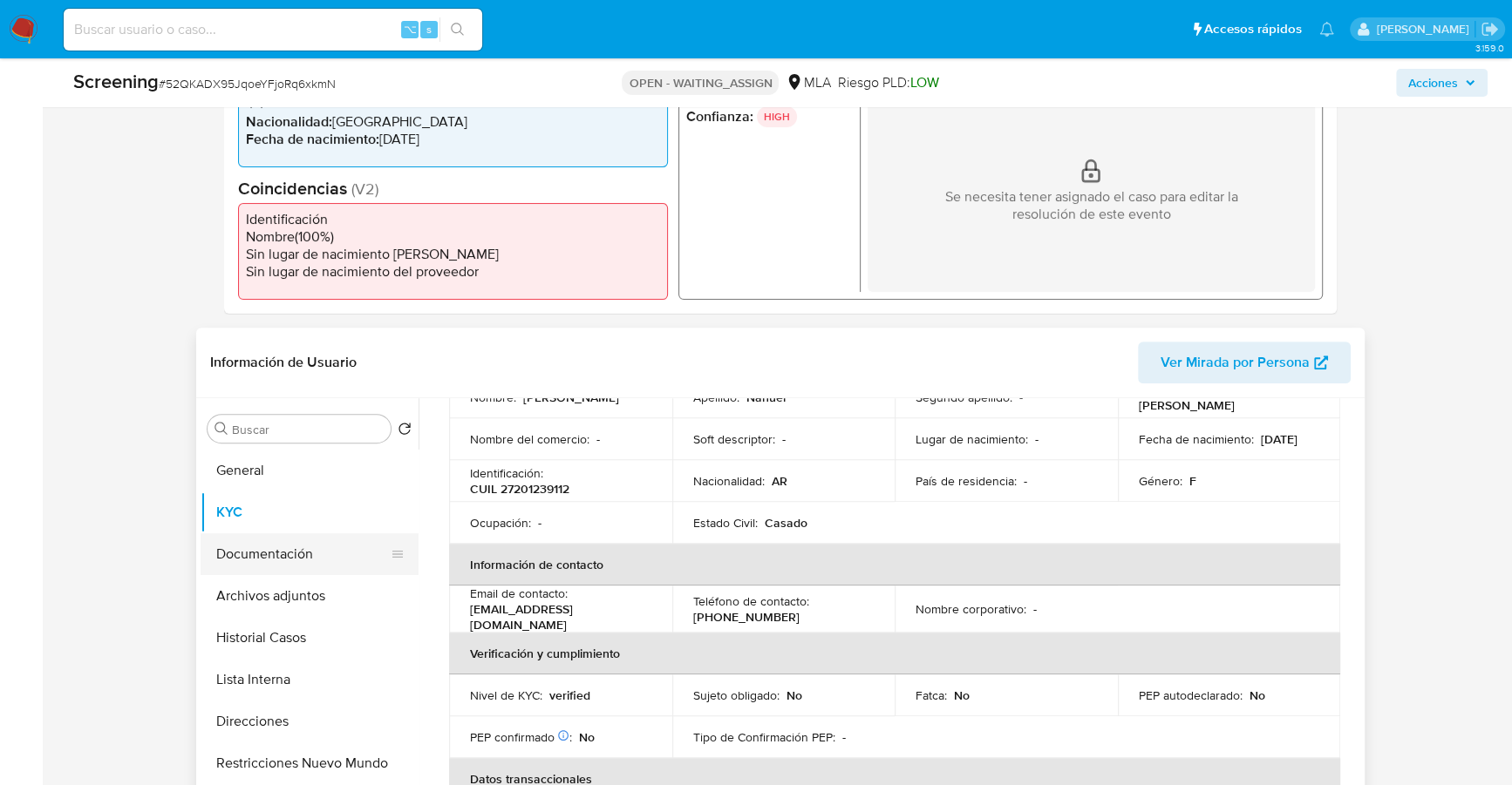
click at [270, 560] on button "Documentación" at bounding box center [302, 554] width 204 height 42
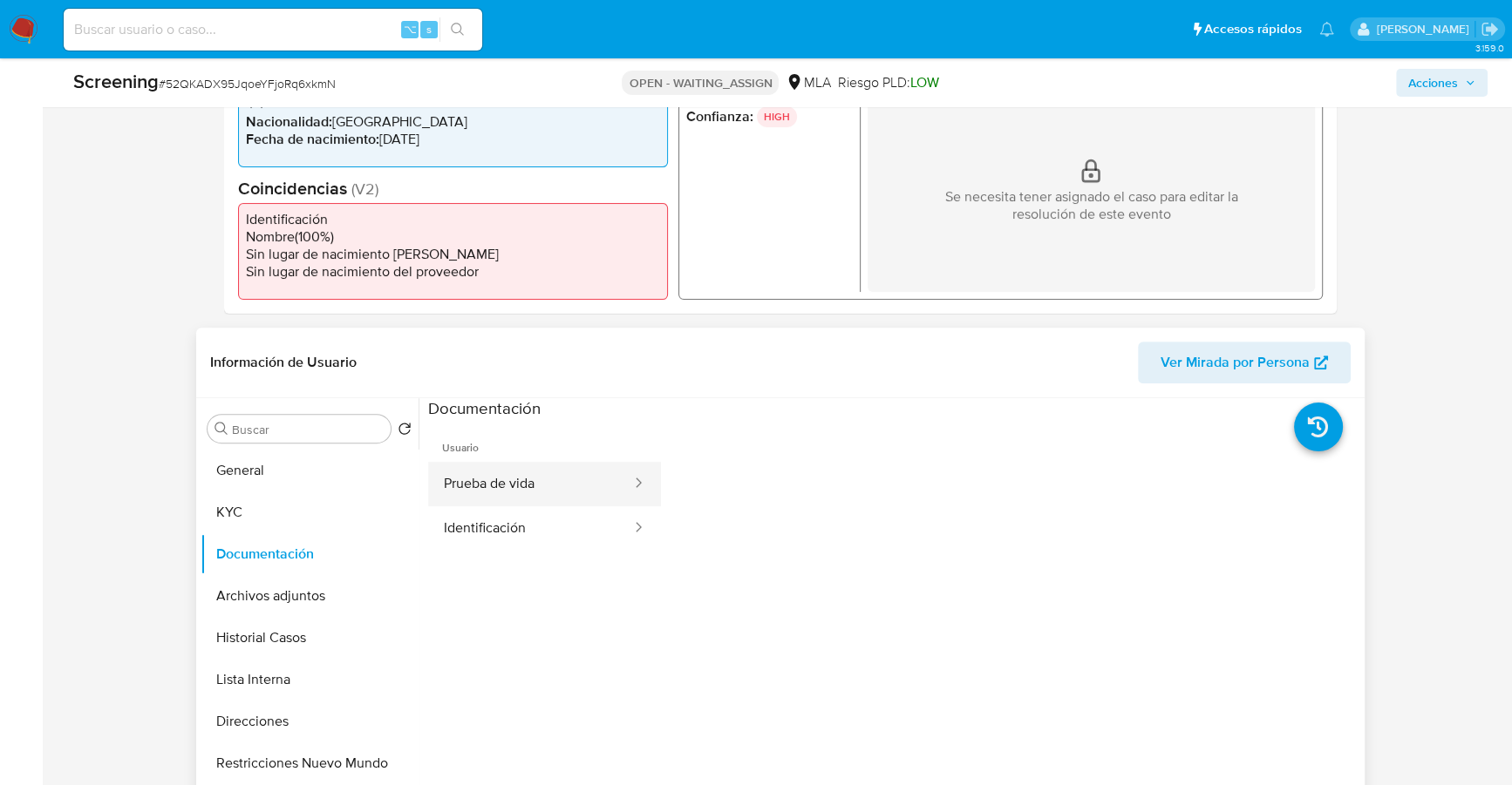
click at [526, 484] on button "Prueba de vida" at bounding box center [530, 484] width 205 height 45
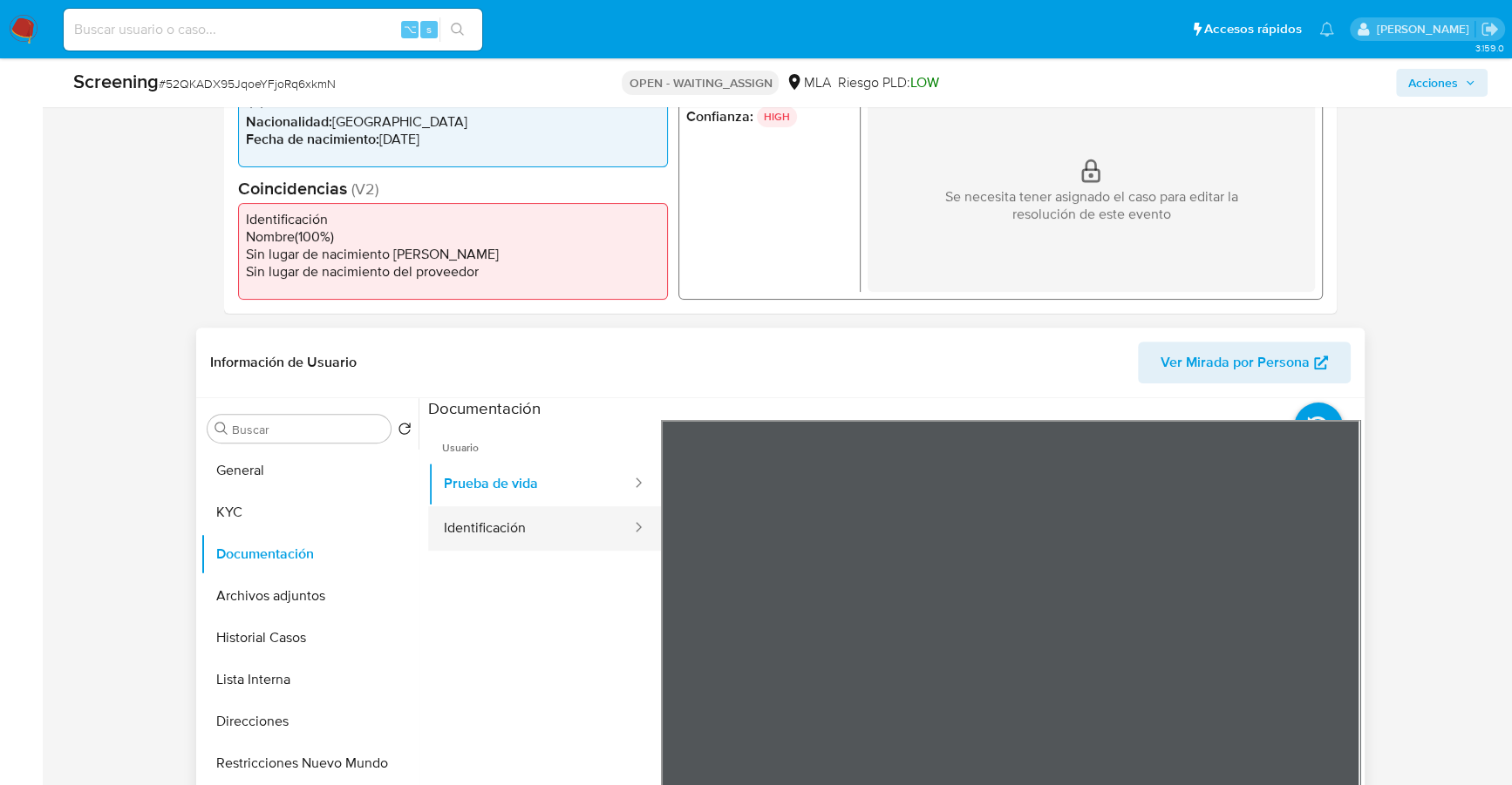
click at [543, 531] on button "Identificación" at bounding box center [530, 528] width 205 height 45
click at [1328, 699] on icon at bounding box center [1338, 703] width 35 height 35
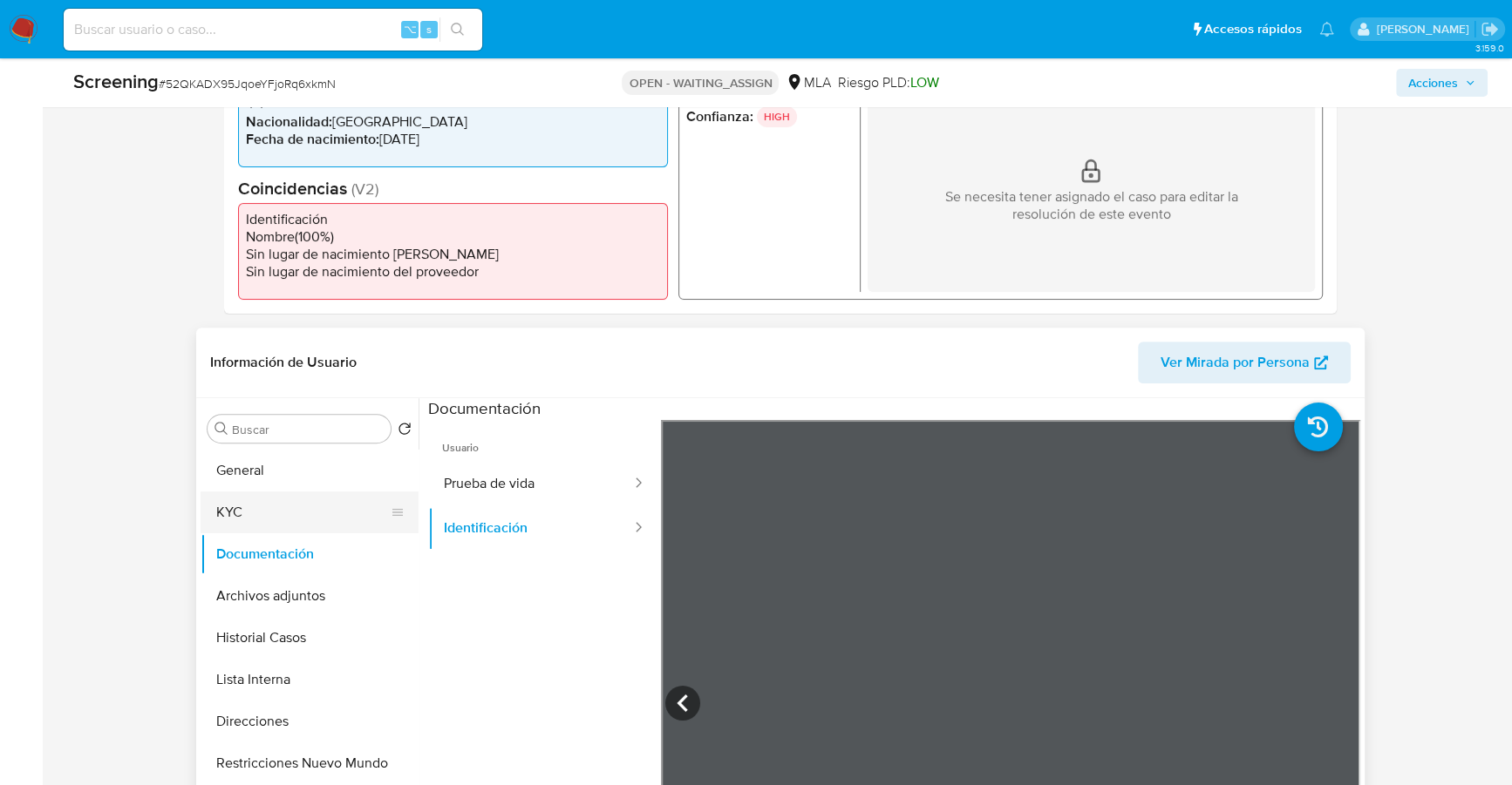
click at [252, 519] on button "KYC" at bounding box center [302, 512] width 204 height 42
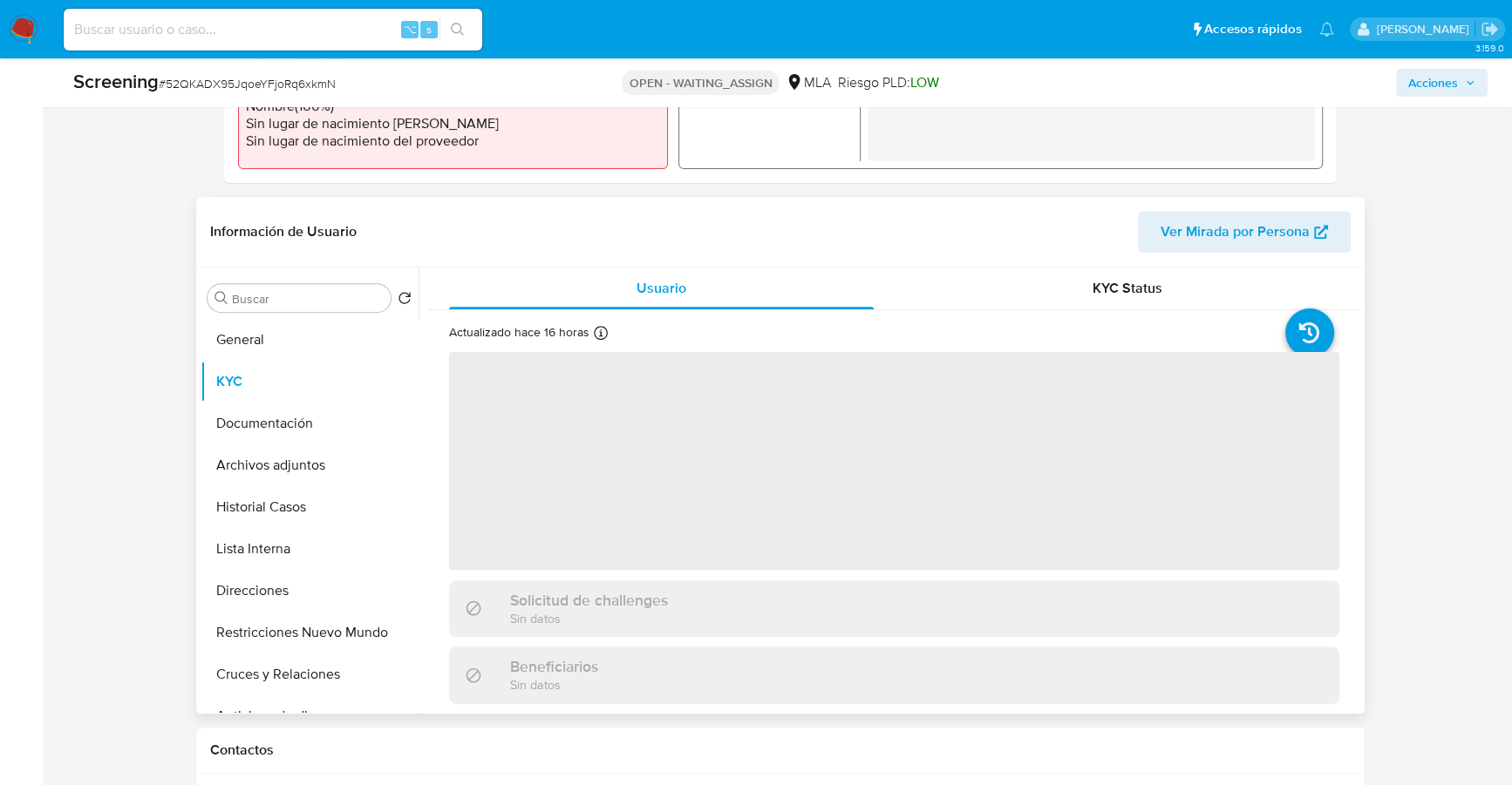
scroll to position [632, 0]
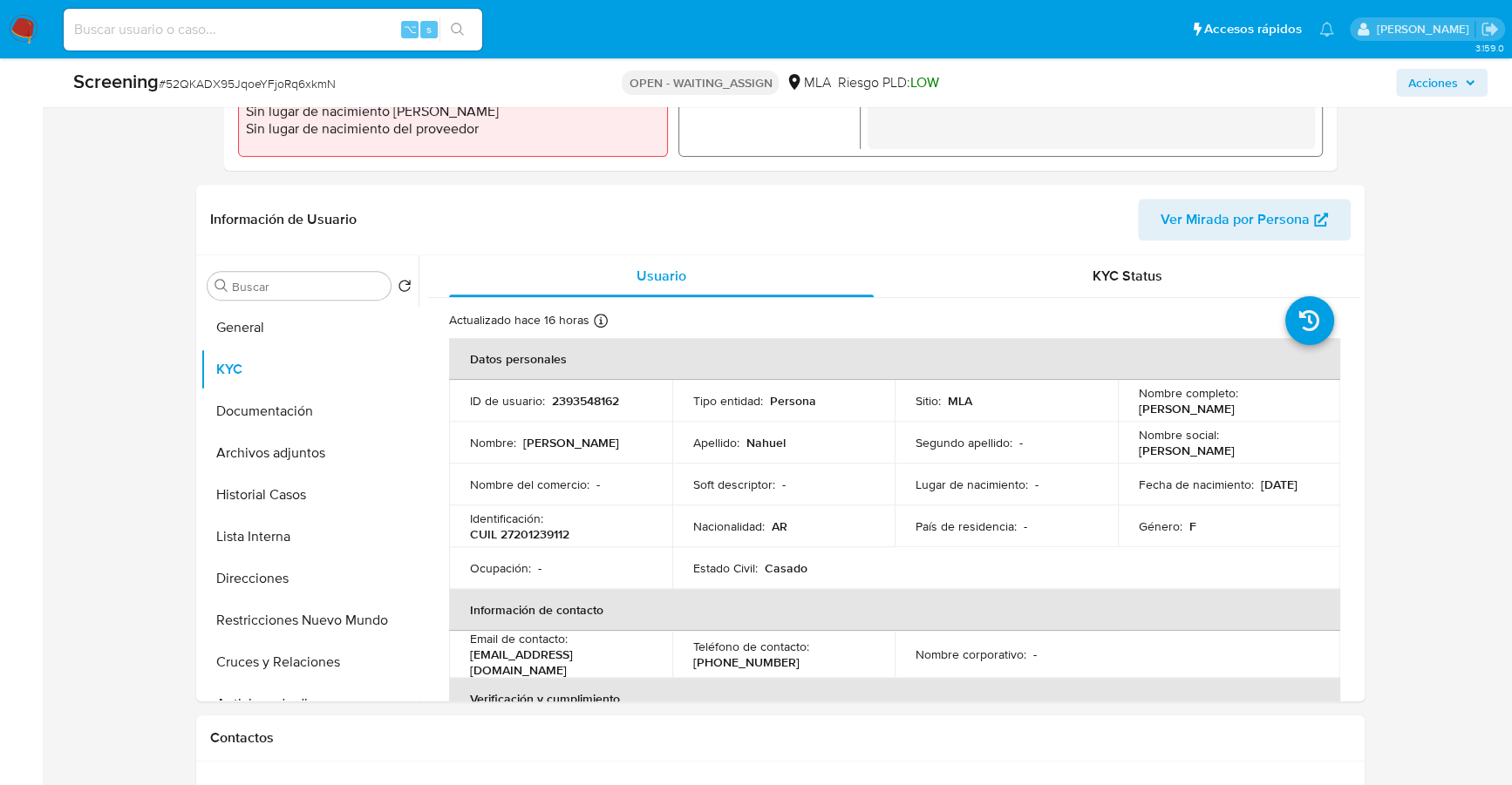
drag, startPoint x: 1135, startPoint y: 411, endPoint x: 1282, endPoint y: 411, distance: 147.0
click at [1282, 411] on div "Nombre completo : Maria Isabel Nahuel" at bounding box center [1229, 400] width 181 height 31
copy p "Maria Isabel Nahuel"
click at [284, 421] on button "Documentación" at bounding box center [302, 411] width 204 height 42
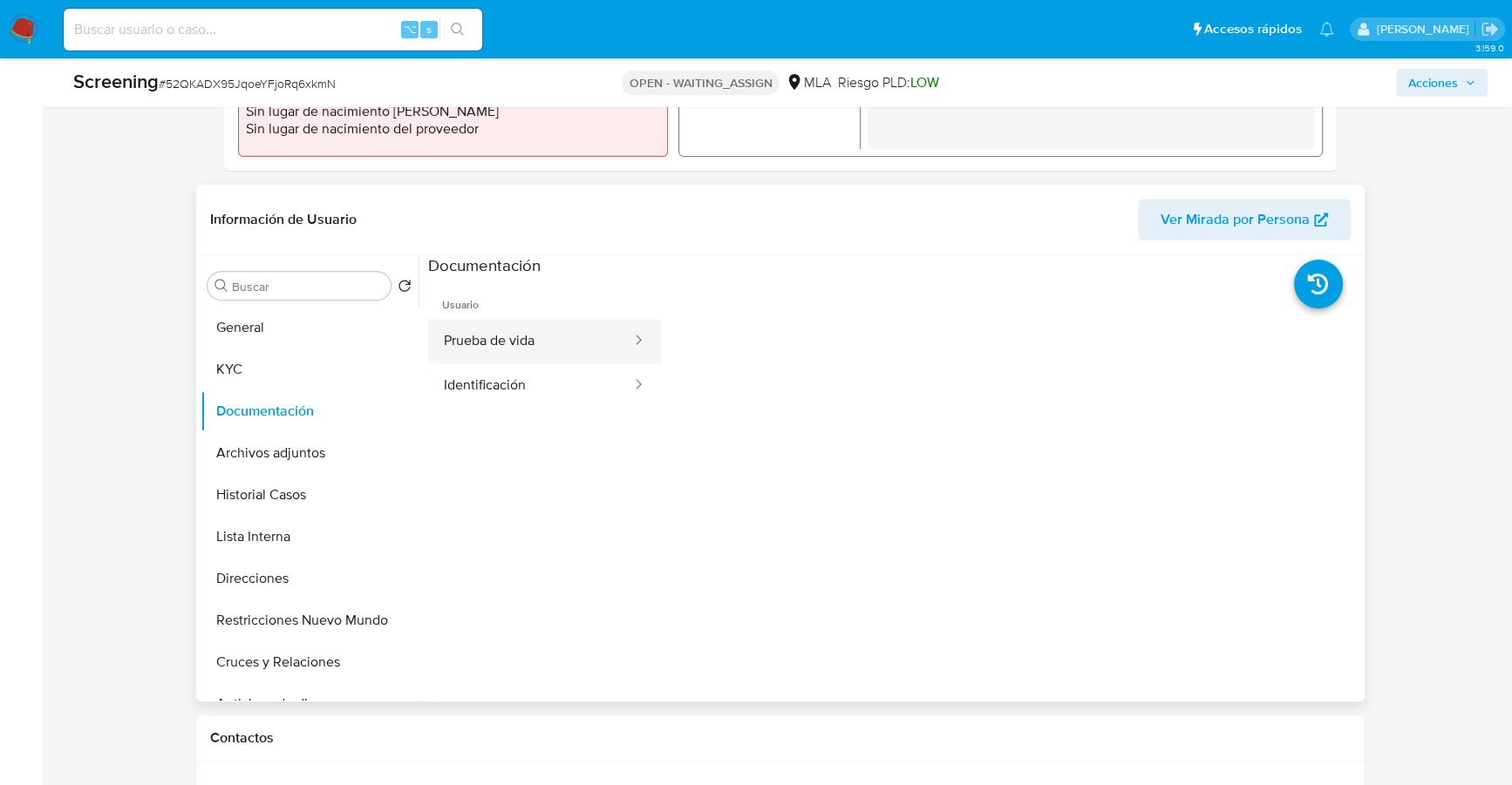
click at [541, 345] on button "Prueba de vida" at bounding box center [530, 341] width 205 height 45
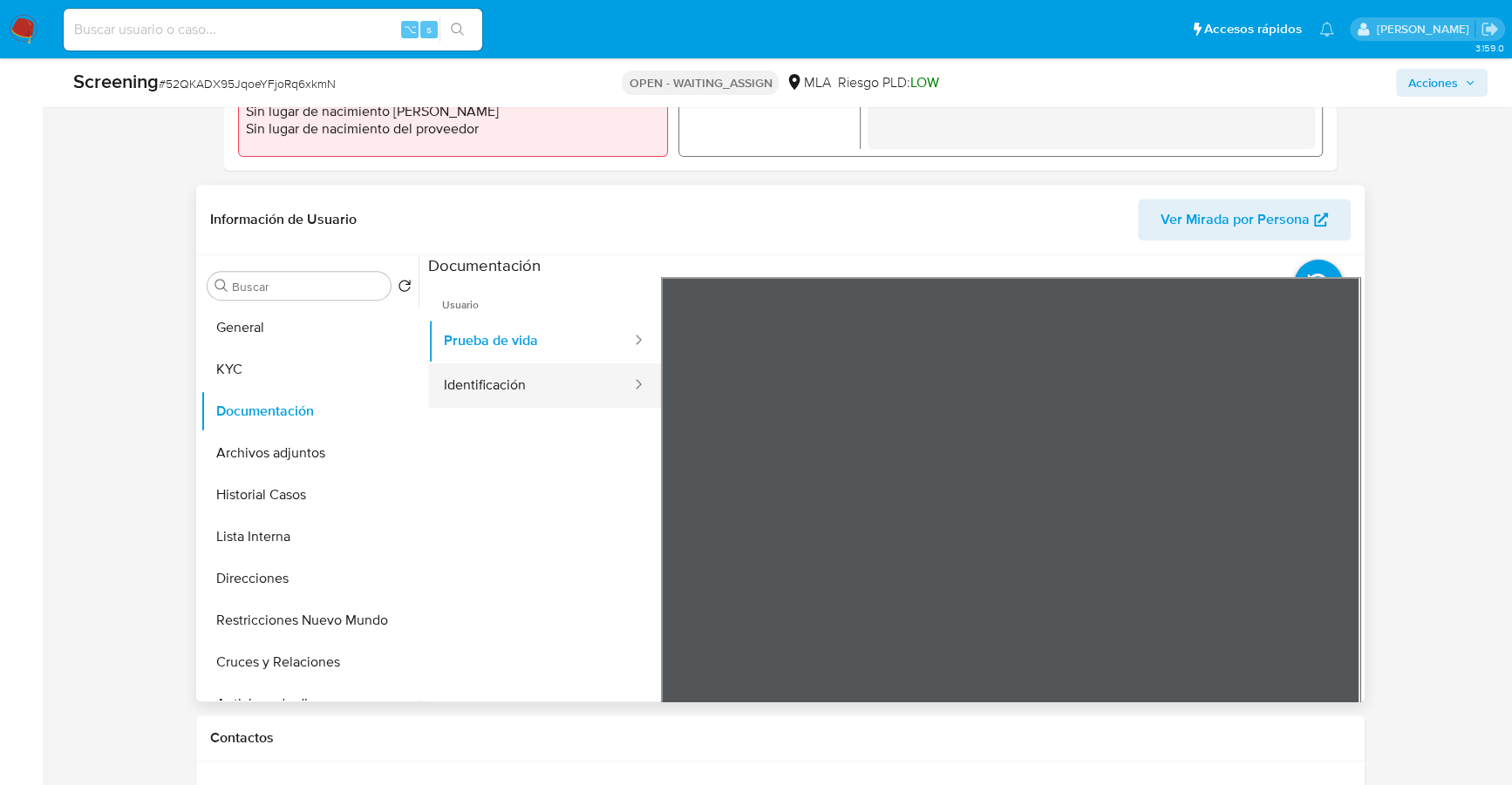
click at [525, 381] on button "Identificación" at bounding box center [530, 386] width 205 height 45
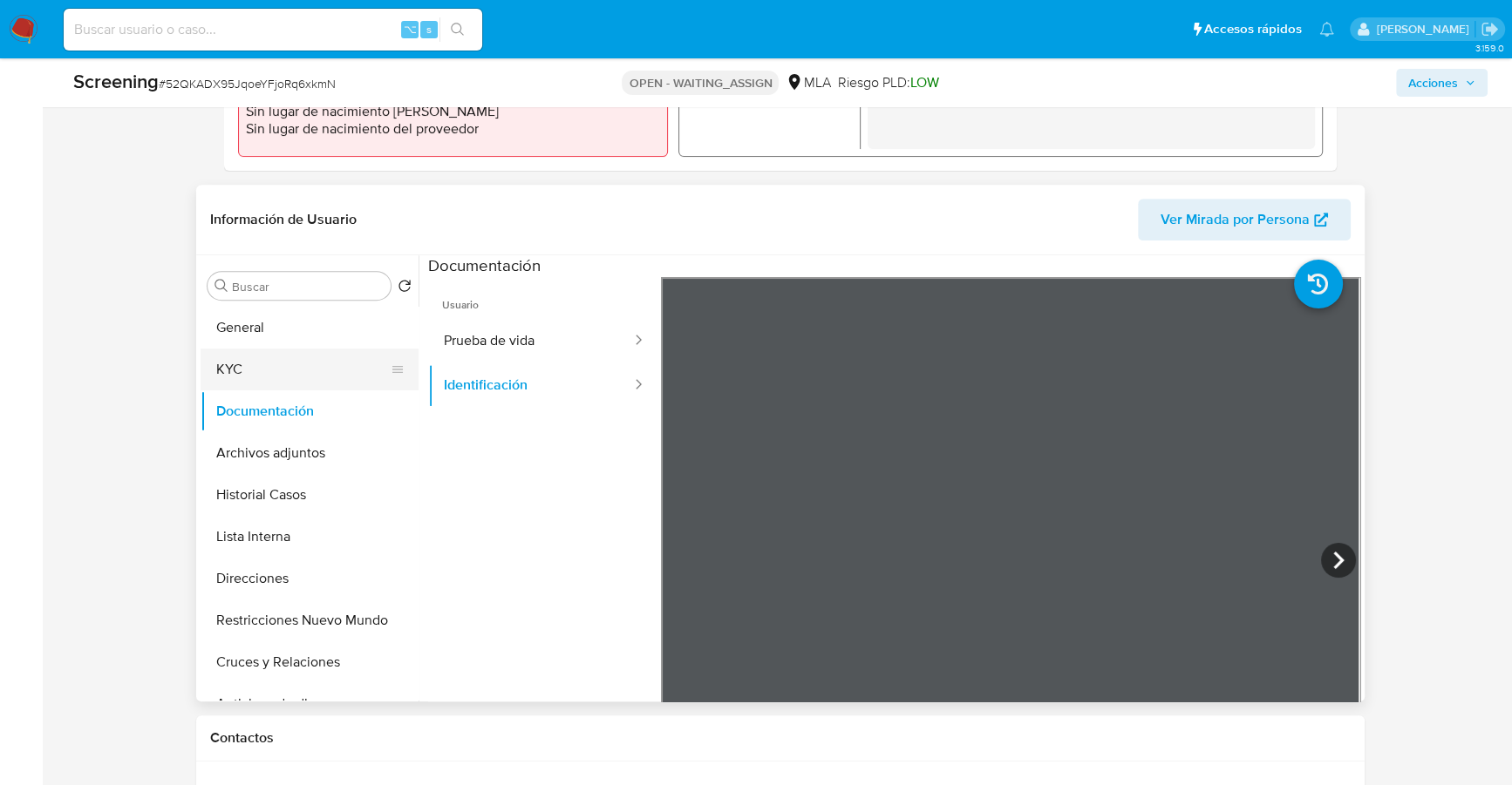
click at [251, 360] on button "KYC" at bounding box center [302, 369] width 204 height 42
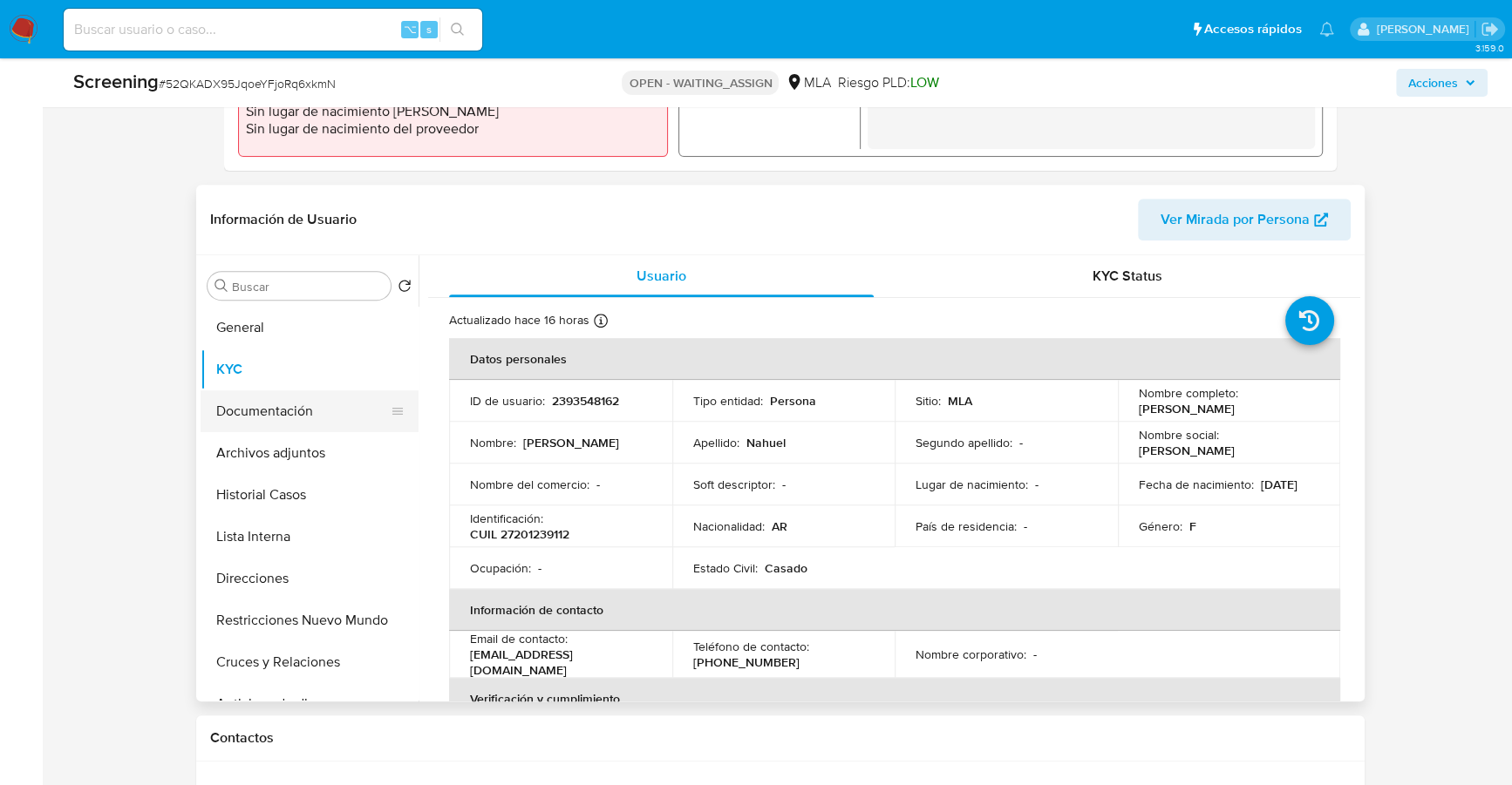
click at [279, 413] on button "Documentación" at bounding box center [302, 411] width 204 height 42
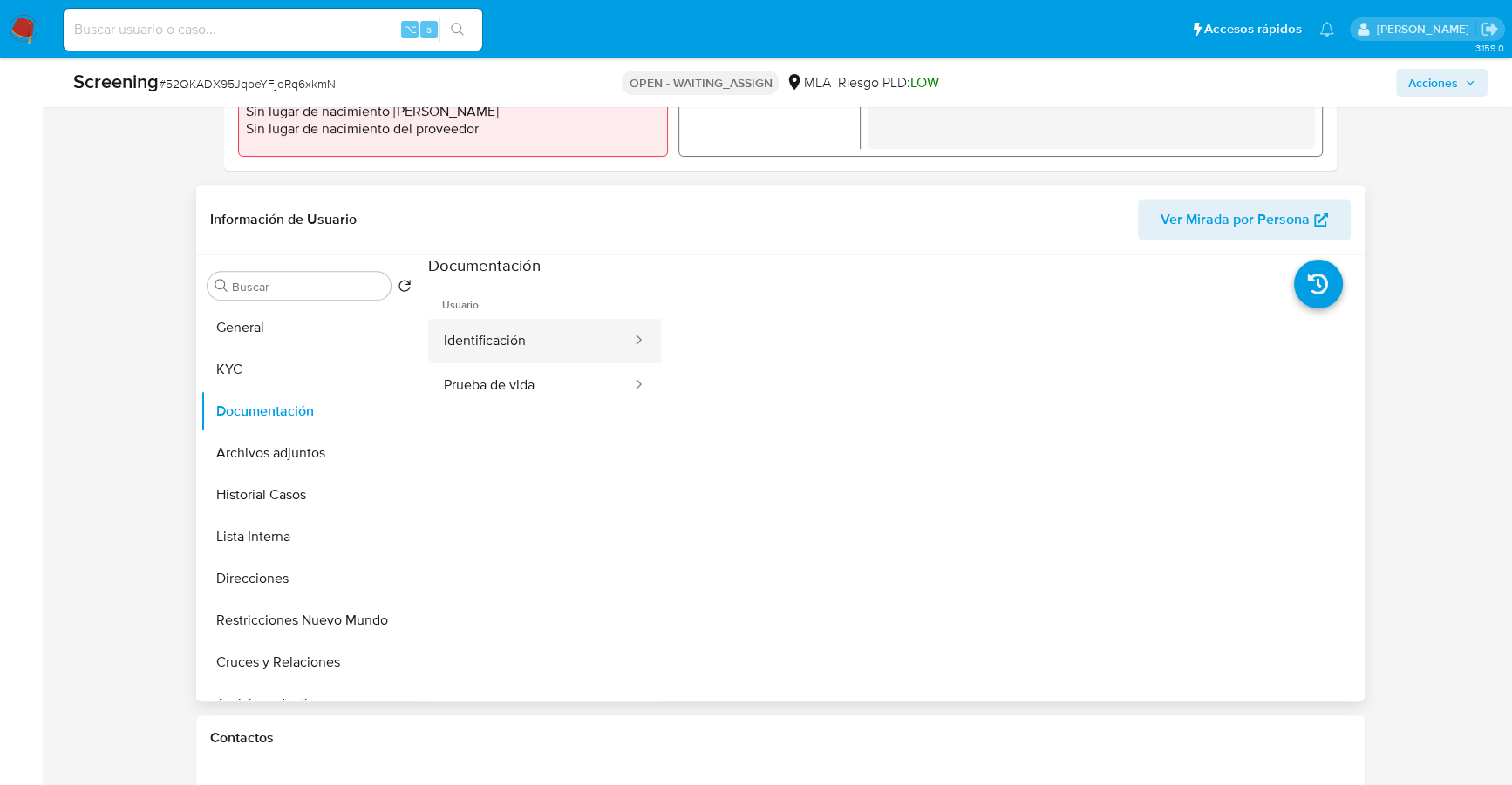
click at [522, 331] on button "Identificación" at bounding box center [530, 341] width 205 height 45
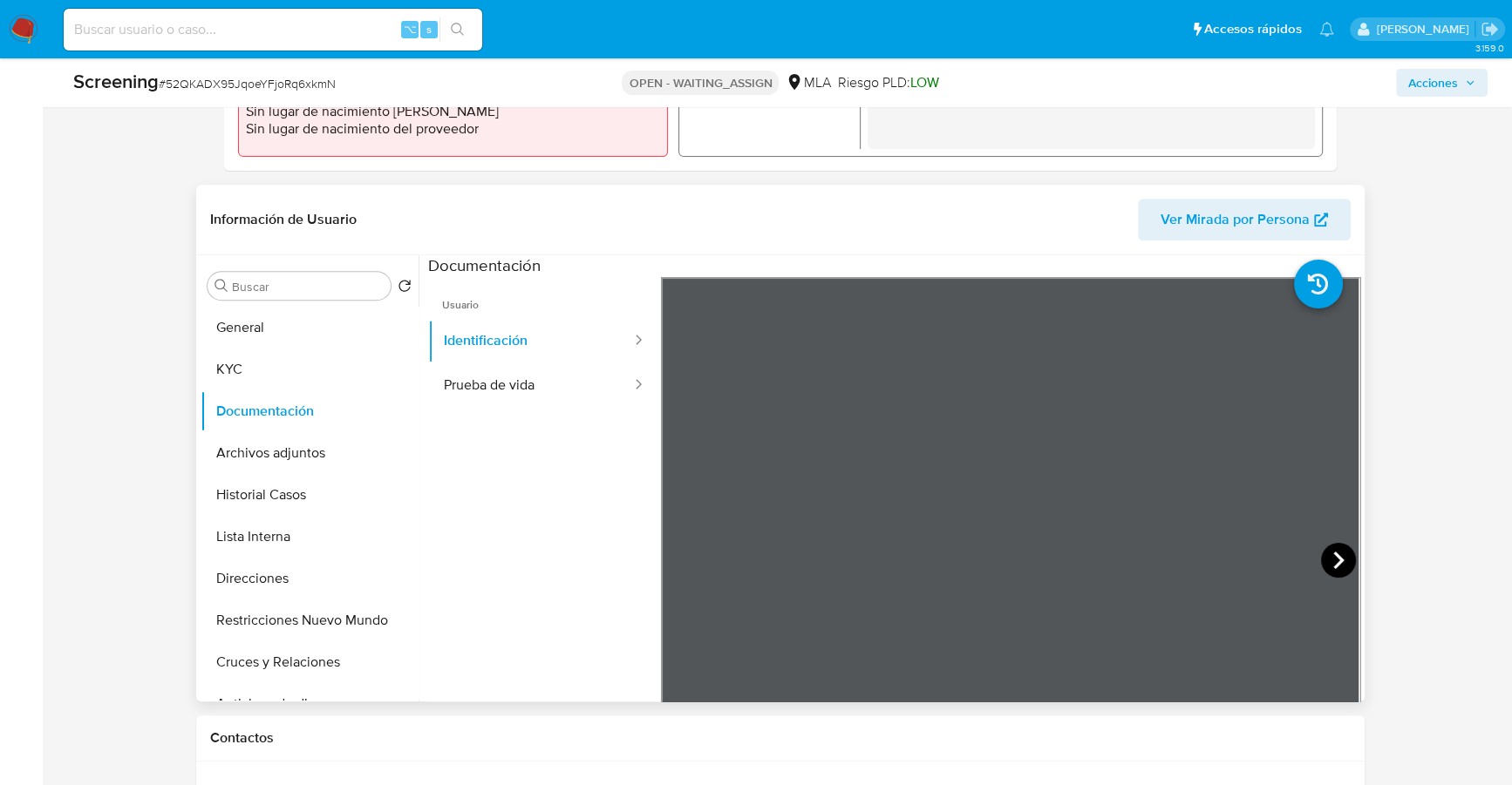
click at [1318, 552] on div at bounding box center [1011, 563] width 700 height 572
click at [1334, 554] on icon at bounding box center [1339, 560] width 11 height 18
click at [682, 559] on icon at bounding box center [682, 560] width 35 height 35
click at [287, 352] on button "KYC" at bounding box center [302, 369] width 204 height 42
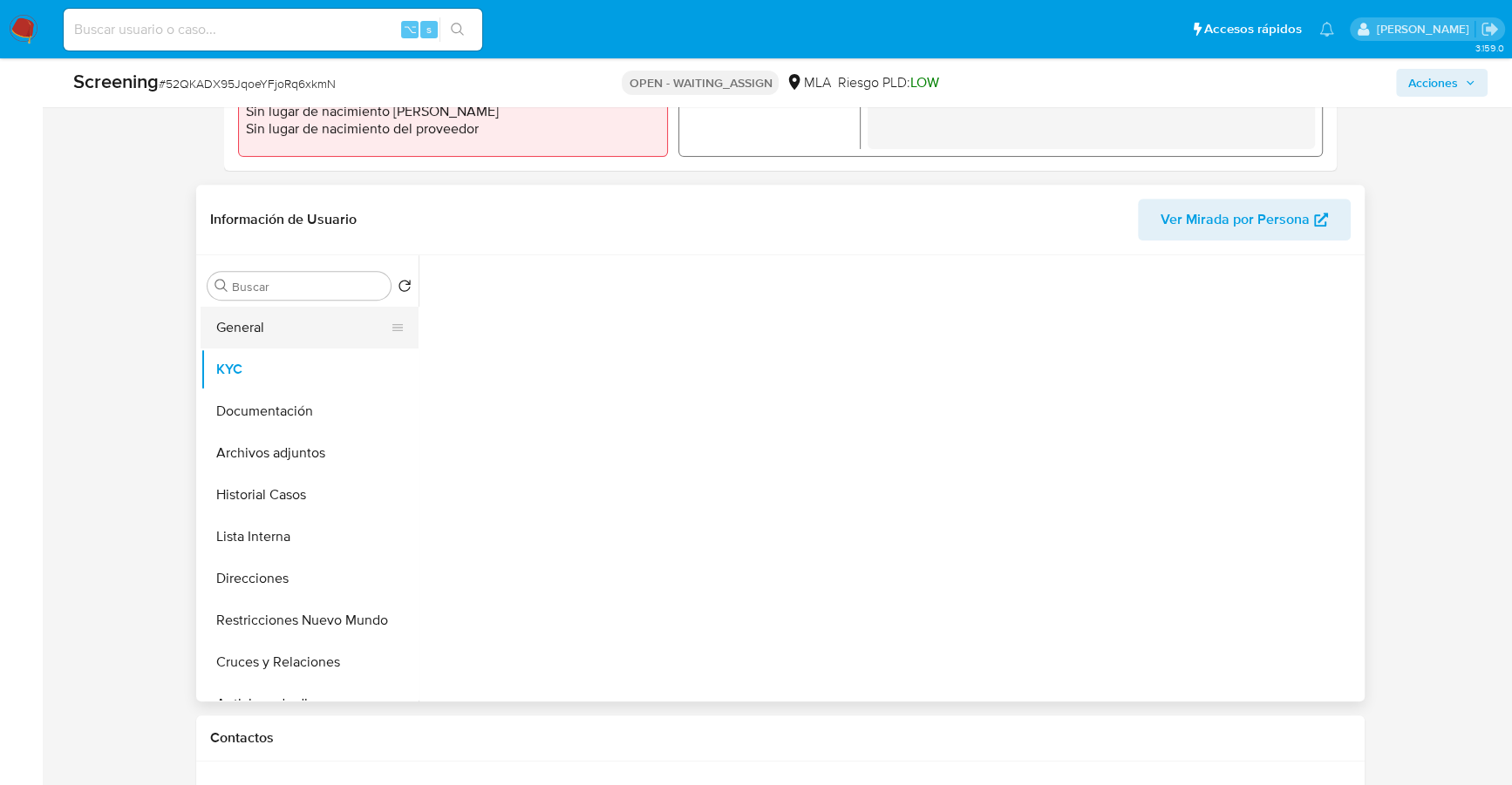
click at [270, 327] on button "General" at bounding box center [302, 327] width 204 height 42
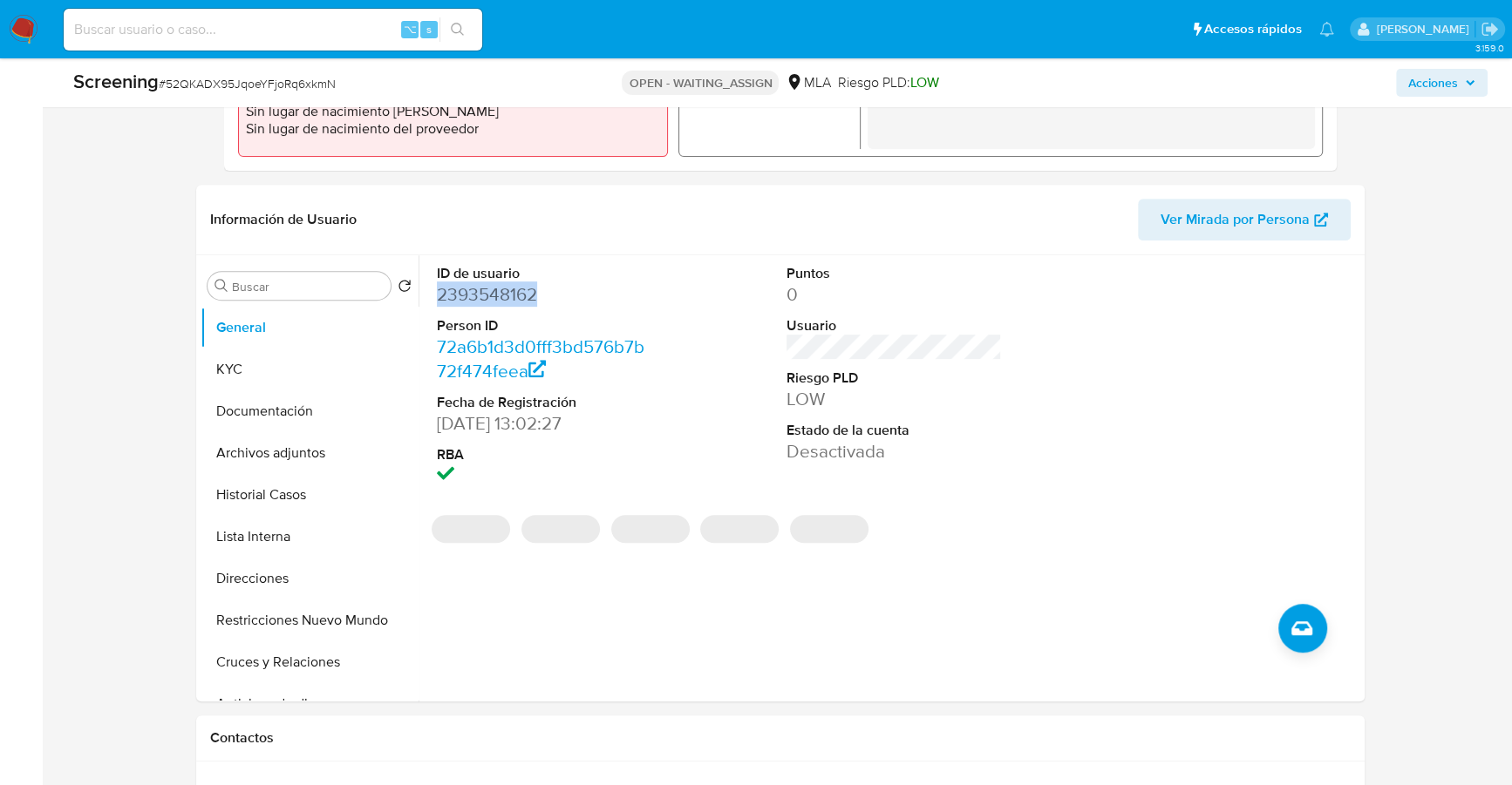
copy dd "2393548162"
click at [1223, 235] on span "Ver Mirada por Persona" at bounding box center [1235, 219] width 149 height 42
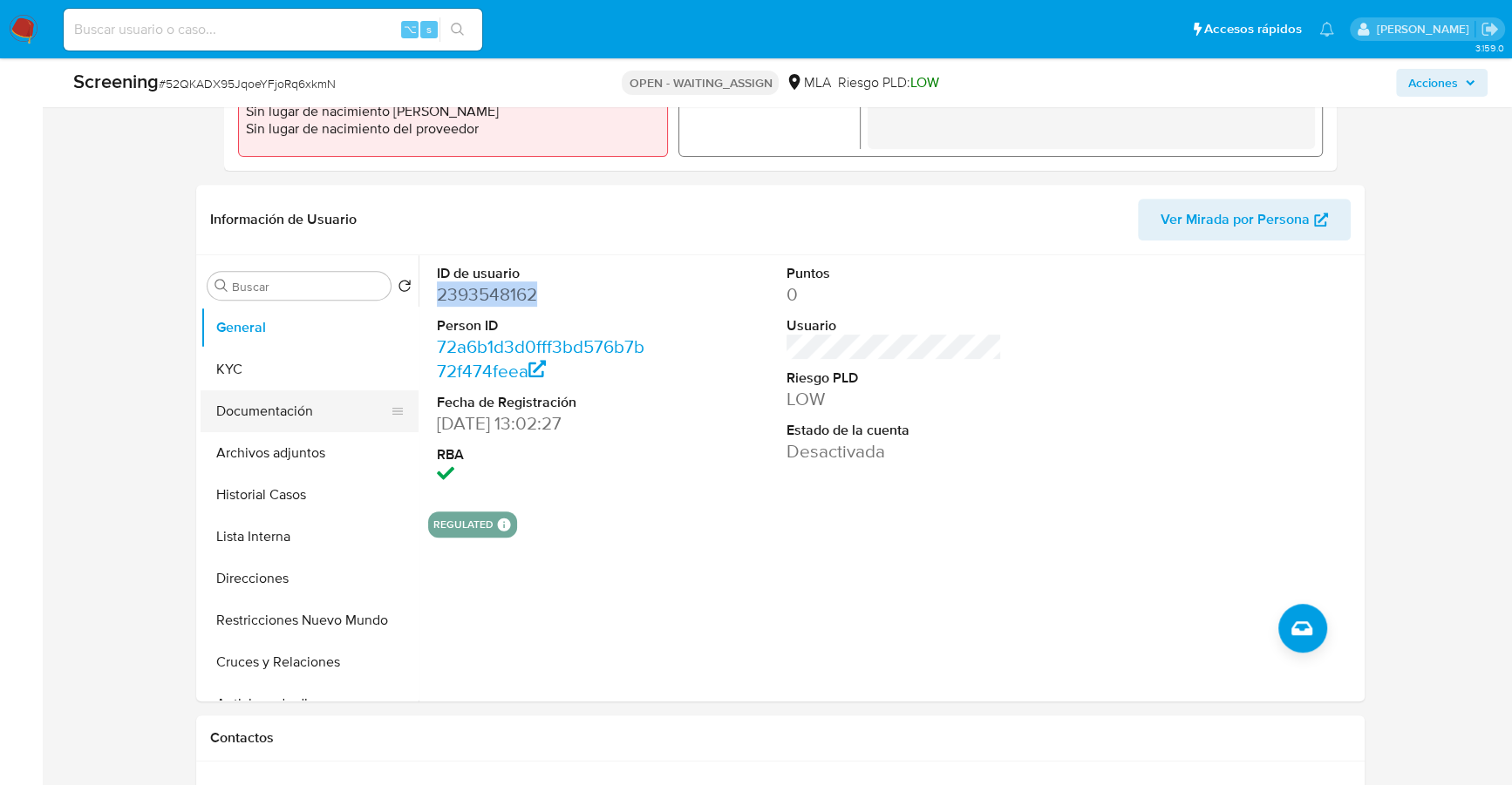
click at [258, 420] on button "Documentación" at bounding box center [302, 411] width 204 height 42
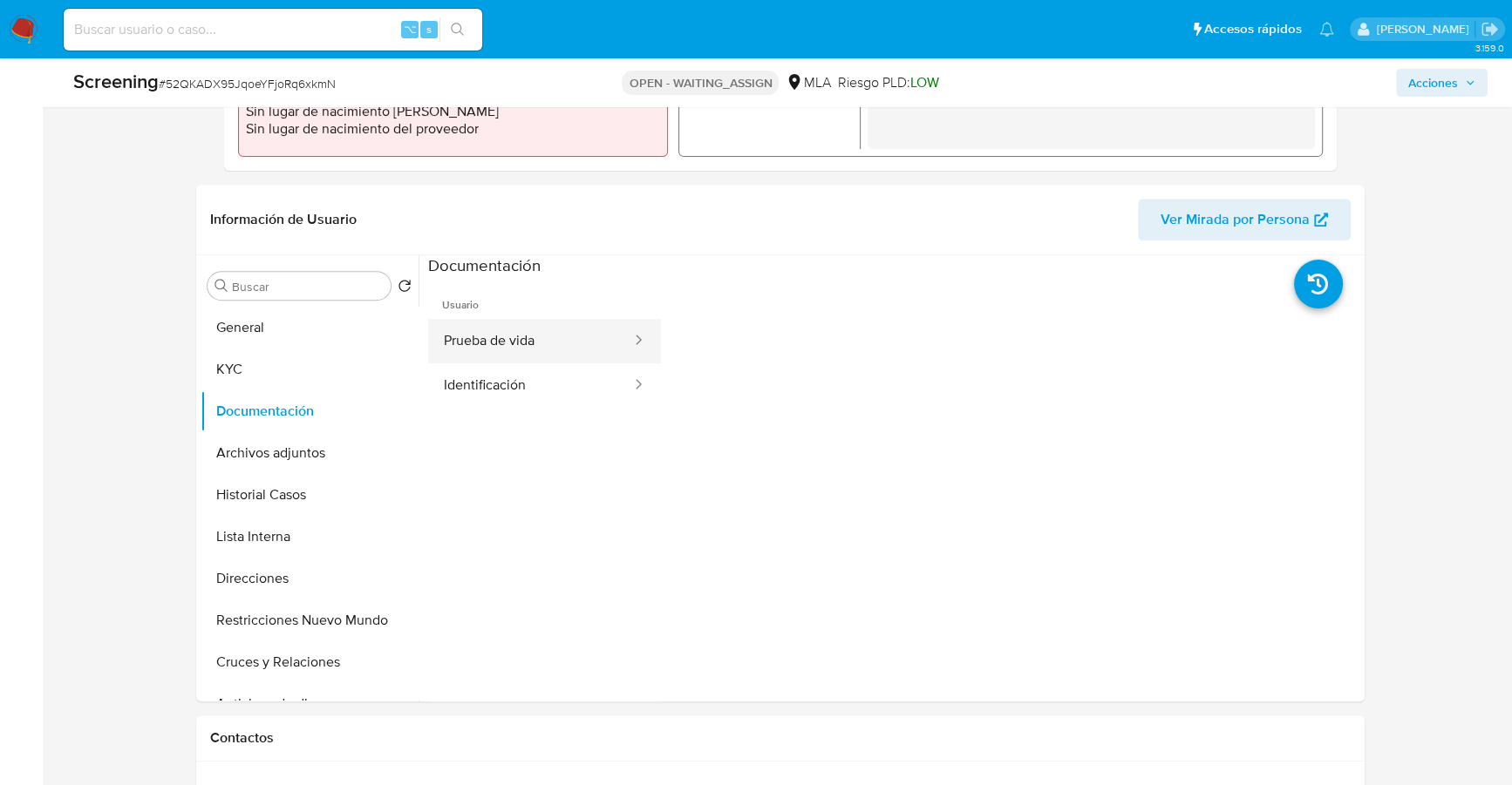
click at [537, 331] on button "Prueba de vida" at bounding box center [530, 341] width 205 height 45
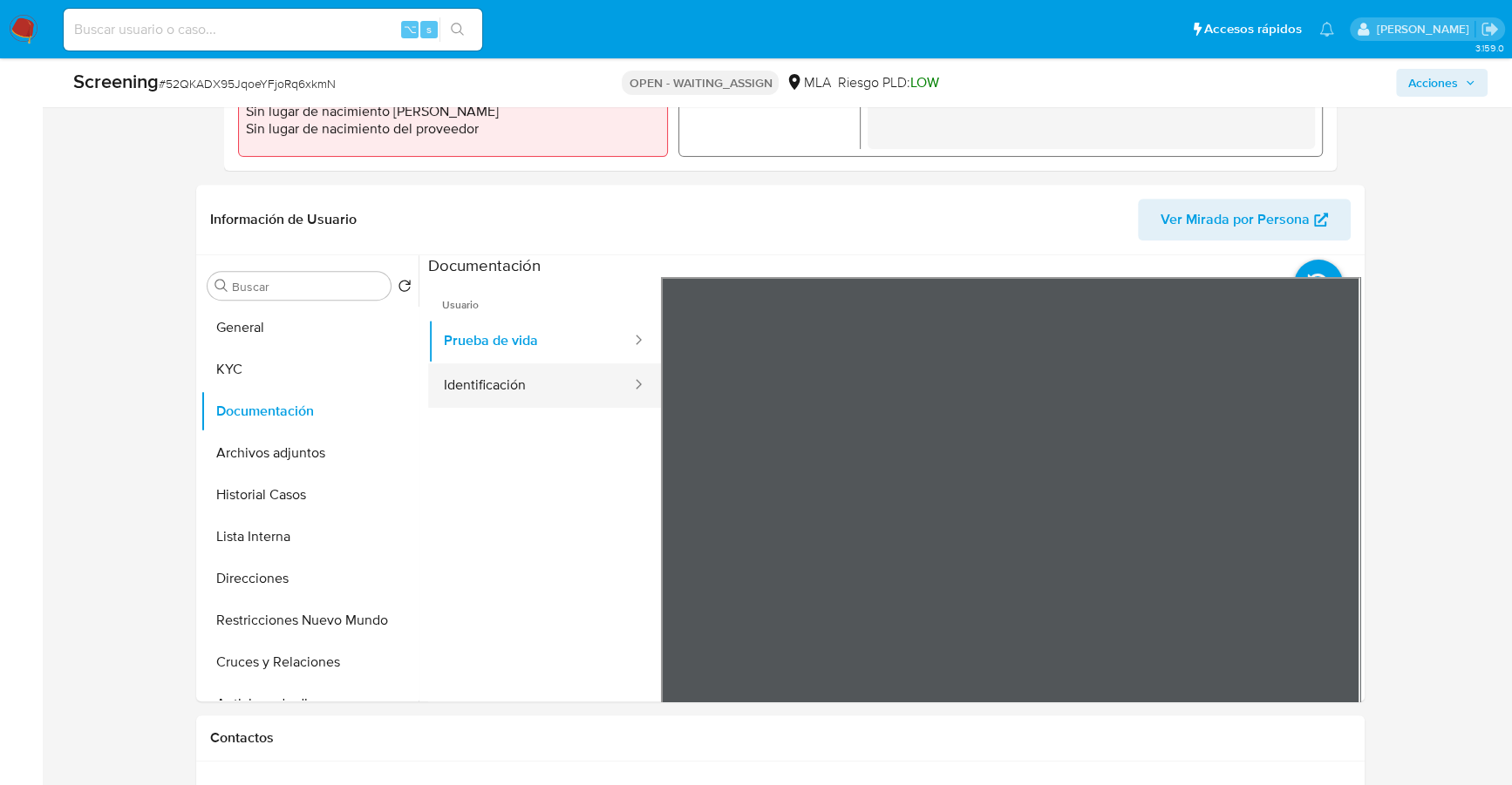
click at [537, 386] on button "Identificación" at bounding box center [530, 386] width 205 height 45
click at [1321, 559] on icon at bounding box center [1338, 560] width 35 height 35
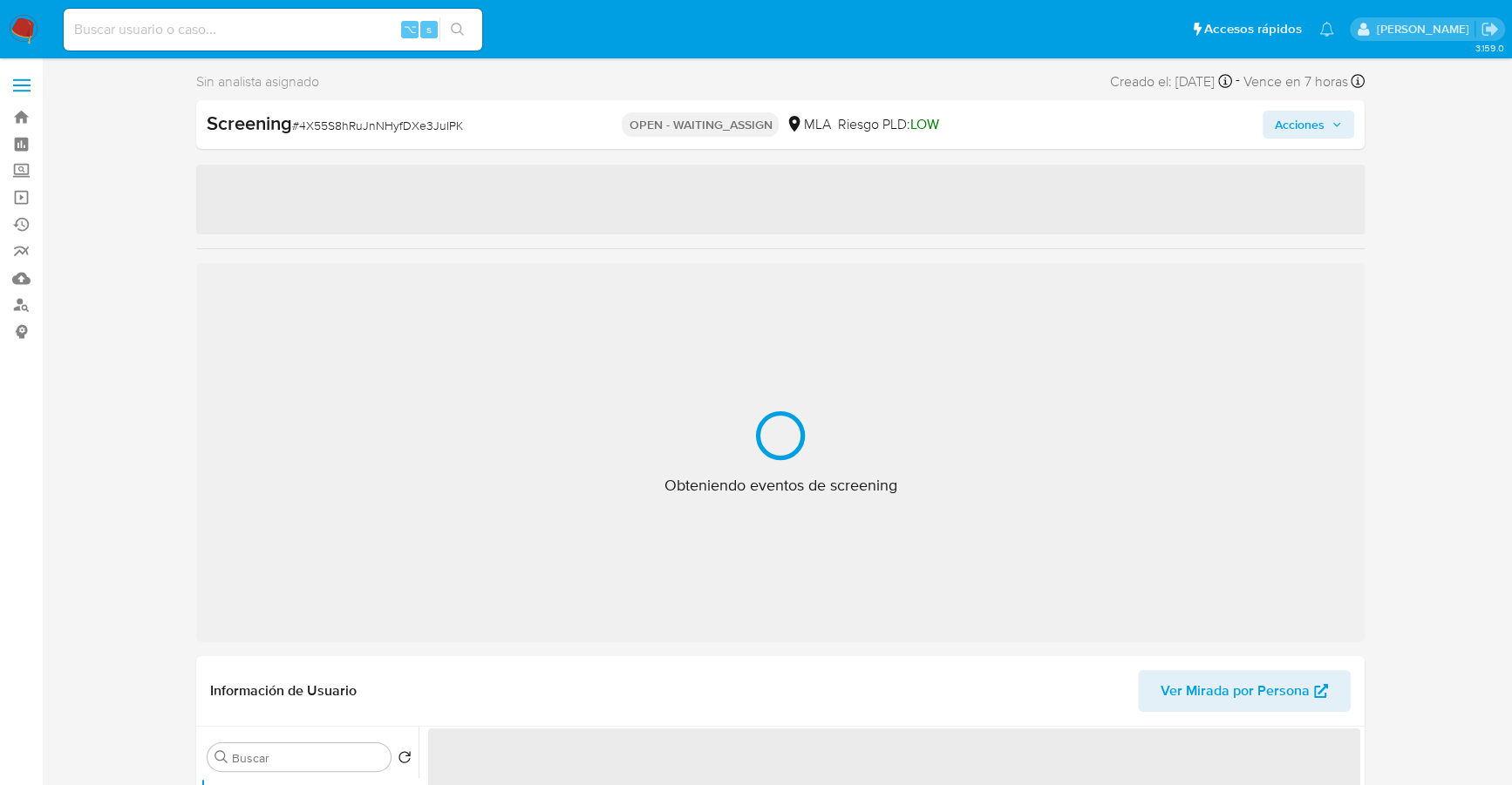
select select "10"
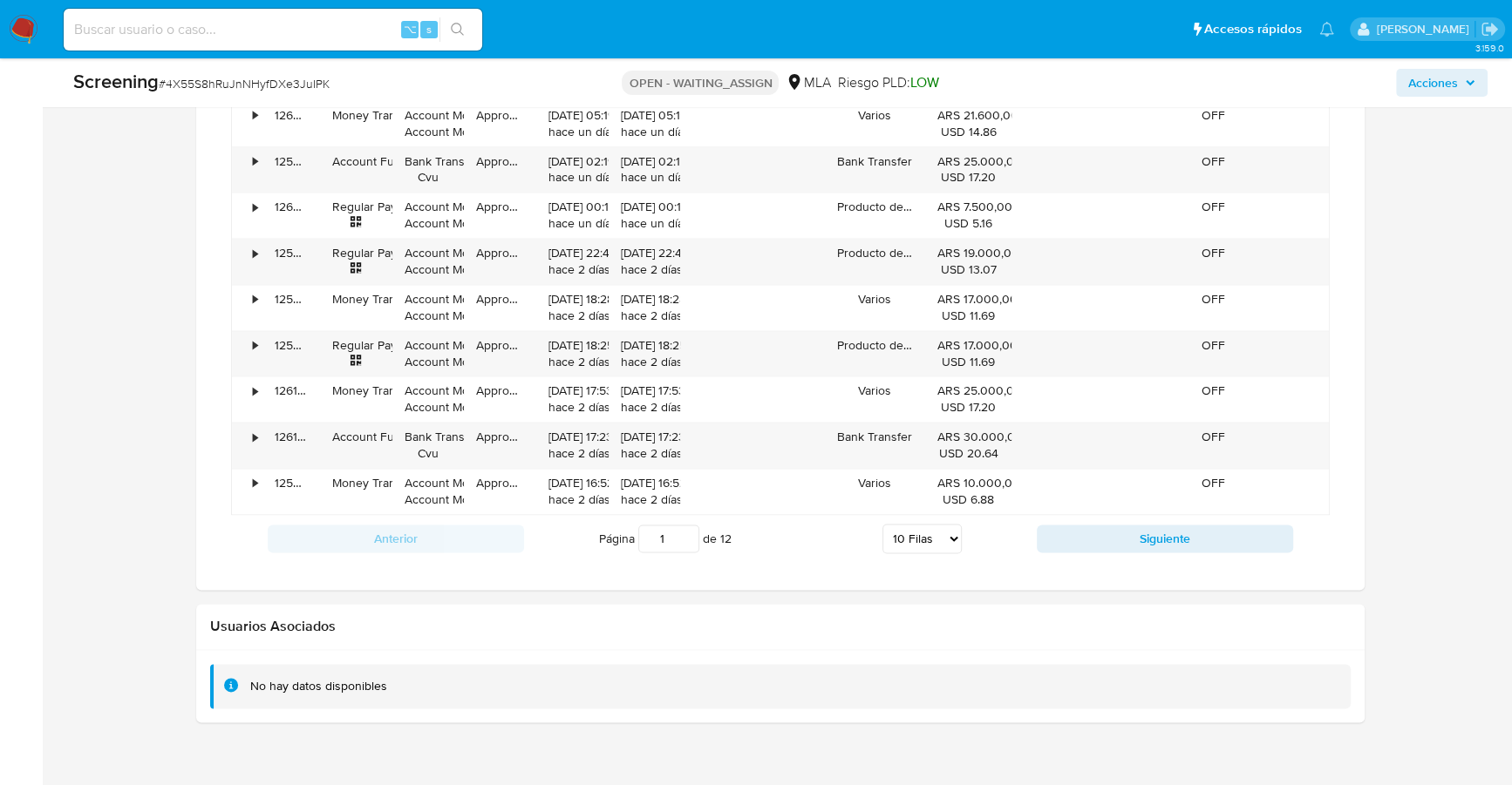
scroll to position [282, 0]
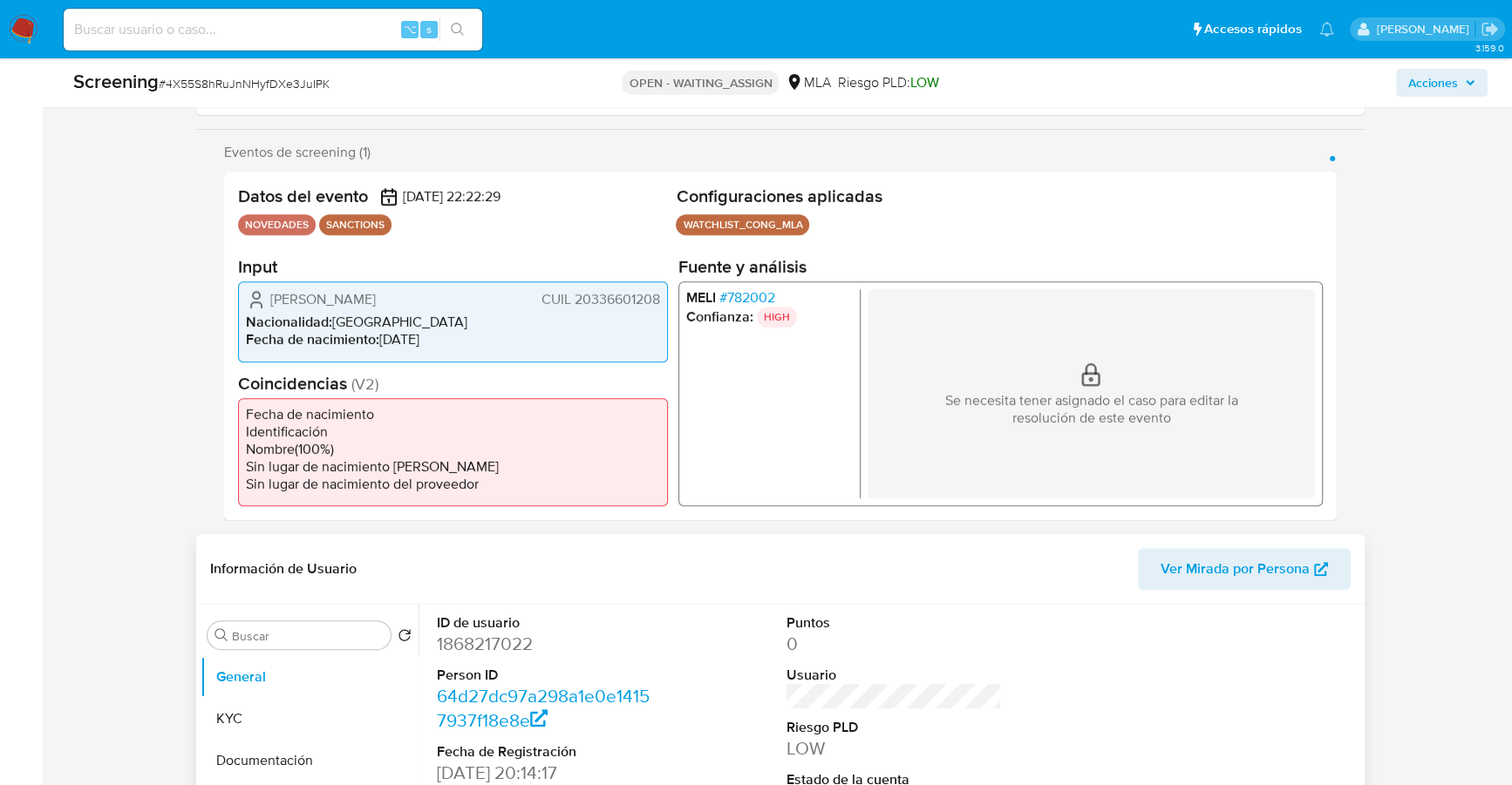
click at [1209, 567] on span "Ver Mirada por Persona" at bounding box center [1235, 568] width 149 height 42
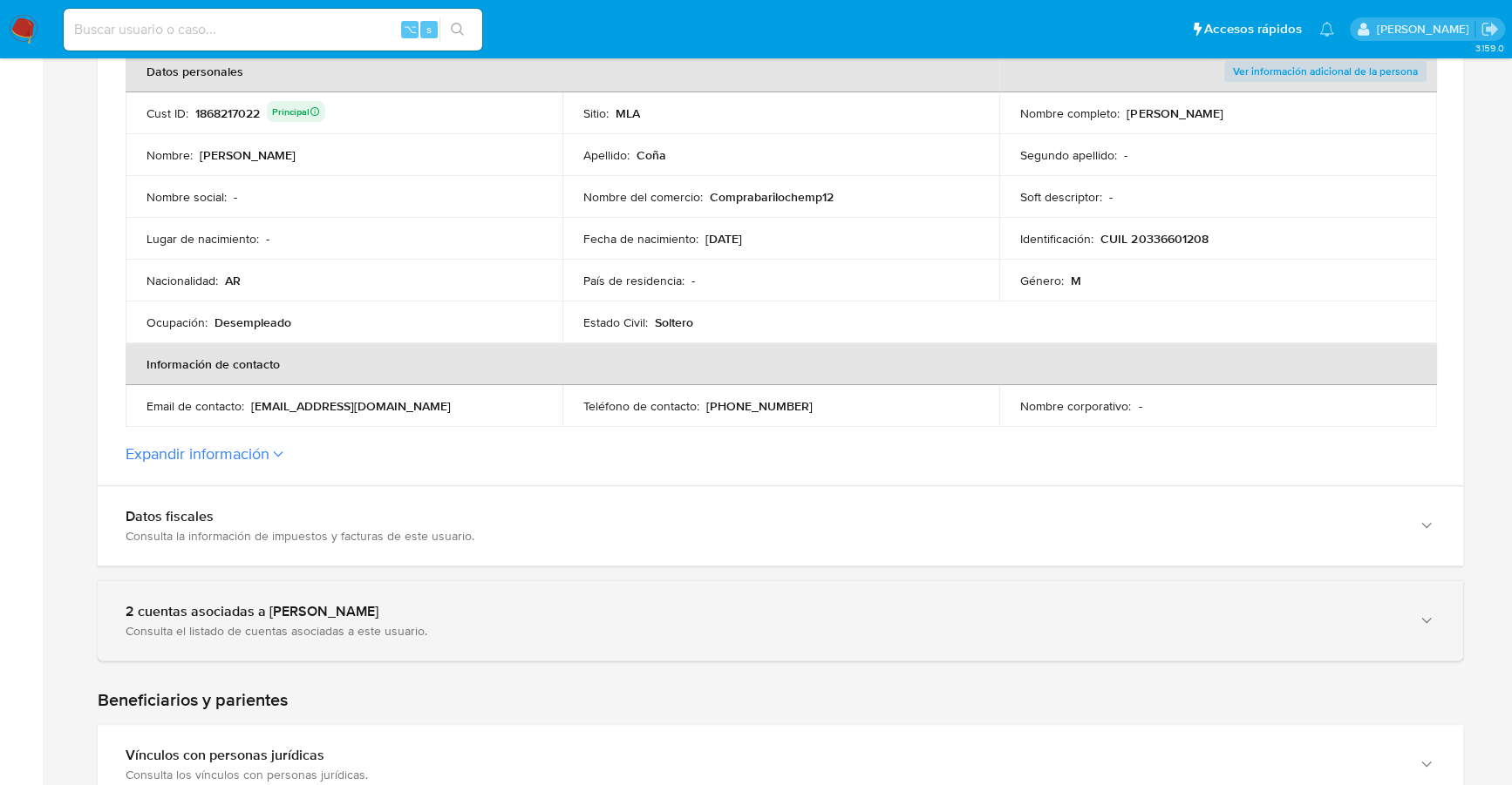
scroll to position [656, 0]
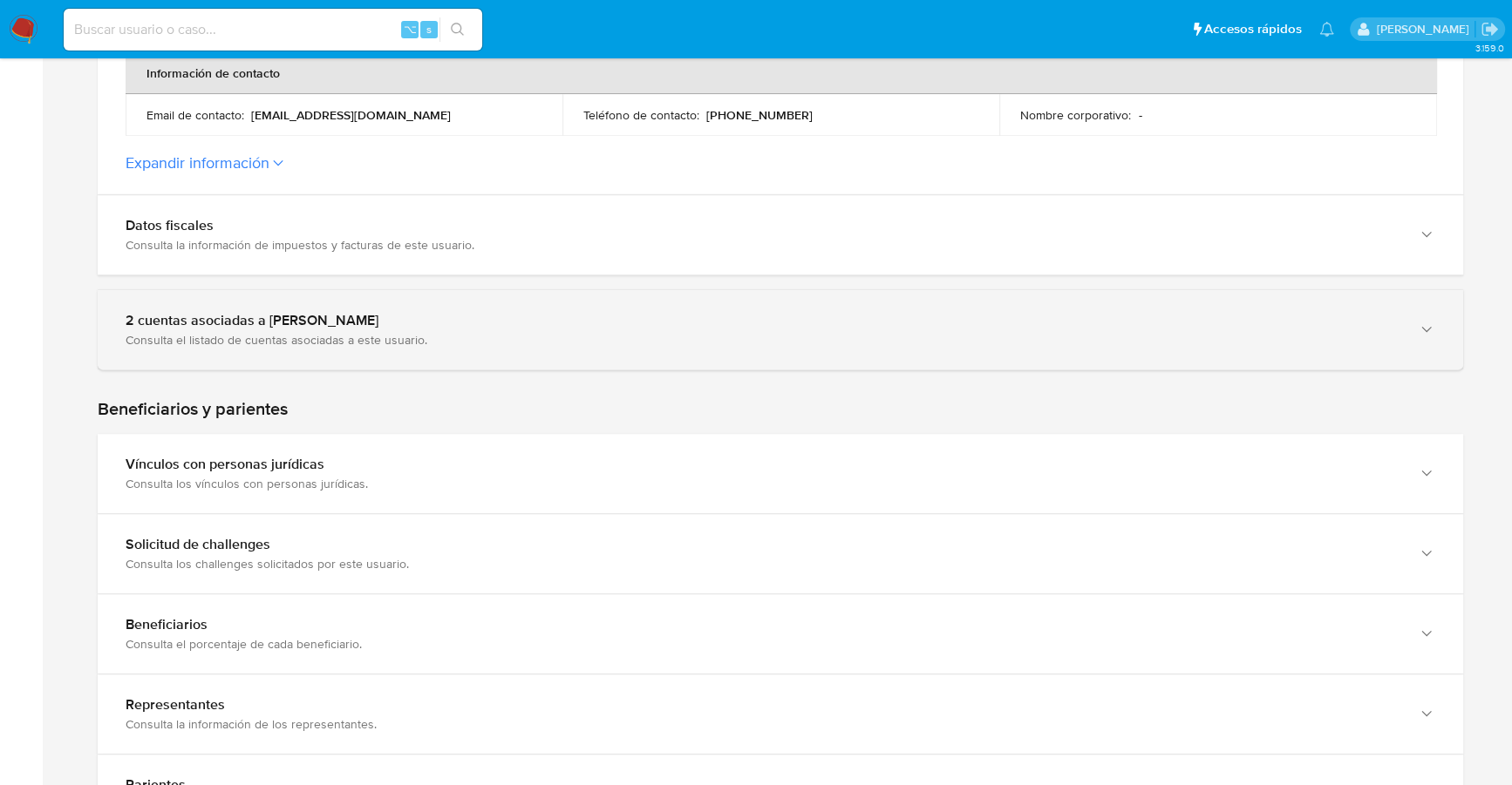
click at [227, 319] on div "2 cuentas asociadas a [PERSON_NAME]" at bounding box center [763, 321] width 1275 height 18
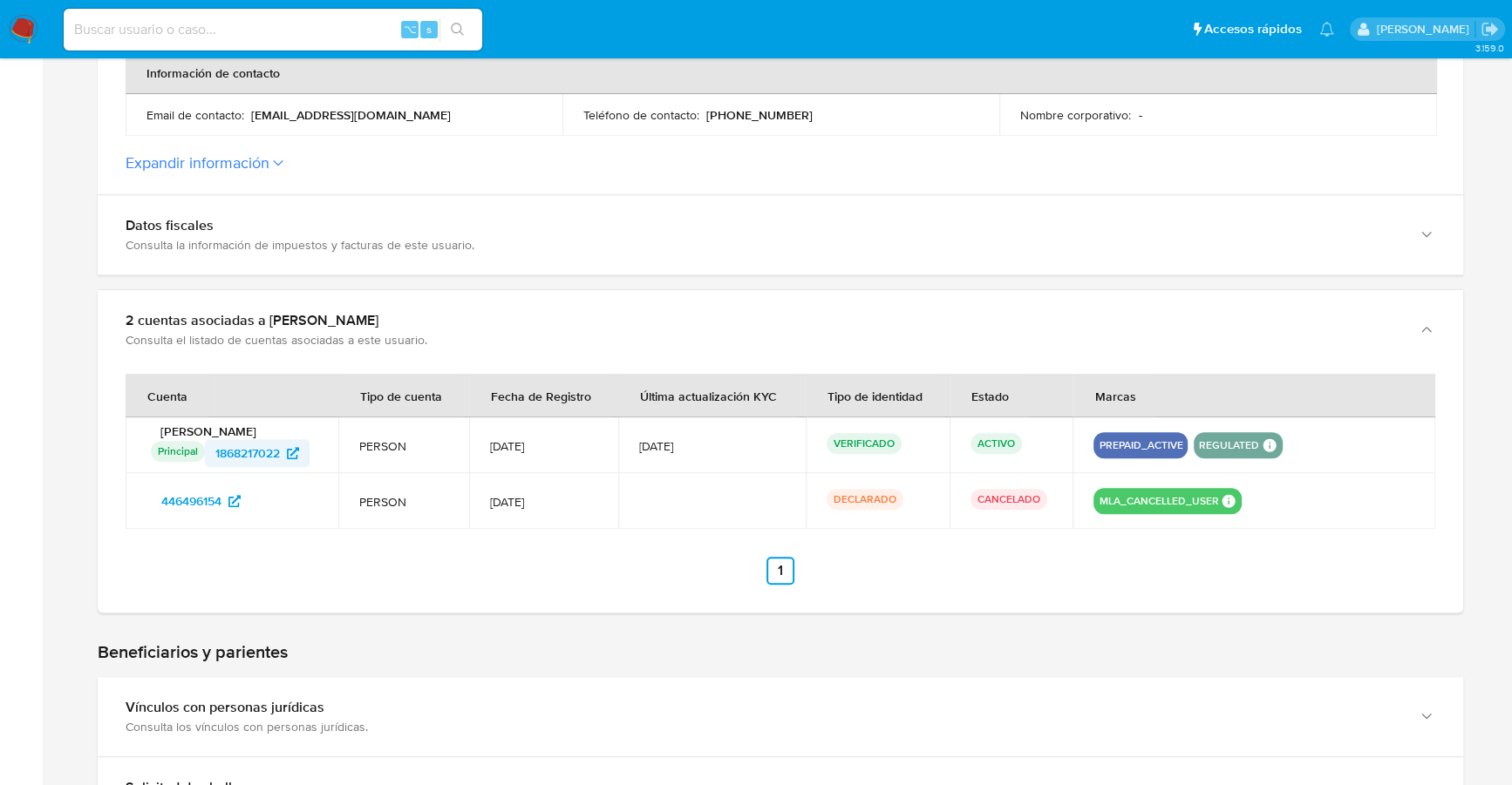
click at [250, 446] on span "1868217022" at bounding box center [248, 453] width 64 height 28
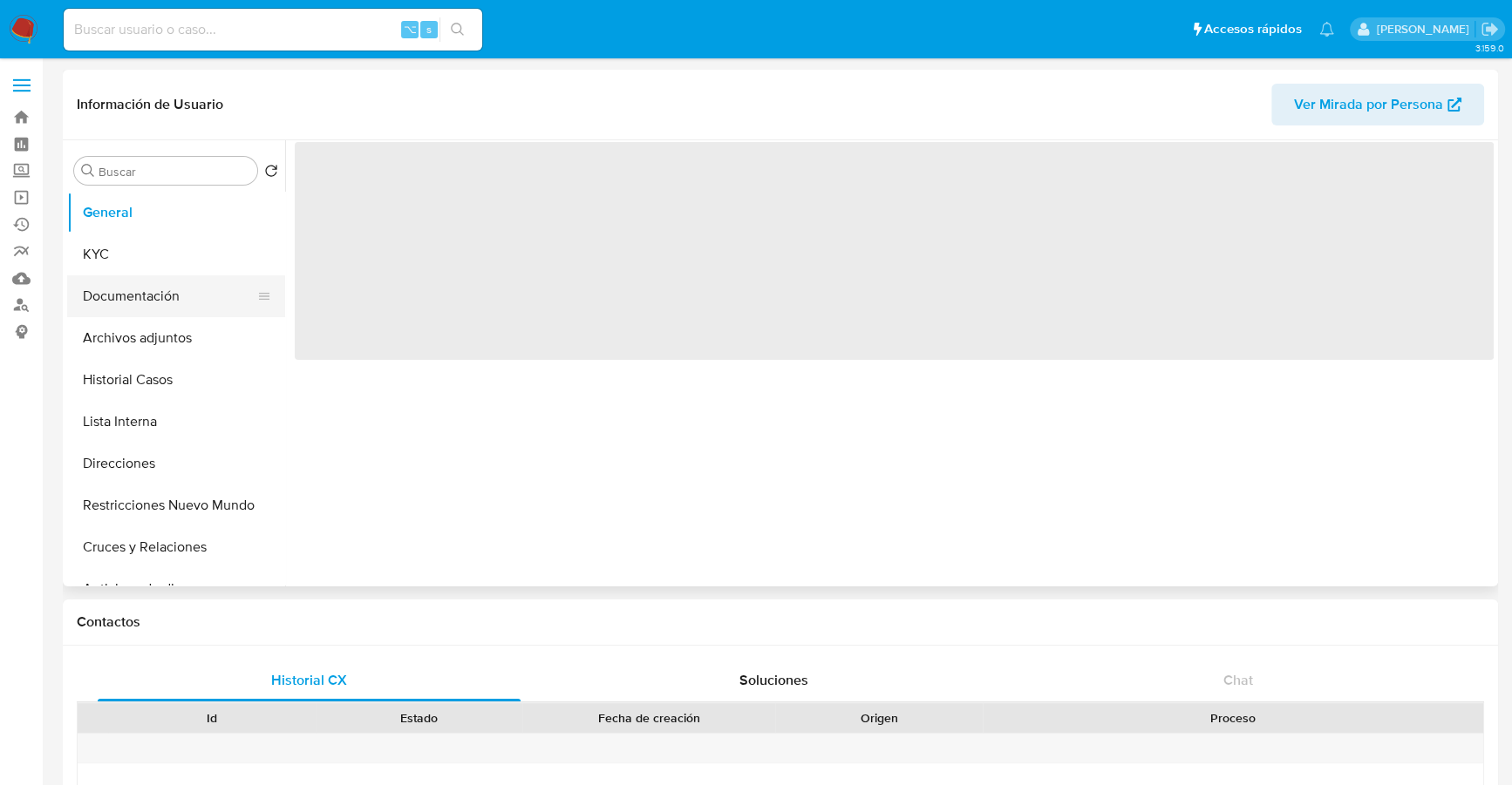
click at [178, 302] on button "Documentación" at bounding box center [168, 296] width 204 height 42
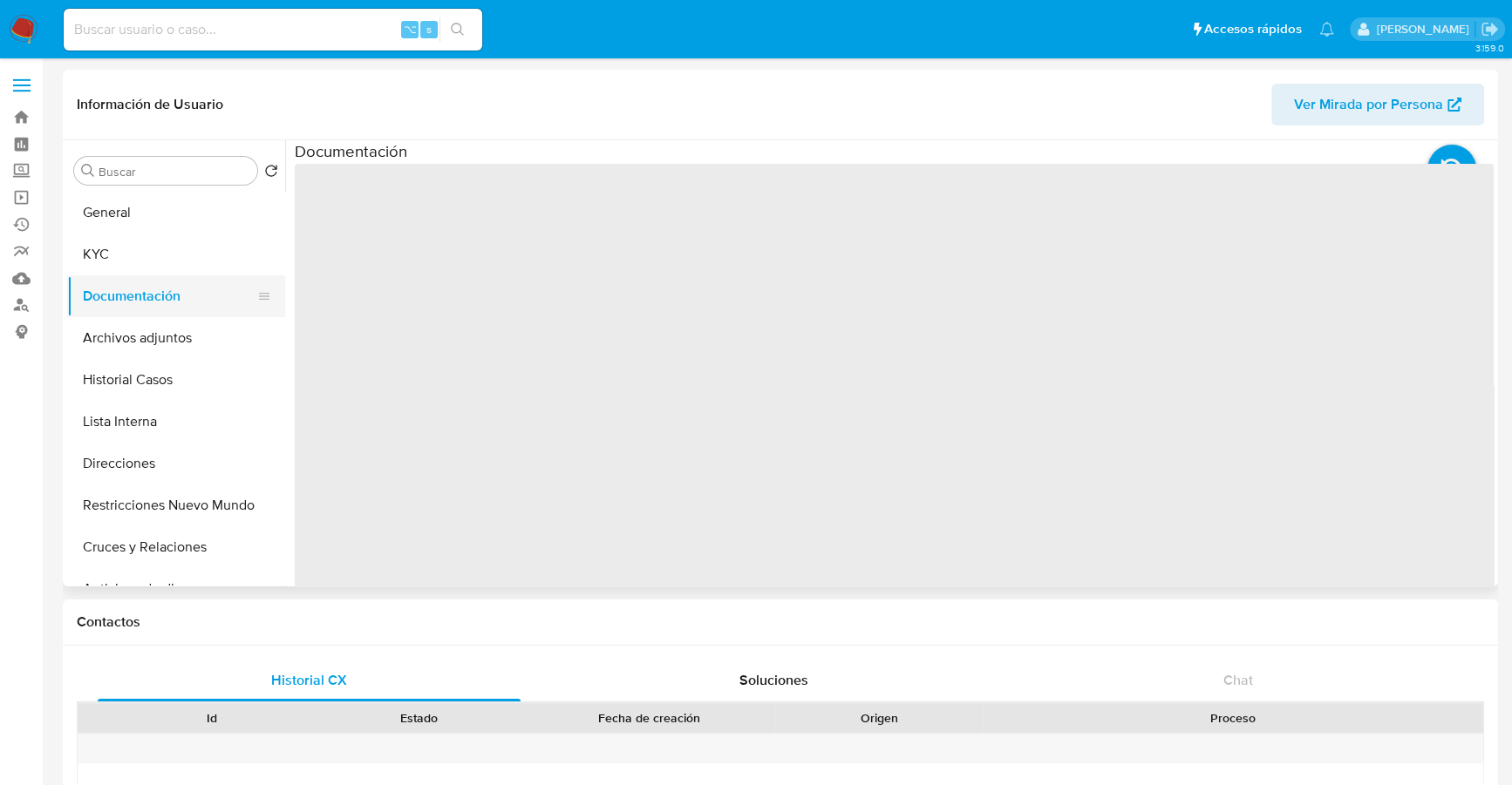
select select "10"
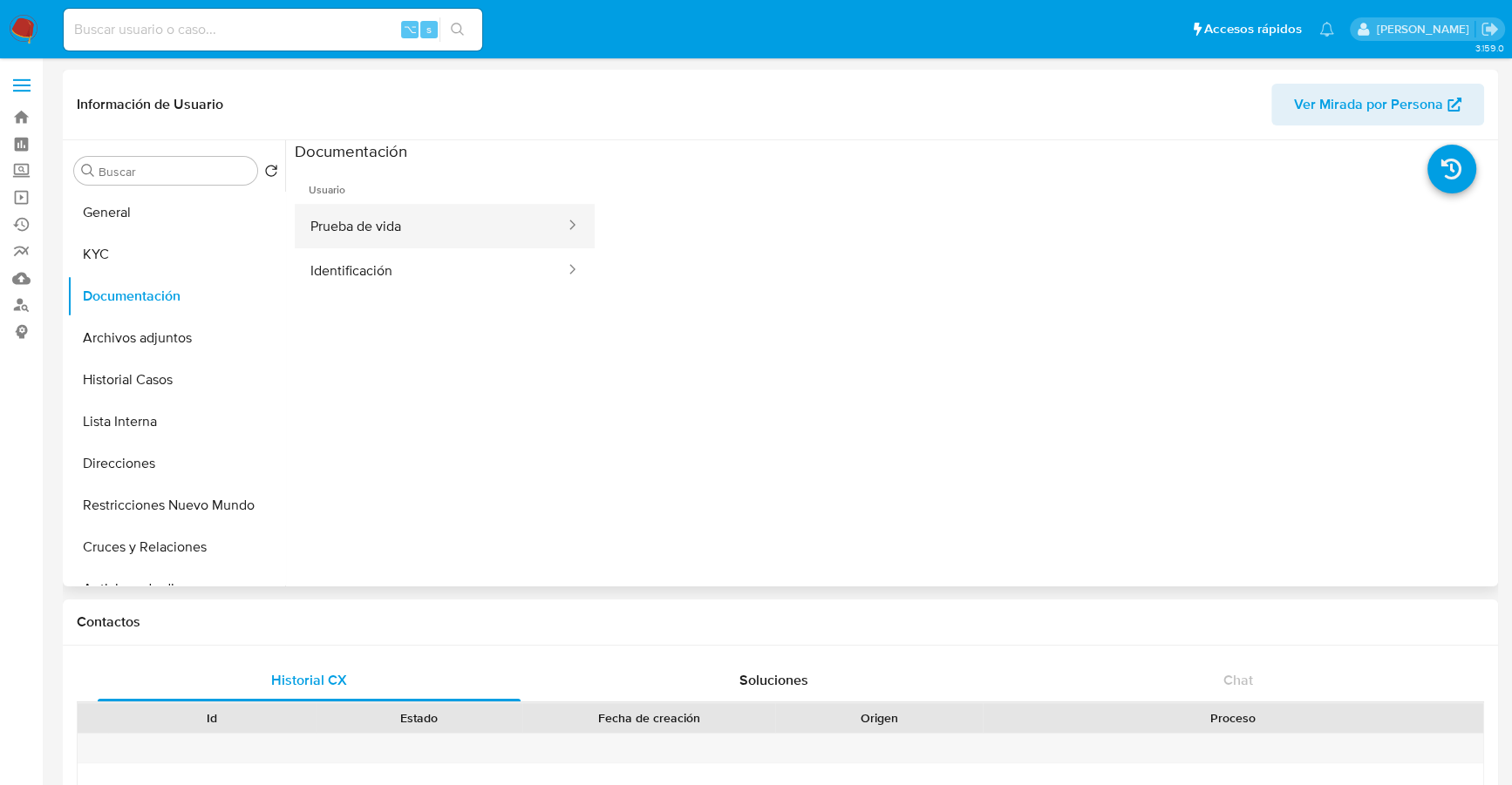
click at [422, 209] on button "Prueba de vida" at bounding box center [431, 226] width 272 height 45
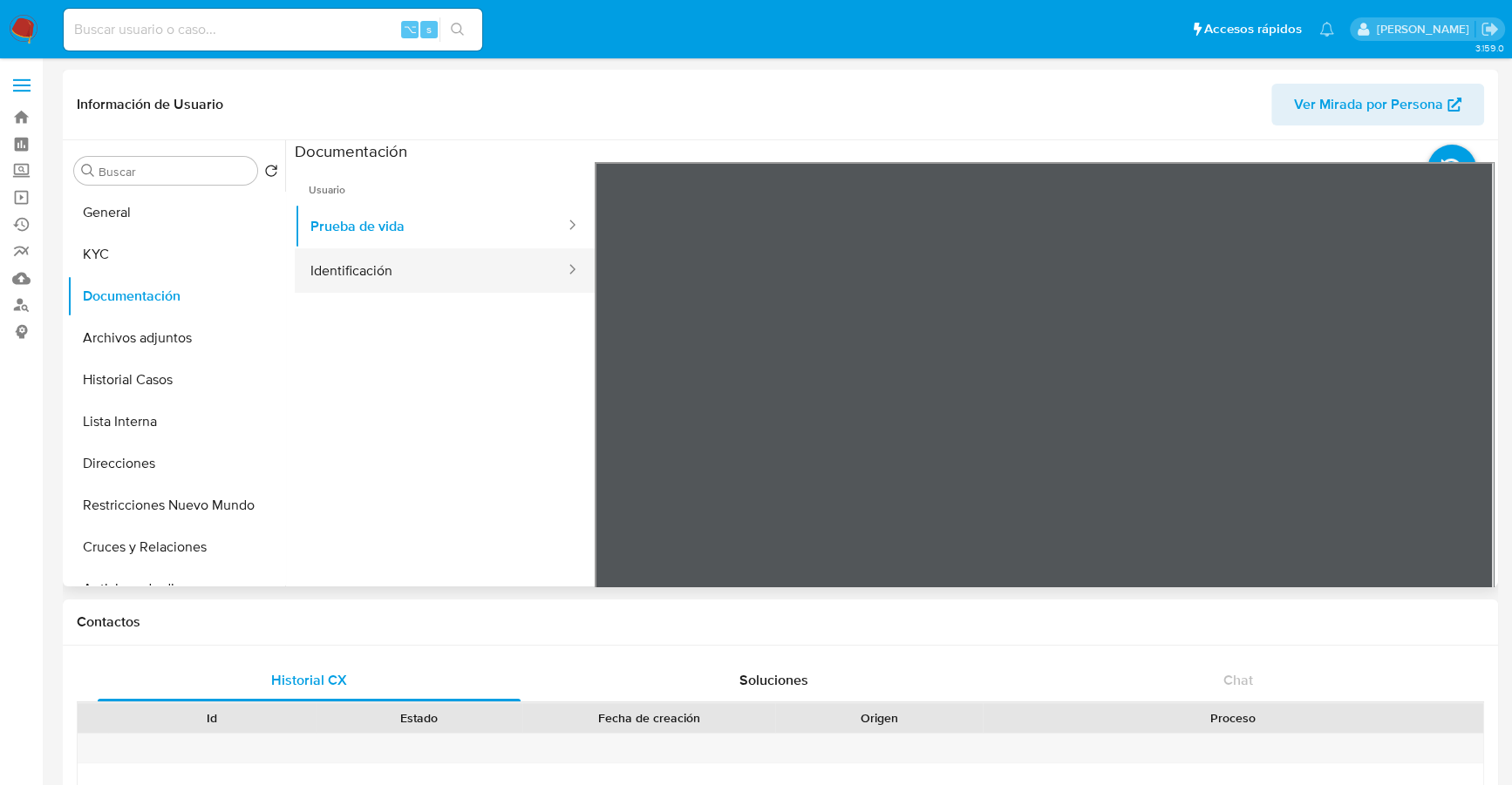
click at [422, 270] on button "Identificación" at bounding box center [431, 271] width 272 height 45
click at [1474, 448] on icon at bounding box center [1472, 445] width 35 height 35
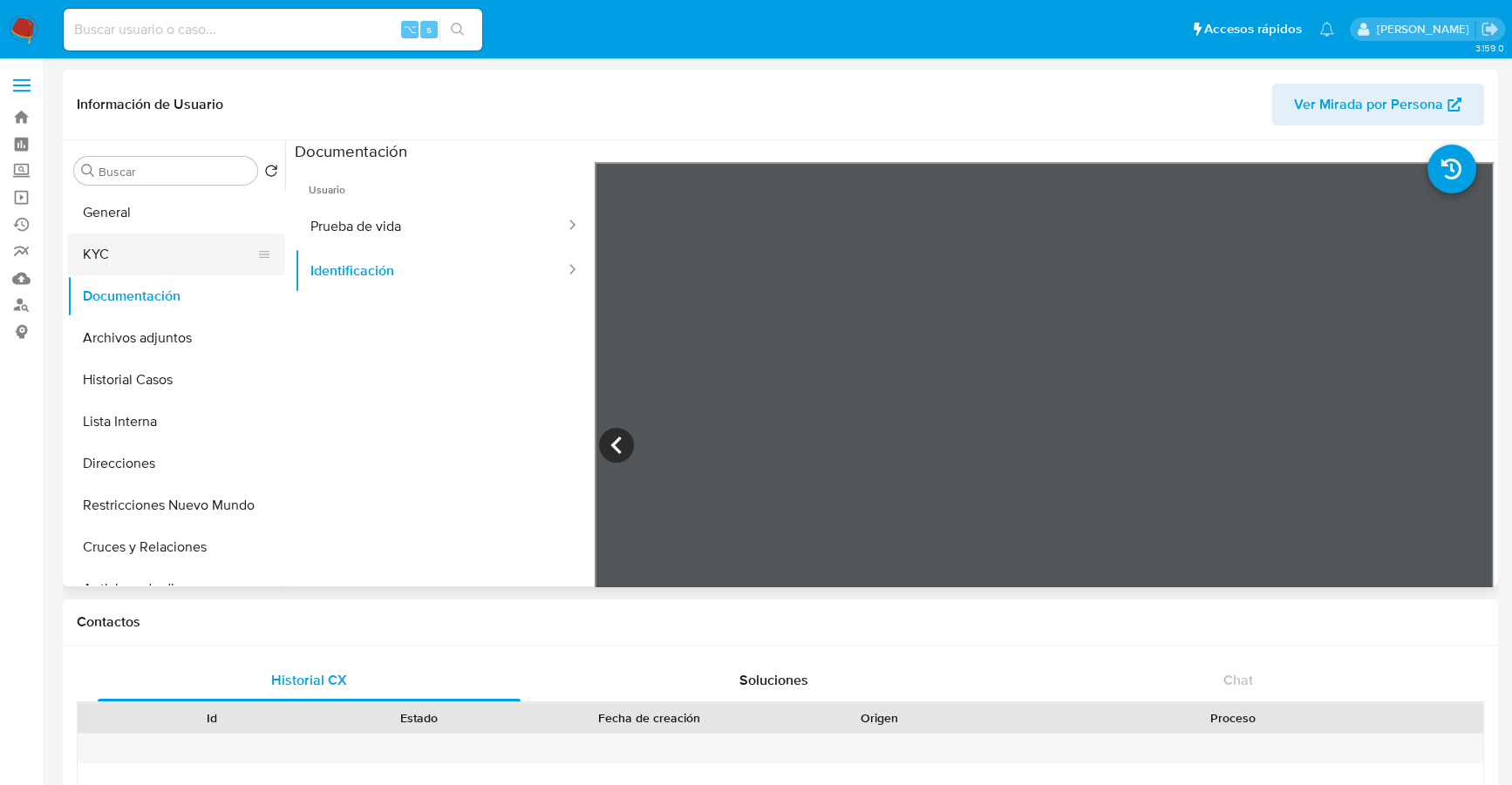
click at [144, 263] on button "KYC" at bounding box center [168, 254] width 204 height 42
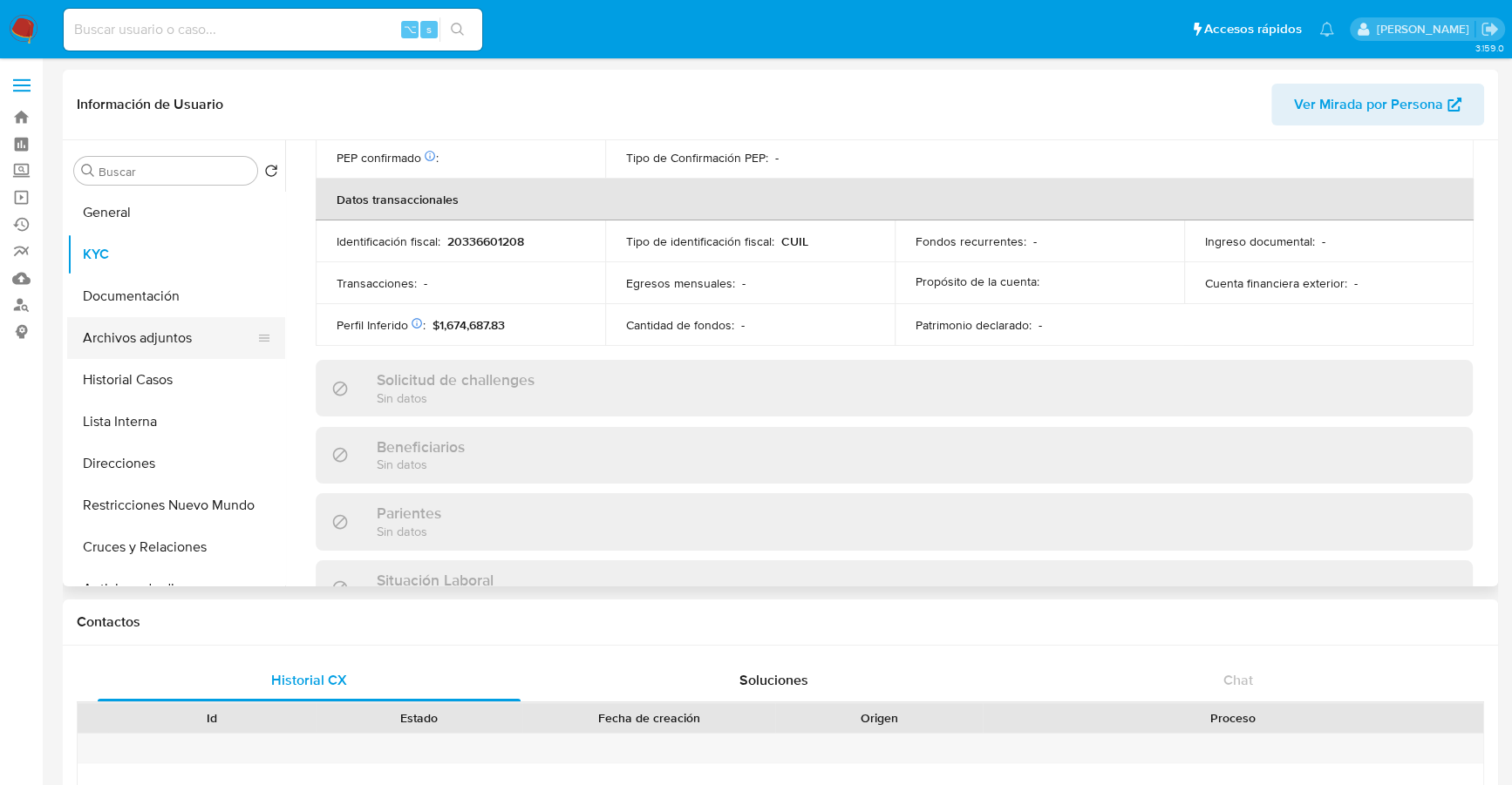
scroll to position [917, 0]
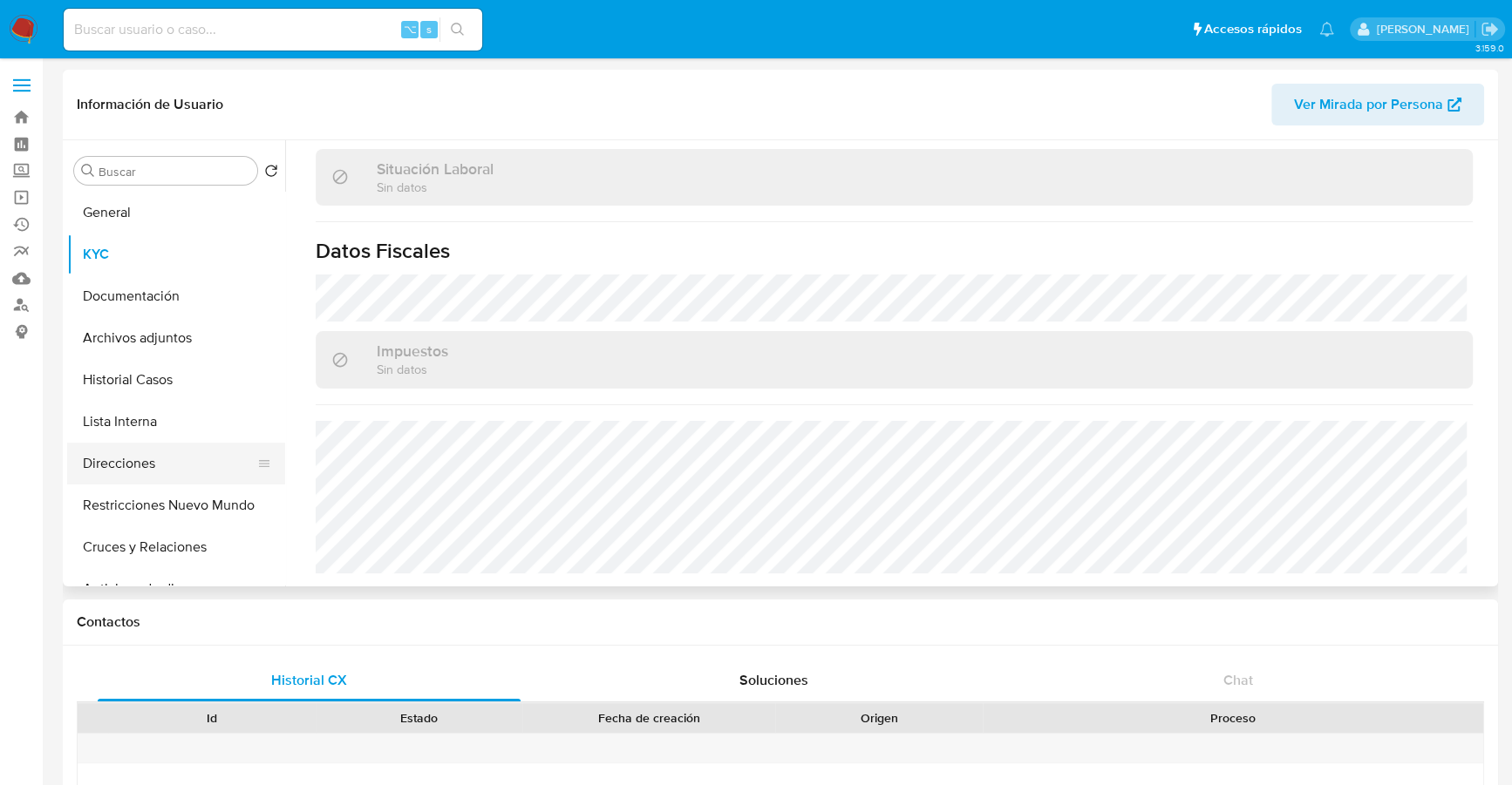
click at [134, 461] on button "Direcciones" at bounding box center [168, 463] width 204 height 42
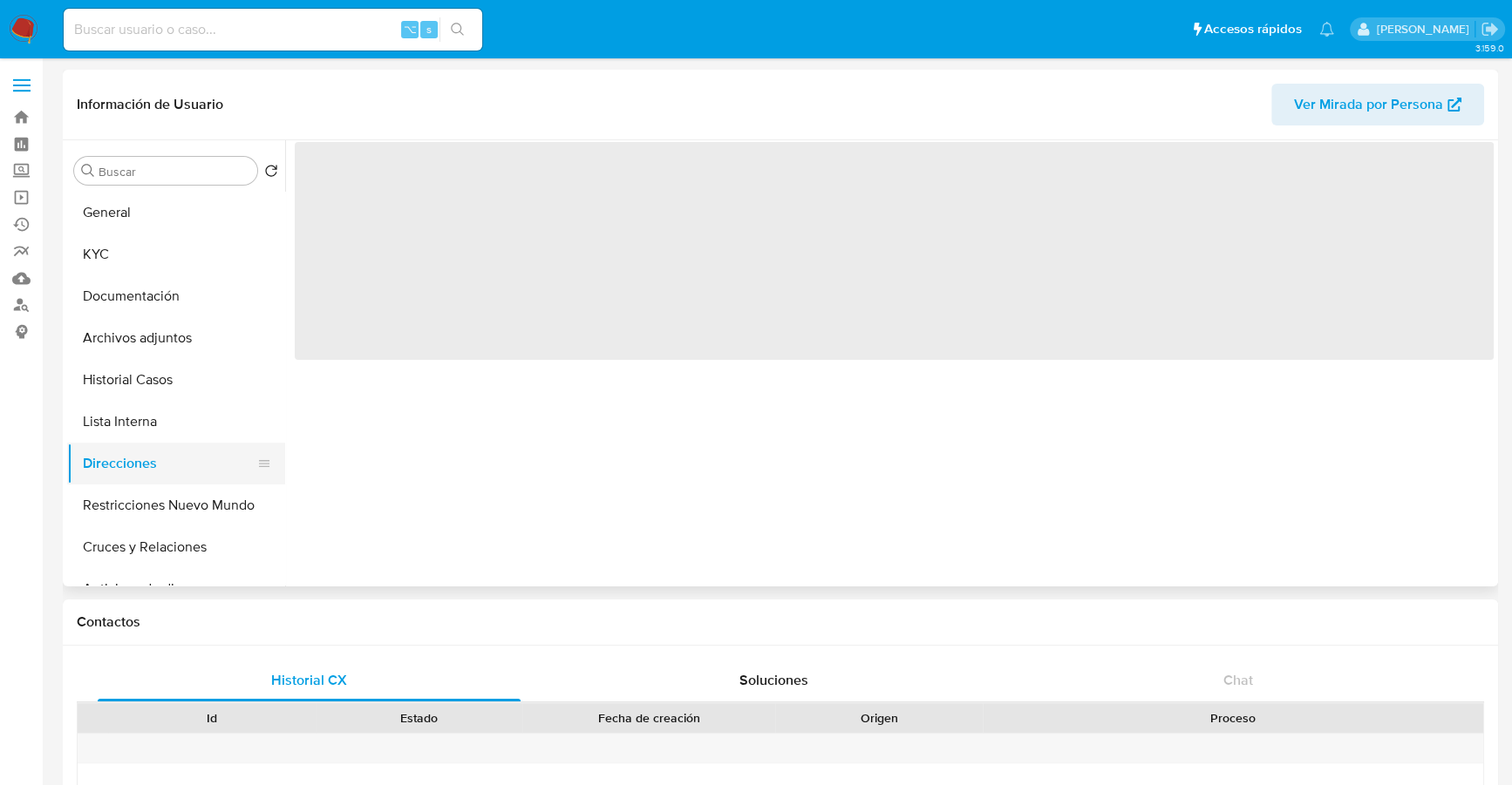
scroll to position [0, 0]
click at [147, 289] on button "Documentación" at bounding box center [168, 296] width 204 height 42
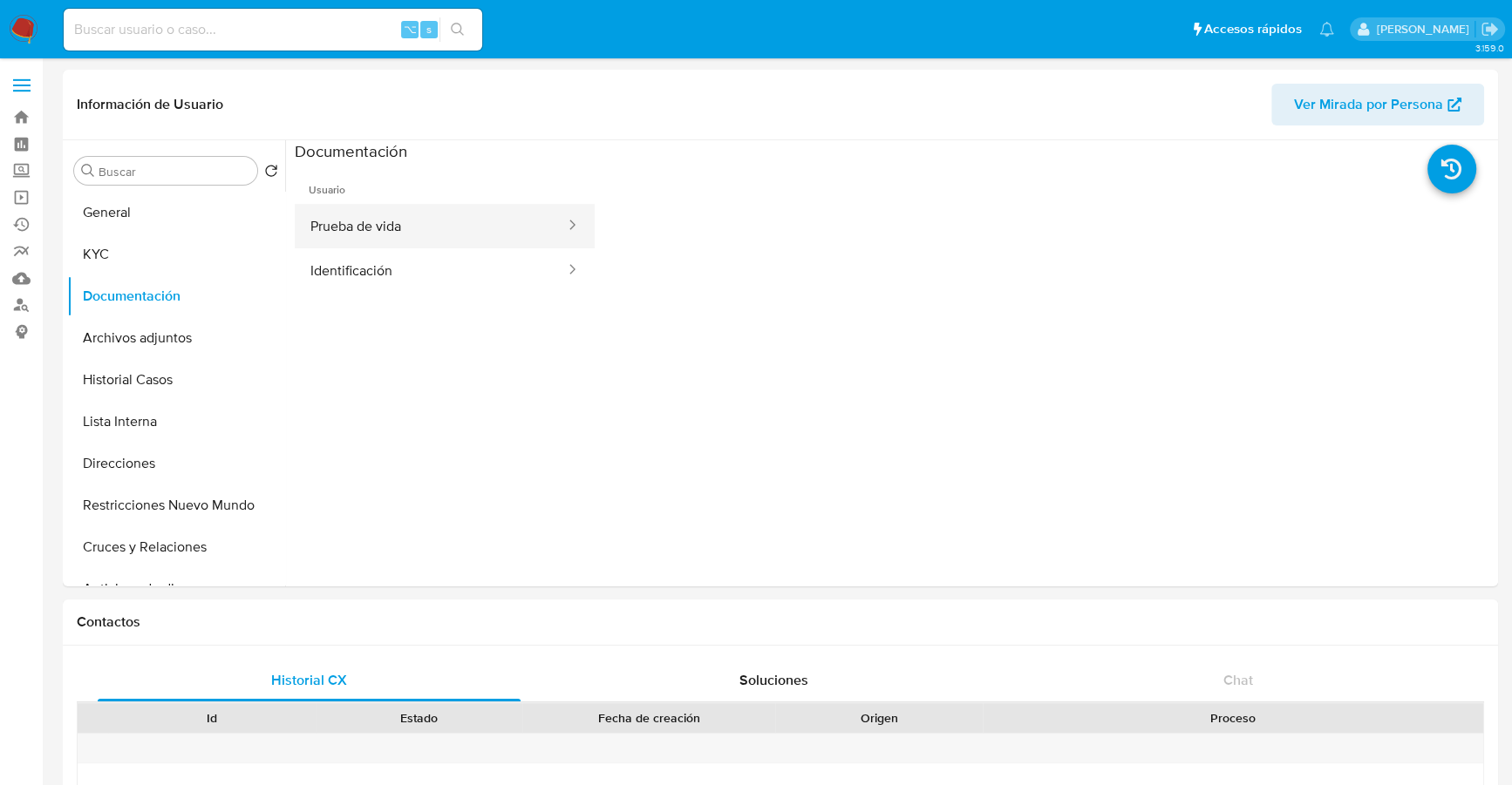
click at [321, 226] on button "Prueba de vida" at bounding box center [431, 226] width 272 height 45
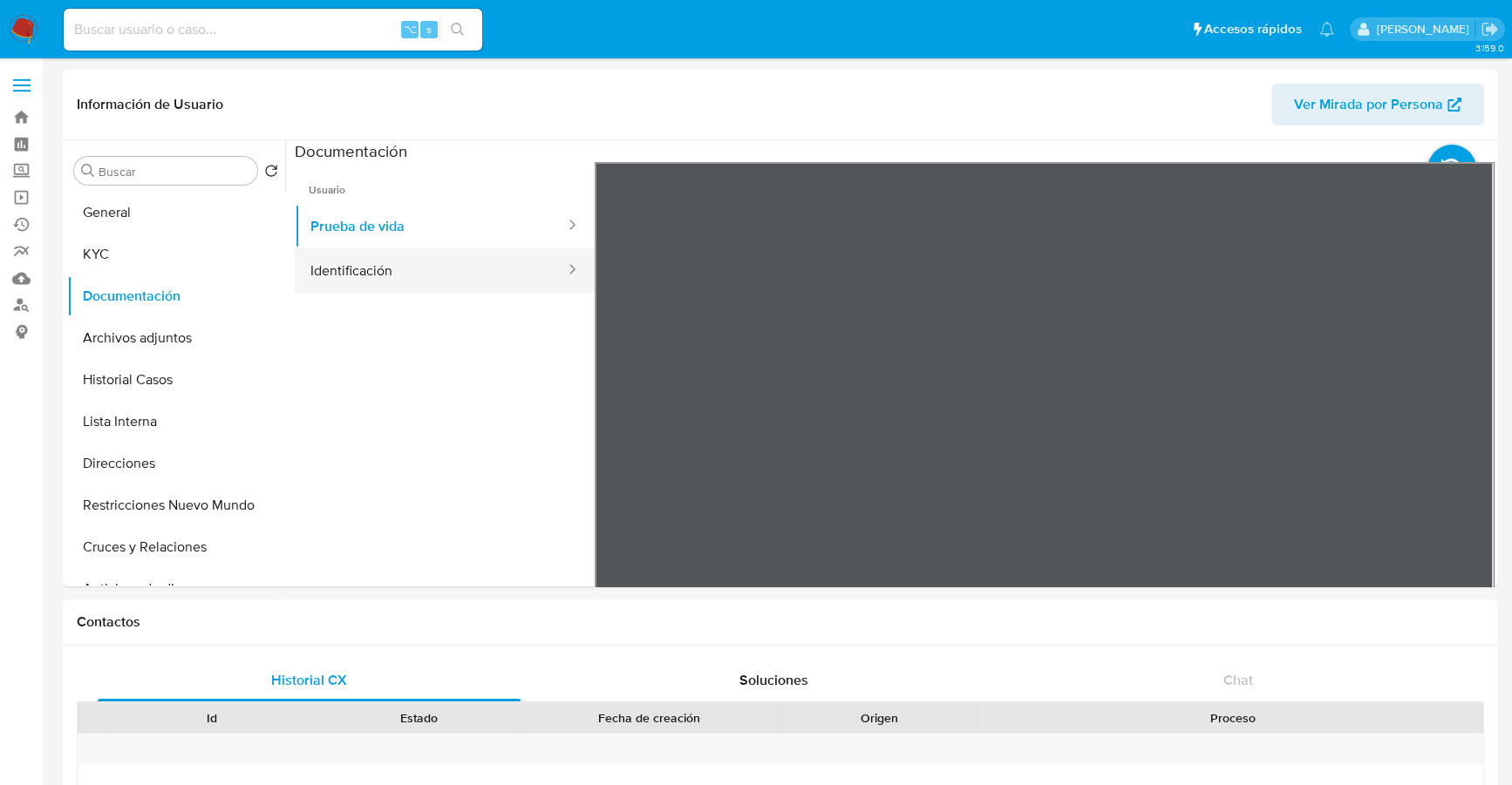
click at [404, 287] on button "Identificación" at bounding box center [431, 271] width 272 height 45
click at [1458, 451] on icon at bounding box center [1472, 445] width 35 height 35
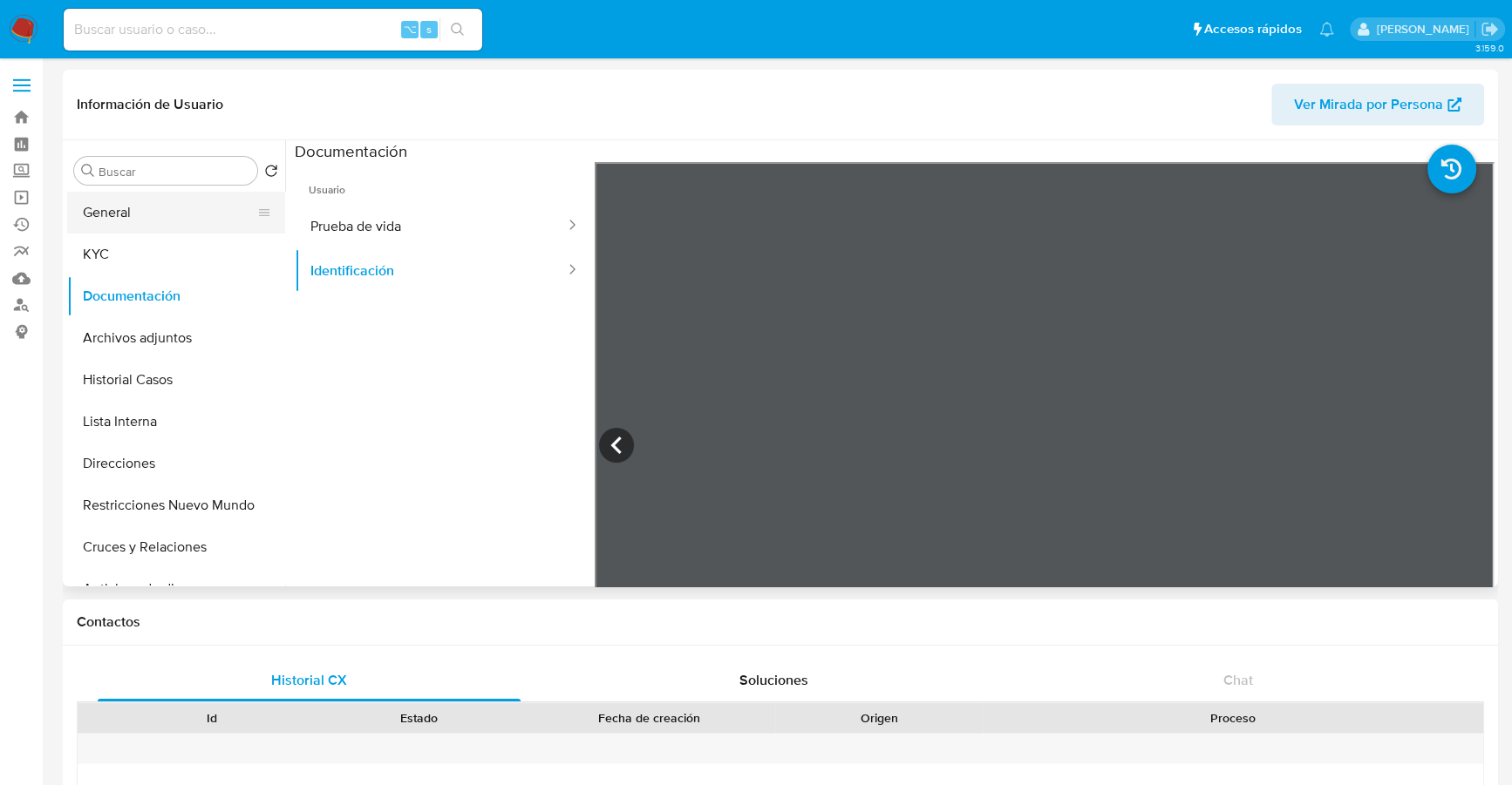
click at [86, 192] on button "General" at bounding box center [168, 212] width 204 height 42
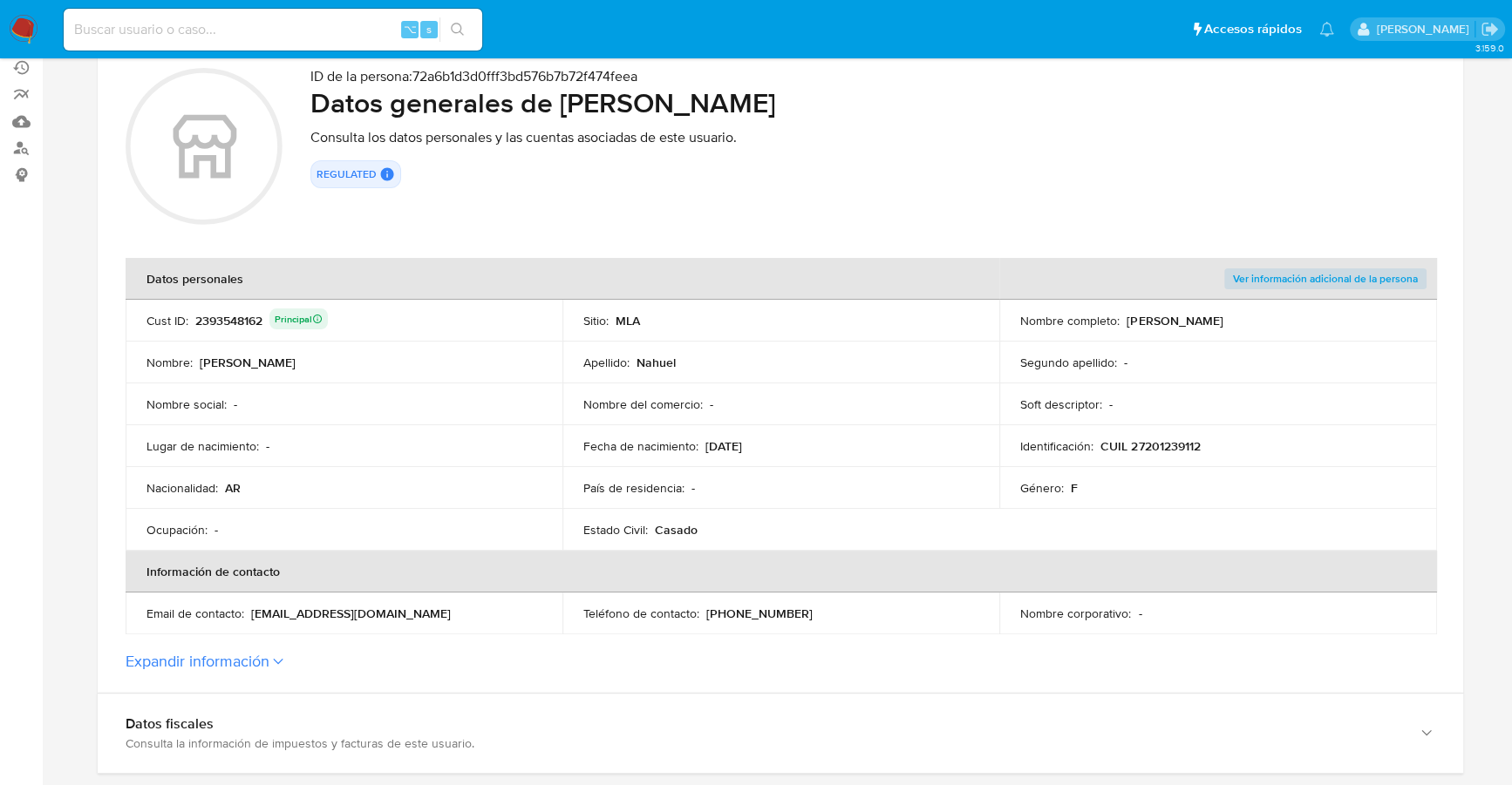
scroll to position [16, 0]
